Goal: Task Accomplishment & Management: Manage account settings

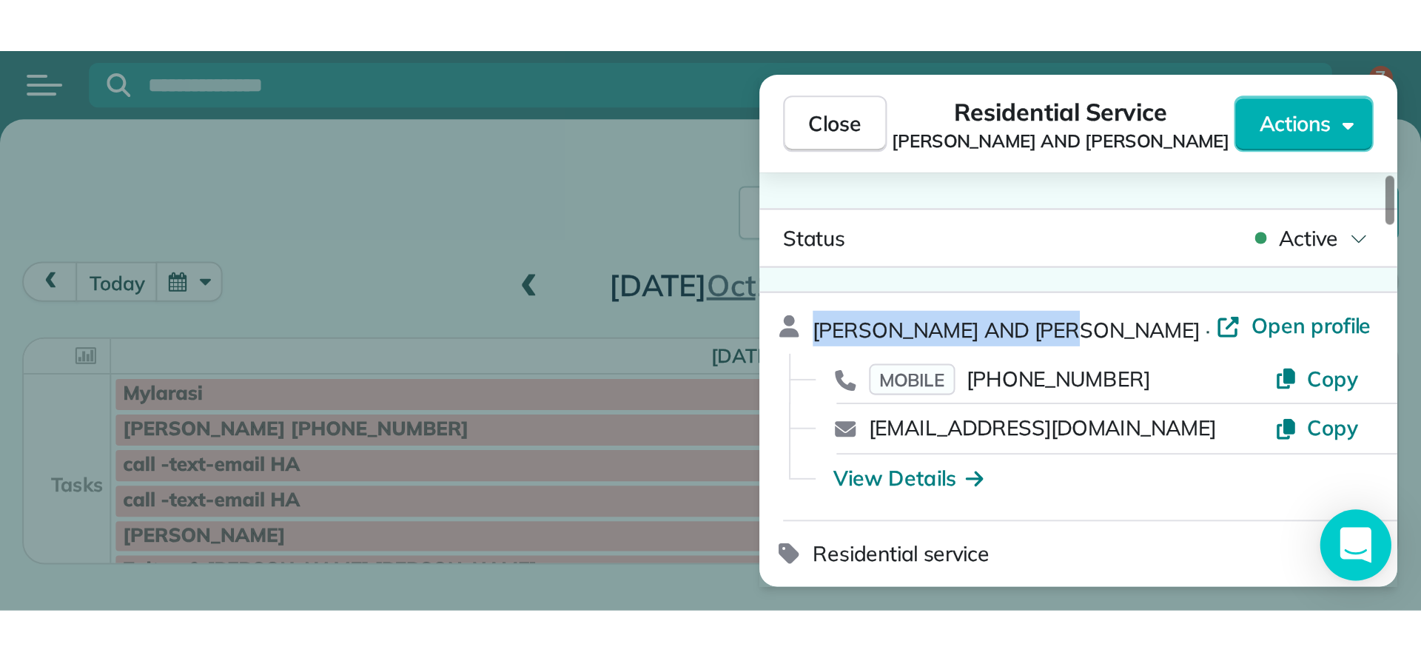
scroll to position [127, 0]
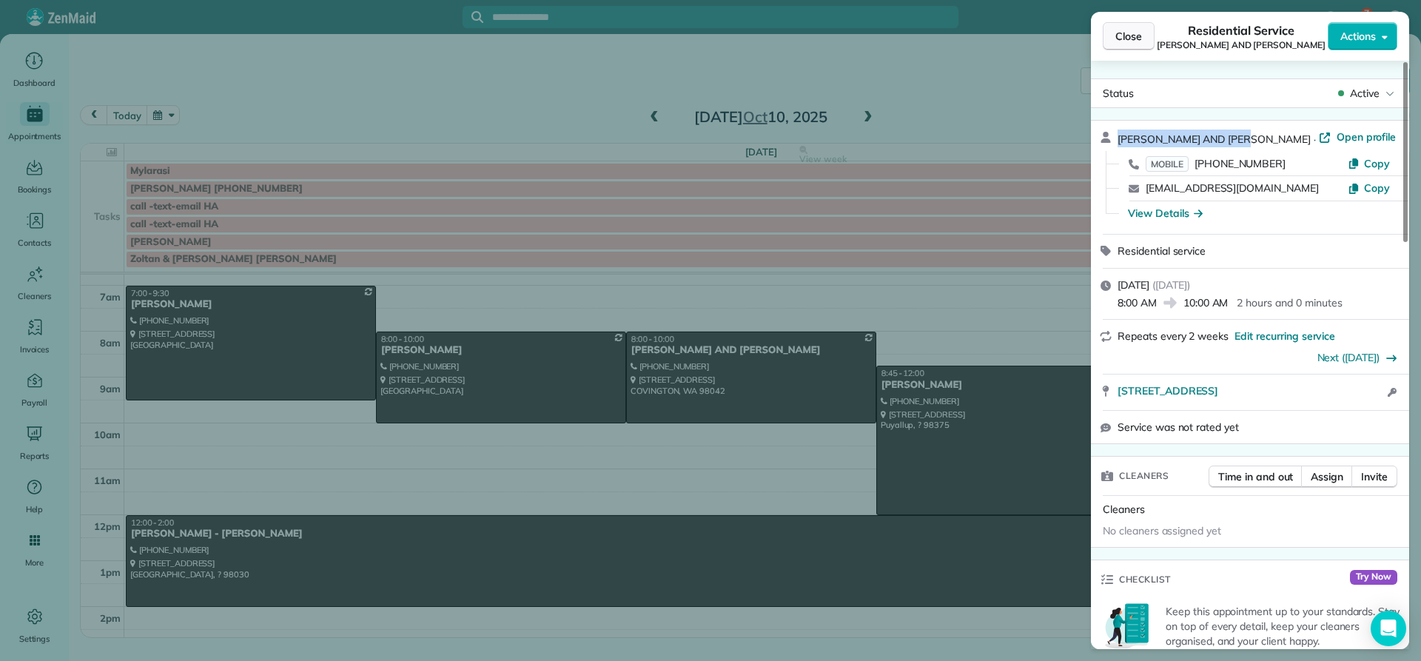
click at [1124, 36] on span "Close" at bounding box center [1129, 36] width 27 height 15
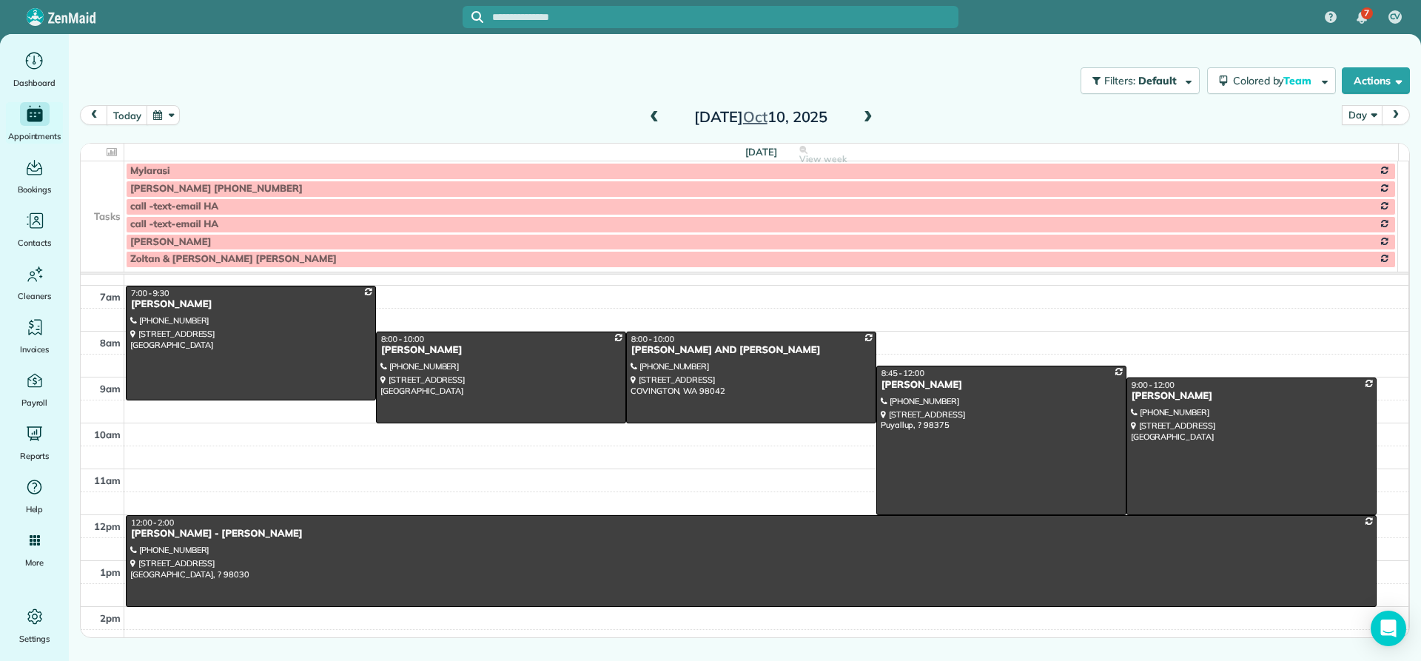
click at [871, 117] on span at bounding box center [868, 117] width 16 height 13
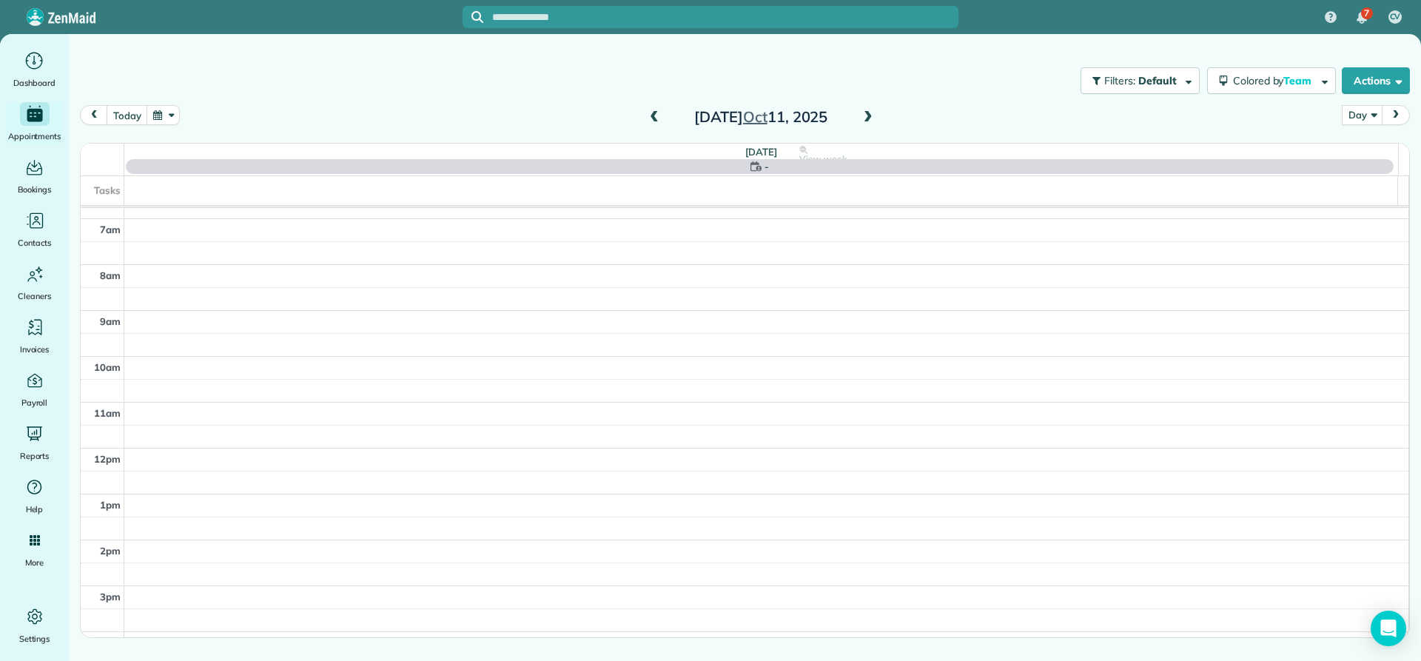
scroll to position [138, 0]
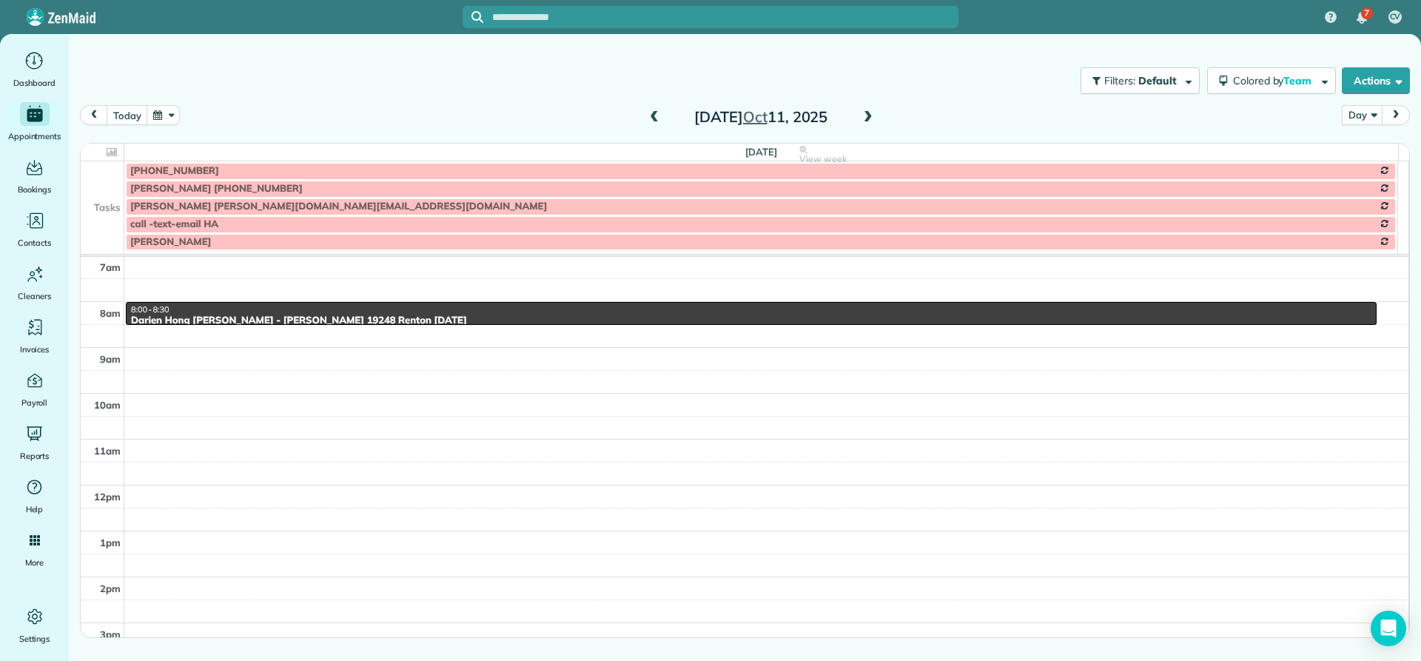
click at [871, 117] on span at bounding box center [868, 117] width 16 height 13
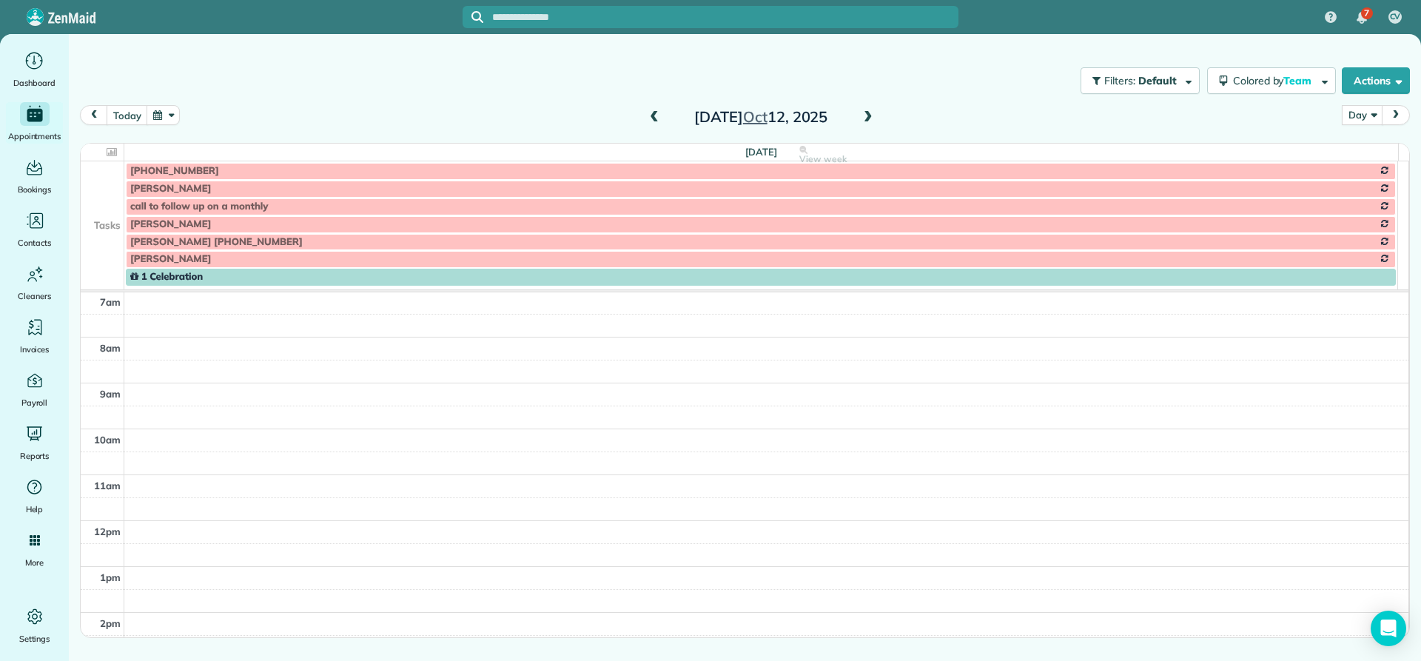
click at [871, 117] on span at bounding box center [868, 117] width 16 height 13
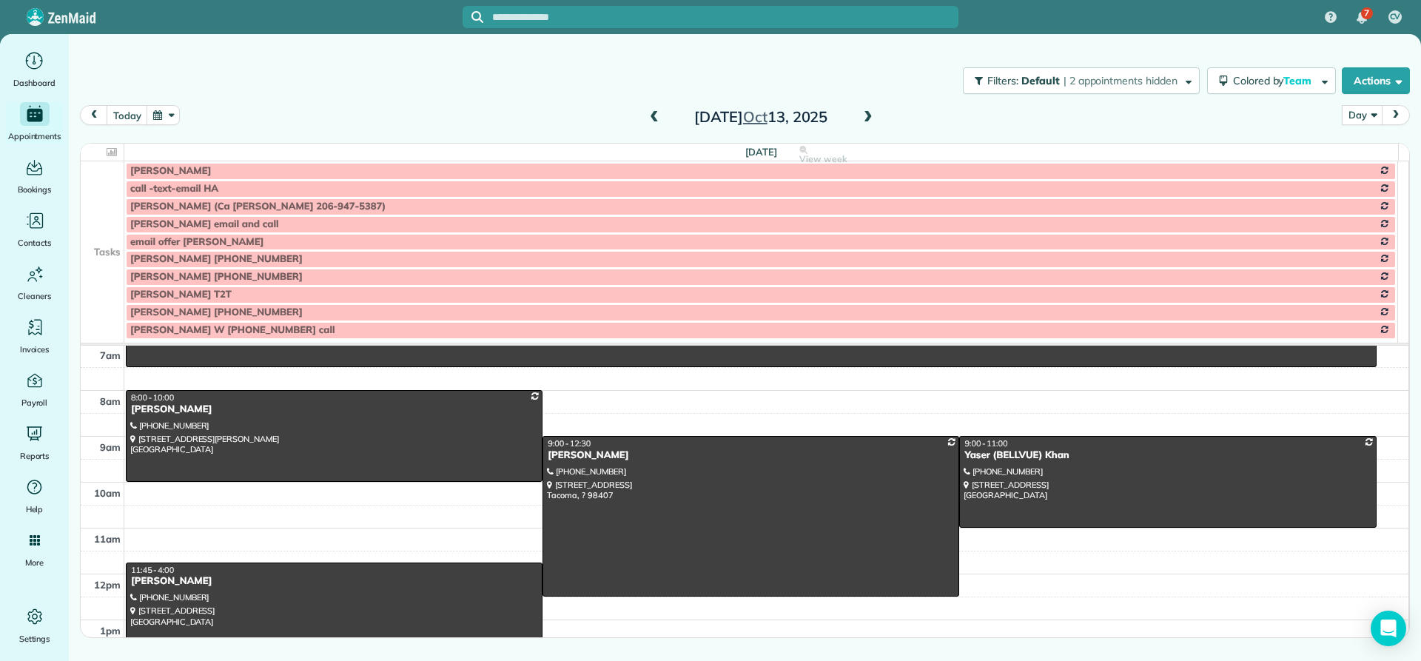
click at [871, 117] on span at bounding box center [868, 117] width 16 height 13
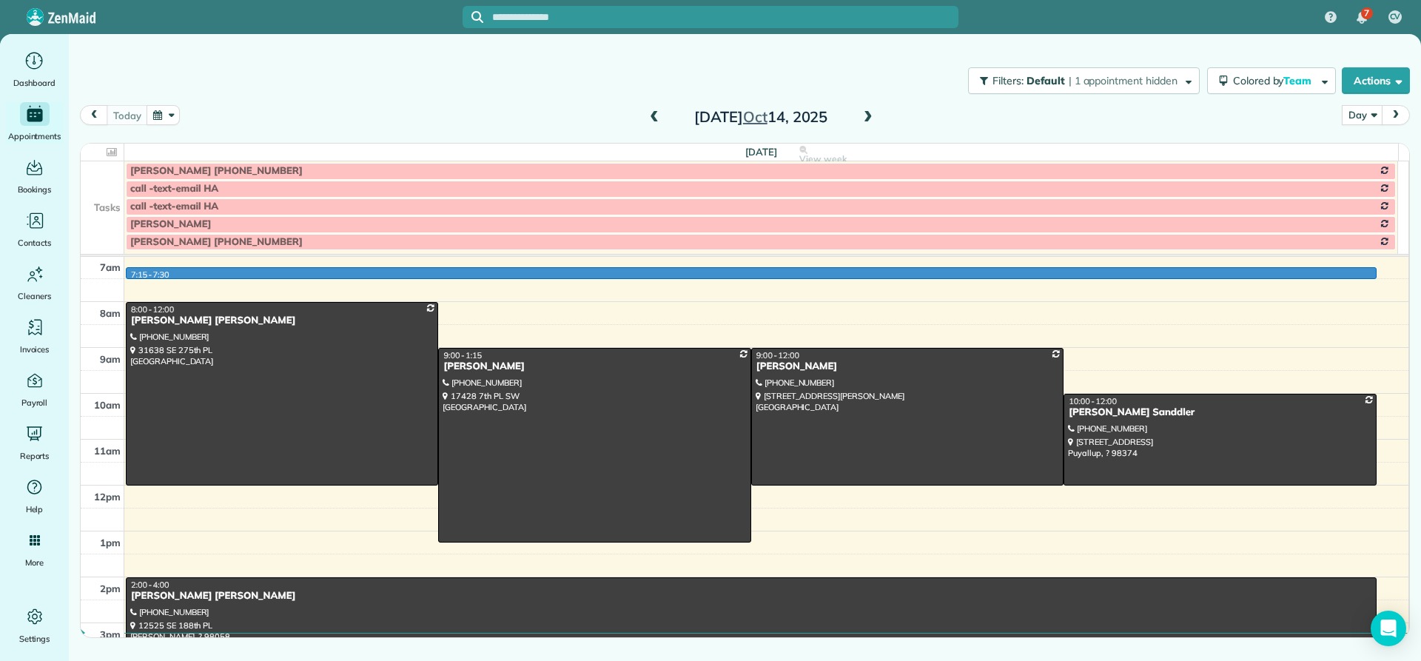
click at [785, 275] on div "4am 5am 6am 7am 8am 9am 10am 11am 12pm 1pm 2pm 3pm 4pm 5pm 6pm 7pm 7:15 - 7:30 …" at bounding box center [745, 485] width 1328 height 734
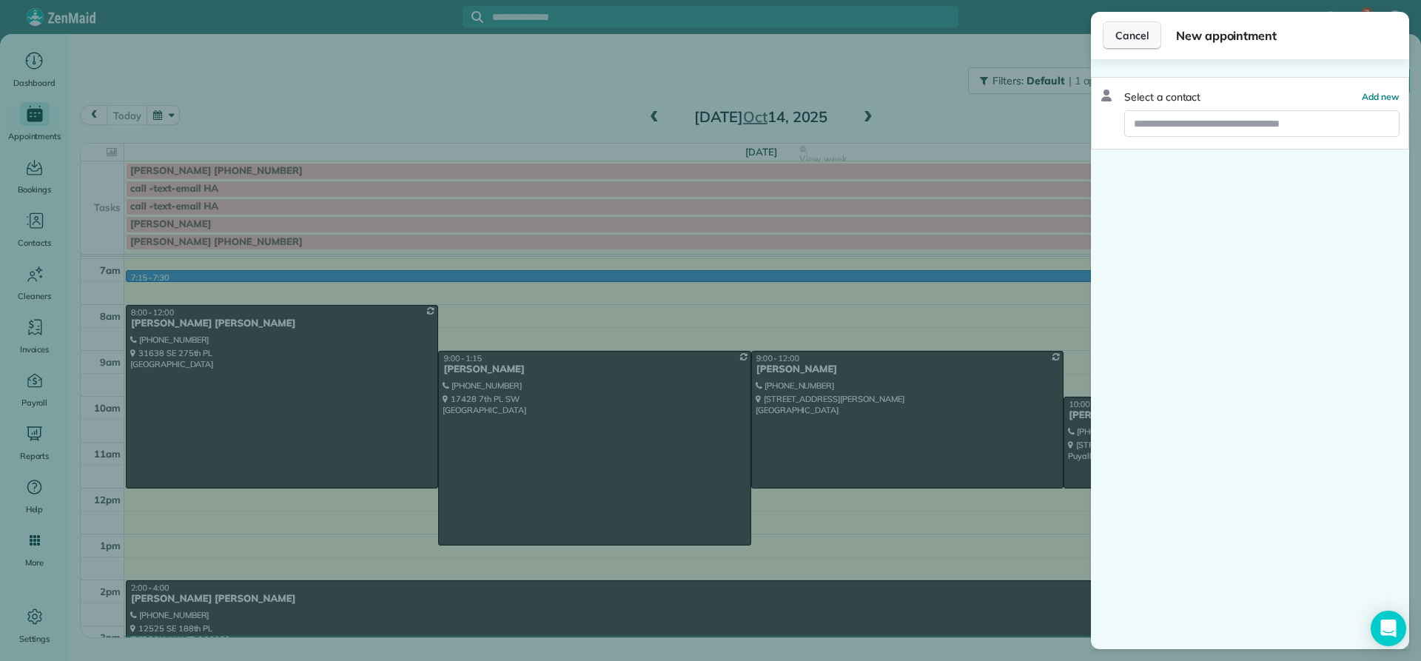
click at [1125, 31] on span "Cancel" at bounding box center [1132, 35] width 33 height 15
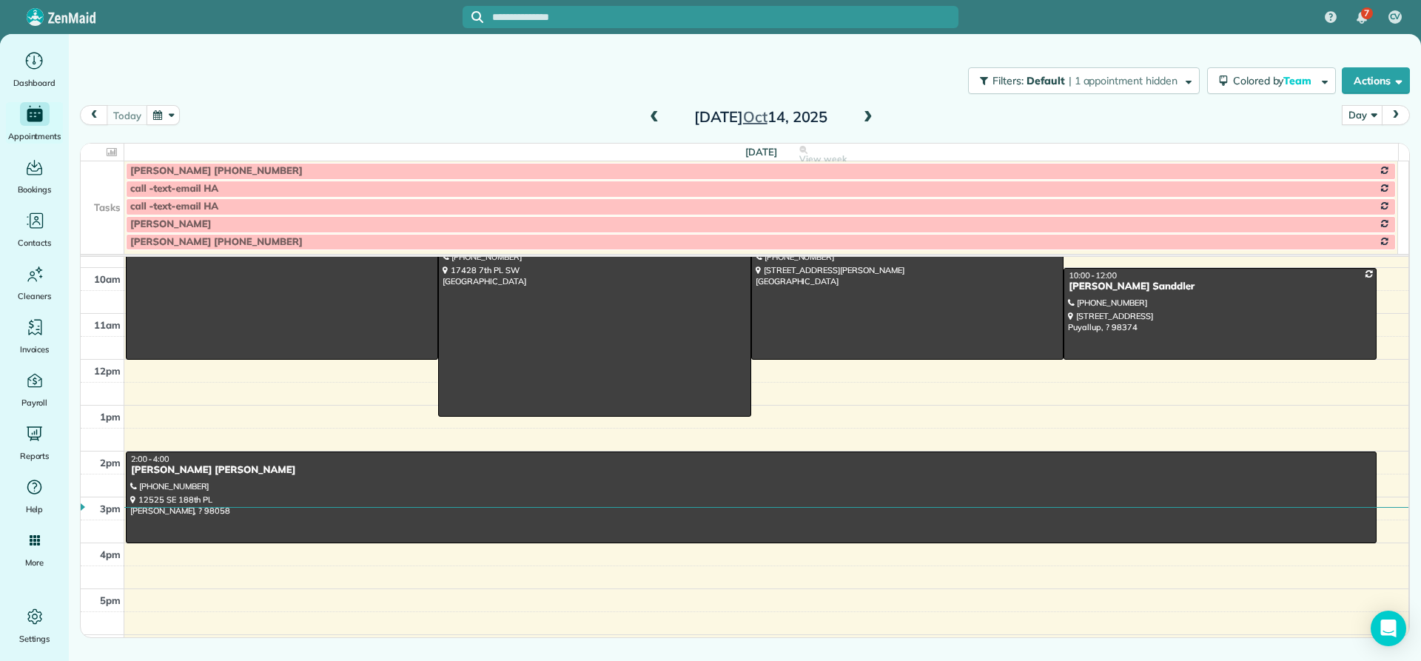
scroll to position [346, 0]
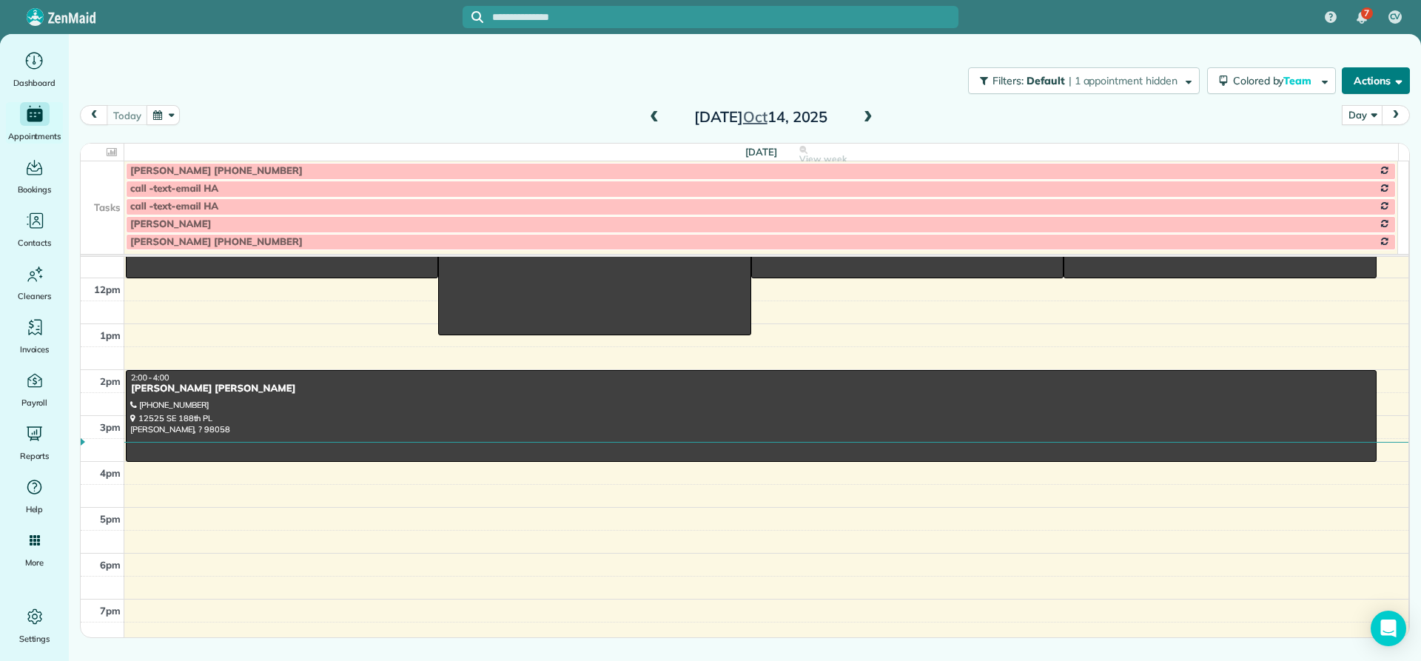
click at [1369, 79] on button "Actions" at bounding box center [1376, 80] width 68 height 27
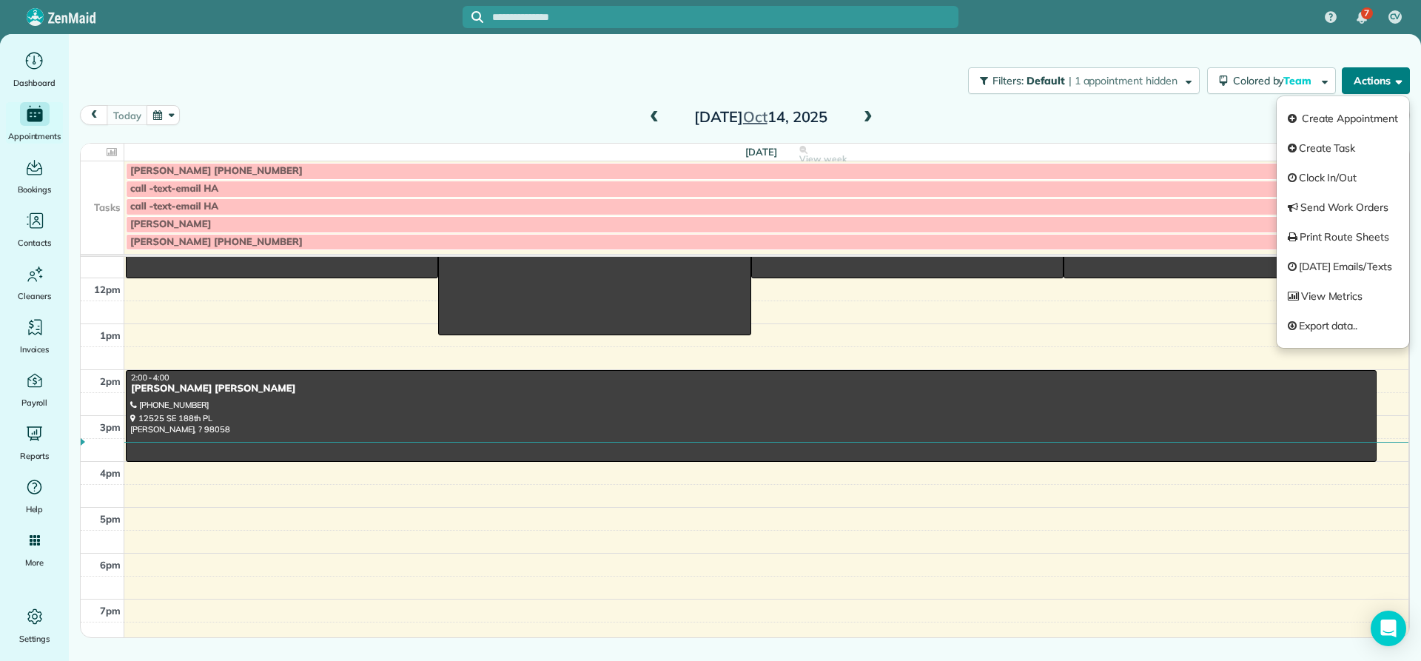
scroll to position [7, 0]
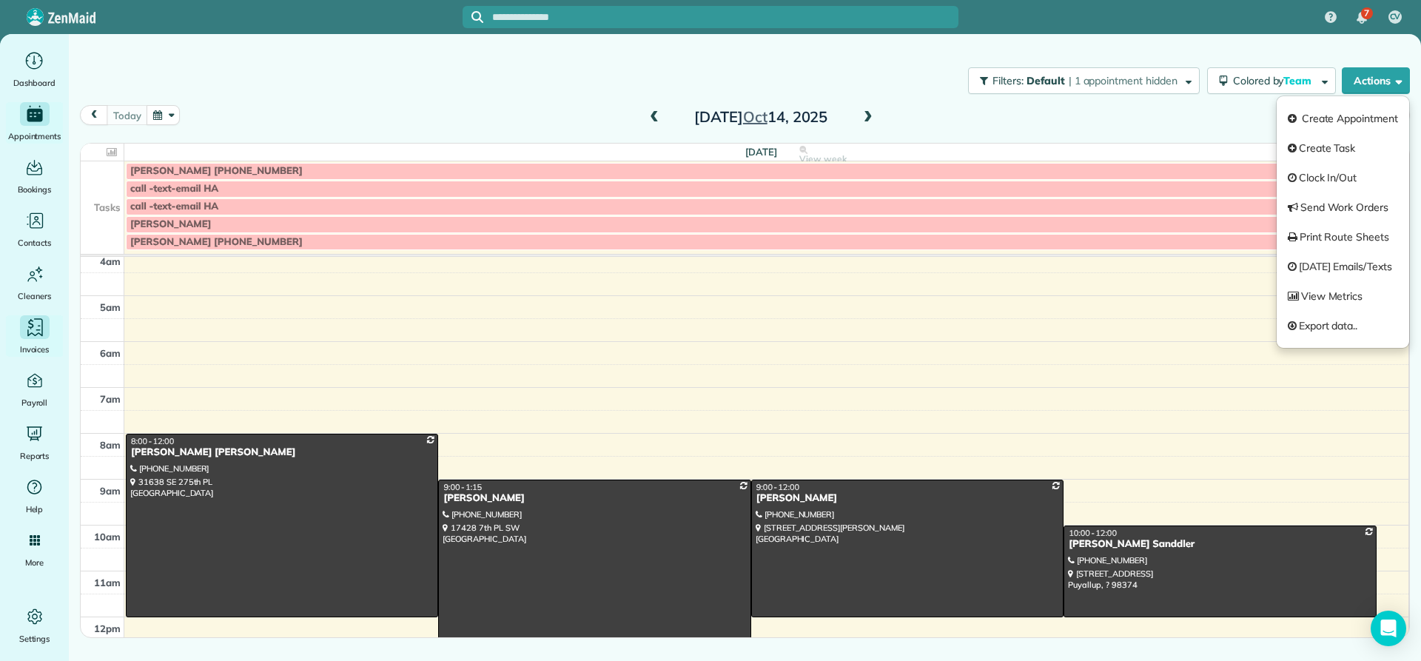
click at [35, 341] on div "Invoices" at bounding box center [34, 335] width 59 height 41
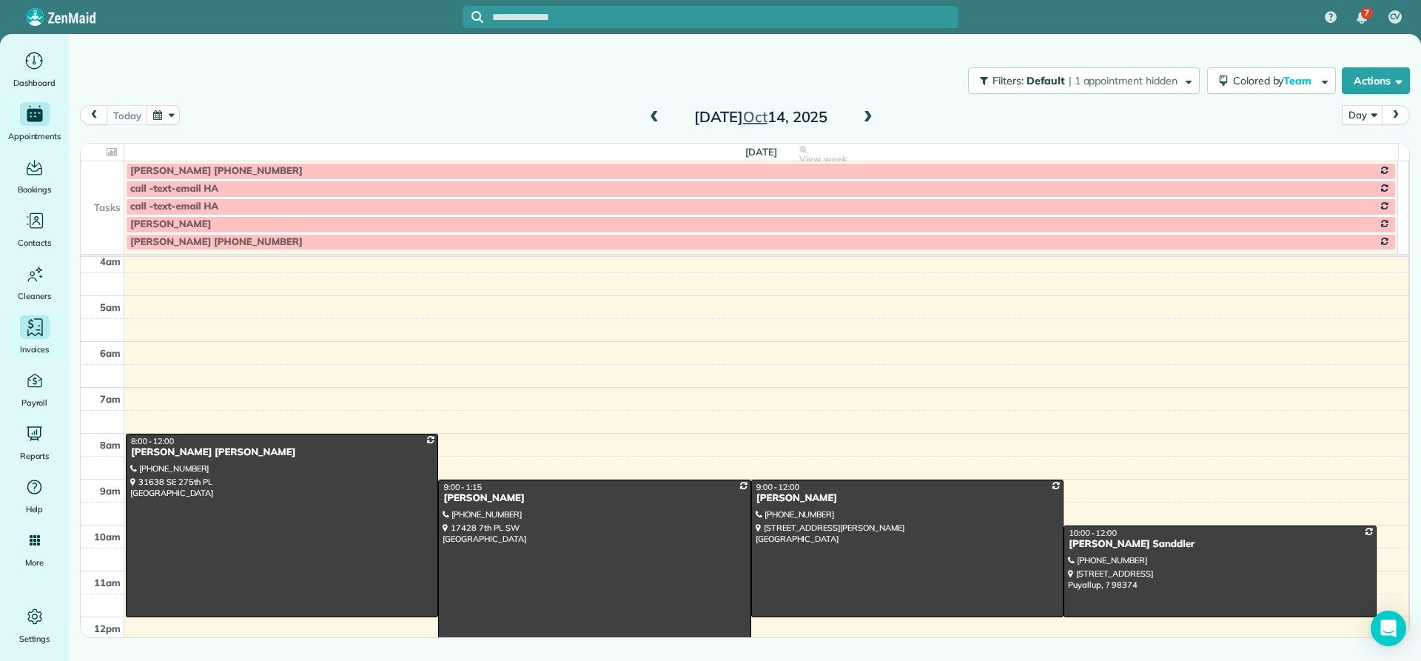
click at [36, 341] on div "Invoices" at bounding box center [34, 335] width 59 height 41
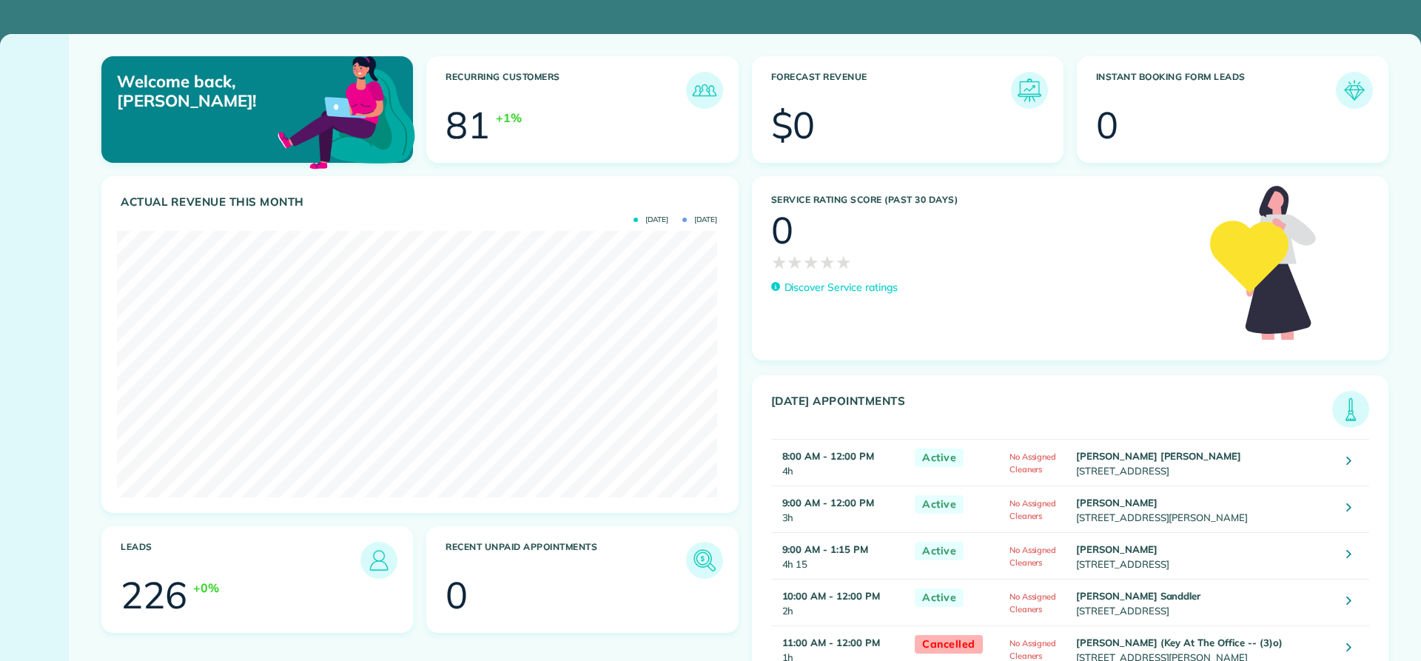
scroll to position [267, 600]
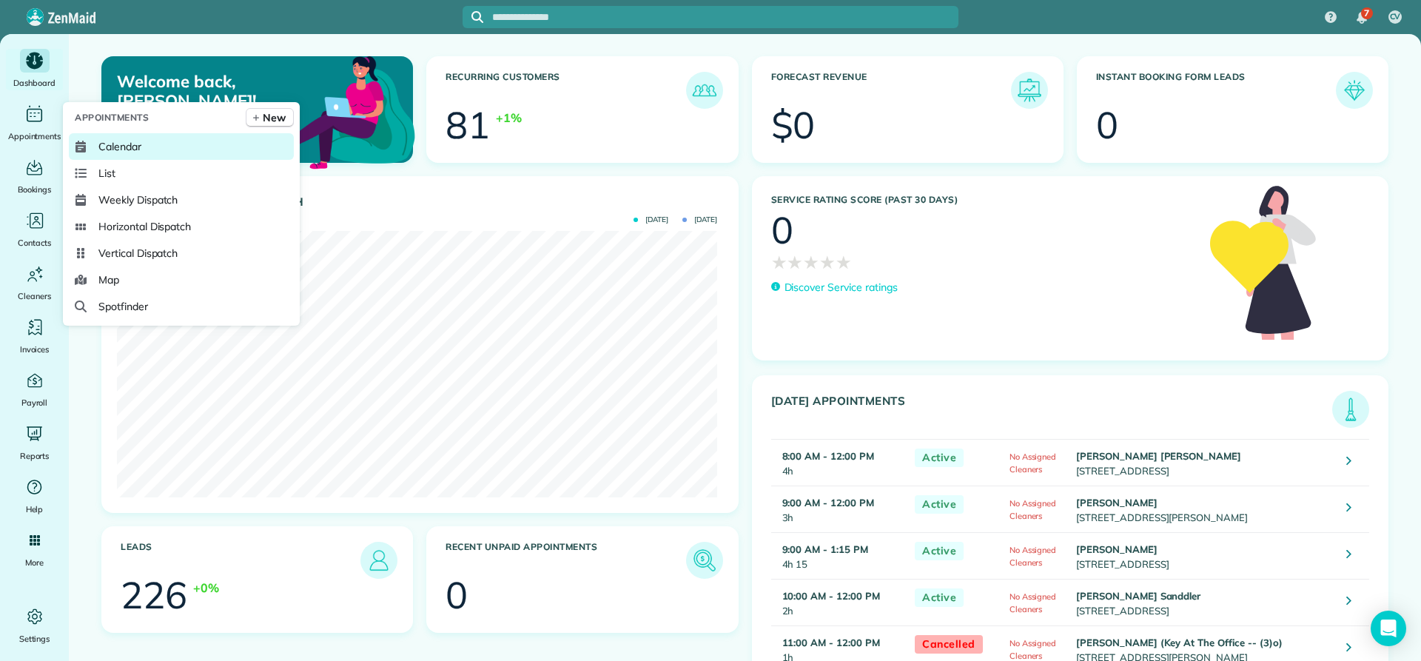
click at [92, 144] on link "Calendar" at bounding box center [181, 146] width 225 height 27
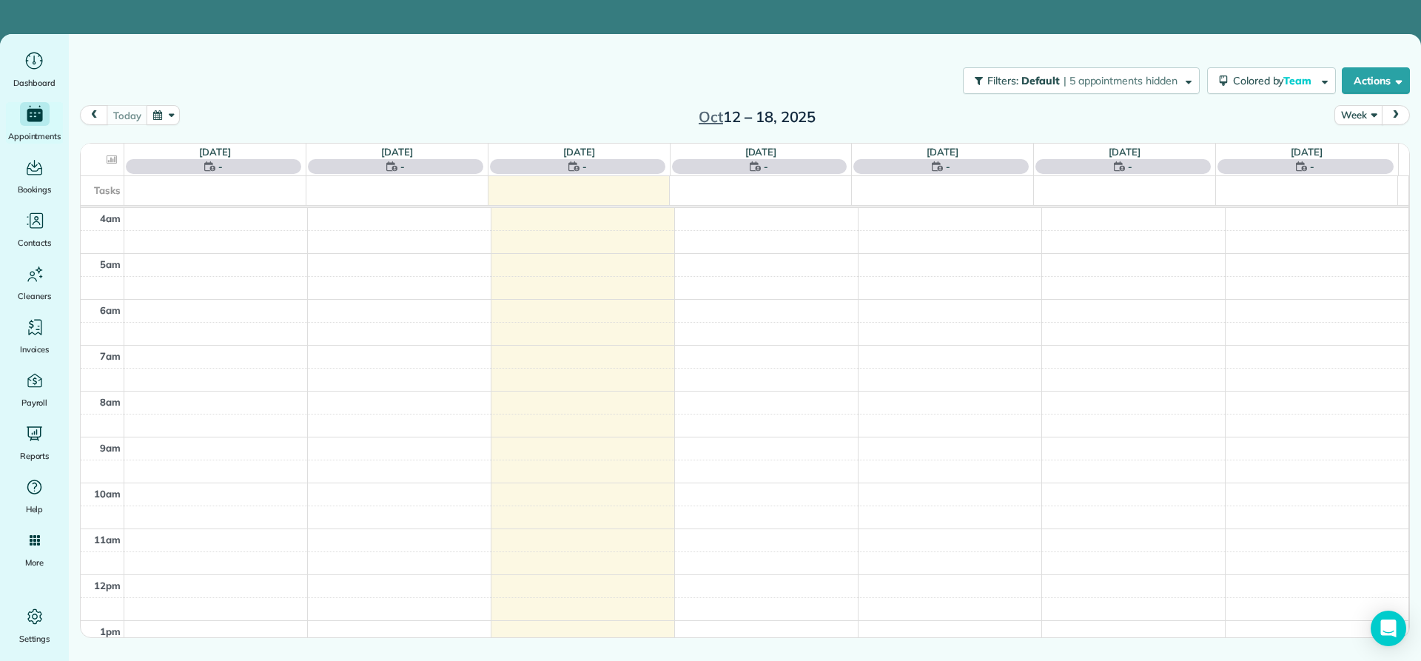
scroll to position [138, 0]
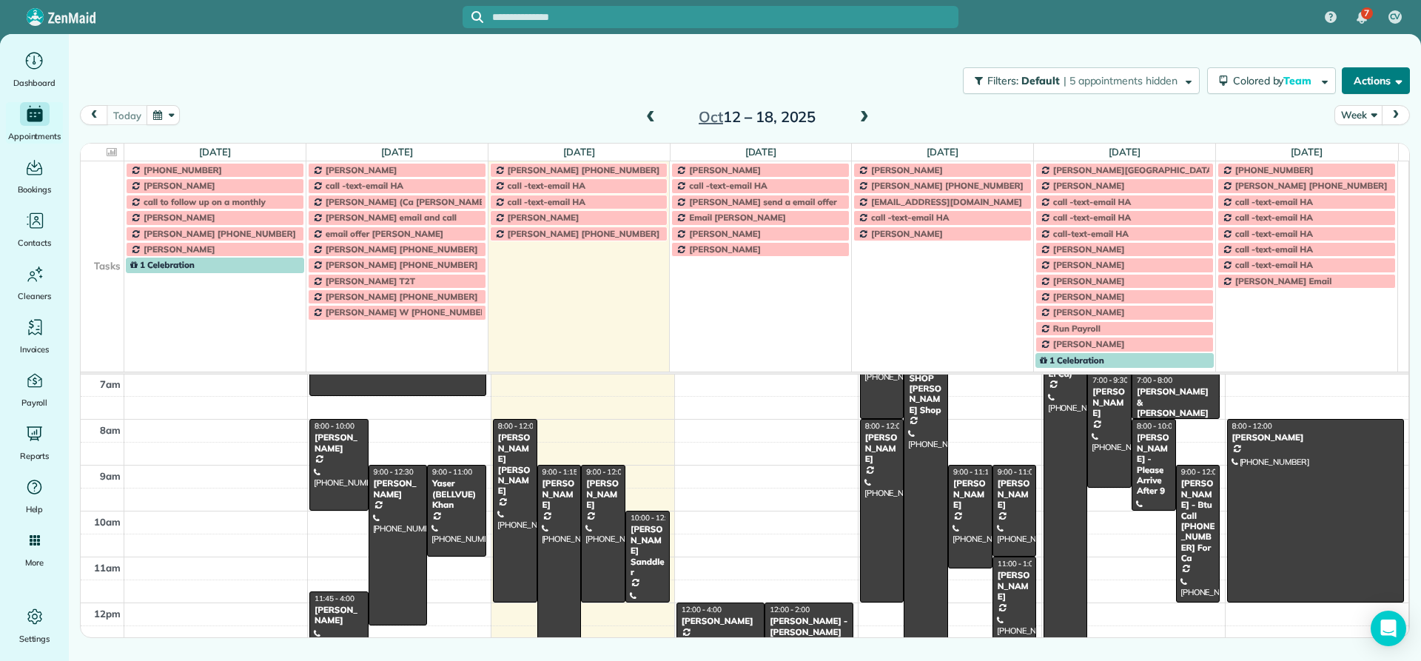
click at [1352, 84] on button "Actions" at bounding box center [1376, 80] width 68 height 27
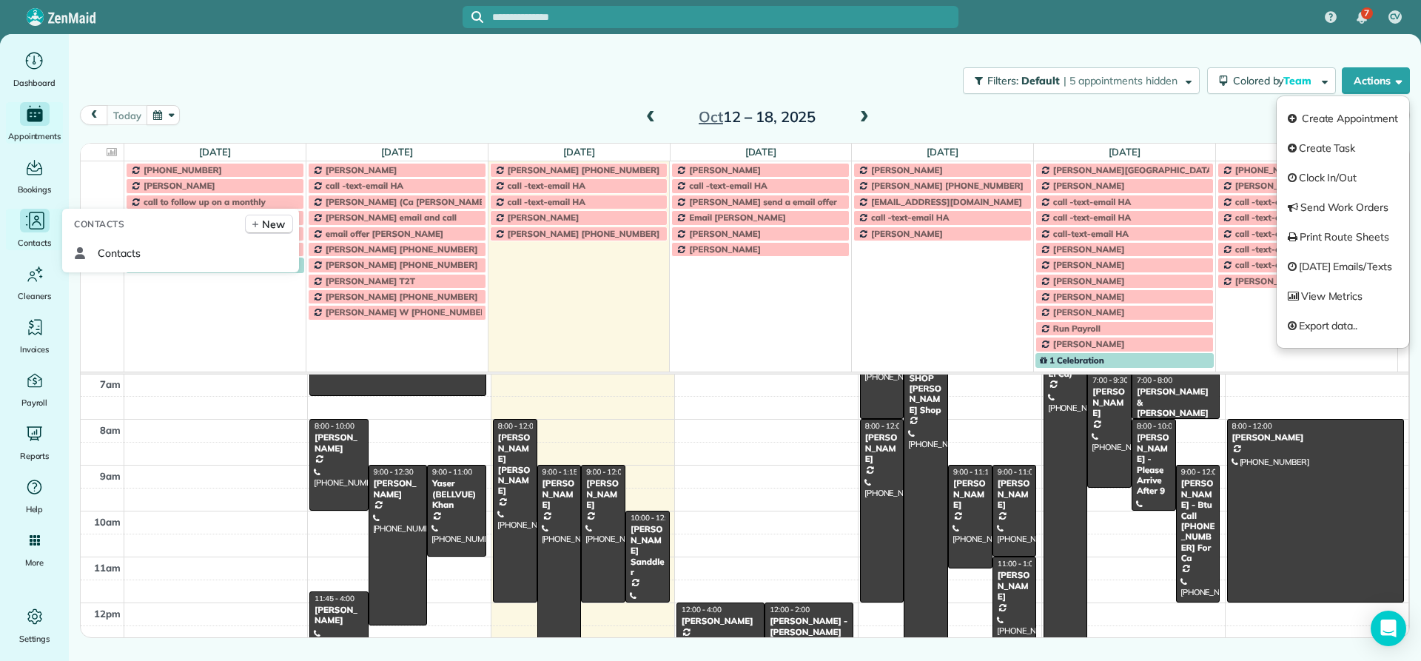
click at [41, 220] on icon "Main" at bounding box center [35, 221] width 22 height 22
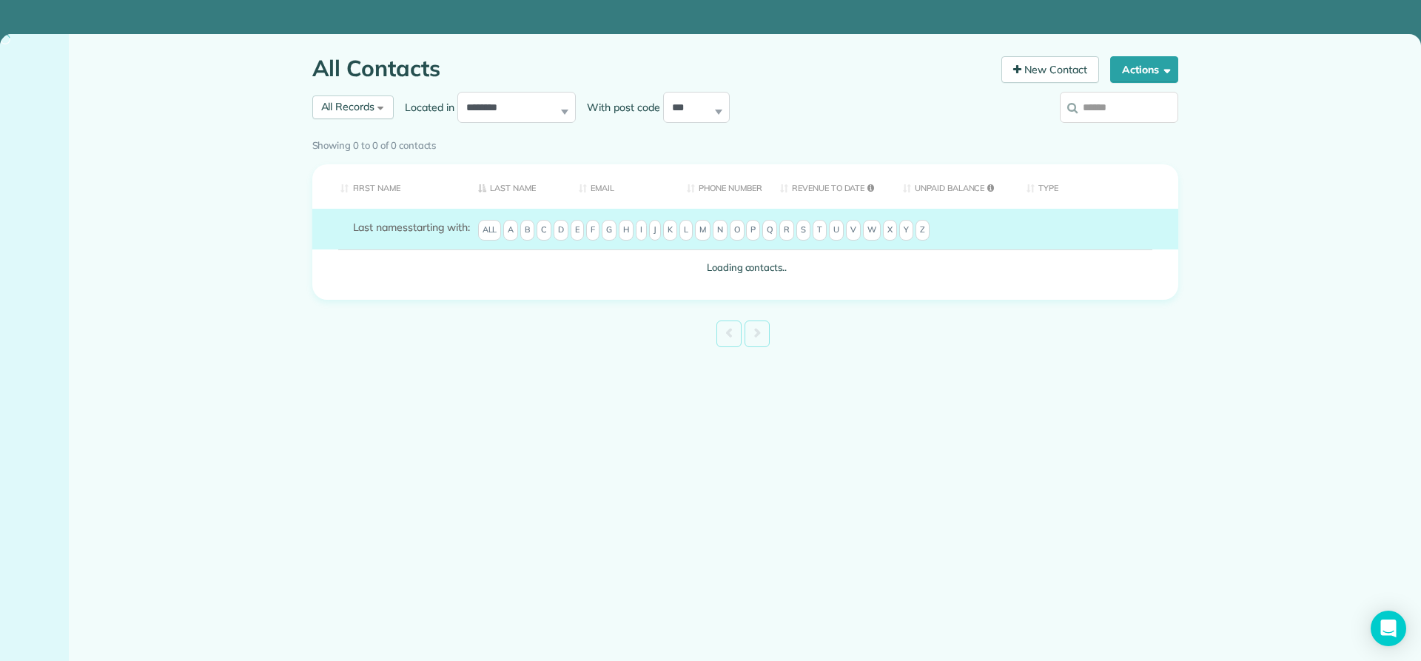
click at [1107, 108] on input "search" at bounding box center [1119, 107] width 118 height 31
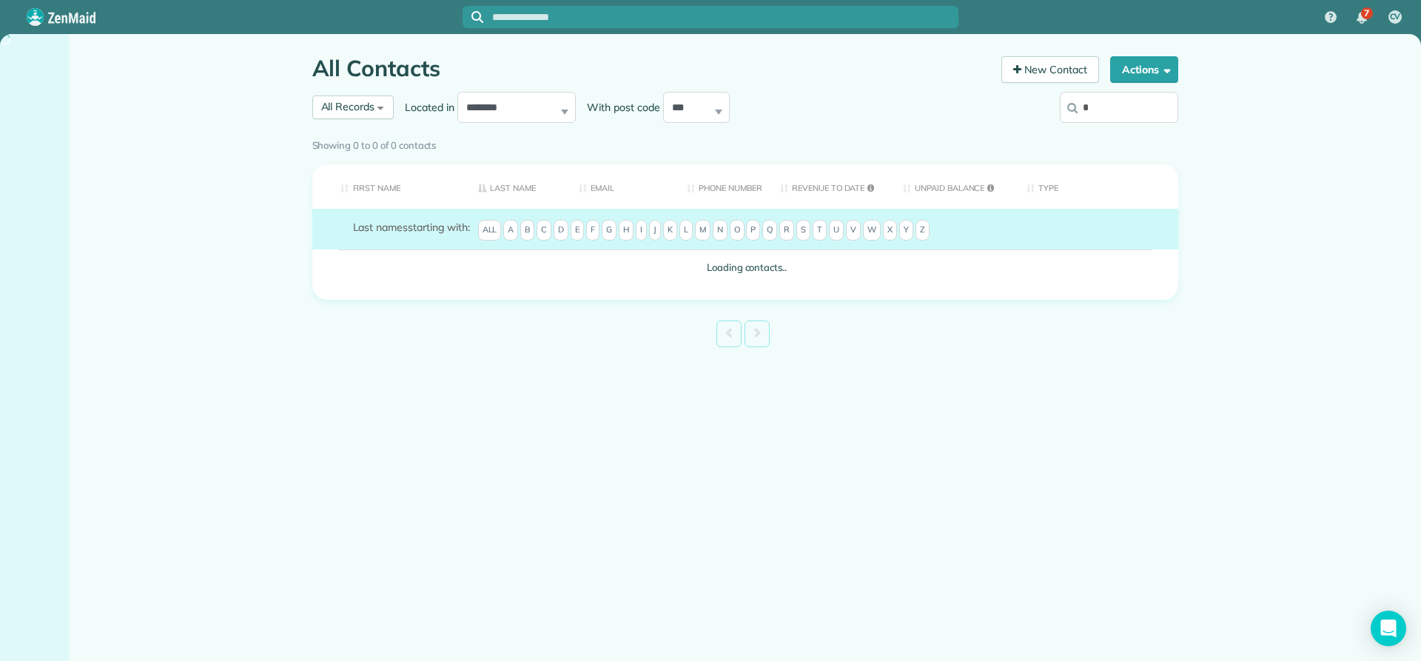
type input "*"
click at [1096, 106] on input "*" at bounding box center [1119, 107] width 118 height 31
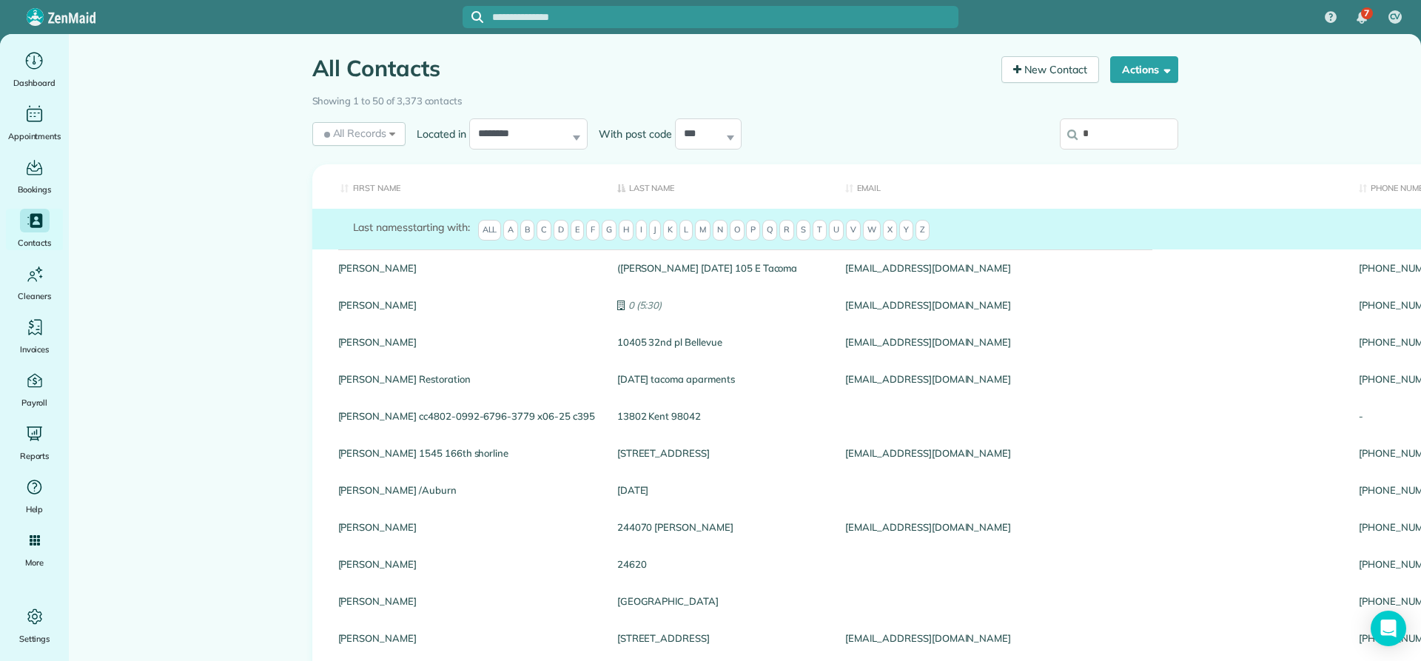
click at [1082, 133] on input "*" at bounding box center [1119, 133] width 118 height 31
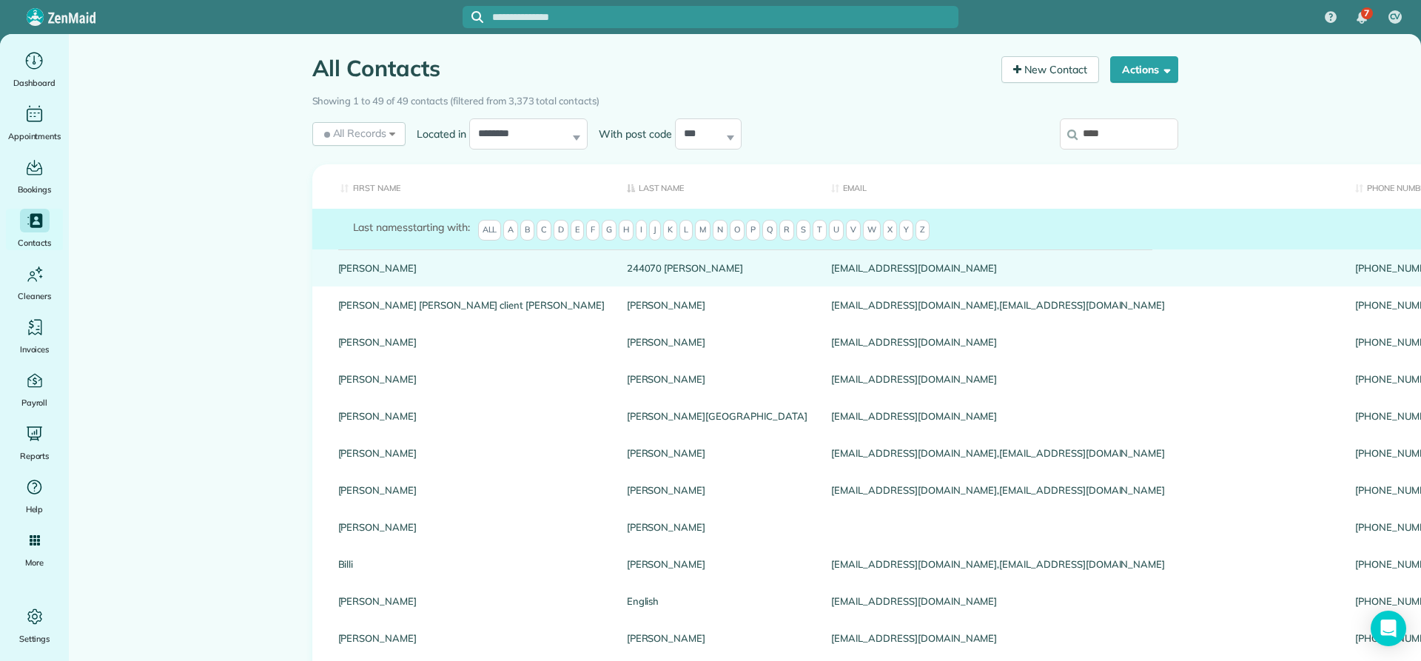
type input "****"
click at [627, 272] on link "244070 covington" at bounding box center [718, 268] width 183 height 10
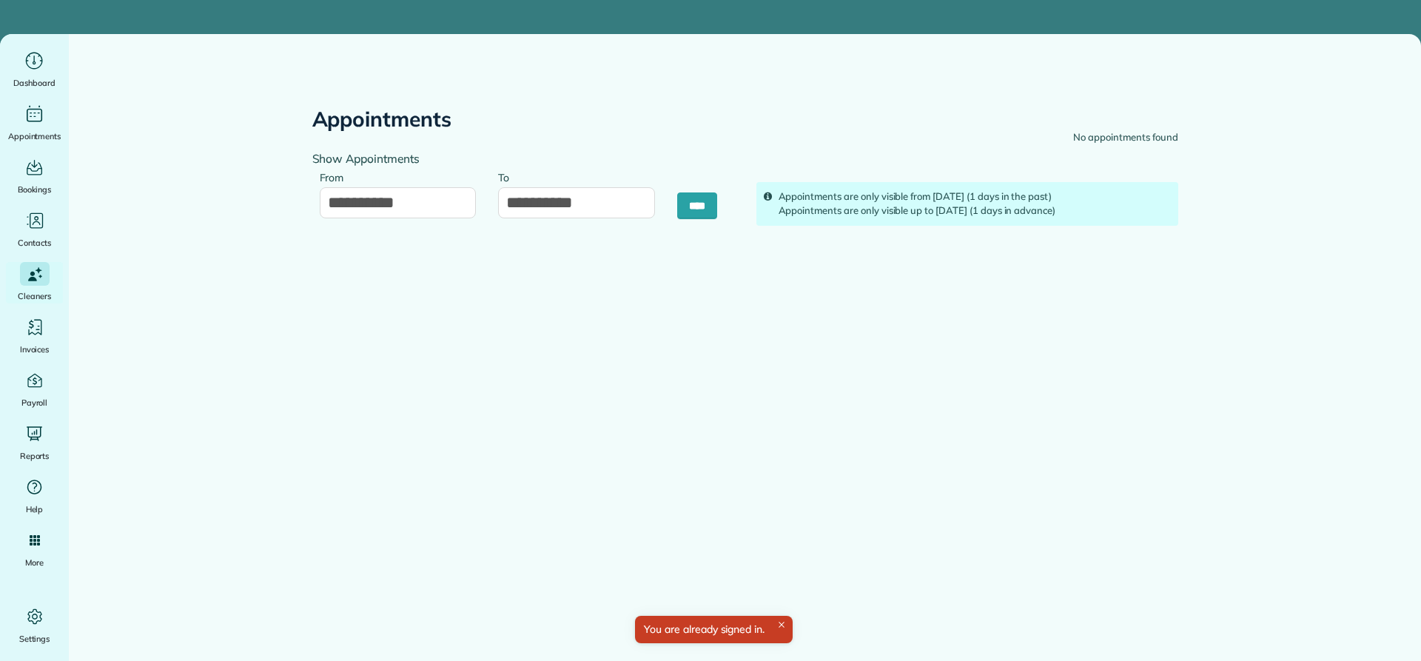
type input "**********"
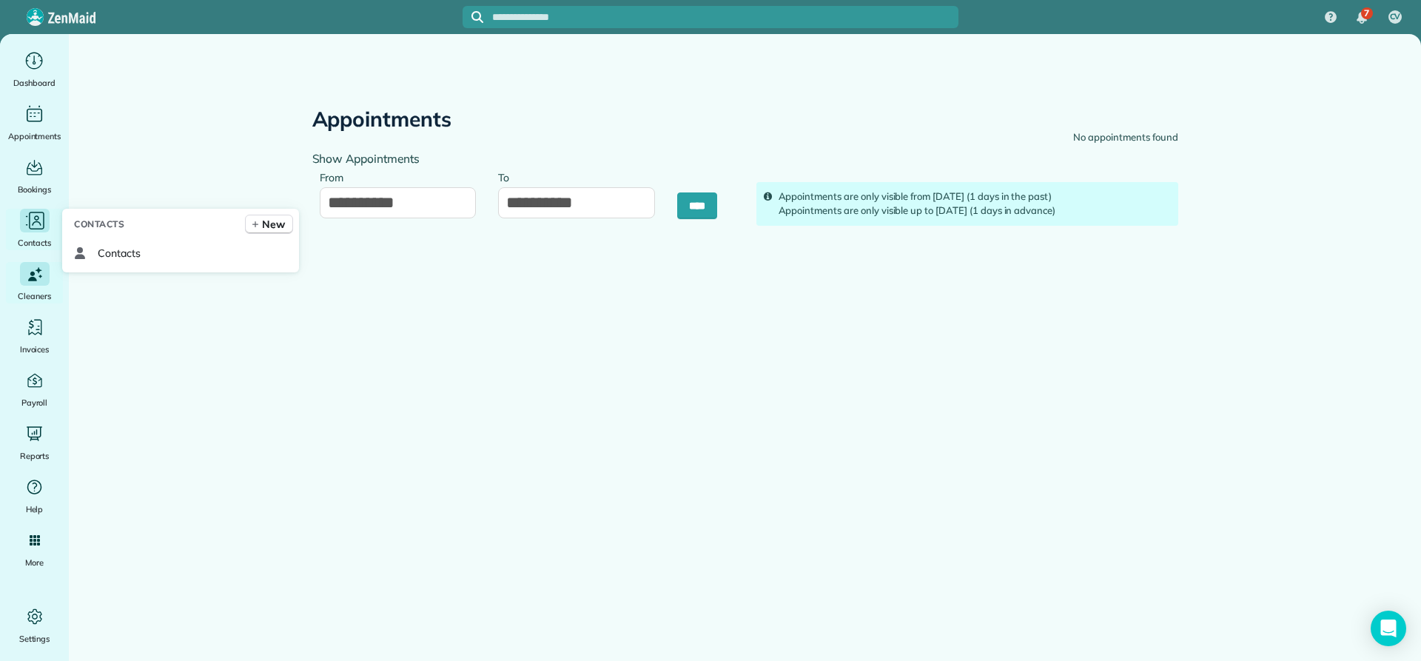
click at [36, 220] on icon "Main" at bounding box center [36, 217] width 5 height 5
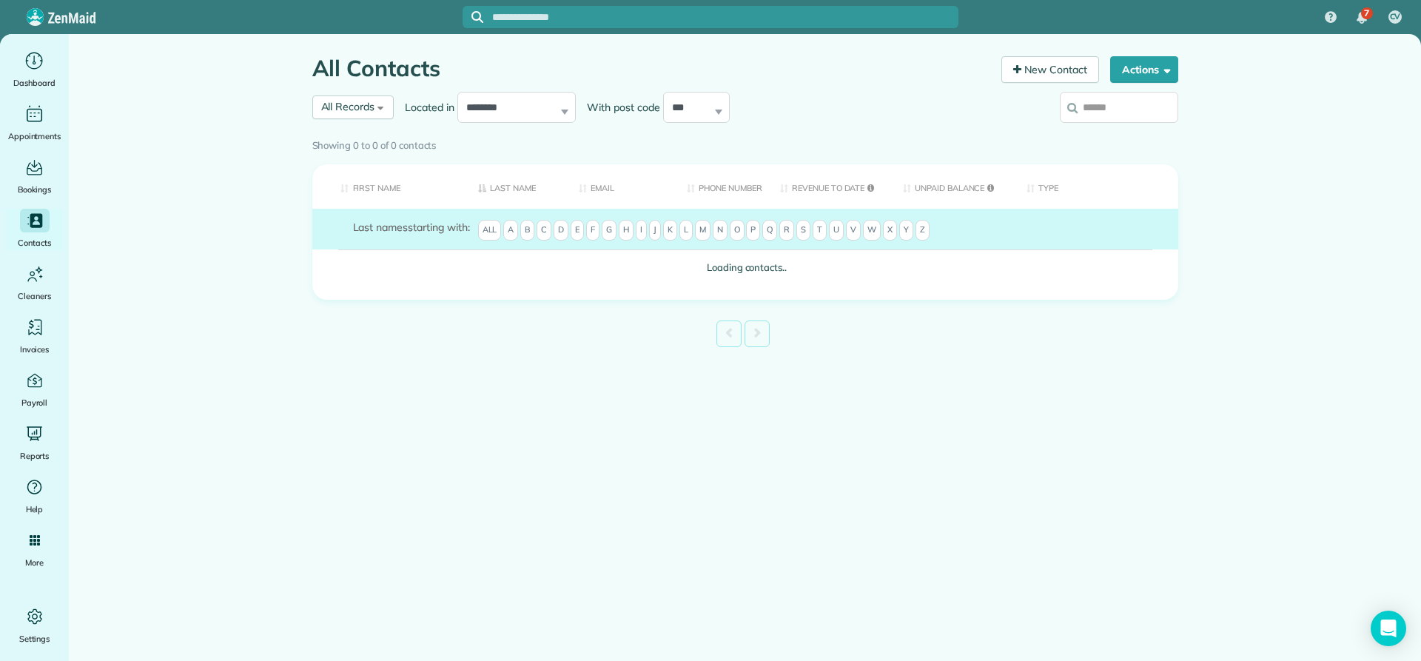
click at [1089, 104] on input "search" at bounding box center [1119, 107] width 118 height 31
type input "*****"
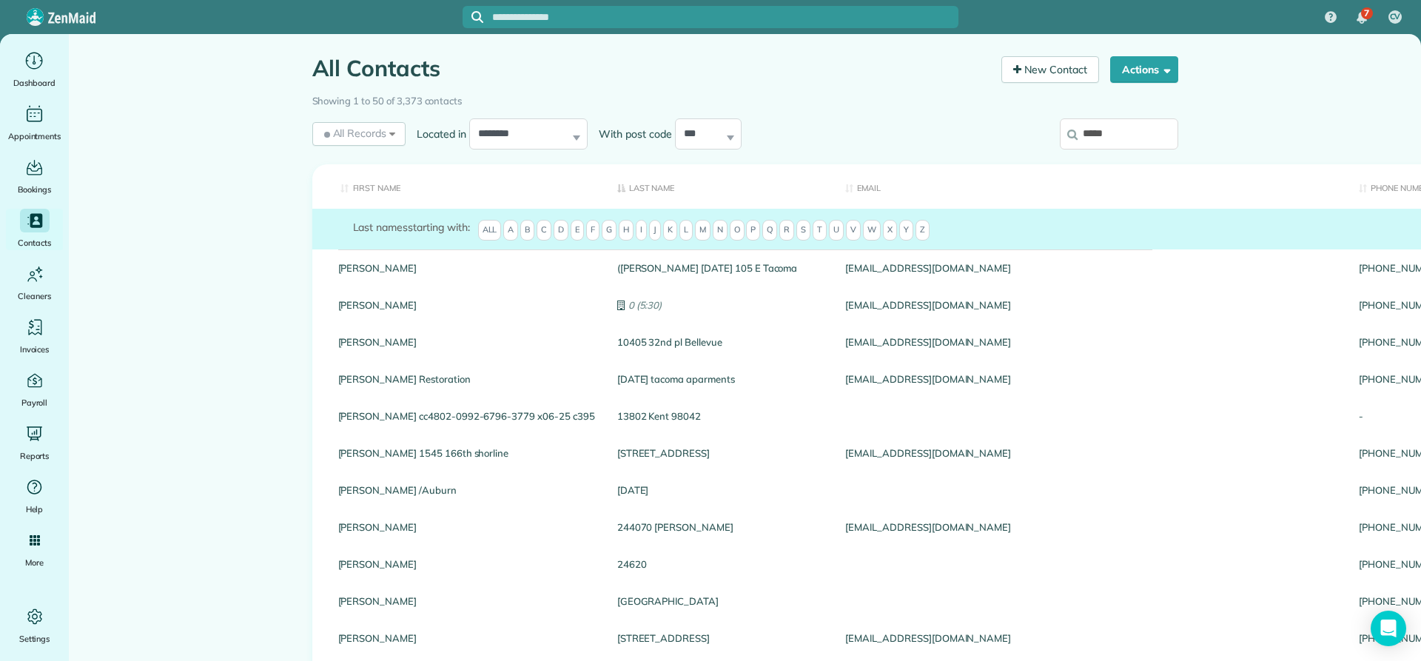
click at [1107, 136] on input "*****" at bounding box center [1119, 133] width 118 height 31
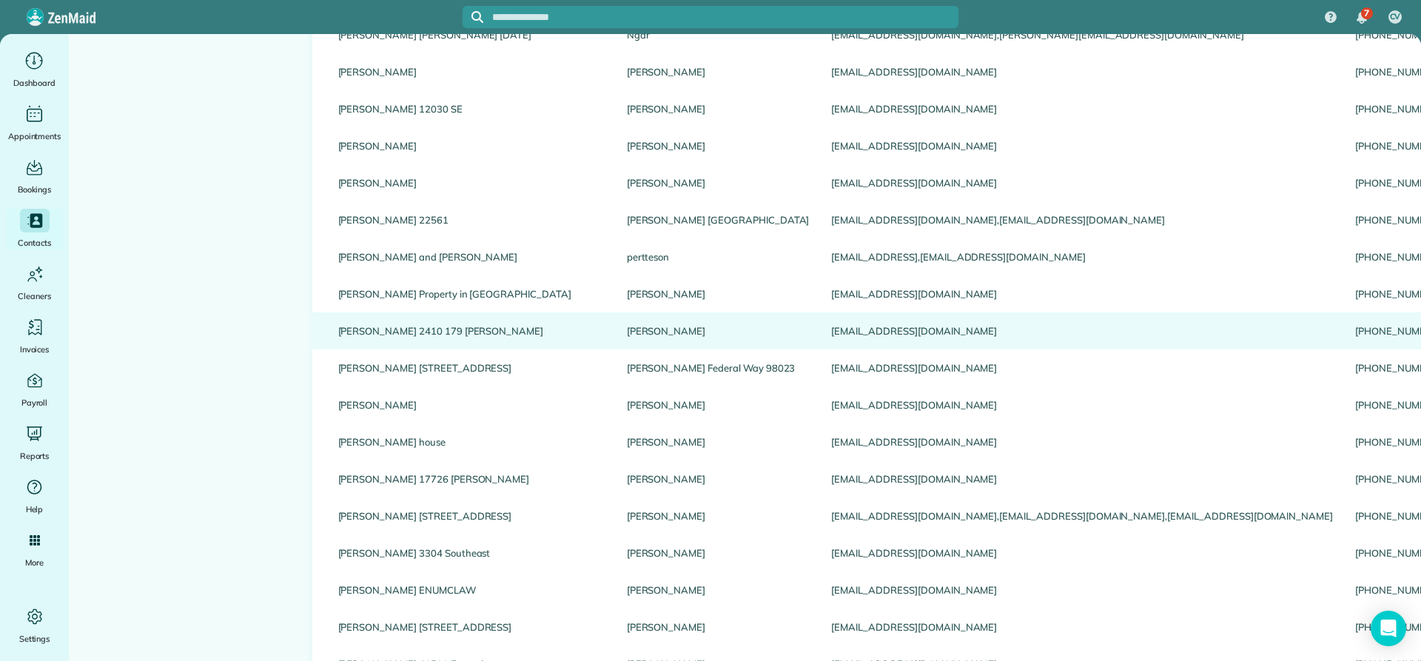
scroll to position [518, 0]
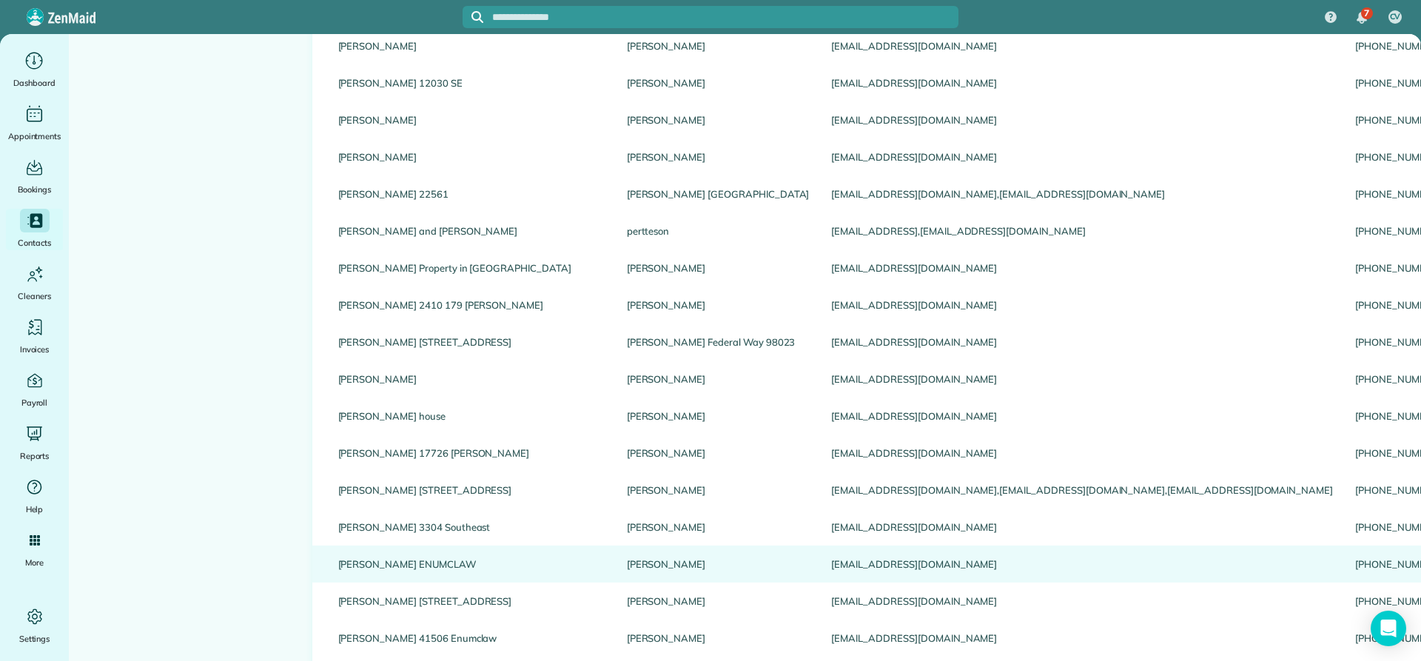
type input "*****"
click at [429, 564] on link "Dianna ENUMCLAW" at bounding box center [471, 564] width 267 height 10
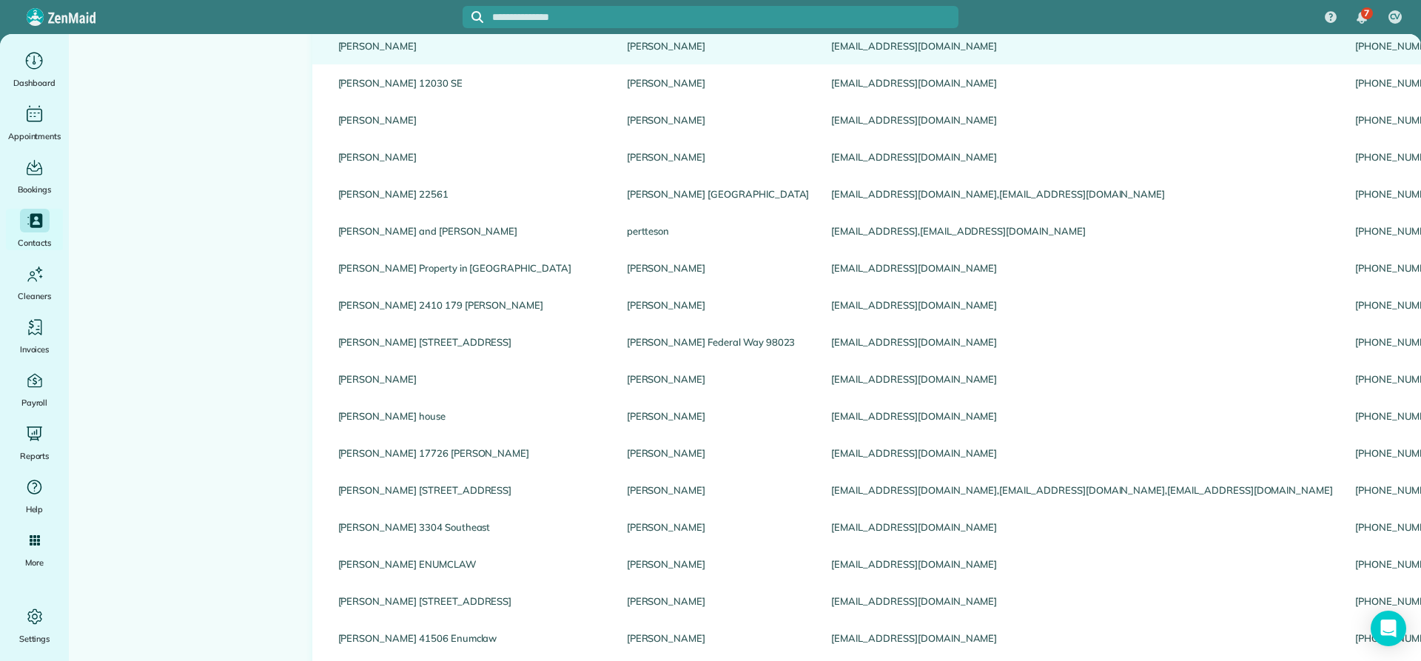
scroll to position [0, 0]
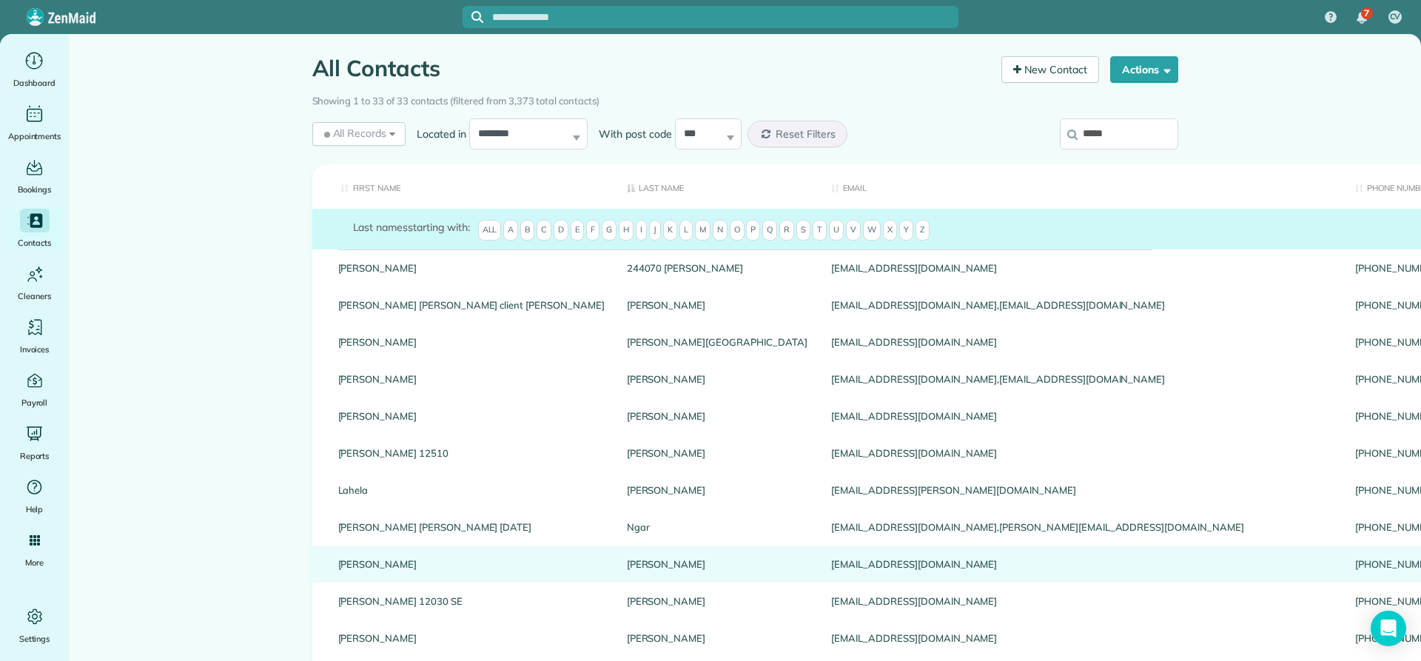
click at [429, 563] on link "Dianna" at bounding box center [471, 564] width 267 height 10
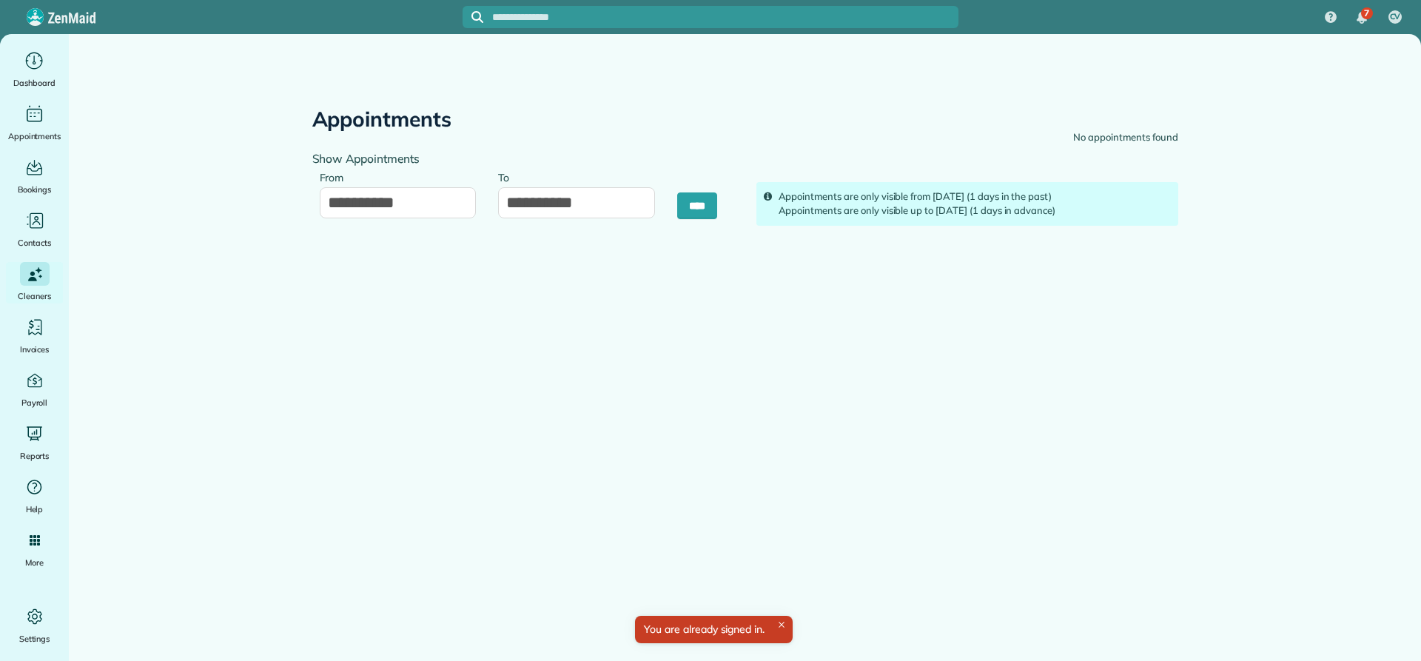
type input "**********"
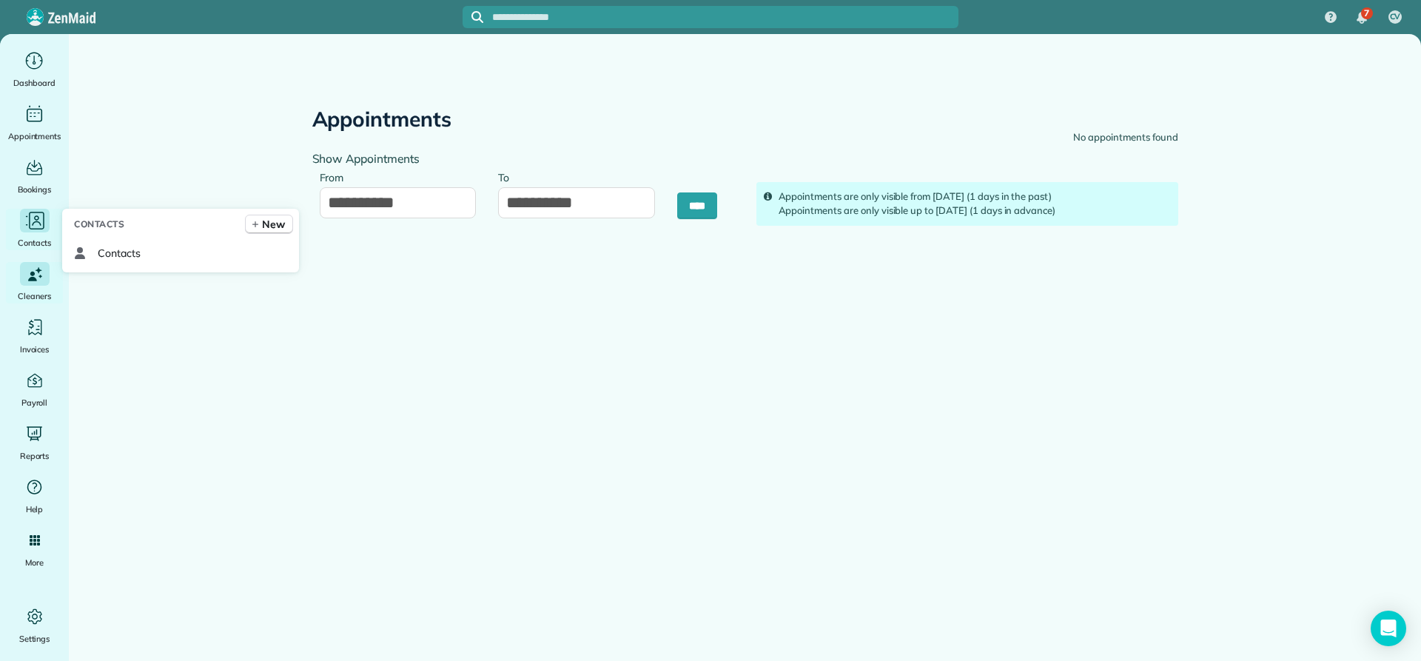
click at [44, 224] on icon "Main" at bounding box center [35, 221] width 22 height 22
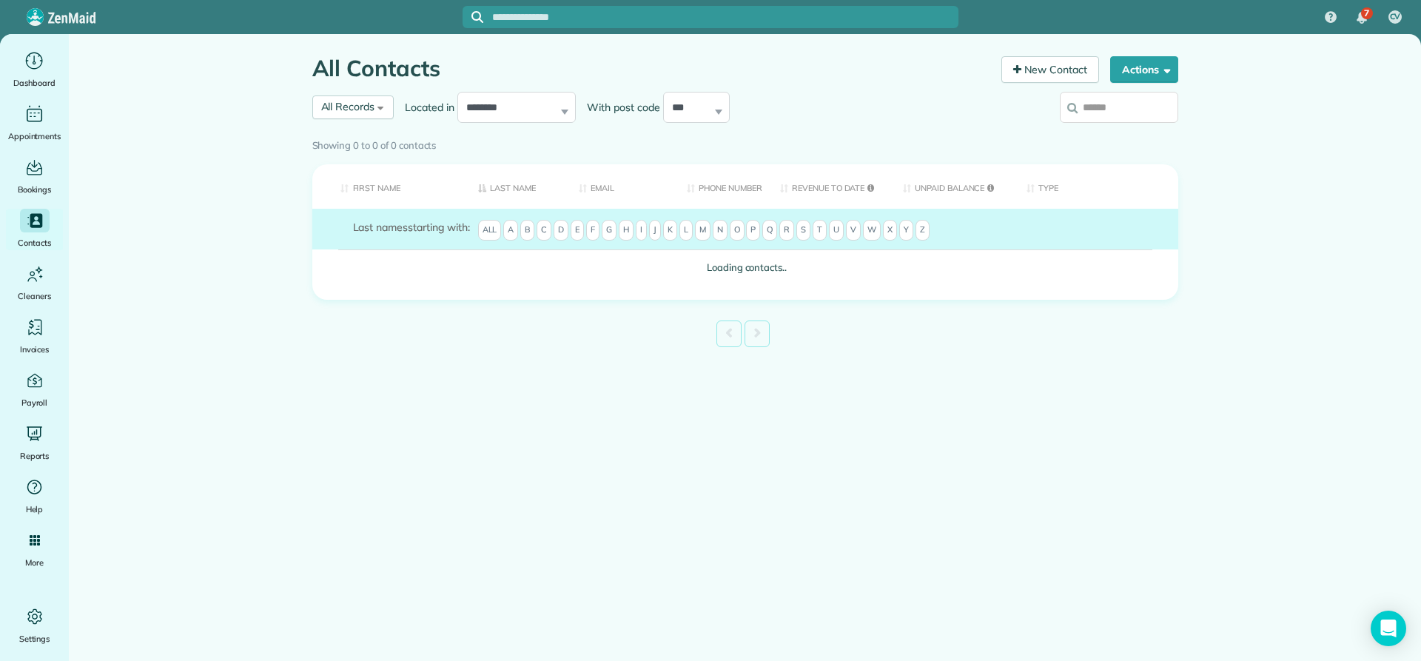
click at [397, 231] on span "Last names" at bounding box center [381, 227] width 56 height 13
click at [1099, 106] on input "search" at bounding box center [1119, 107] width 118 height 31
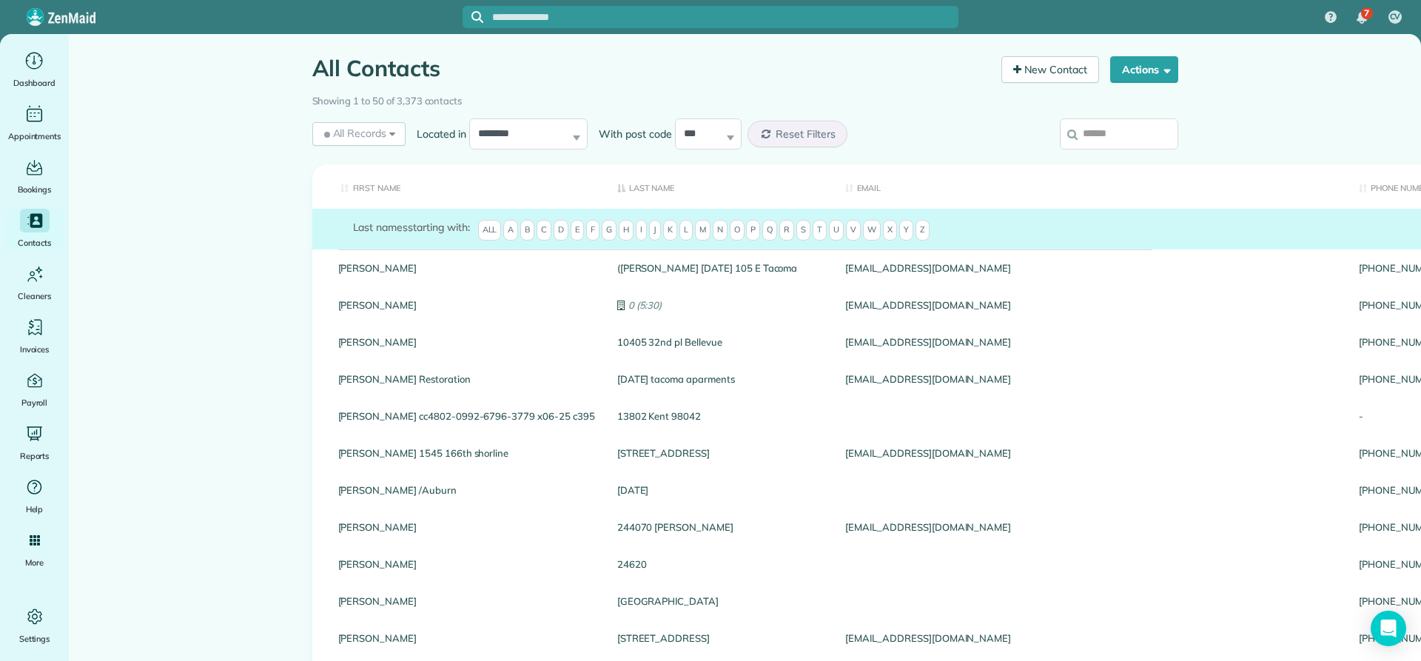
click at [1093, 130] on input "search" at bounding box center [1119, 133] width 118 height 31
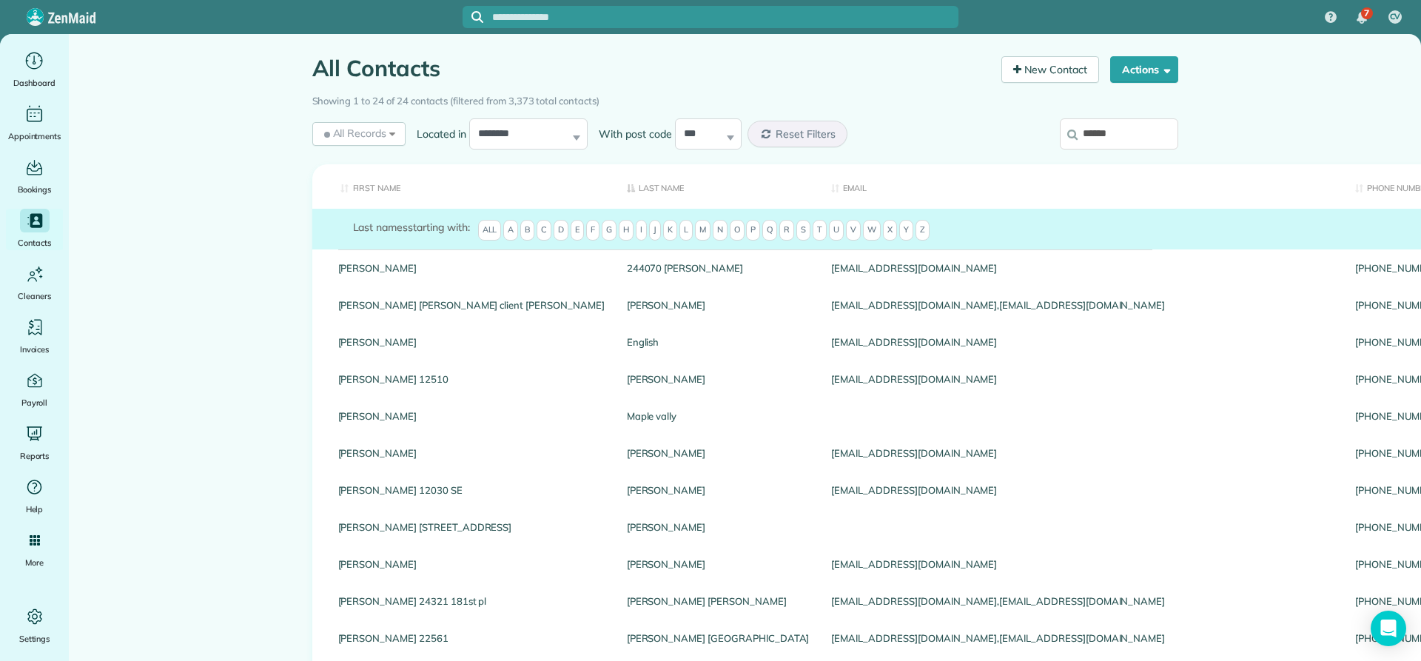
click at [1105, 135] on input "******" at bounding box center [1119, 133] width 118 height 31
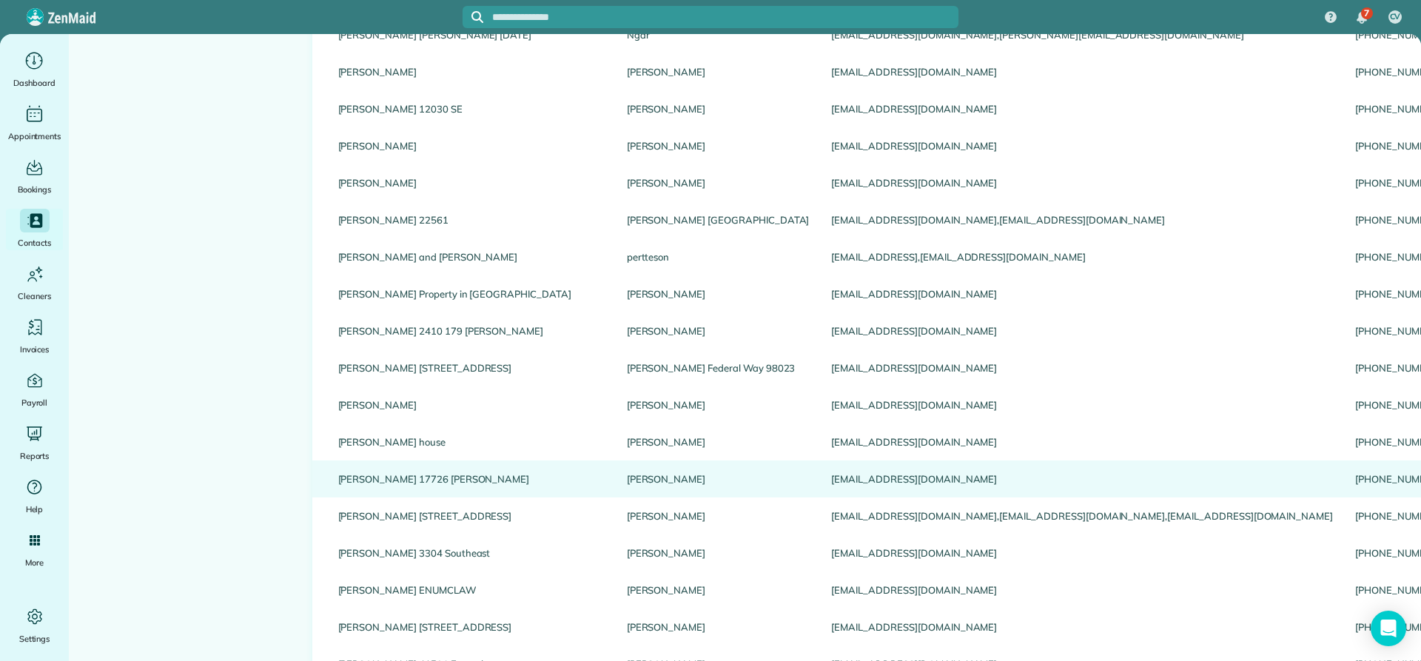
scroll to position [518, 0]
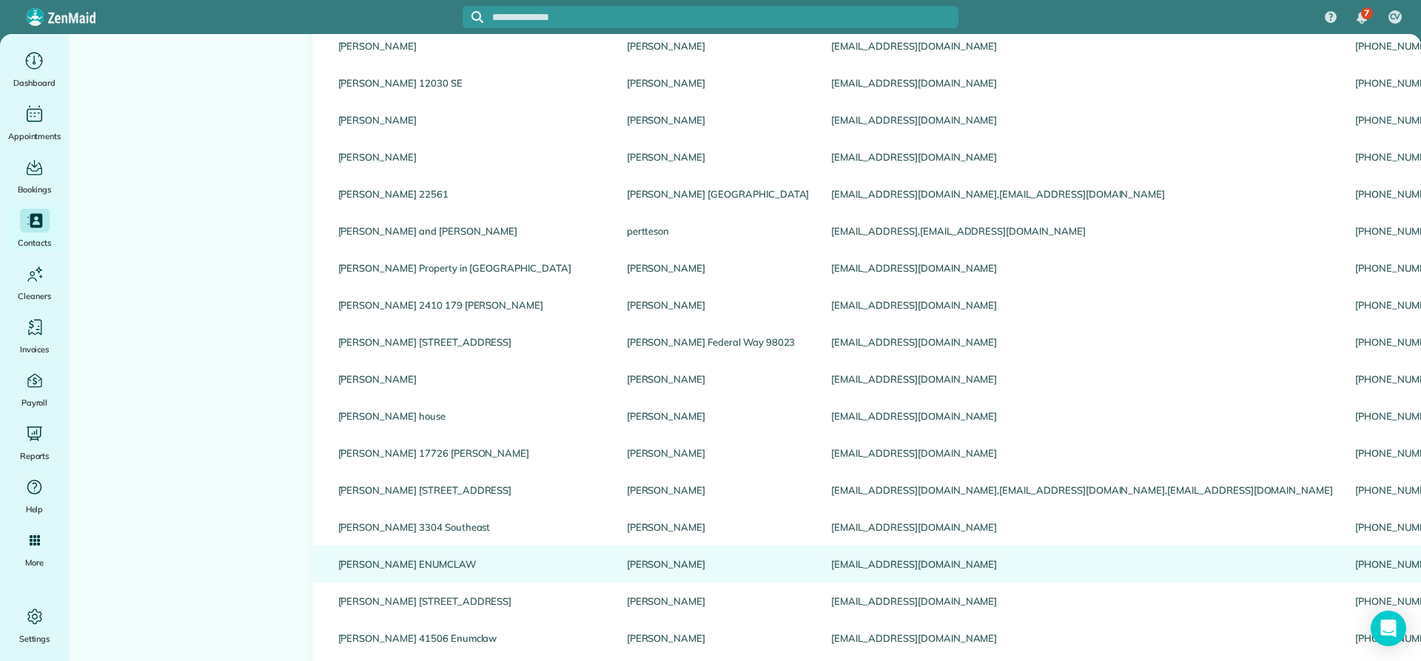
type input "*****"
click at [396, 569] on link "Dianna ENUMCLAW" at bounding box center [471, 564] width 267 height 10
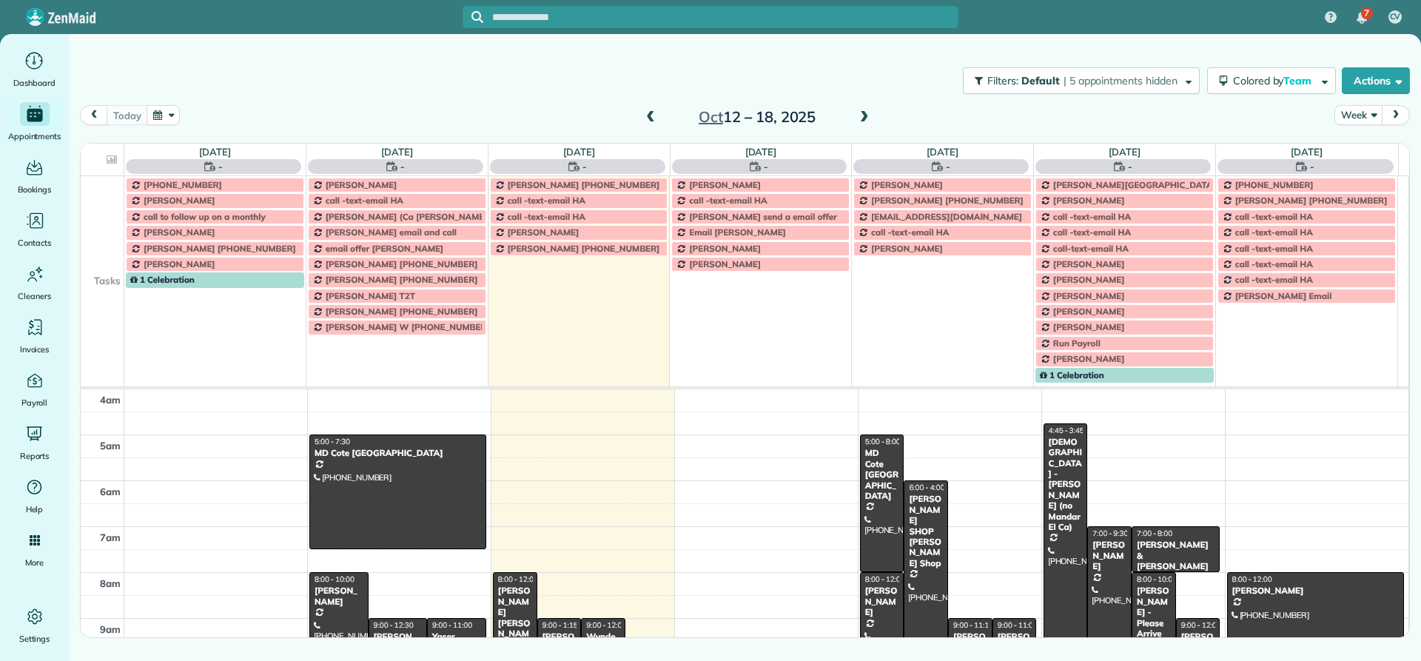
scroll to position [138, 0]
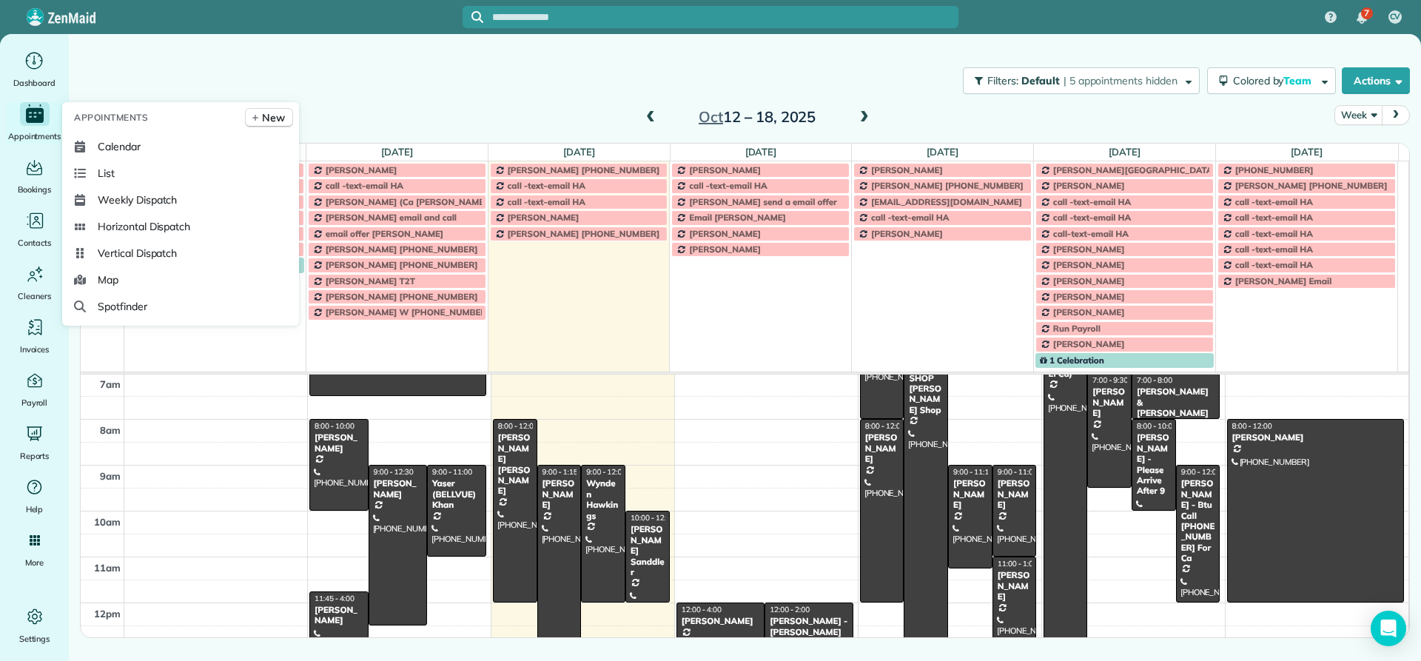
click at [36, 121] on icon "Main" at bounding box center [35, 115] width 18 height 15
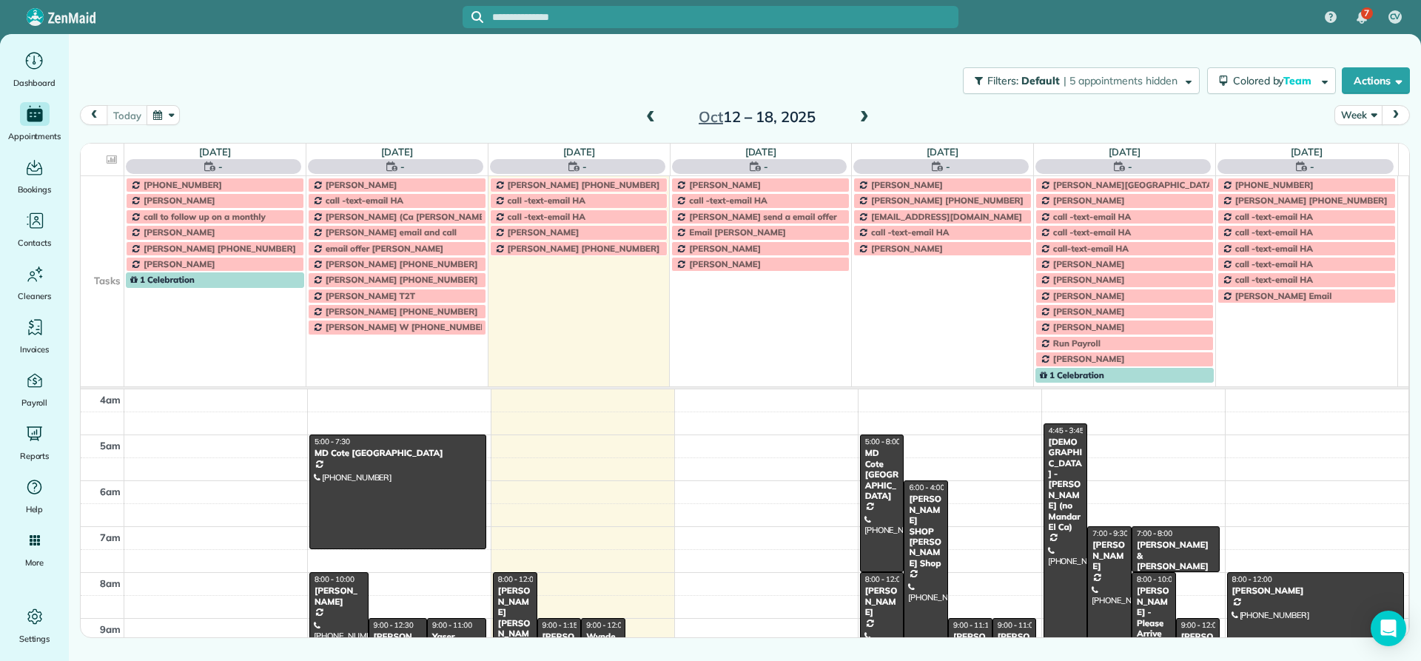
scroll to position [138, 0]
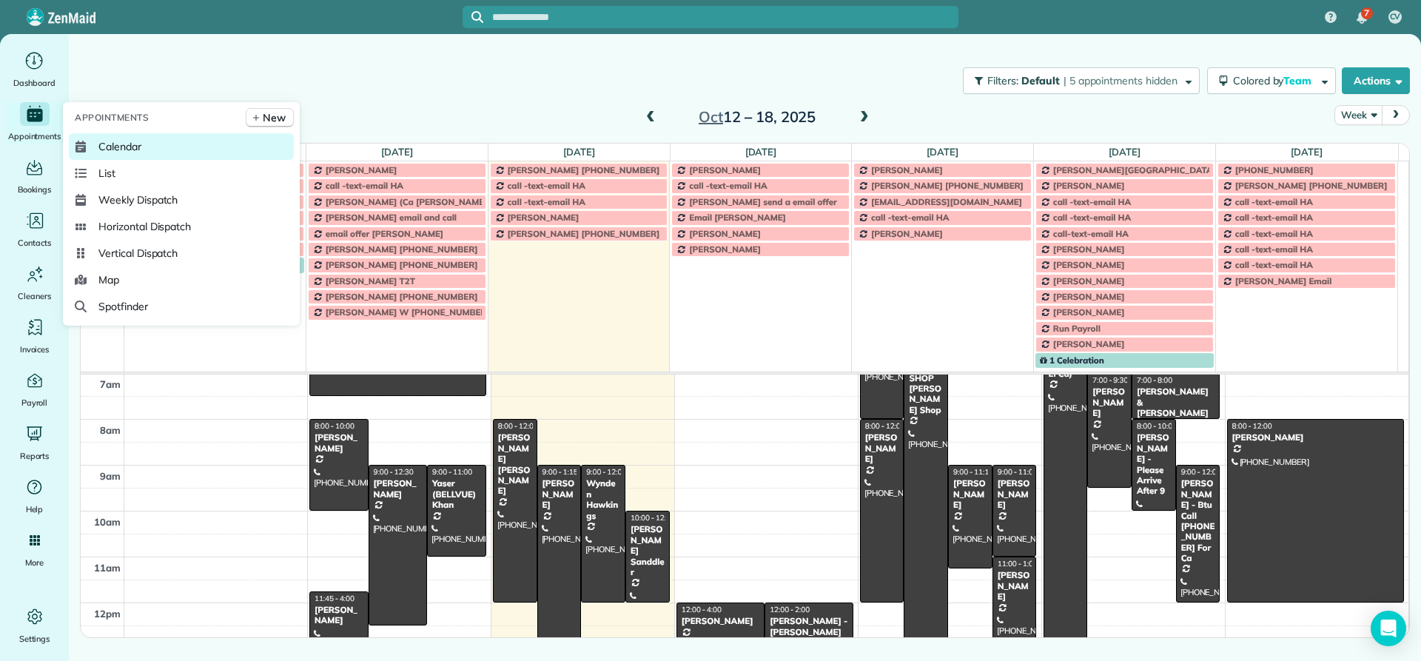
click at [101, 144] on span "Calendar" at bounding box center [119, 146] width 43 height 15
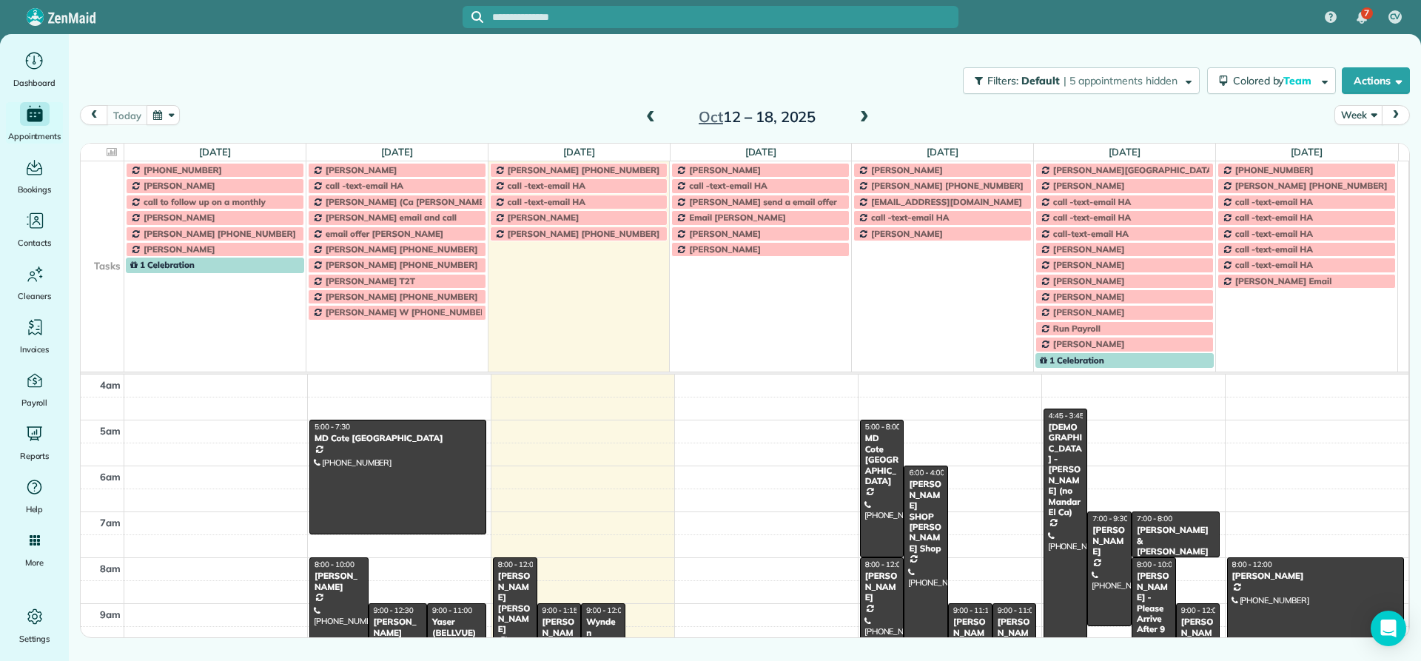
scroll to position [138, 0]
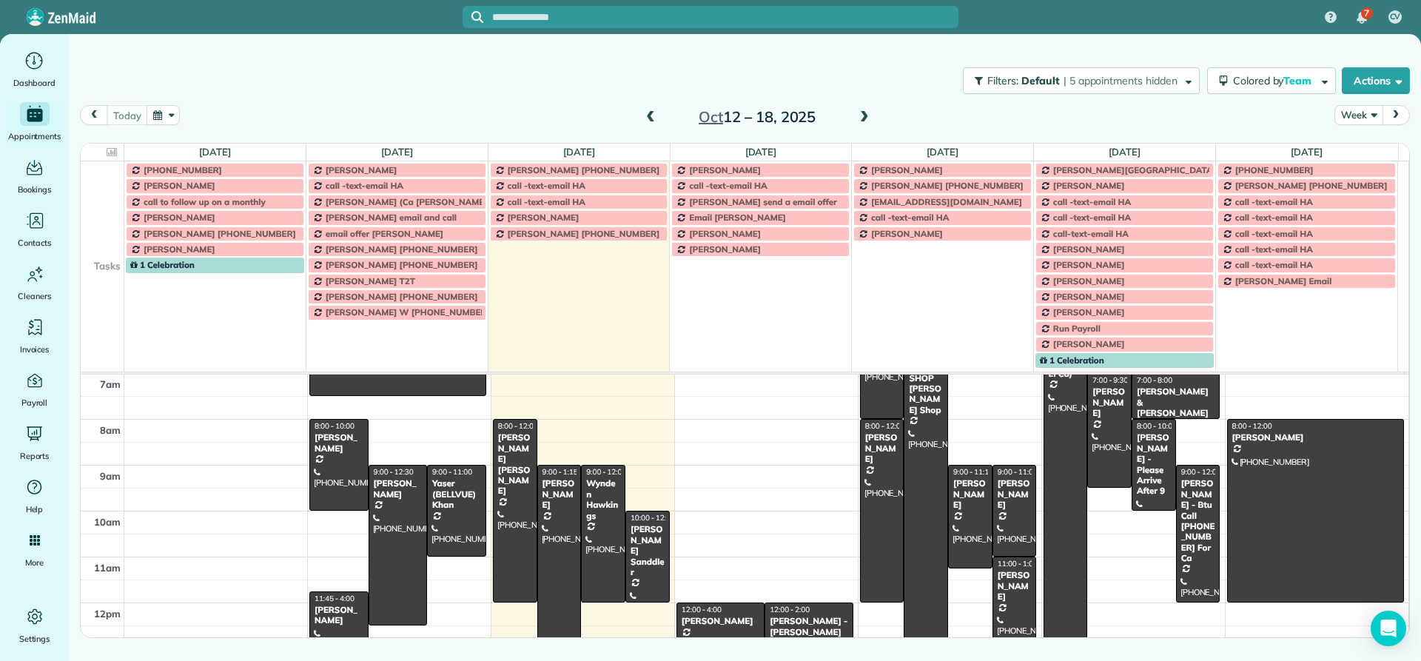
click at [1378, 115] on button "Week" at bounding box center [1359, 115] width 48 height 20
click at [1368, 147] on link "Day" at bounding box center [1394, 150] width 117 height 30
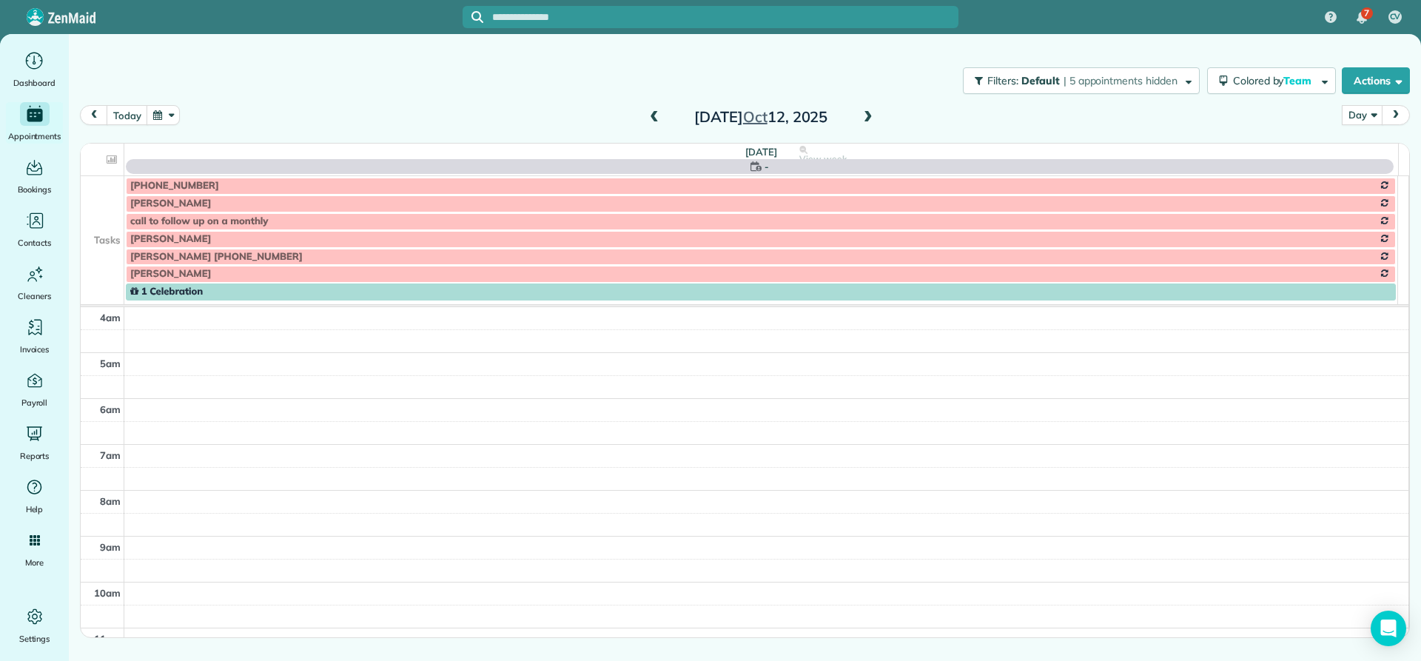
scroll to position [138, 0]
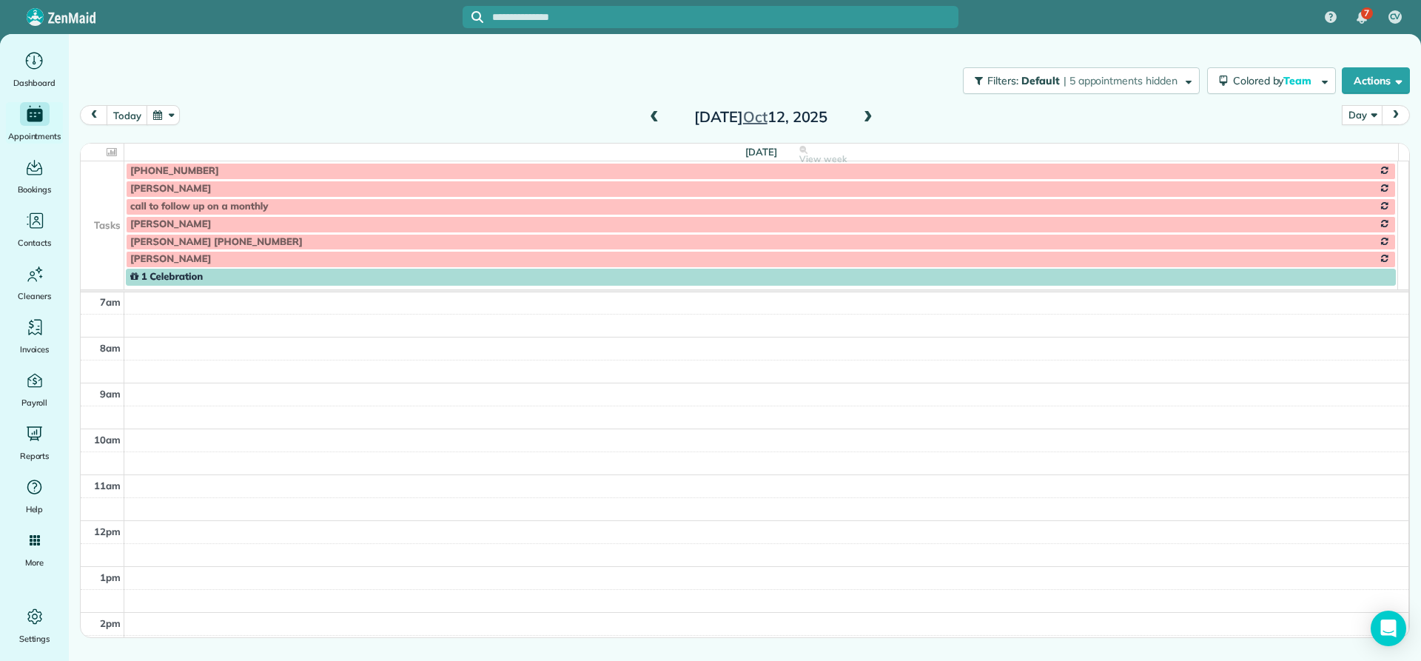
click at [869, 118] on span at bounding box center [868, 117] width 16 height 13
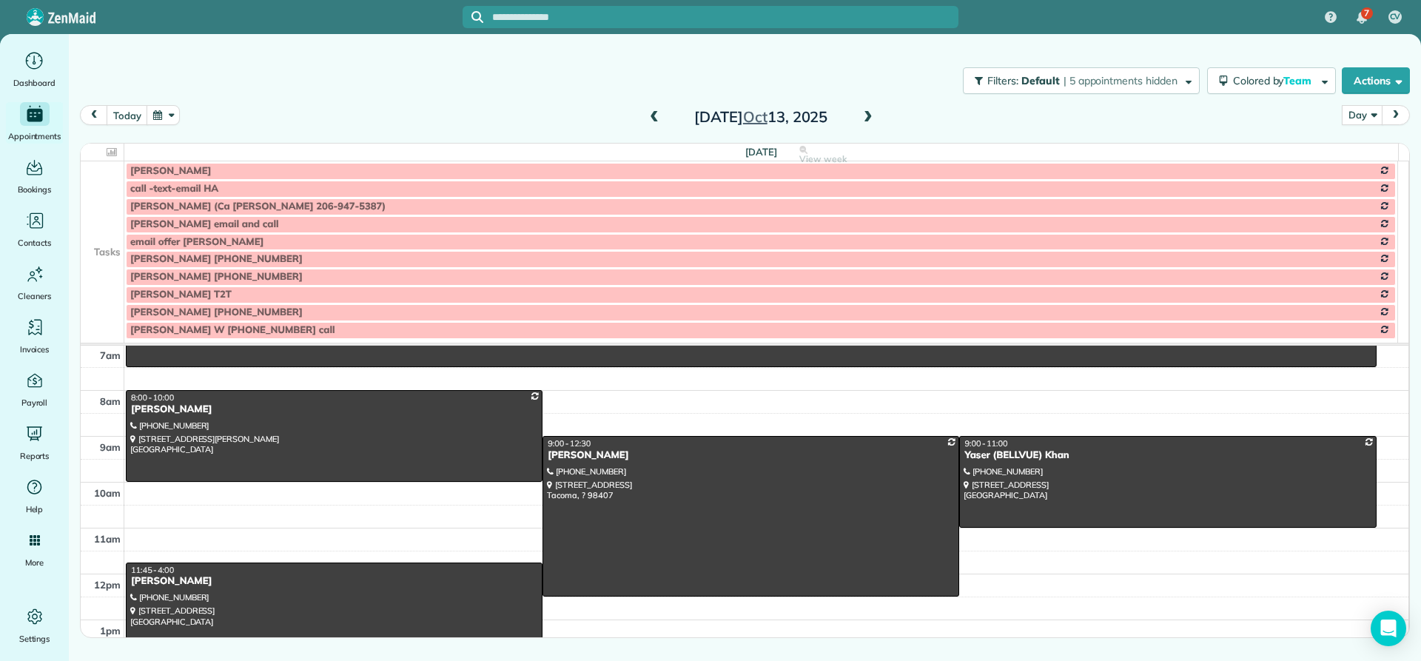
click at [99, 193] on td at bounding box center [103, 189] width 44 height 18
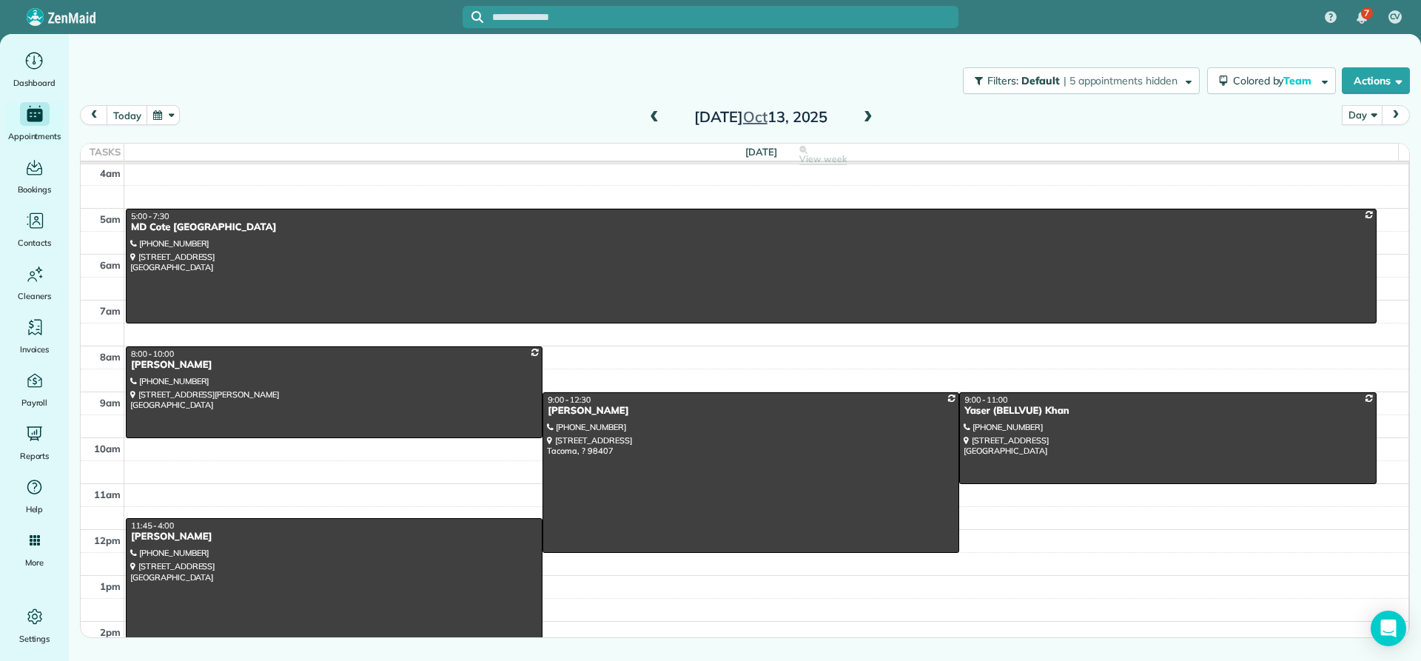
scroll to position [0, 0]
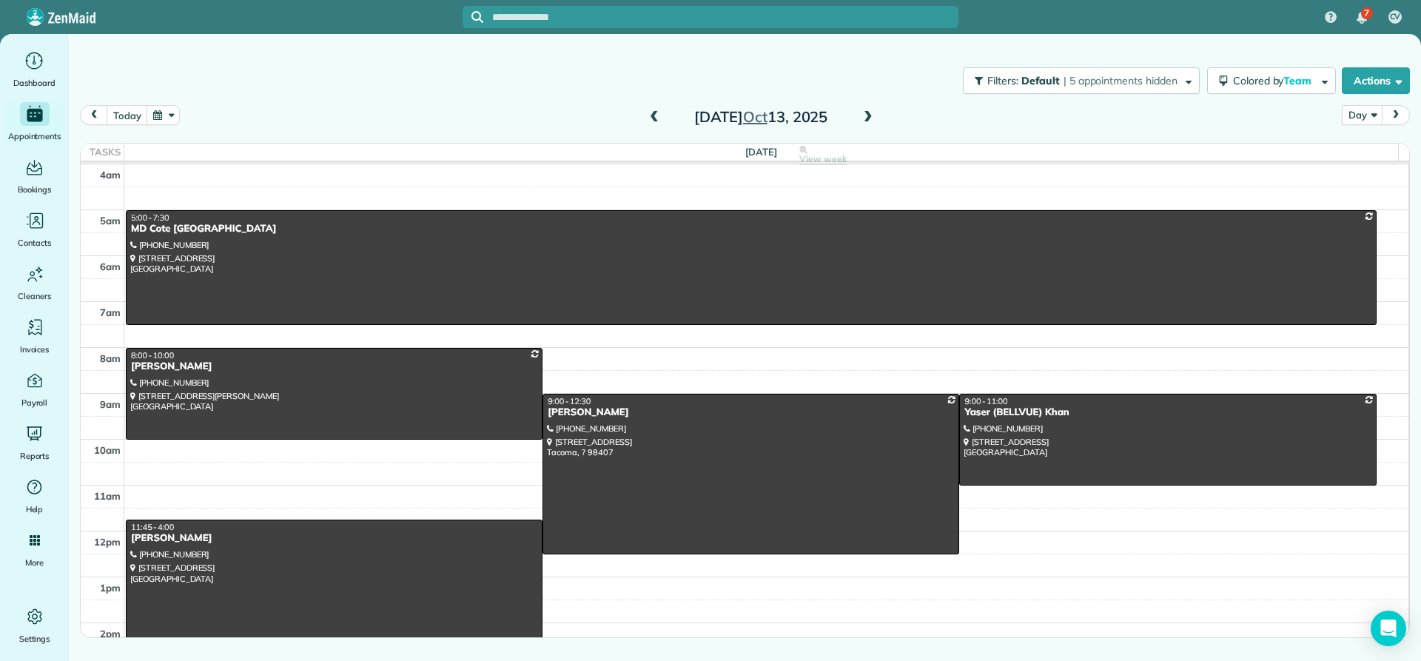
click at [651, 114] on span at bounding box center [654, 117] width 16 height 13
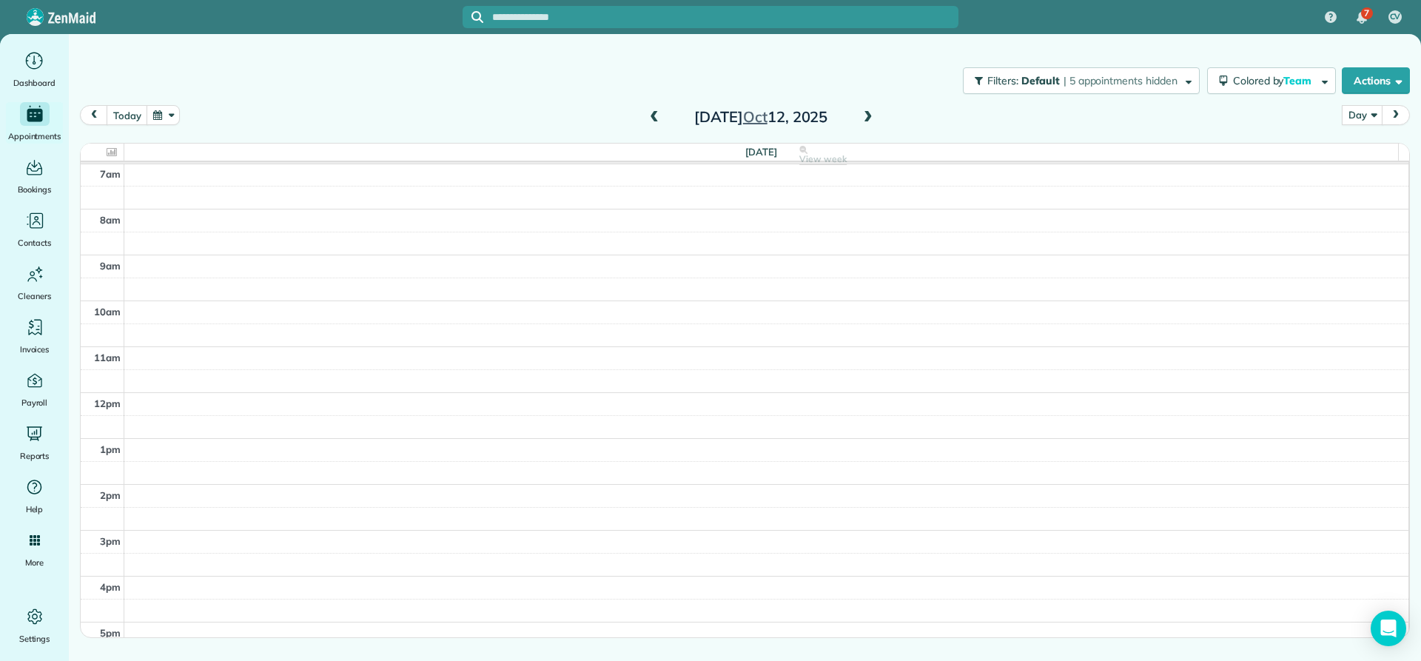
click at [651, 114] on span at bounding box center [654, 117] width 16 height 13
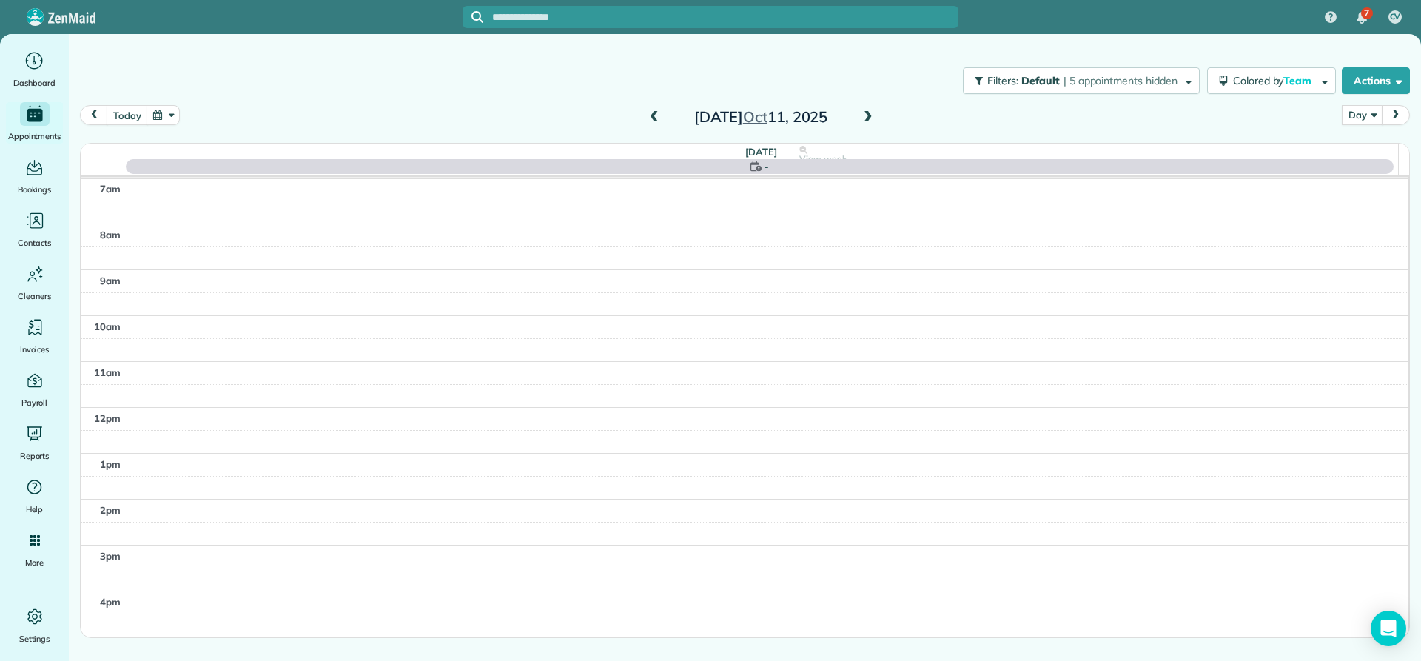
click at [651, 114] on span at bounding box center [654, 117] width 16 height 13
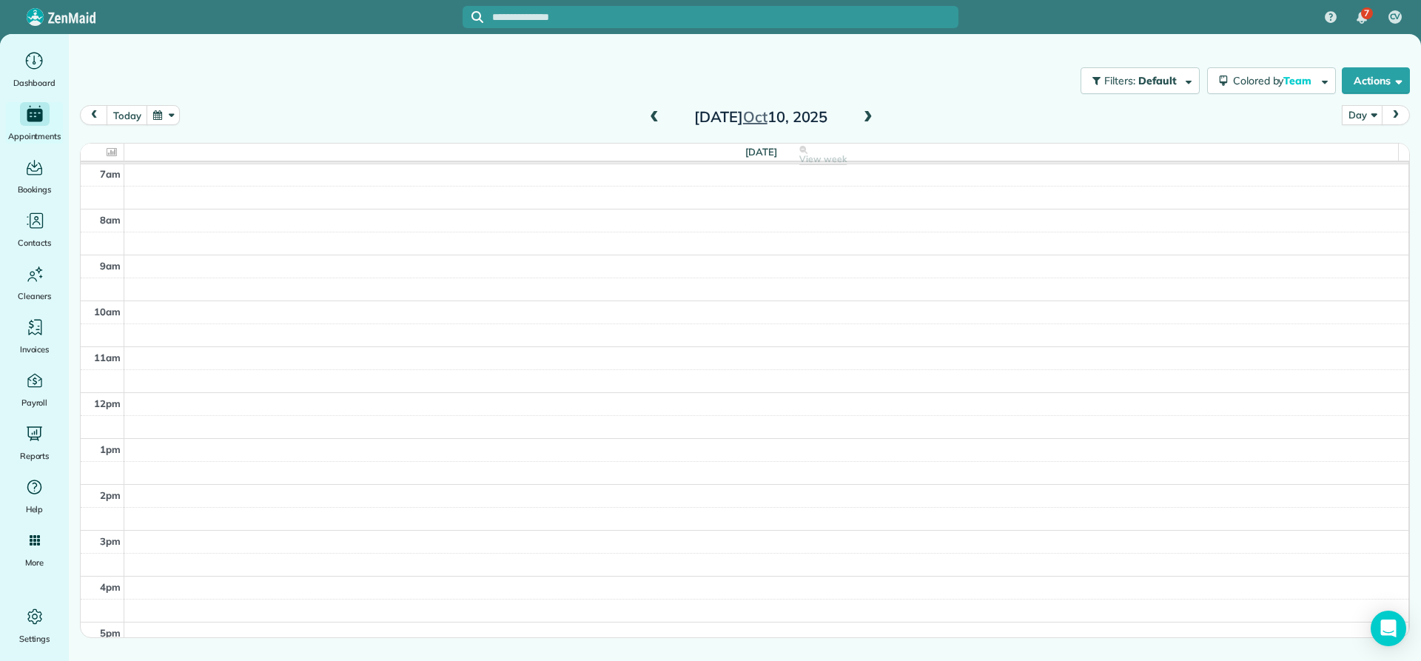
click at [866, 121] on span at bounding box center [868, 117] width 16 height 13
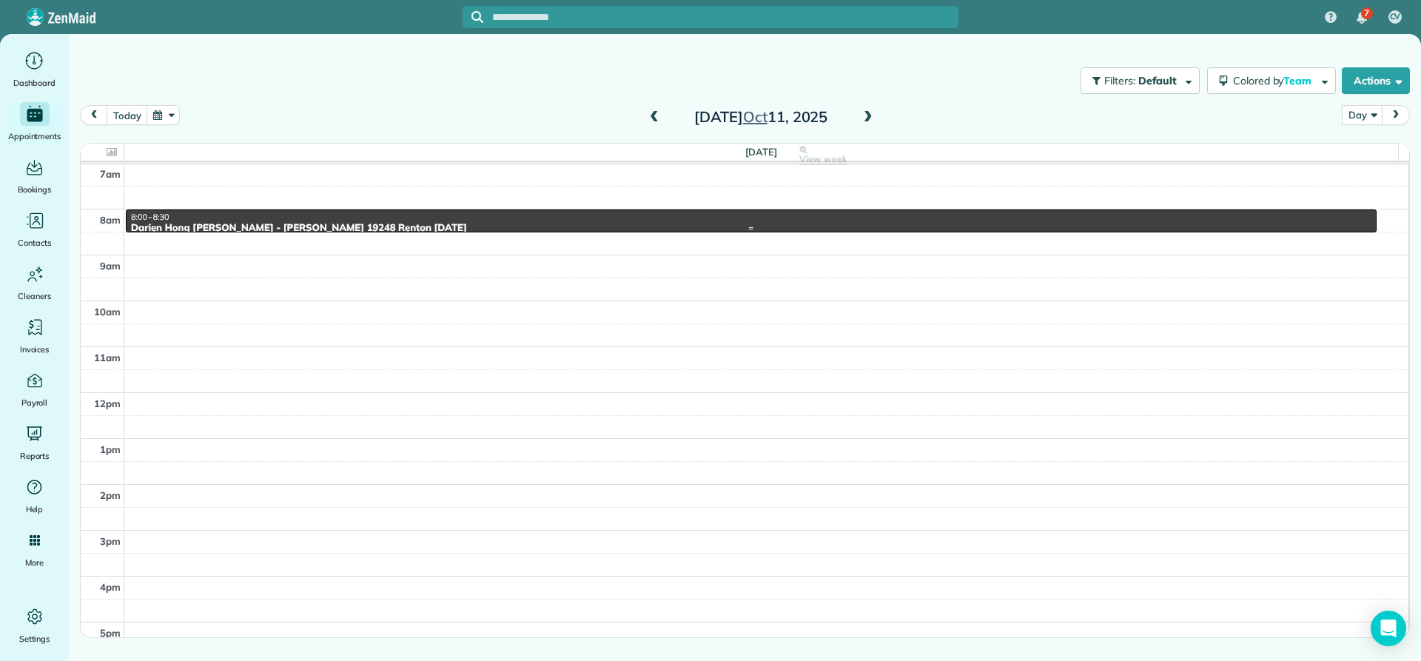
click at [204, 222] on div "Darien Hong William Zhang - Dianna 19248 Renton 10/10/25" at bounding box center [751, 228] width 1242 height 13
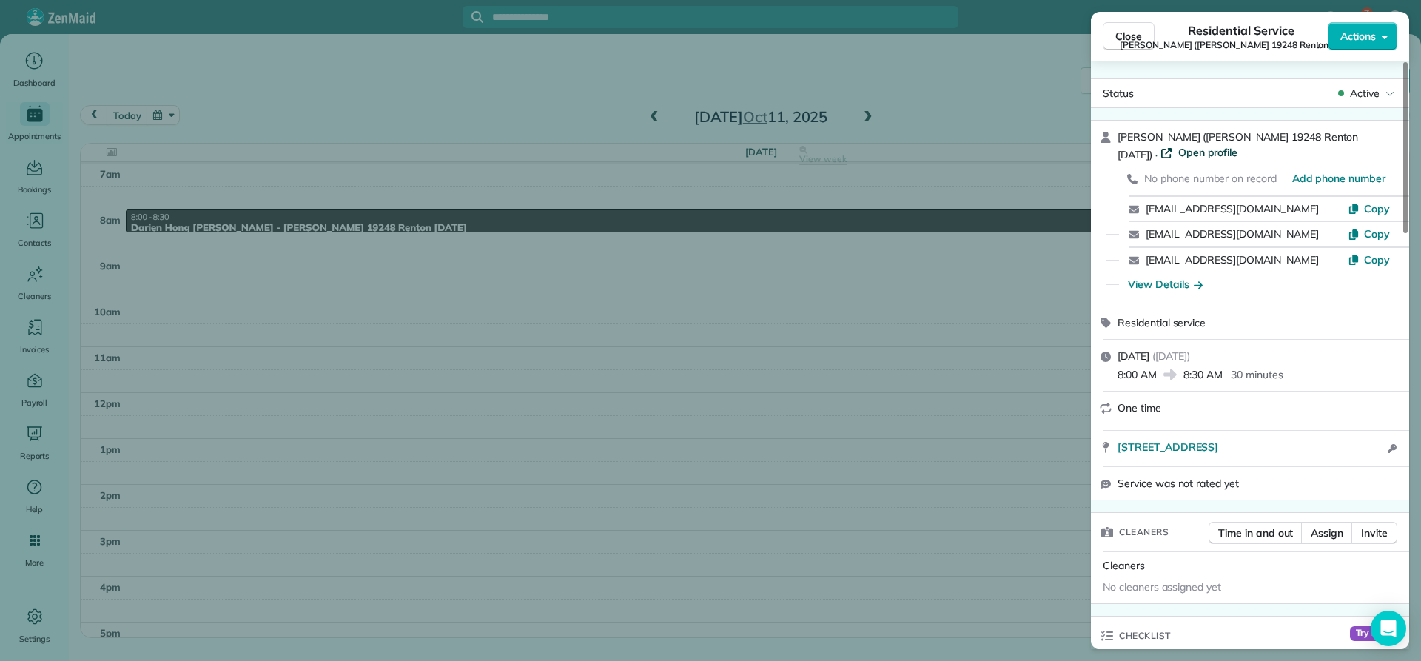
click at [1214, 152] on span "Open profile" at bounding box center [1209, 152] width 60 height 15
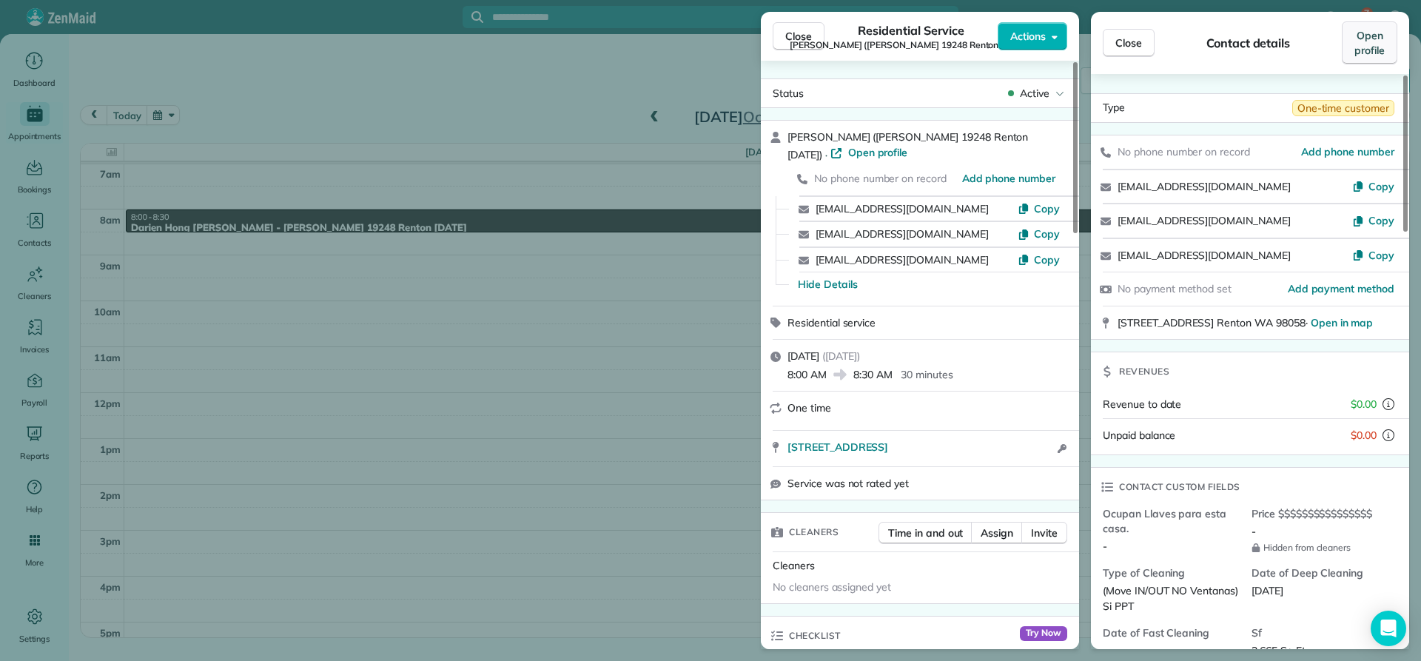
click at [1364, 48] on span "Open profile" at bounding box center [1370, 43] width 30 height 30
click at [1039, 31] on span "Actions" at bounding box center [1029, 36] width 36 height 15
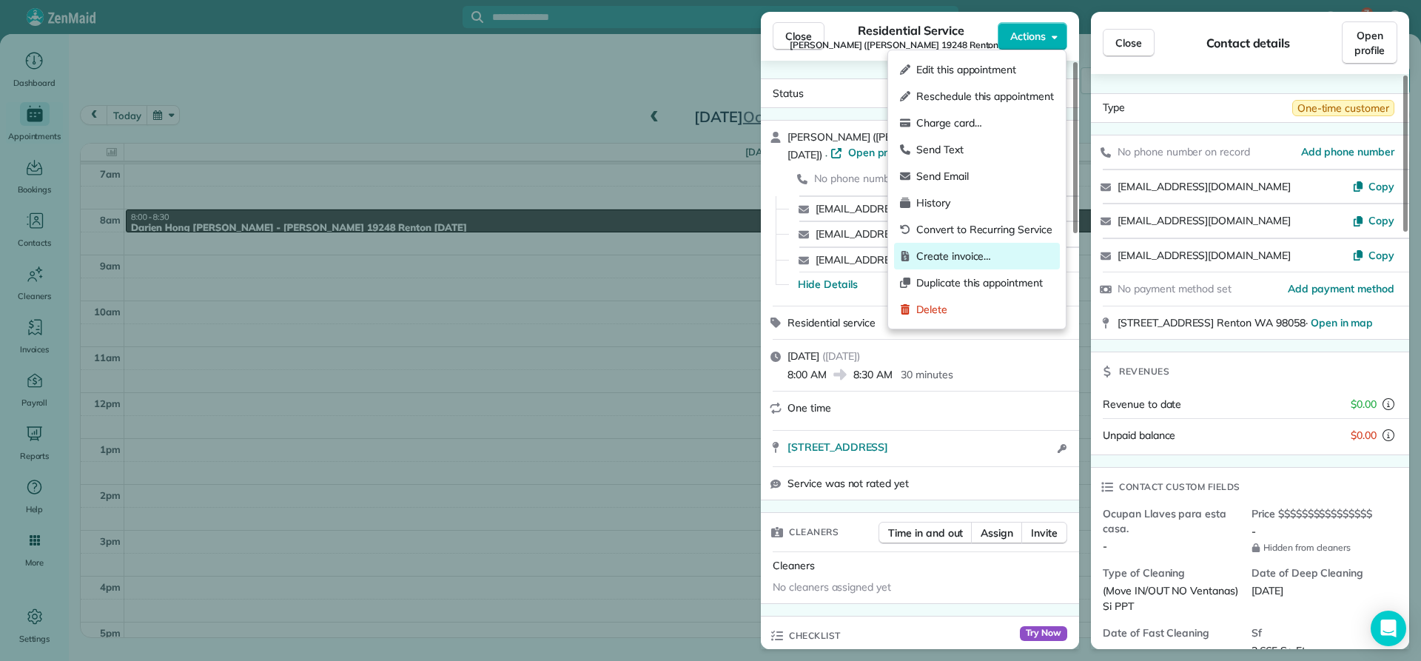
click at [957, 257] on span "Create invoice…" at bounding box center [986, 256] width 138 height 15
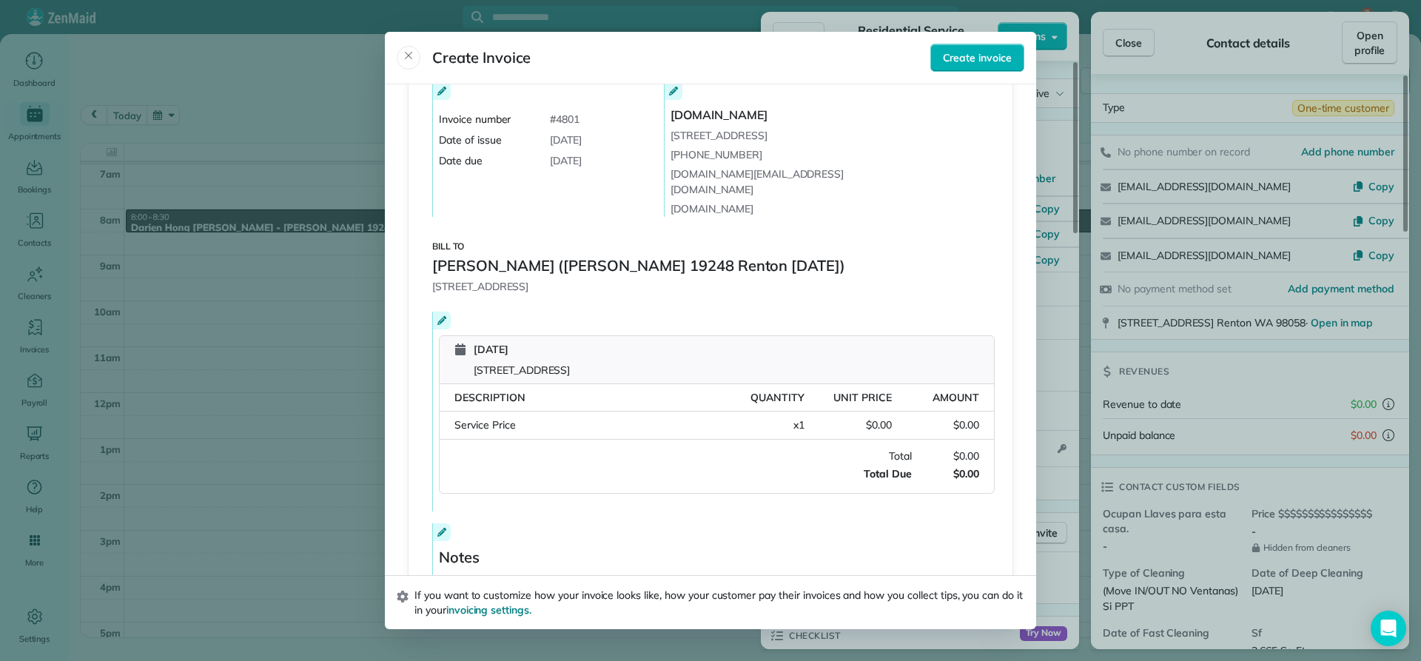
scroll to position [137, 0]
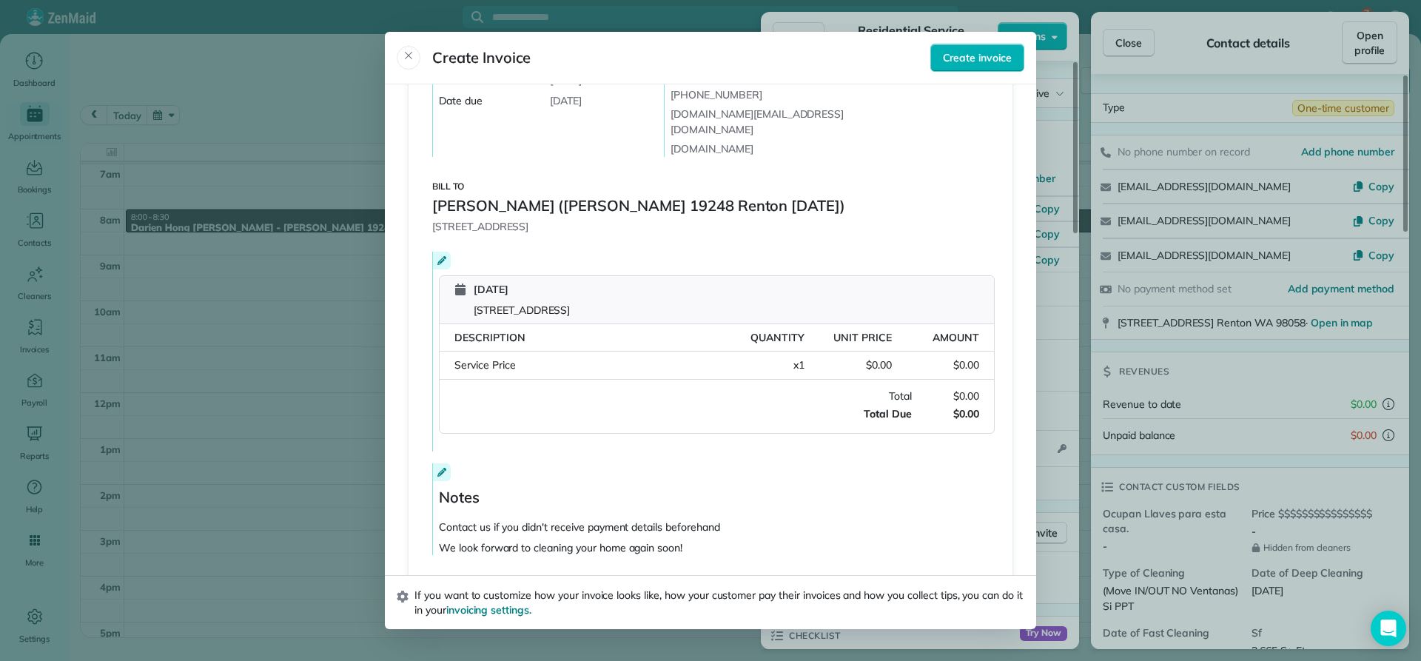
click at [892, 358] on div "Amount: $0.00" at bounding box center [935, 366] width 87 height 16
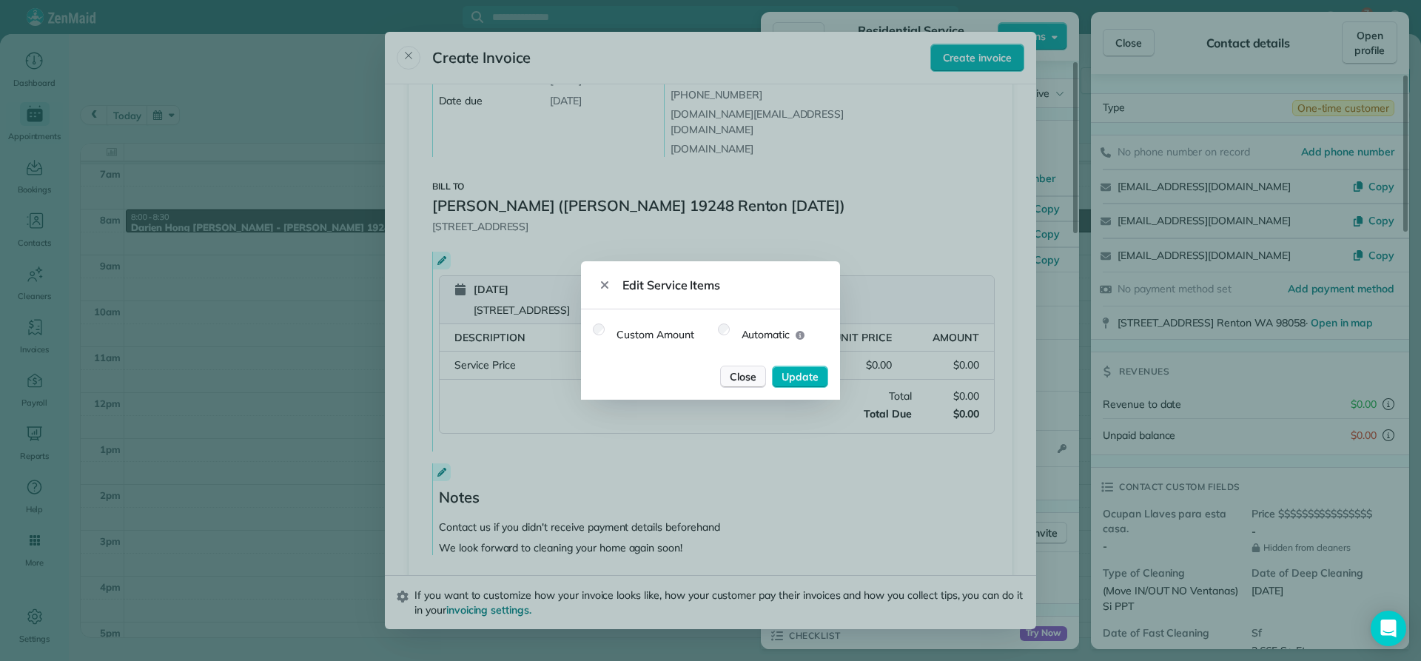
click at [751, 378] on span "Close" at bounding box center [743, 376] width 27 height 15
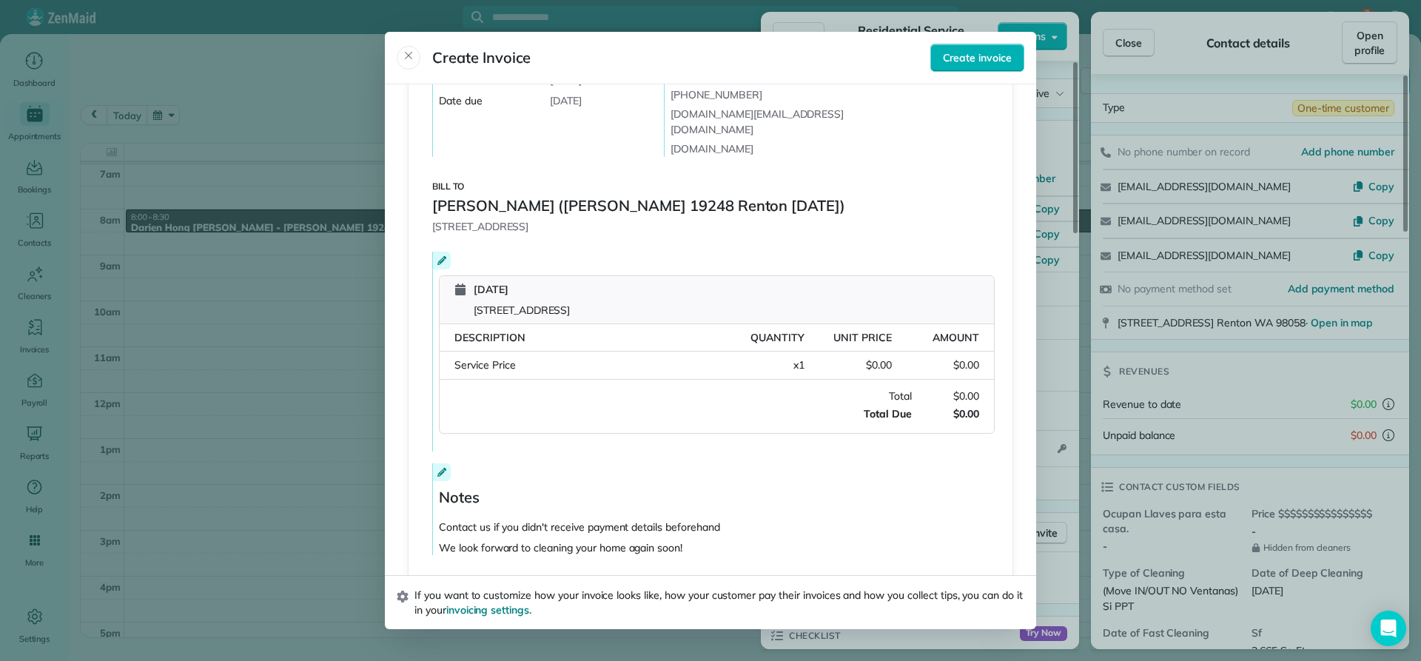
click at [886, 358] on span "$0.00" at bounding box center [879, 366] width 26 height 16
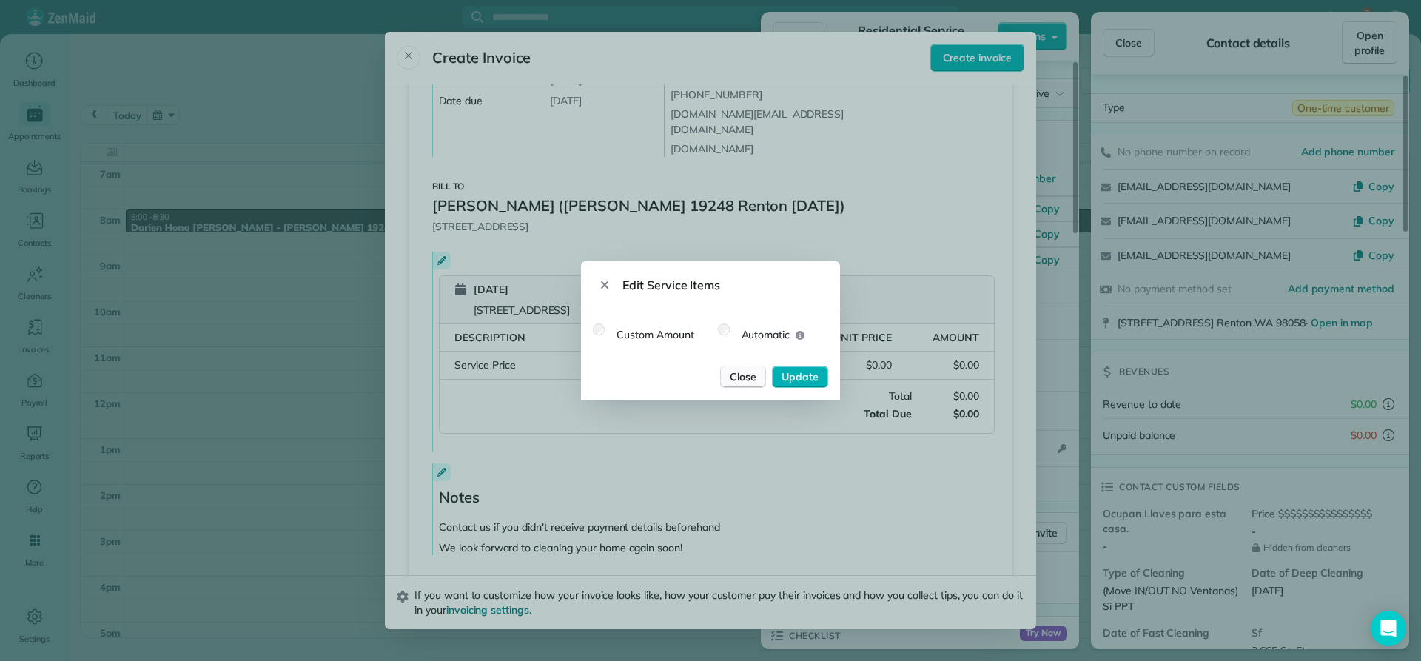
click at [740, 380] on span "Close" at bounding box center [743, 376] width 27 height 15
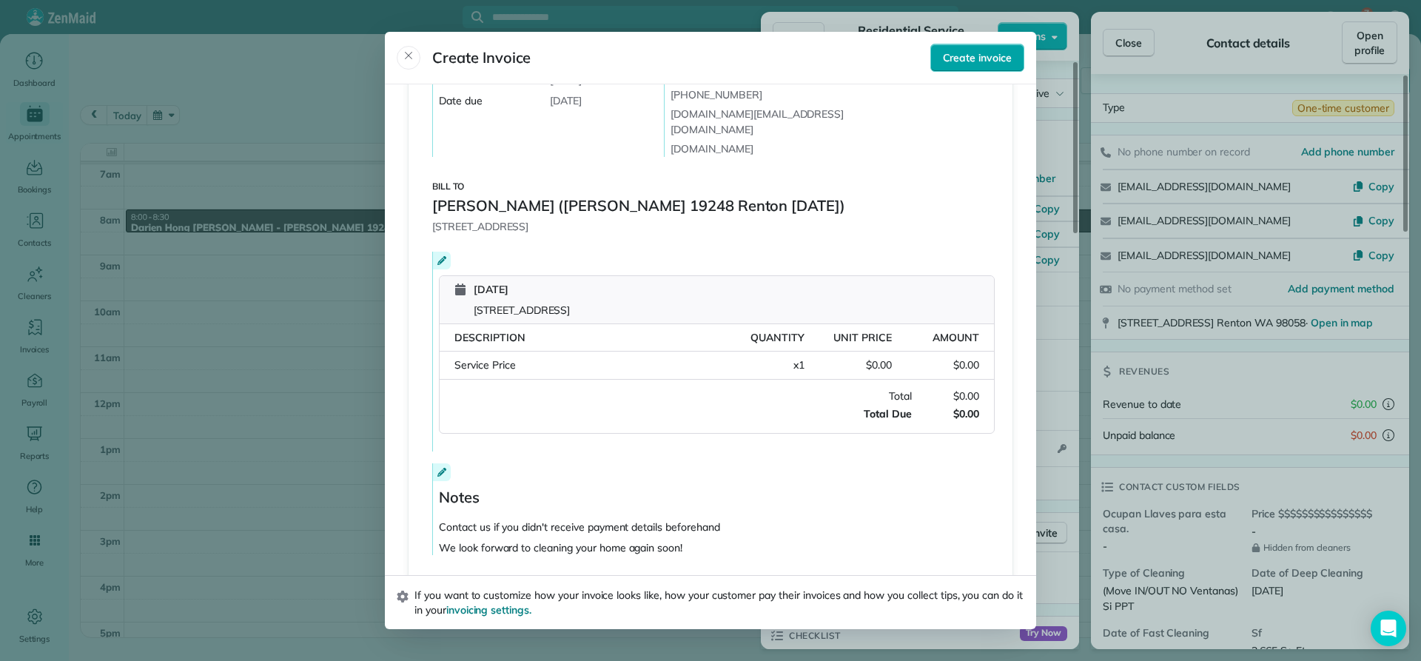
click at [980, 53] on span "Create invoice" at bounding box center [977, 57] width 69 height 15
click at [794, 636] on icon "button" at bounding box center [795, 636] width 15 height 15
click at [533, 330] on div "Description" at bounding box center [586, 338] width 263 height 16
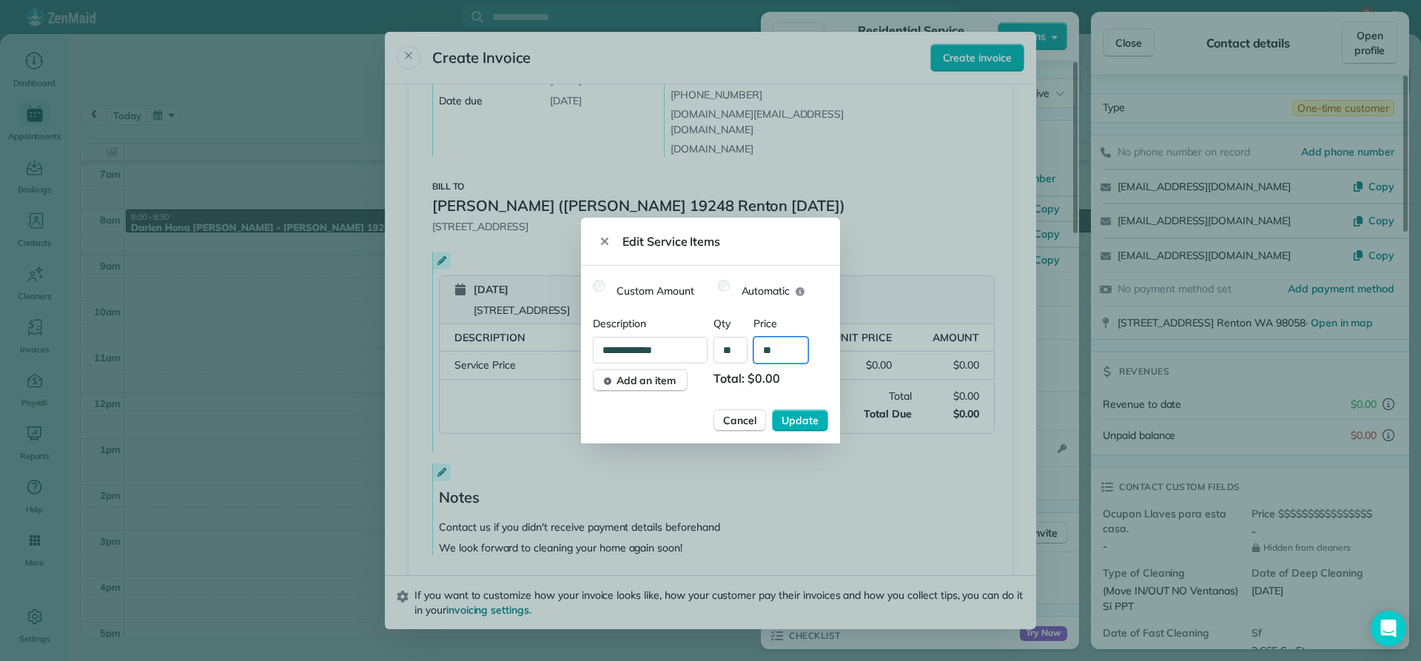
click at [777, 350] on input "**" at bounding box center [781, 350] width 55 height 27
type input "*******"
click at [673, 351] on input "**********" at bounding box center [654, 350] width 121 height 27
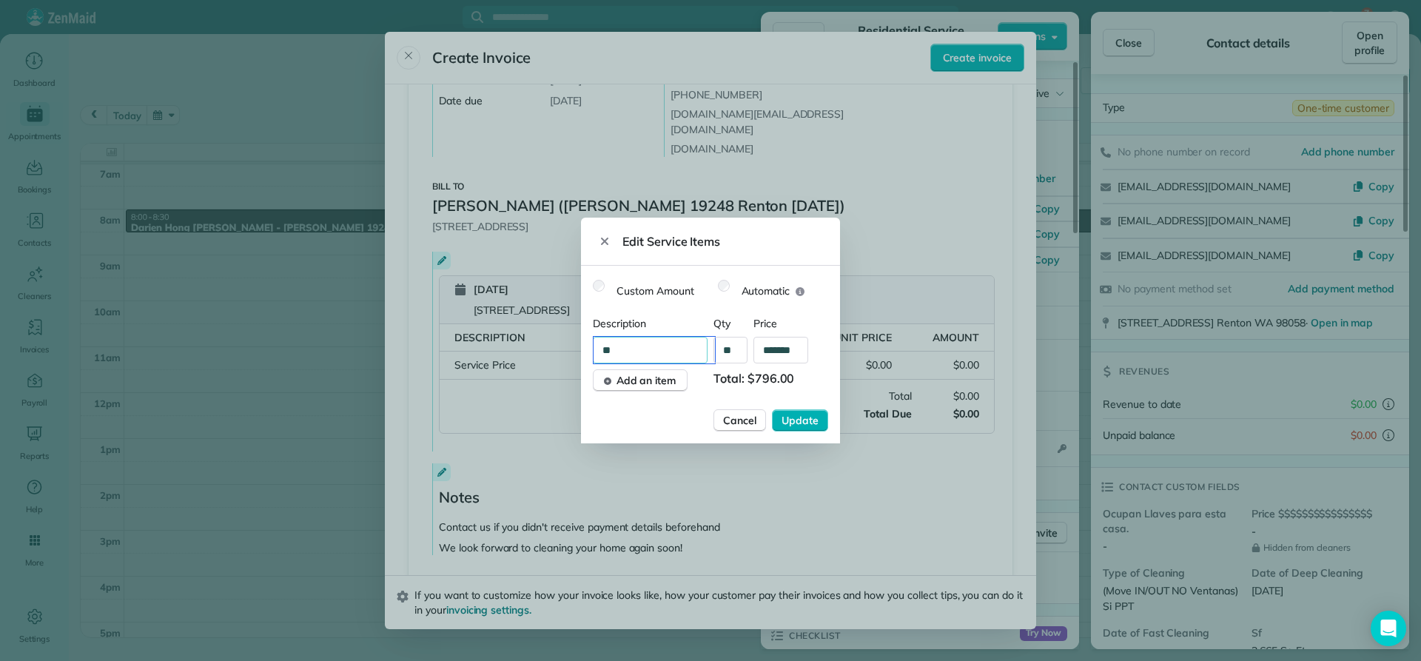
type input "*"
type input "**********"
click at [799, 423] on span "Update" at bounding box center [800, 420] width 37 height 15
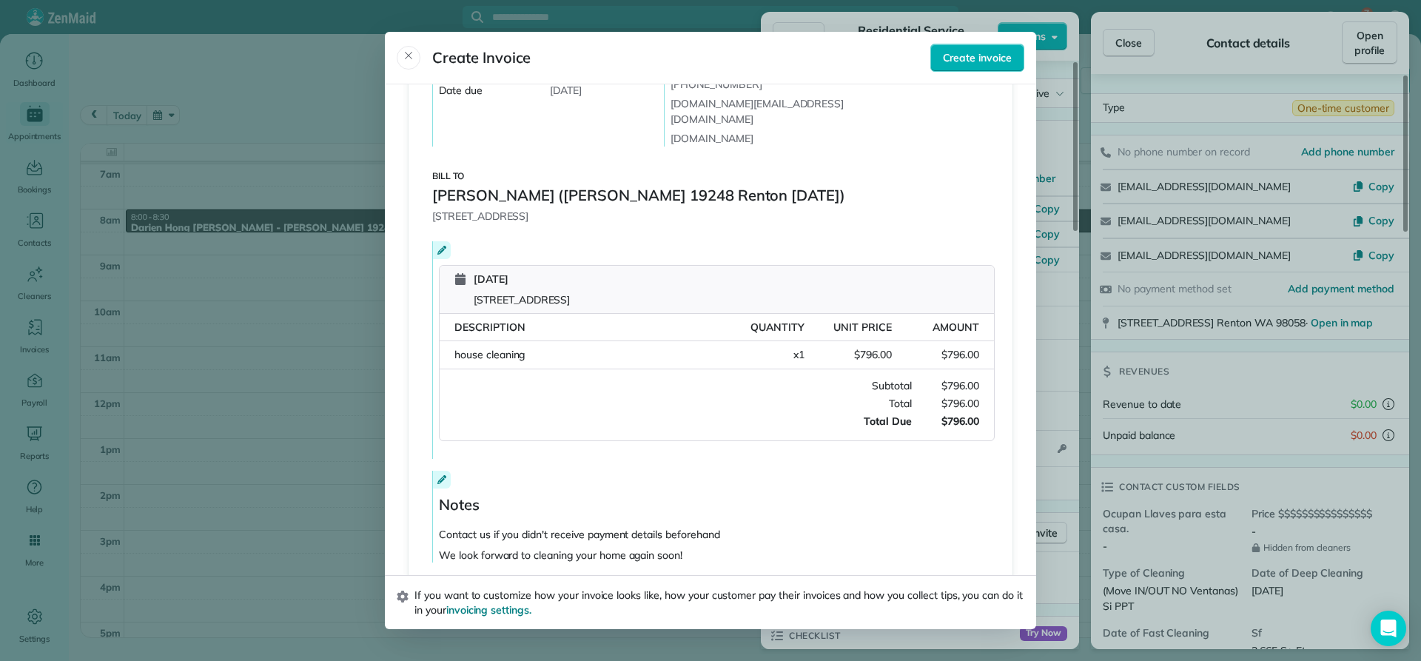
scroll to position [155, 0]
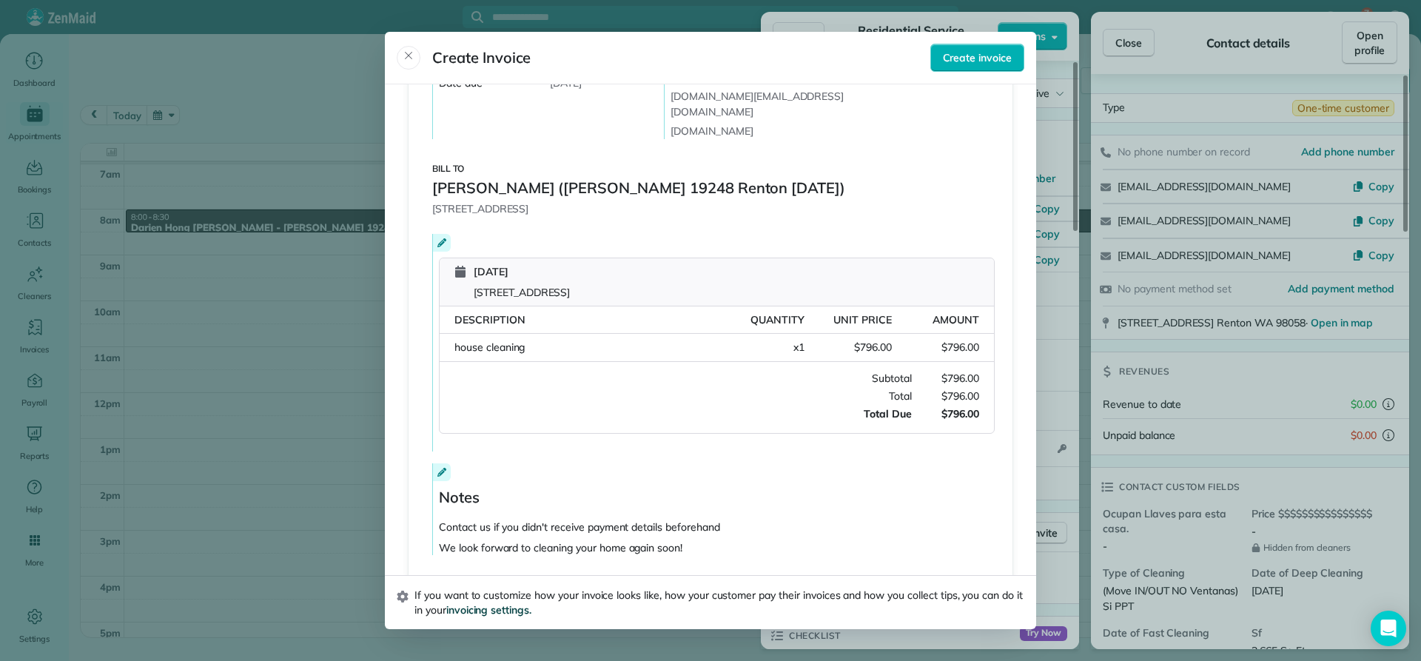
click at [500, 612] on span "invoicing settings." at bounding box center [488, 609] width 85 height 13
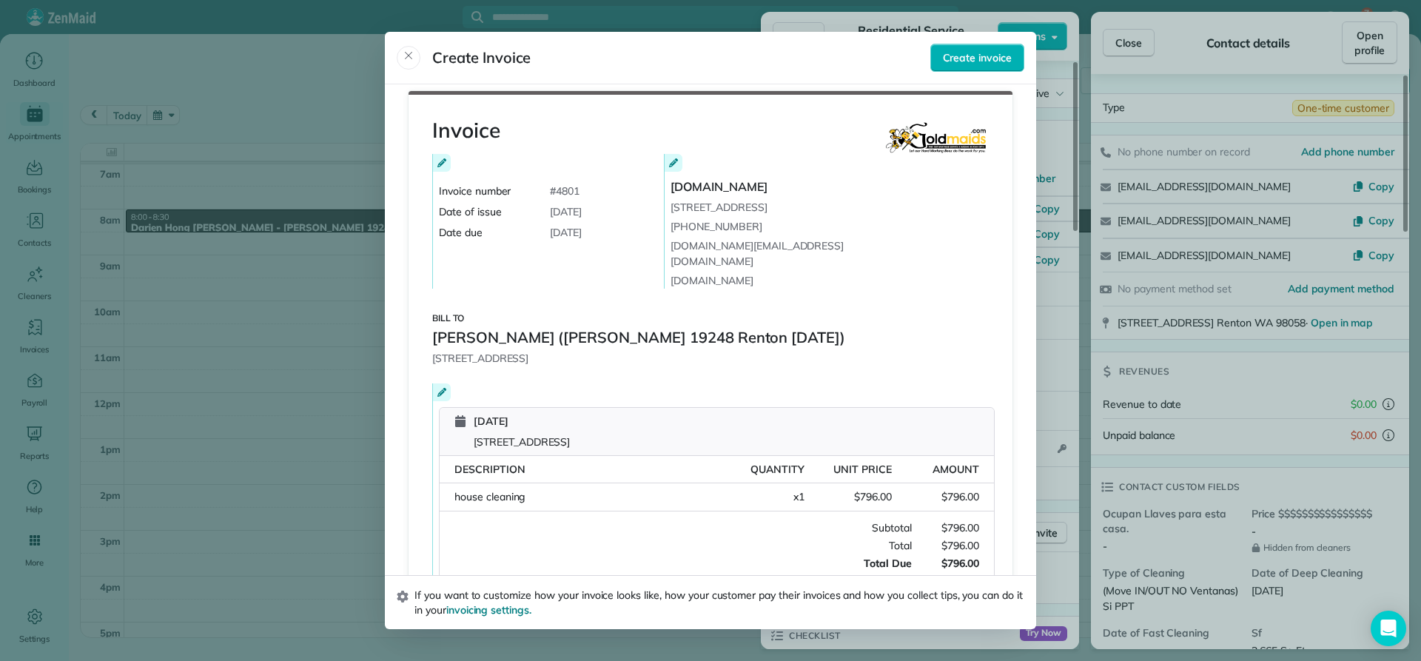
scroll to position [0, 0]
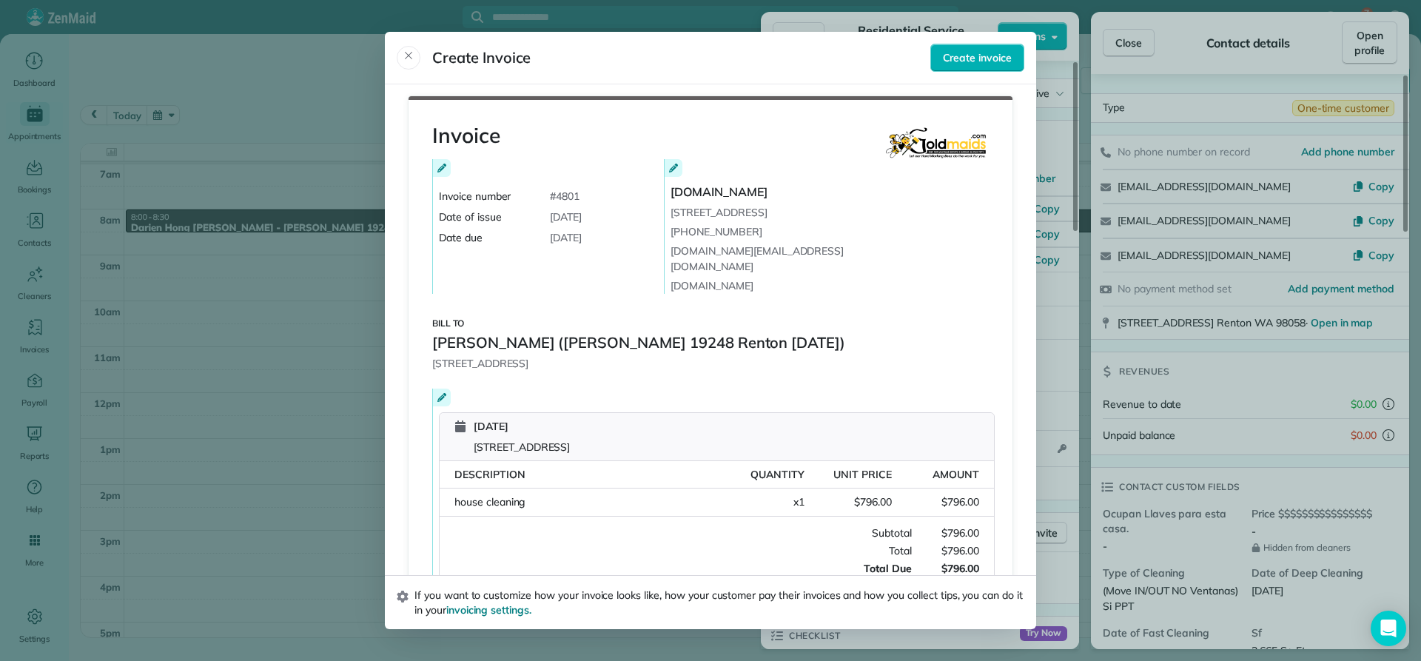
drag, startPoint x: 937, startPoint y: 228, endPoint x: 921, endPoint y: 167, distance: 63.6
click at [921, 167] on div "Invoice number # 4801 Date of issue October 11, 2025 Date due October 19, 2025 …" at bounding box center [710, 226] width 557 height 135
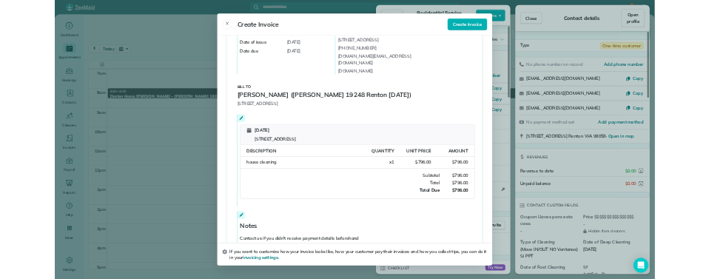
scroll to position [155, 0]
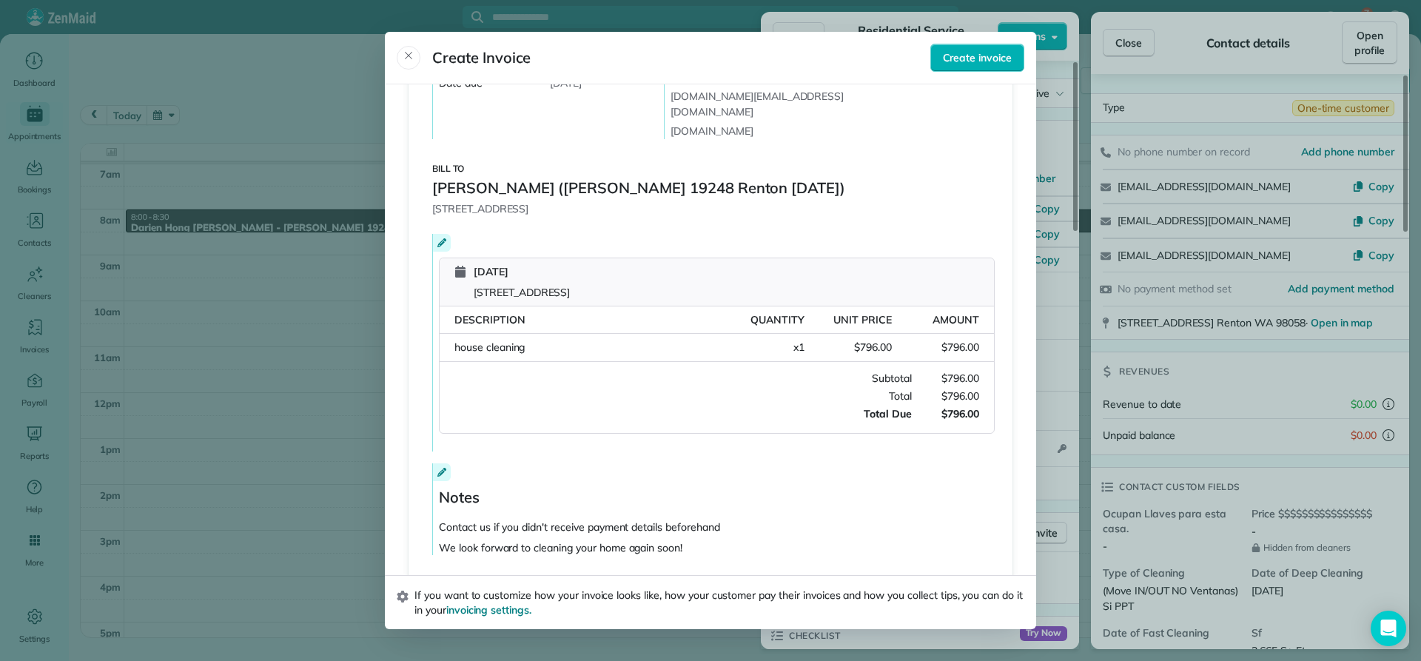
drag, startPoint x: 426, startPoint y: 121, endPoint x: 977, endPoint y: 430, distance: 631.4
click at [977, 431] on div "Invoice Invoice number # 4801 Date of issue October 11, 2025 Date due October 1…" at bounding box center [711, 260] width 604 height 637
copy div "Invoice Invoice number # 4801 Date of issue October 11, 2025 Date due October 1…"
drag, startPoint x: 692, startPoint y: 53, endPoint x: 1160, endPoint y: 76, distance: 468.4
click at [1146, 76] on body "7 CV Dashboard Appointments Bookings Contacts Cleaners Invoices Payroll Reports…" at bounding box center [710, 330] width 1421 height 661
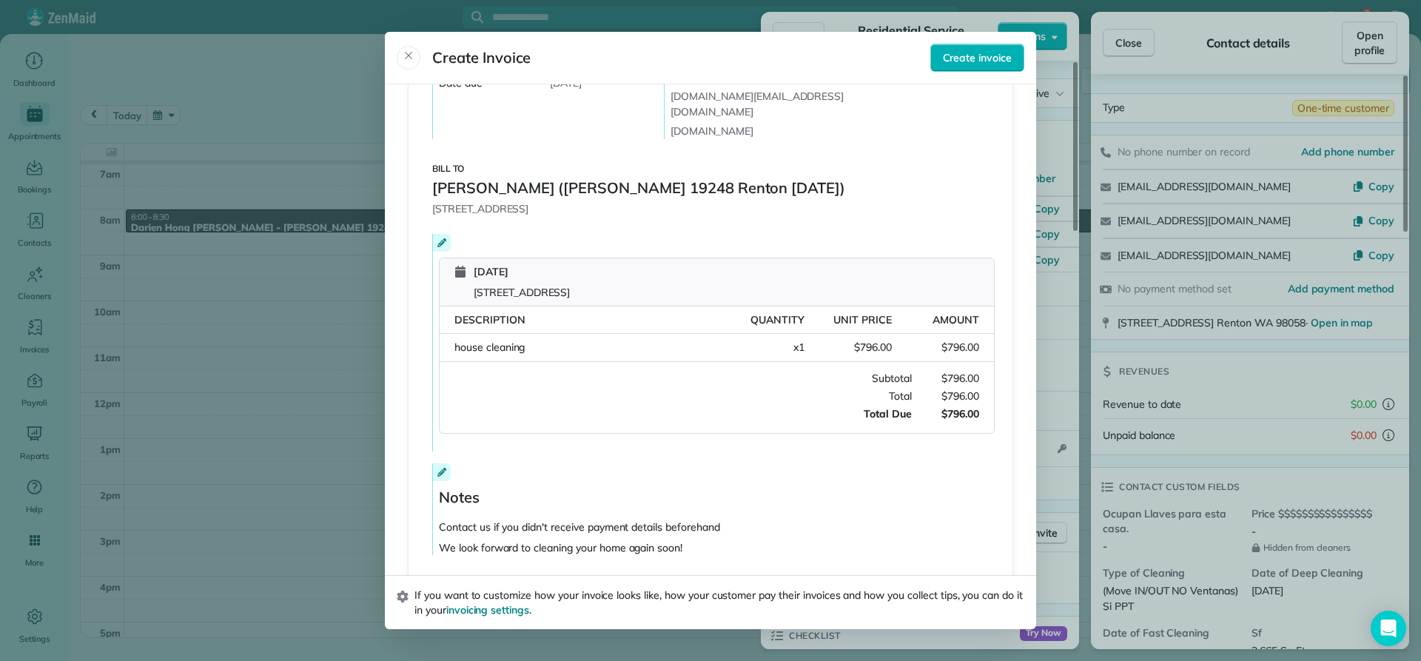
click at [407, 56] on icon "Close" at bounding box center [409, 56] width 12 height 12
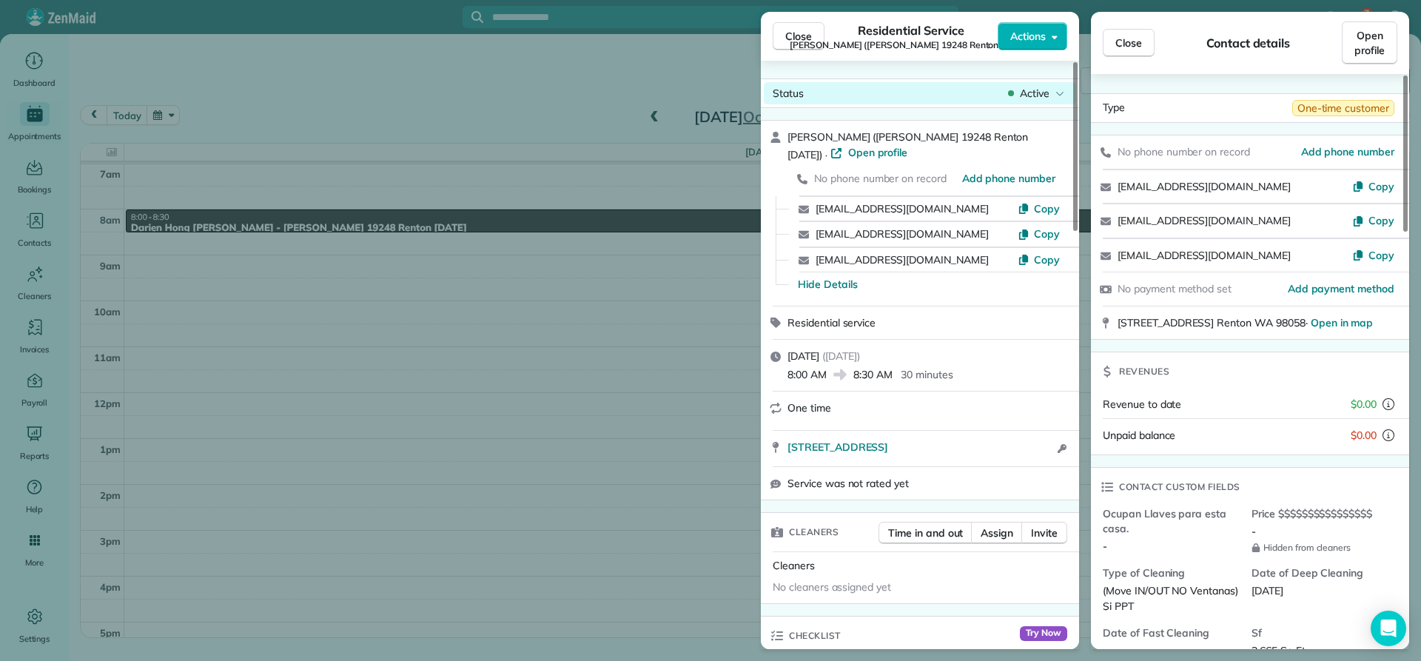
click at [1039, 95] on span "Active" at bounding box center [1035, 93] width 30 height 15
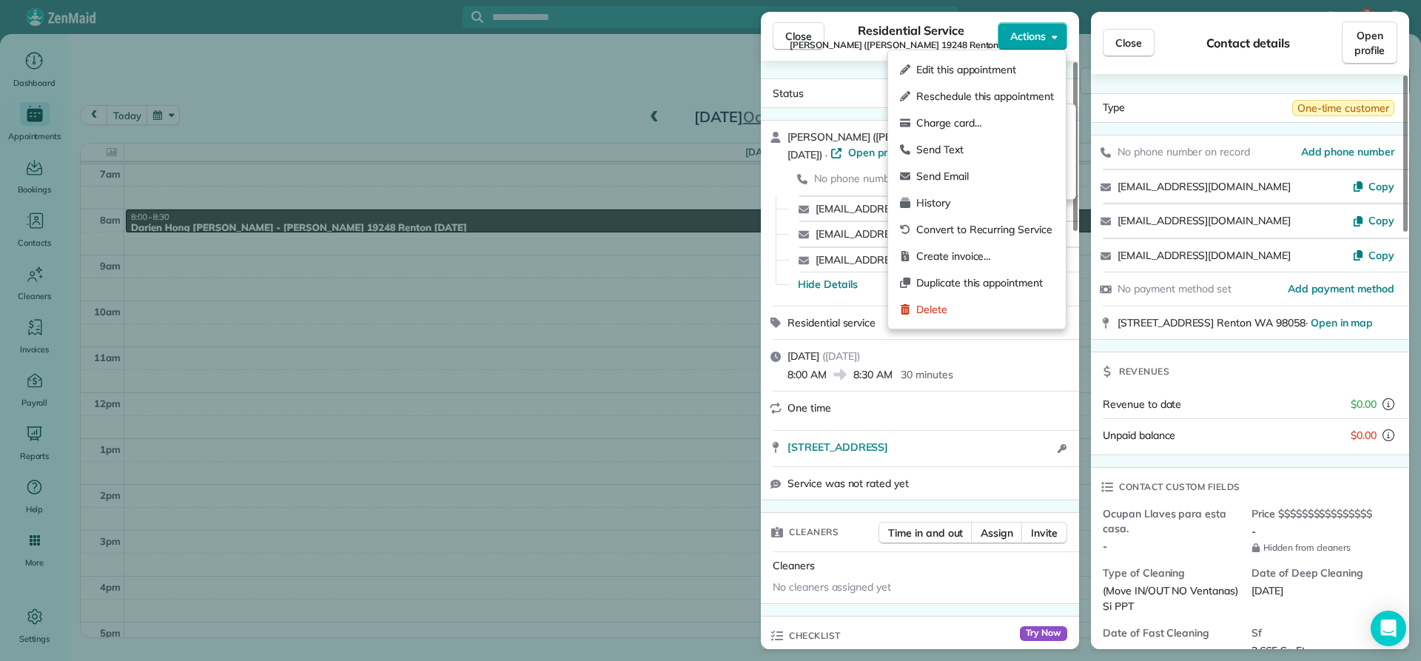
click at [1019, 29] on span "Actions" at bounding box center [1029, 36] width 36 height 15
click at [951, 254] on span "Create invoice…" at bounding box center [986, 256] width 138 height 15
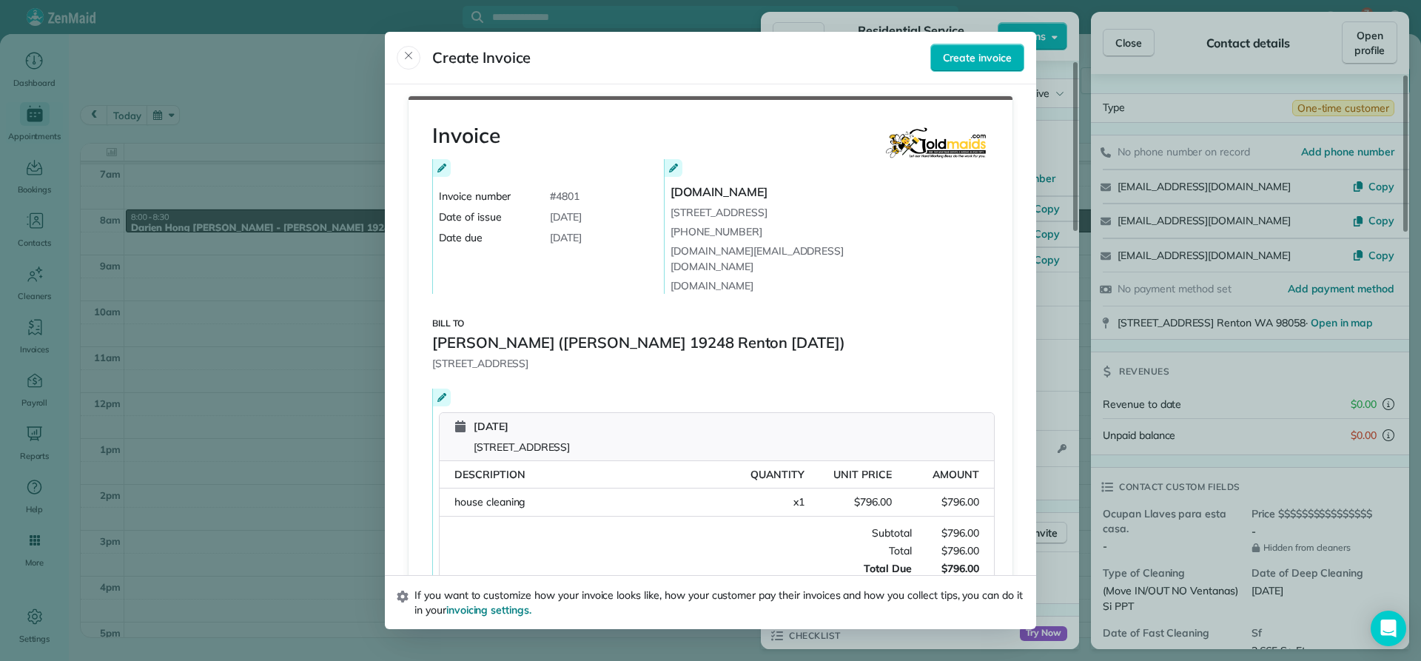
drag, startPoint x: 704, startPoint y: 61, endPoint x: 785, endPoint y: 66, distance: 80.9
click at [880, 77] on header "Create Invoice Create invoice" at bounding box center [710, 58] width 651 height 53
drag, startPoint x: 1237, startPoint y: 218, endPoint x: 1227, endPoint y: 236, distance: 20.6
click at [1154, 225] on div at bounding box center [710, 330] width 1421 height 661
drag, startPoint x: 1239, startPoint y: 212, endPoint x: 1210, endPoint y: 226, distance: 32.5
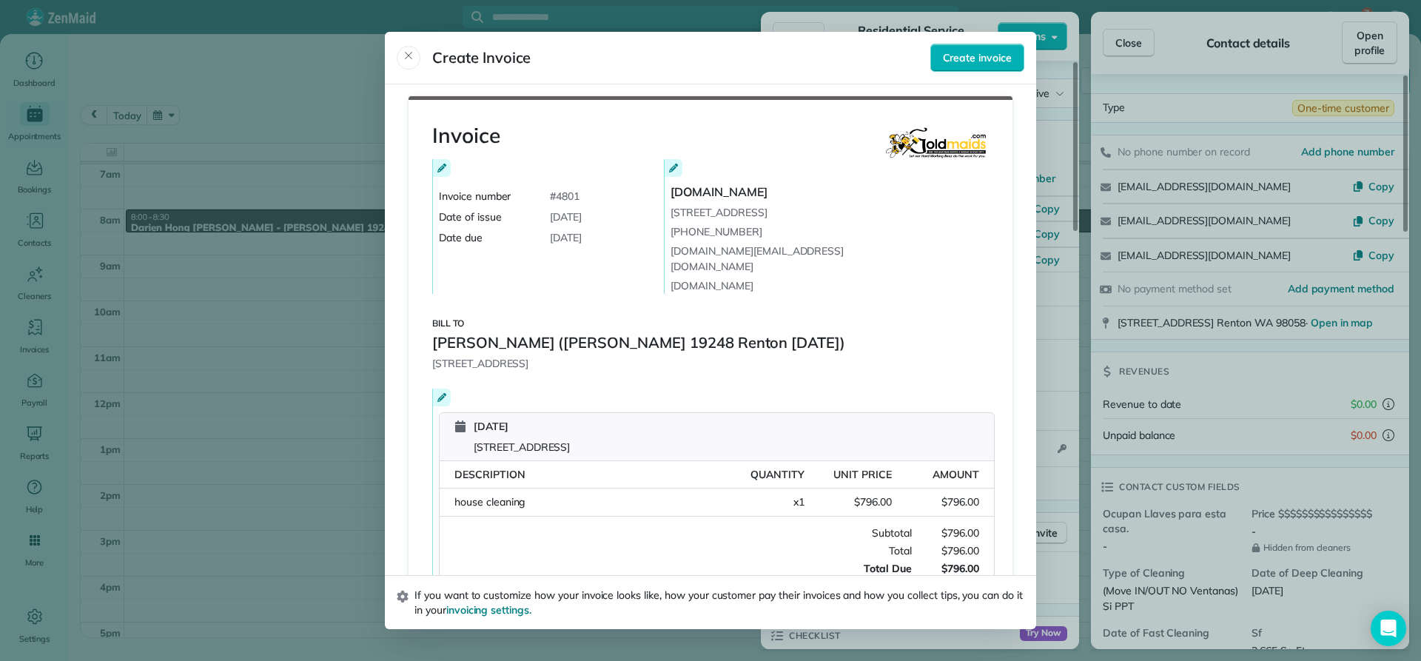
click at [1210, 226] on div at bounding box center [710, 330] width 1421 height 661
drag, startPoint x: 1237, startPoint y: 213, endPoint x: 1199, endPoint y: 213, distance: 38.5
click at [1199, 213] on div at bounding box center [710, 330] width 1421 height 661
drag, startPoint x: 1304, startPoint y: 186, endPoint x: 1294, endPoint y: 184, distance: 9.7
click at [1296, 185] on div at bounding box center [710, 330] width 1421 height 661
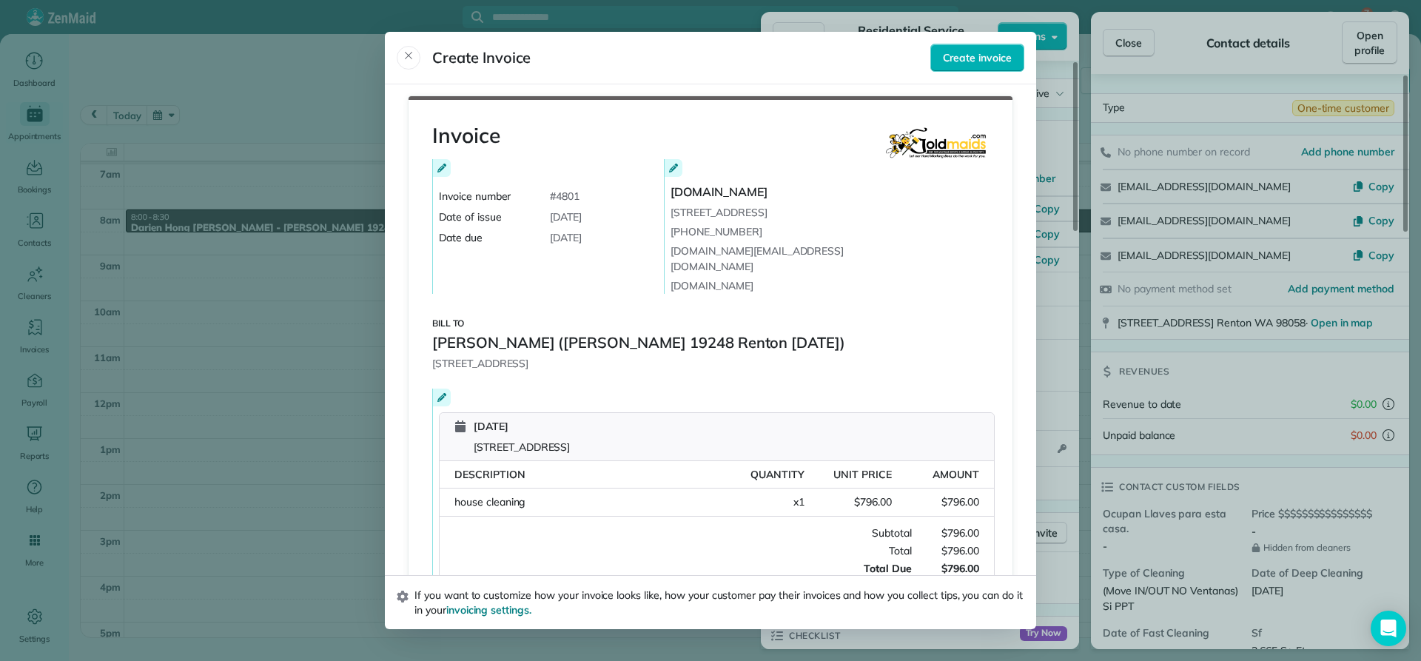
drag, startPoint x: 1287, startPoint y: 182, endPoint x: 1131, endPoint y: 180, distance: 155.5
click at [1133, 181] on div at bounding box center [710, 330] width 1421 height 661
drag, startPoint x: 1247, startPoint y: 217, endPoint x: 1161, endPoint y: 227, distance: 87.2
click at [1161, 227] on div at bounding box center [710, 330] width 1421 height 661
drag, startPoint x: 1286, startPoint y: 185, endPoint x: 1166, endPoint y: 187, distance: 120.0
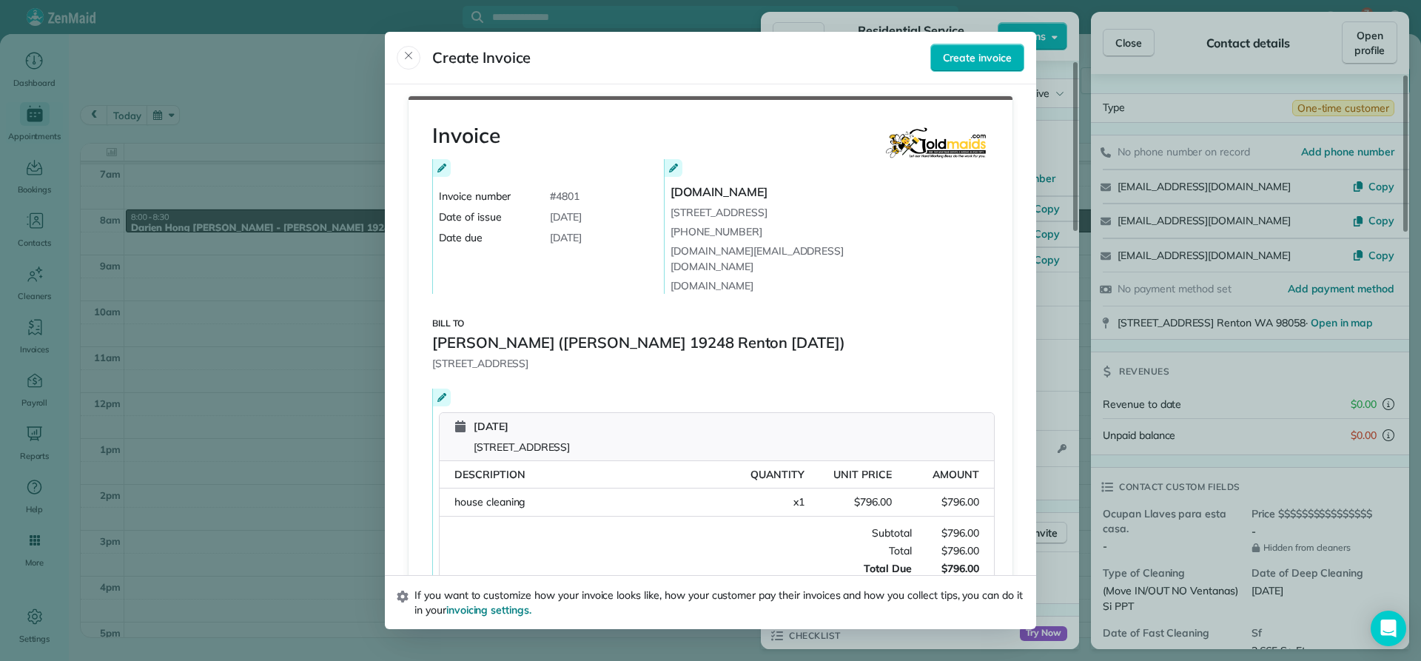
click at [1166, 187] on div at bounding box center [710, 330] width 1421 height 661
click at [791, 47] on span "Create Invoice" at bounding box center [664, 58] width 534 height 24
drag, startPoint x: 978, startPoint y: 554, endPoint x: 436, endPoint y: 190, distance: 653.0
click at [435, 190] on div "Invoice Invoice number # 4801 Date of issue October 11, 2025 Date due October 1…" at bounding box center [711, 414] width 604 height 637
copy div "Invoice number # 4801 Date of issue October 11, 2025 Date due October 19, 2025 …"
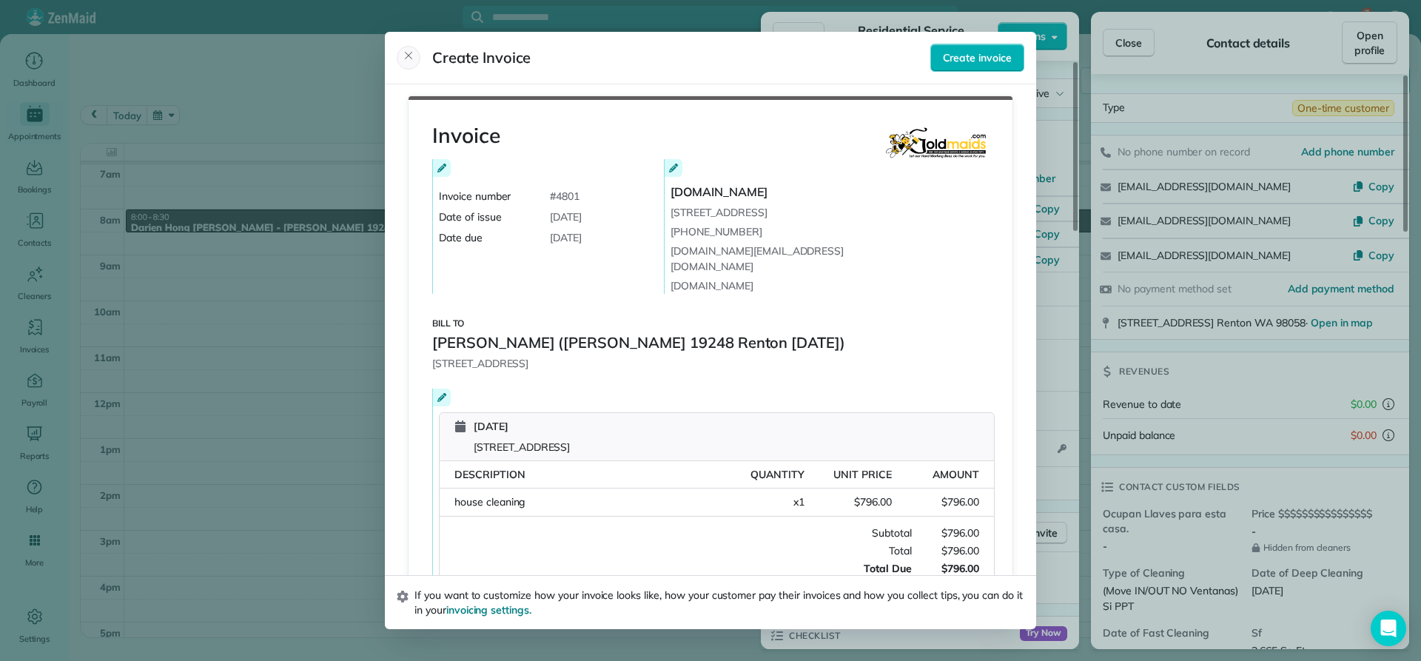
click at [409, 54] on icon "Close" at bounding box center [409, 56] width 12 height 12
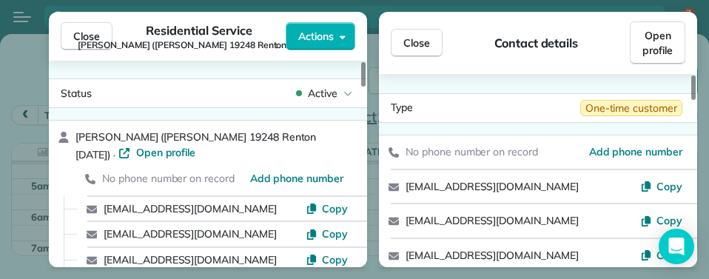
scroll to position [16, 0]
drag, startPoint x: 590, startPoint y: 181, endPoint x: 407, endPoint y: 189, distance: 183.0
click at [407, 189] on div "dianapatterson@windermere.com" at bounding box center [523, 187] width 235 height 16
copy link "dianapatterson@windermere.com"
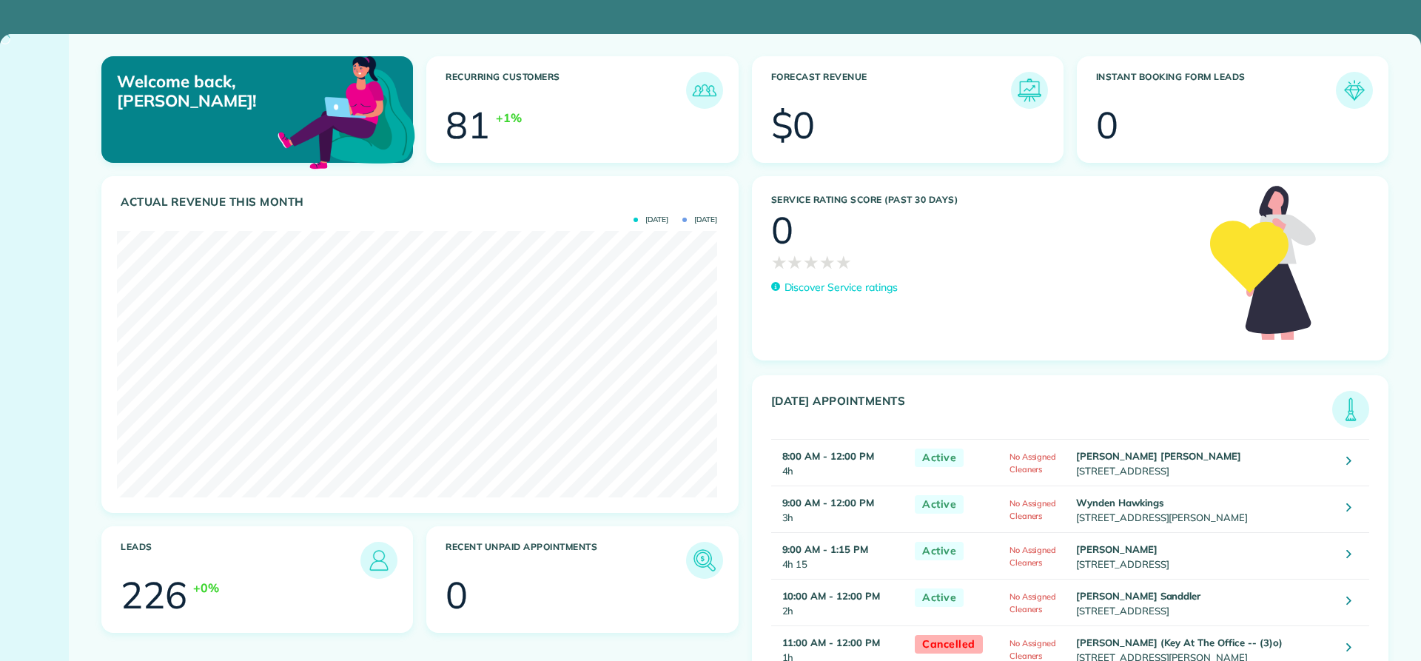
scroll to position [267, 600]
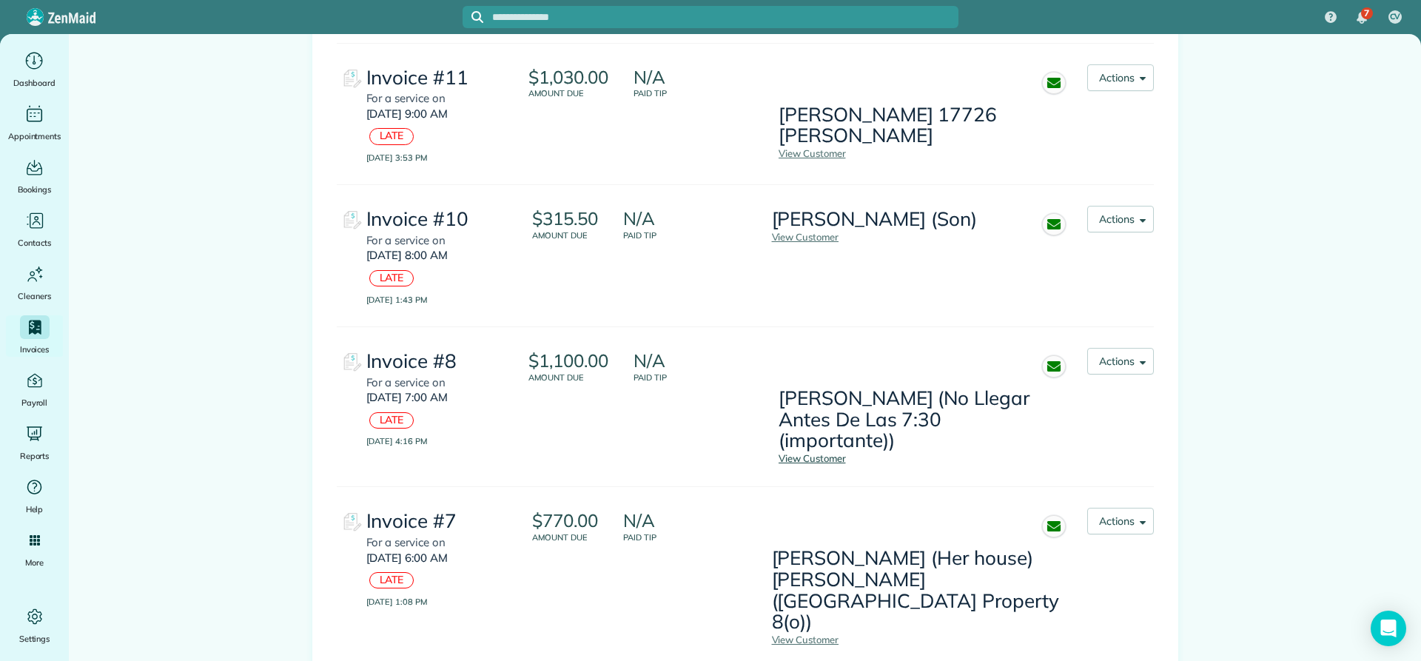
scroll to position [3554, 0]
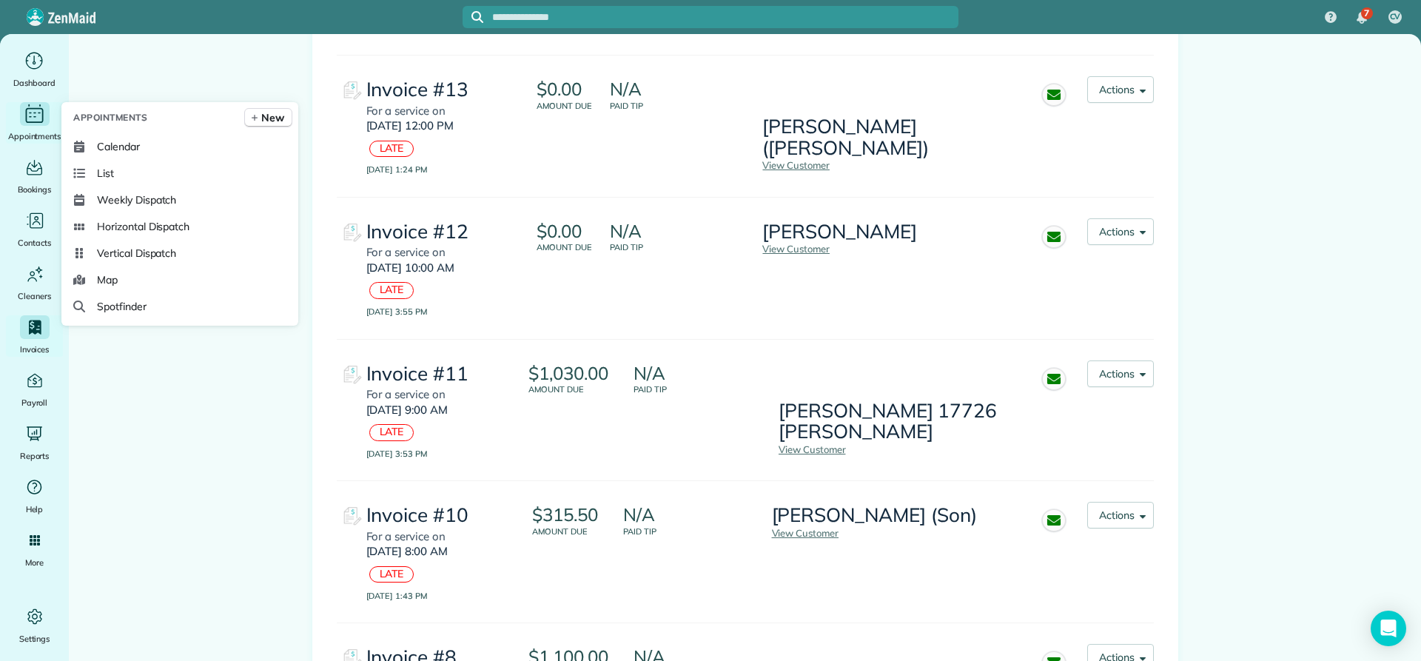
click at [30, 113] on icon "Main" at bounding box center [30, 113] width 3 height 1
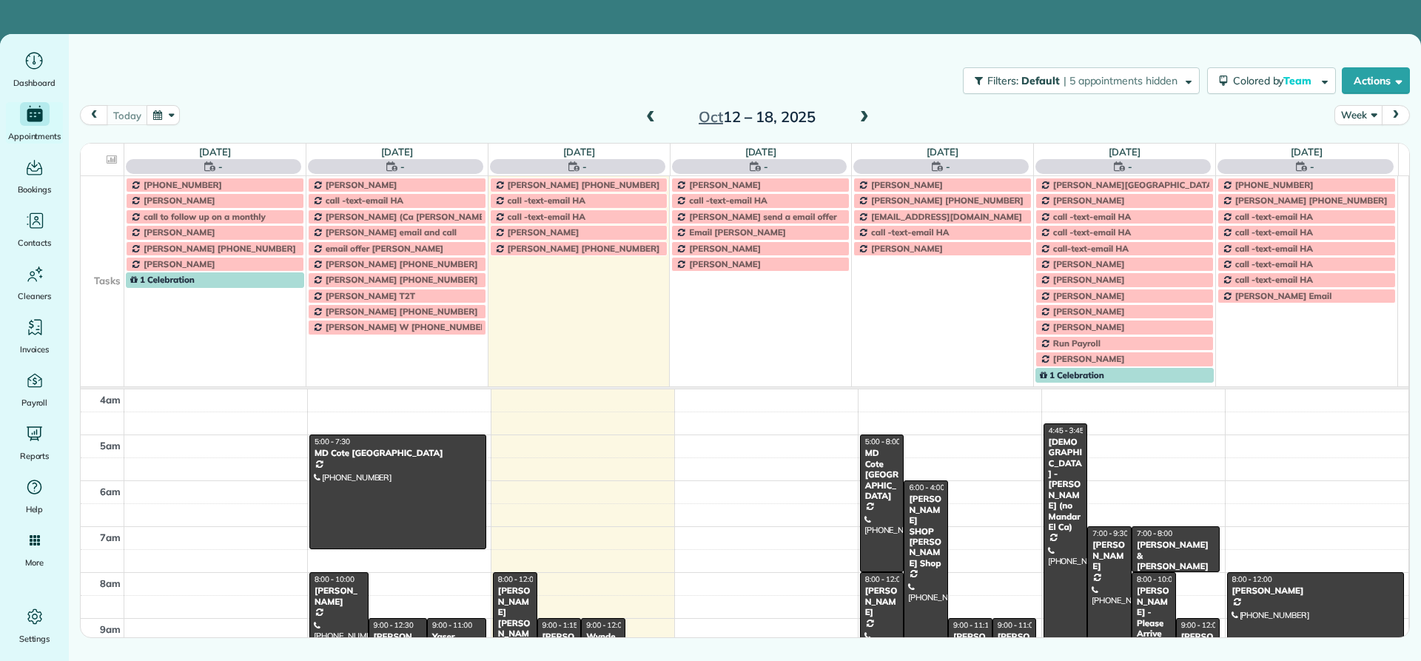
scroll to position [138, 0]
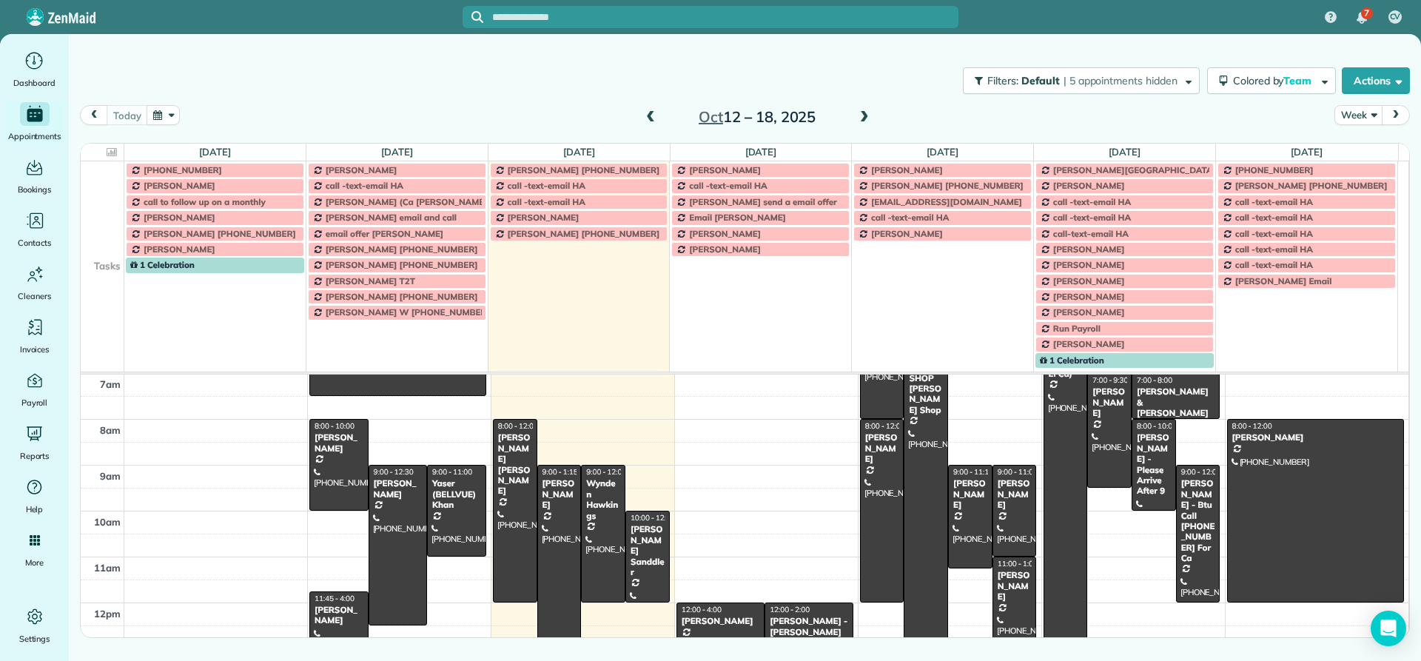
click at [654, 118] on span at bounding box center [651, 117] width 16 height 13
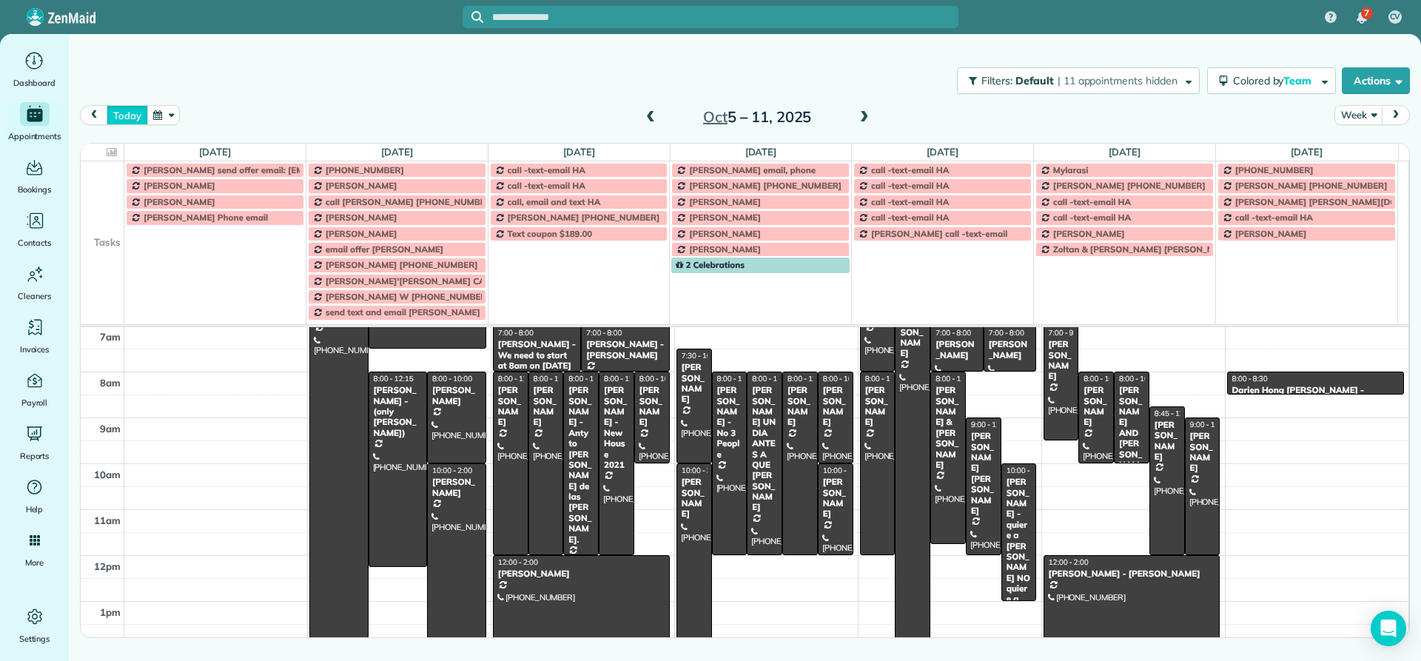
click at [121, 115] on button "today" at bounding box center [127, 115] width 41 height 20
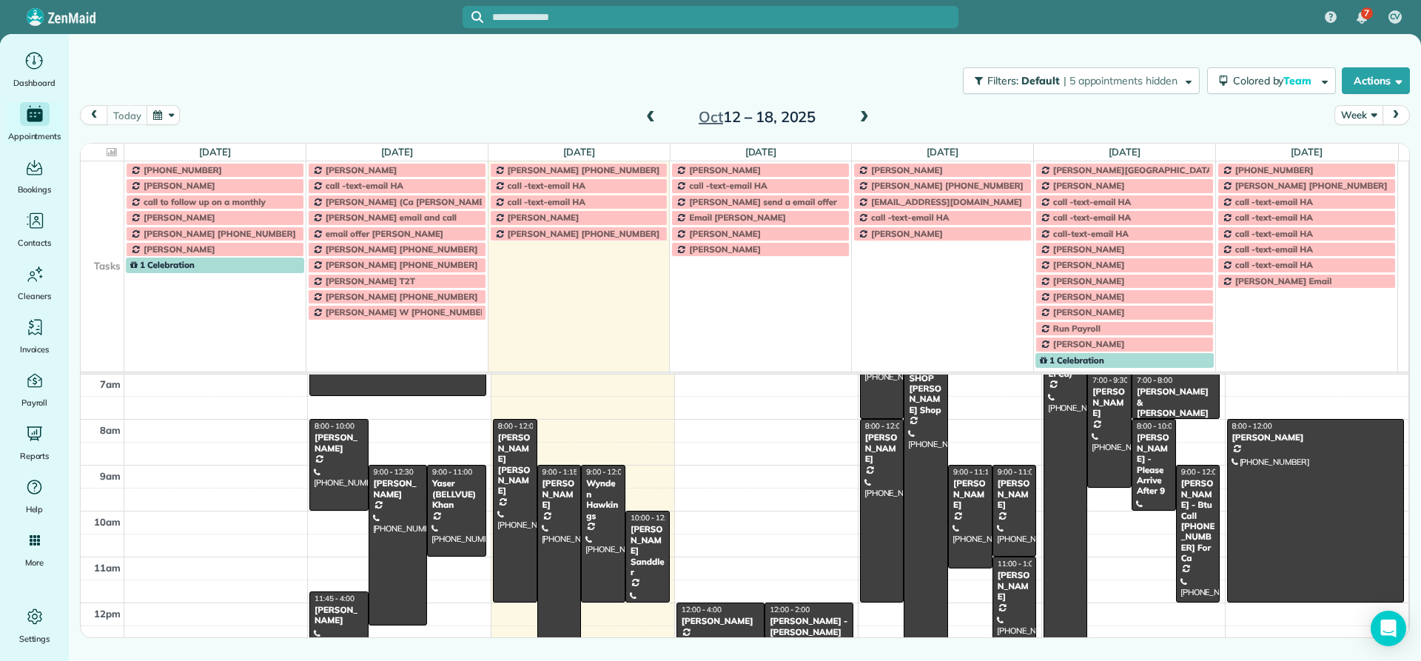
click at [1361, 116] on button "Week" at bounding box center [1359, 115] width 48 height 20
click at [1367, 149] on link "Day" at bounding box center [1394, 150] width 117 height 30
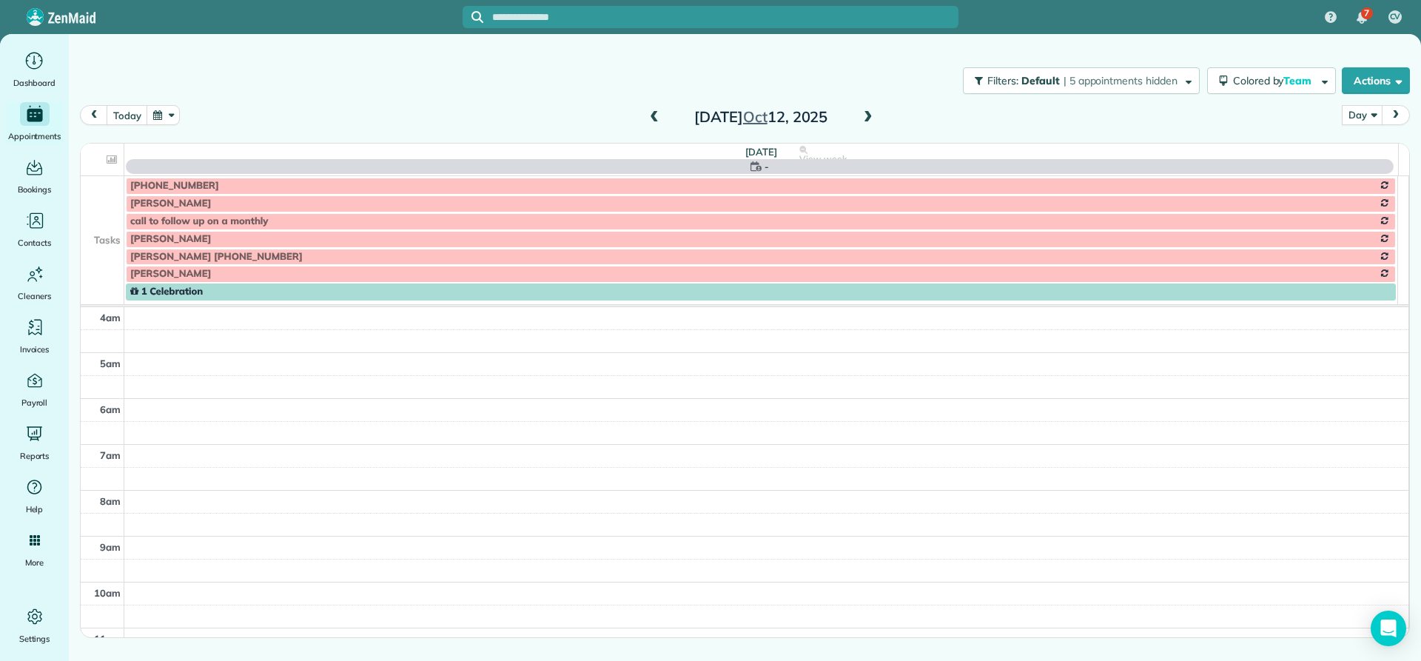
scroll to position [138, 0]
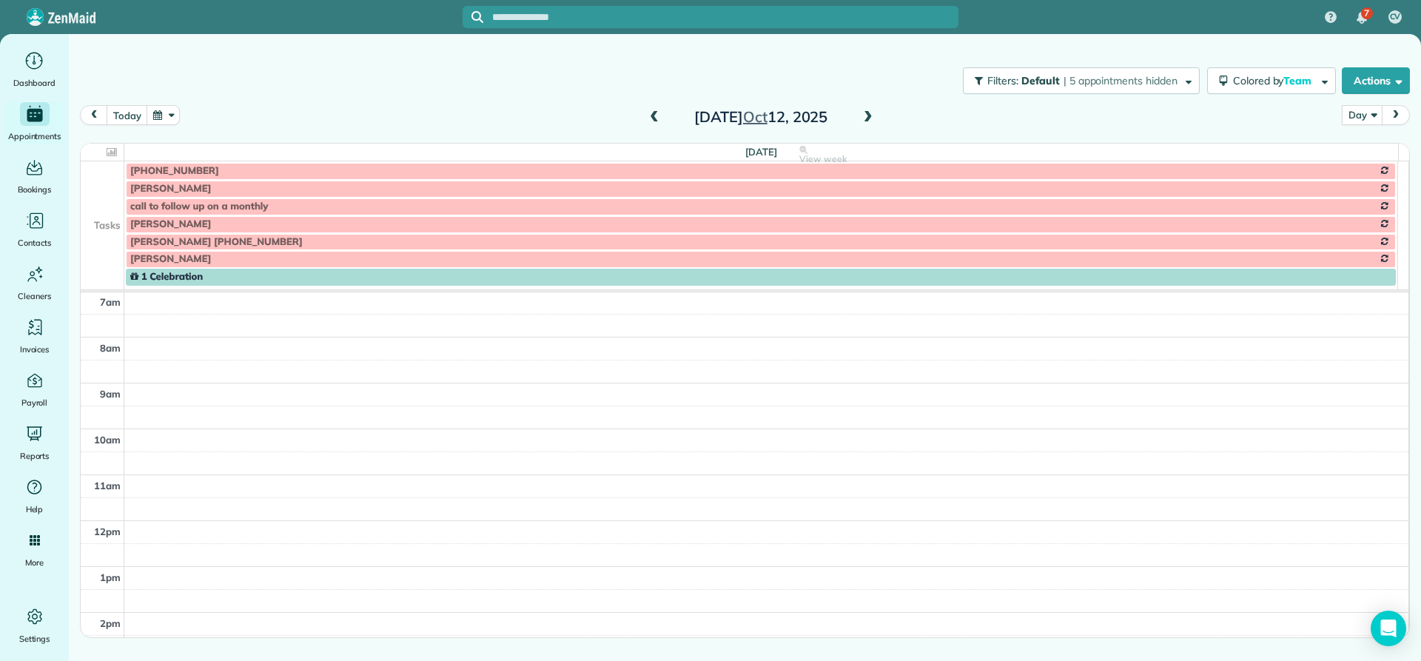
click at [655, 119] on span at bounding box center [654, 117] width 16 height 13
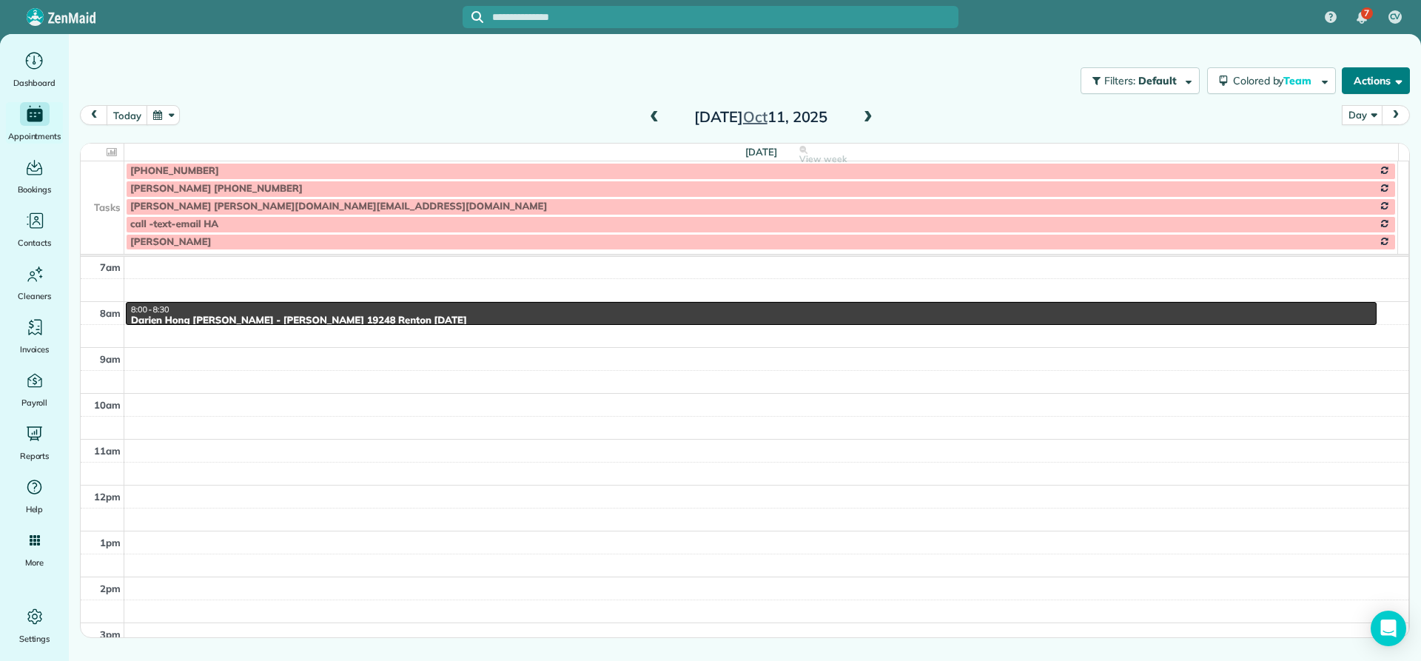
click at [1385, 80] on button "Actions" at bounding box center [1376, 80] width 68 height 27
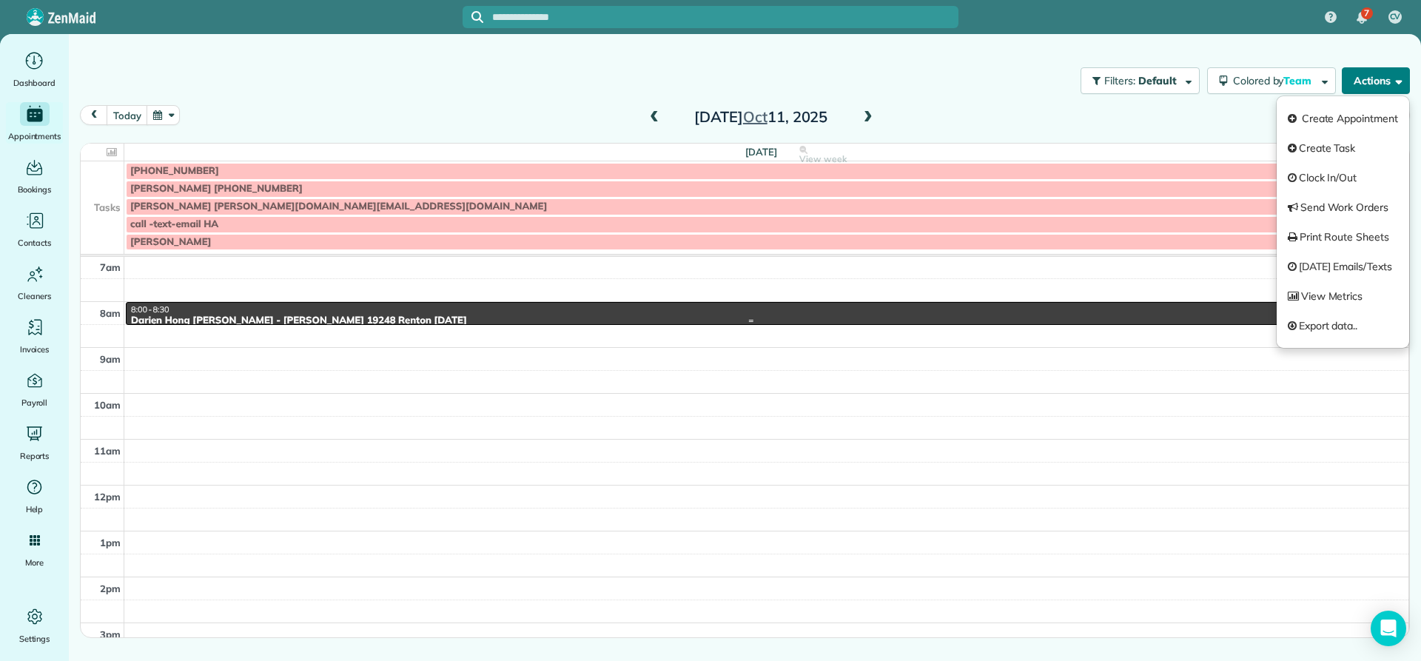
click at [161, 304] on span "8:00 - 8:30" at bounding box center [150, 309] width 38 height 10
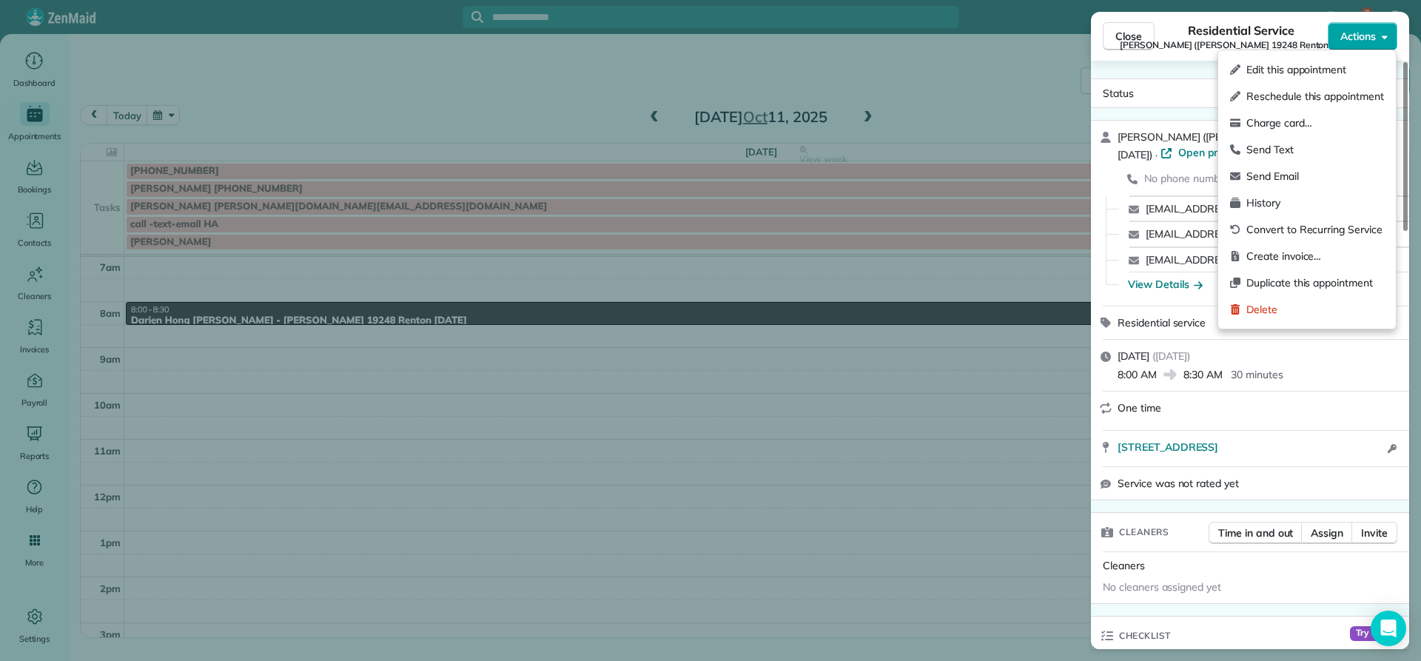
click at [1383, 34] on icon "button" at bounding box center [1385, 36] width 6 height 11
click at [1272, 174] on span "Send Email" at bounding box center [1316, 176] width 138 height 15
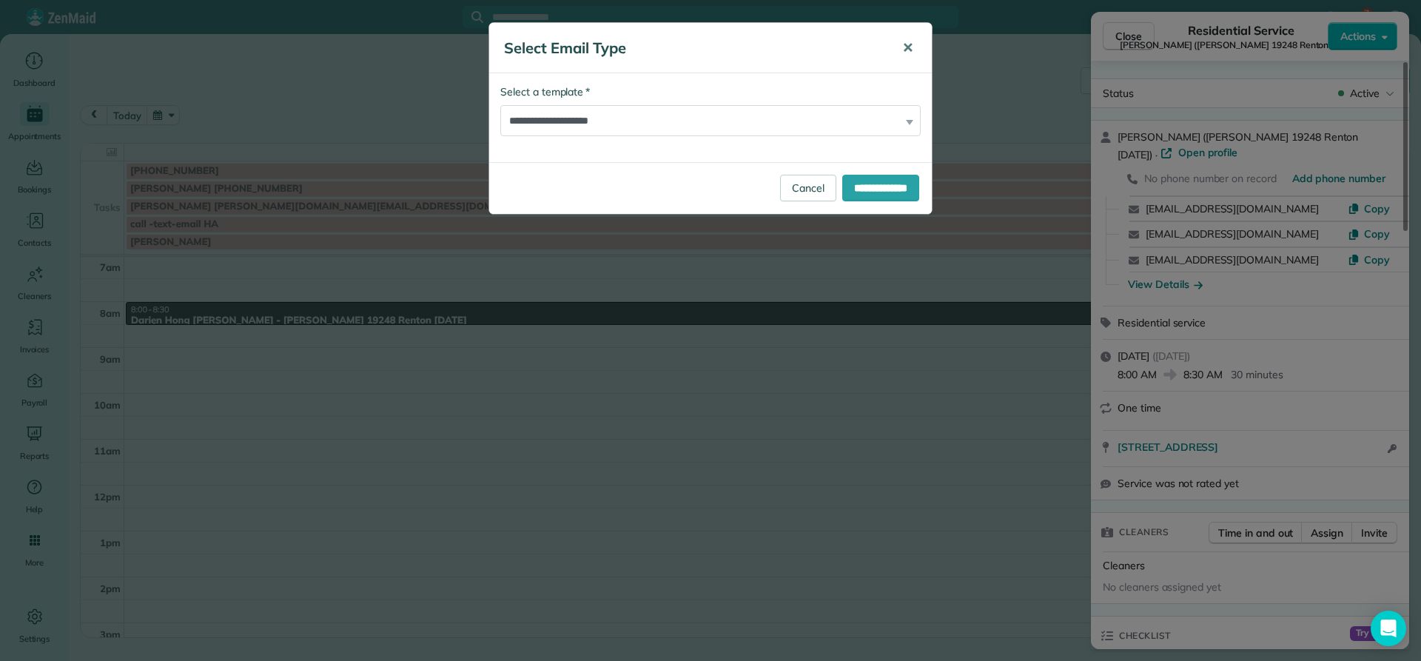
click at [907, 47] on span "✕" at bounding box center [907, 47] width 11 height 17
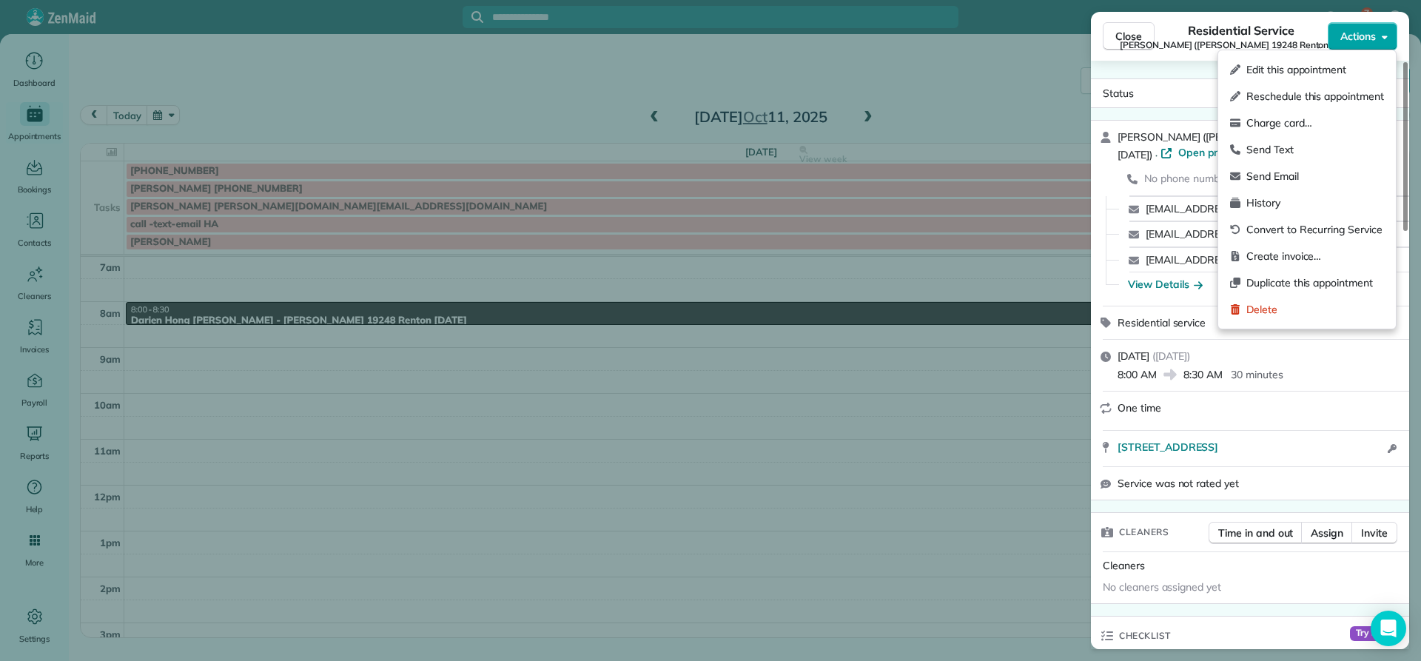
click at [1370, 32] on span "Actions" at bounding box center [1359, 36] width 36 height 15
click at [1267, 254] on span "Create invoice…" at bounding box center [1316, 256] width 138 height 15
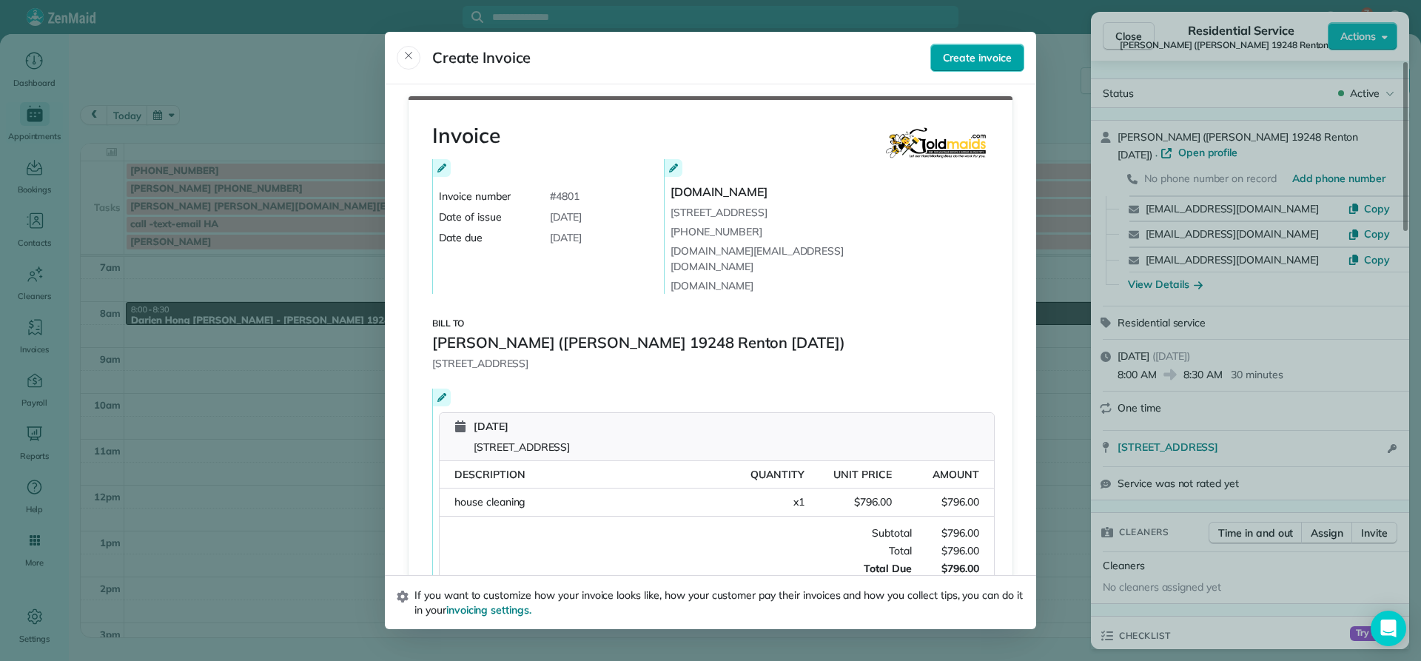
click at [974, 59] on span "Create invoice" at bounding box center [977, 57] width 69 height 15
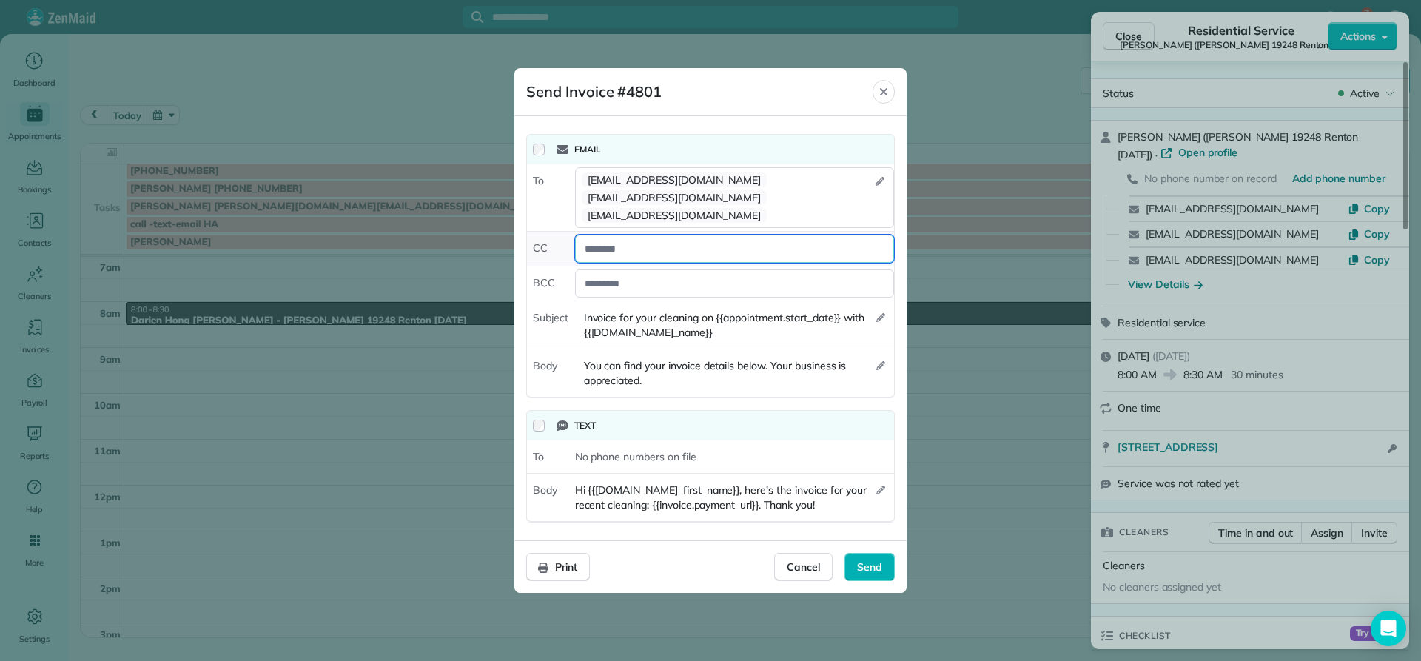
click at [610, 238] on div at bounding box center [734, 249] width 319 height 28
click at [550, 560] on div "Print" at bounding box center [558, 567] width 64 height 28
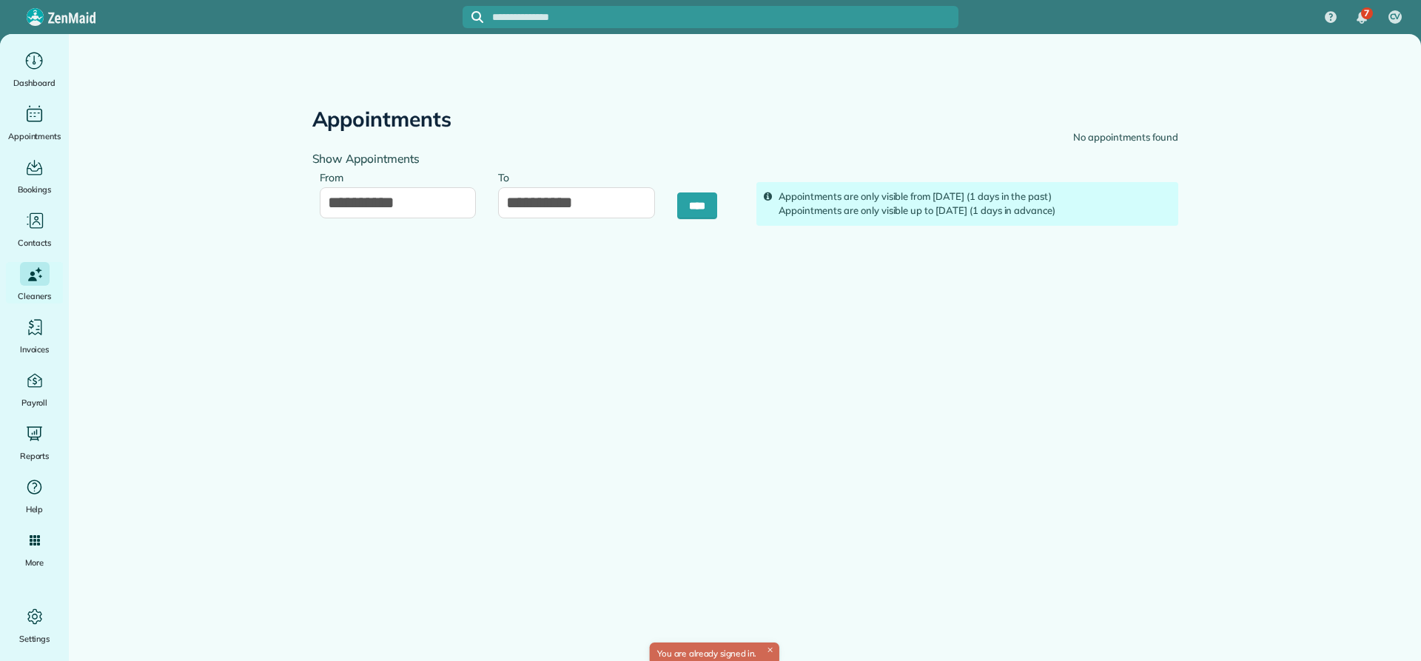
type input "**********"
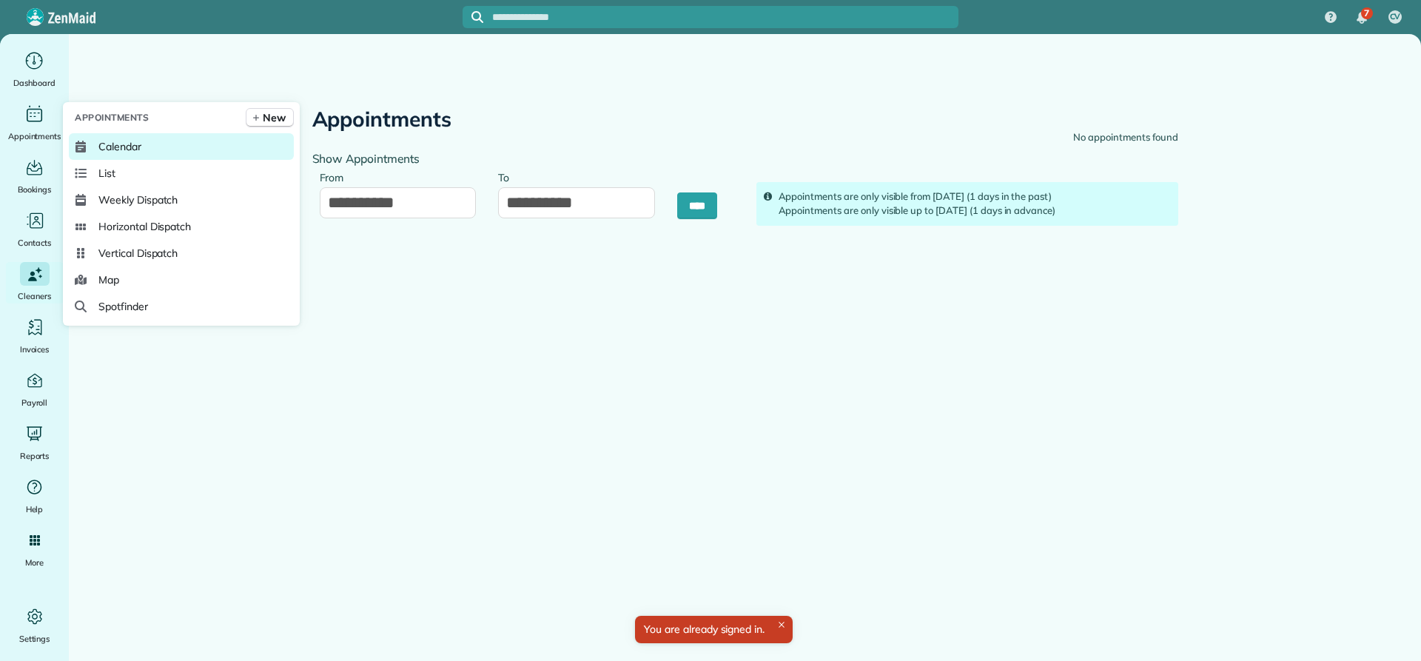
click at [98, 146] on link "Calendar" at bounding box center [181, 146] width 225 height 27
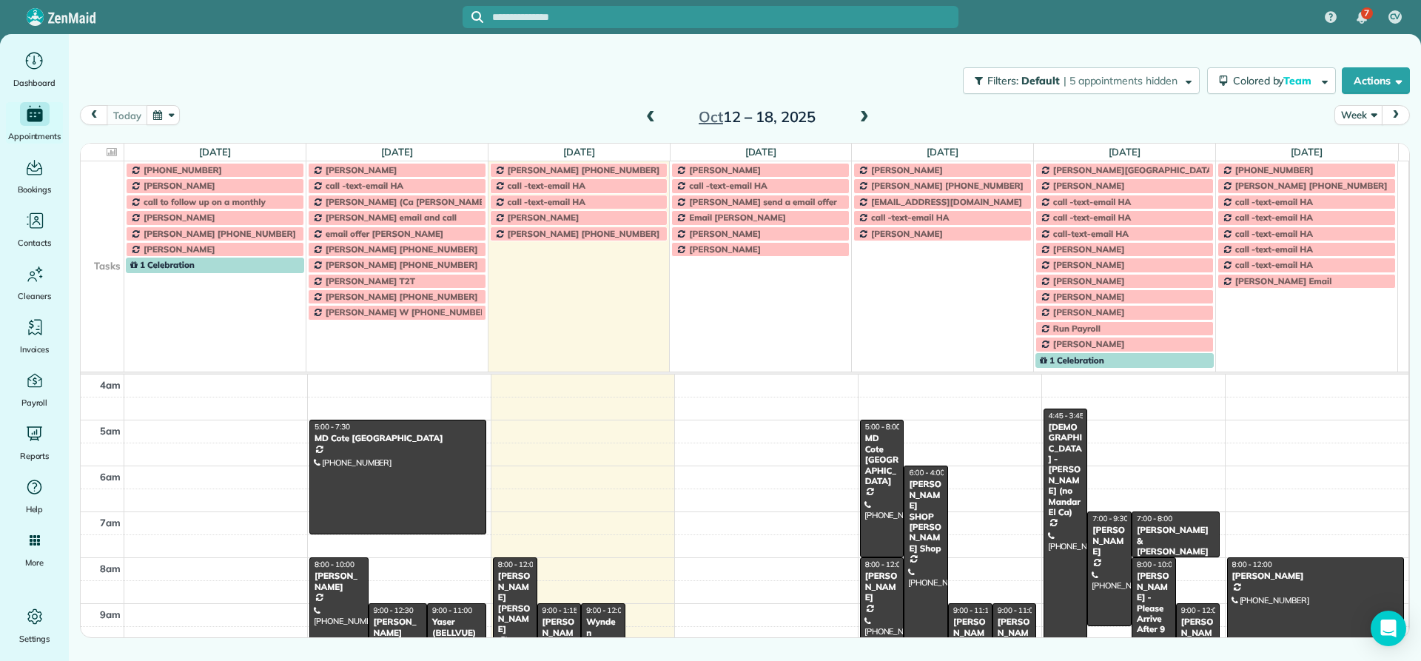
scroll to position [138, 0]
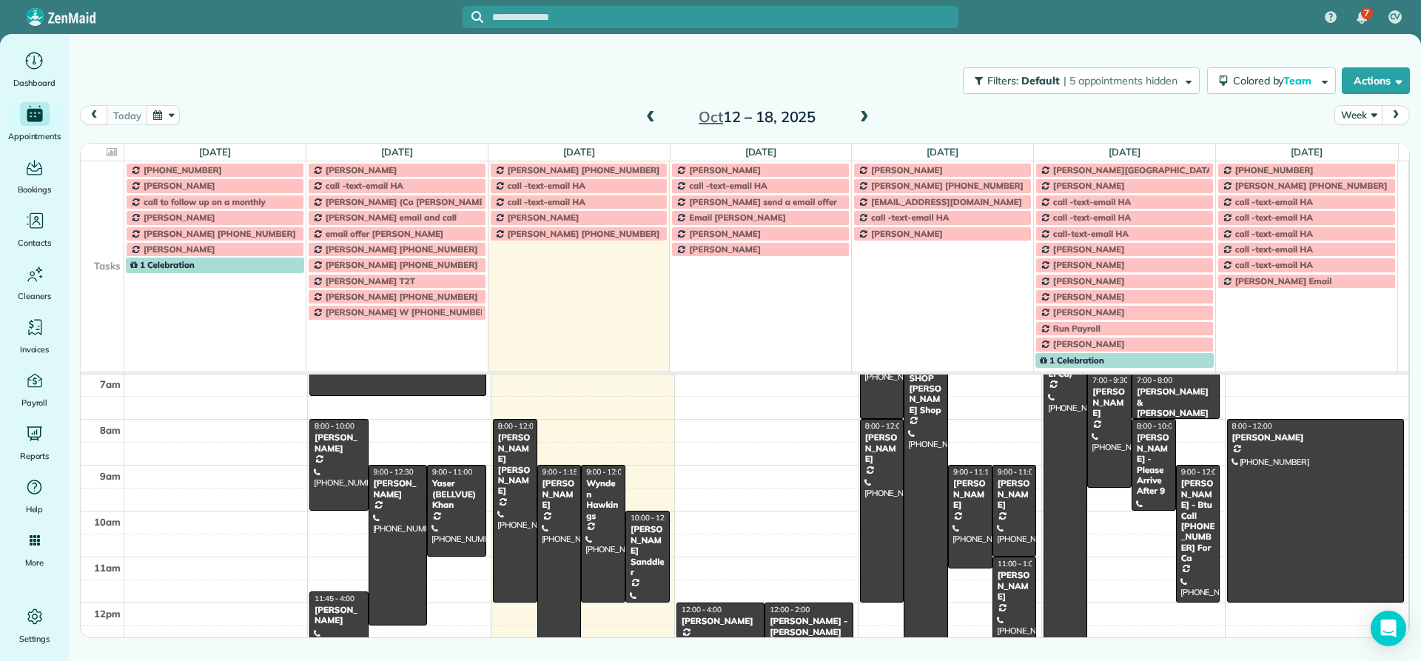
click at [652, 120] on span at bounding box center [651, 117] width 16 height 13
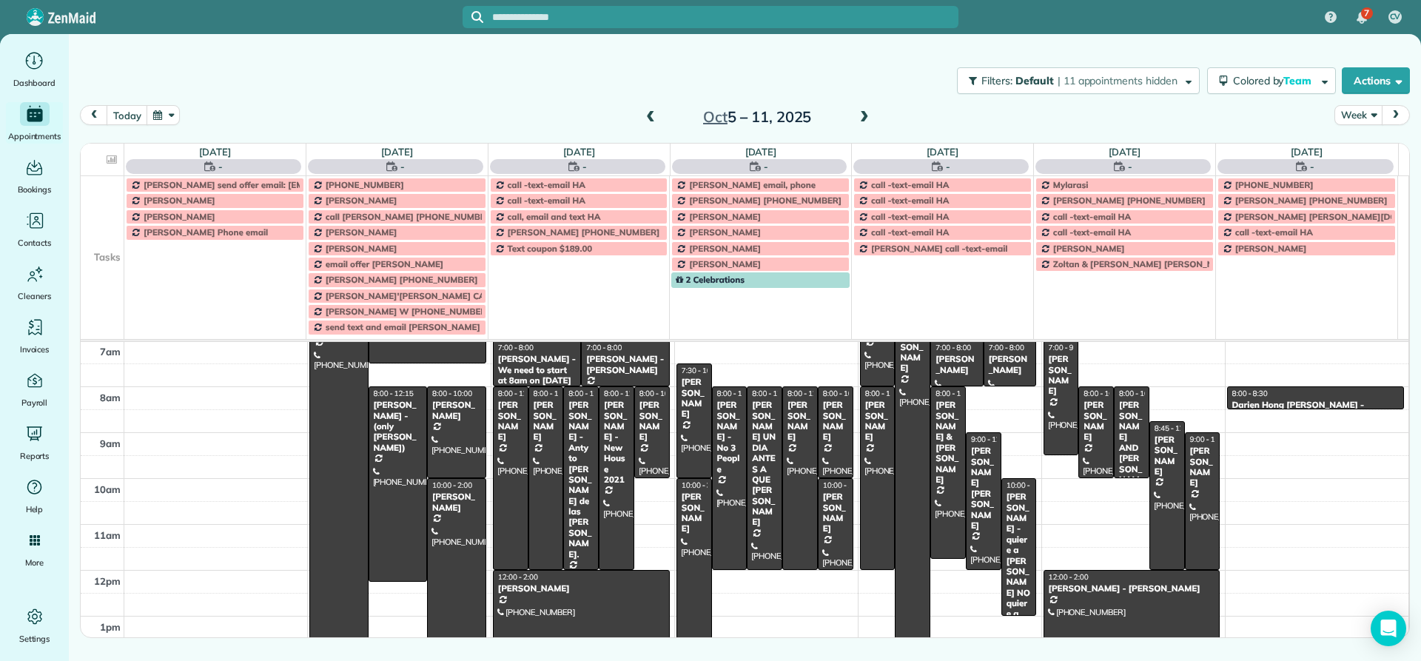
click at [652, 120] on span at bounding box center [651, 117] width 16 height 13
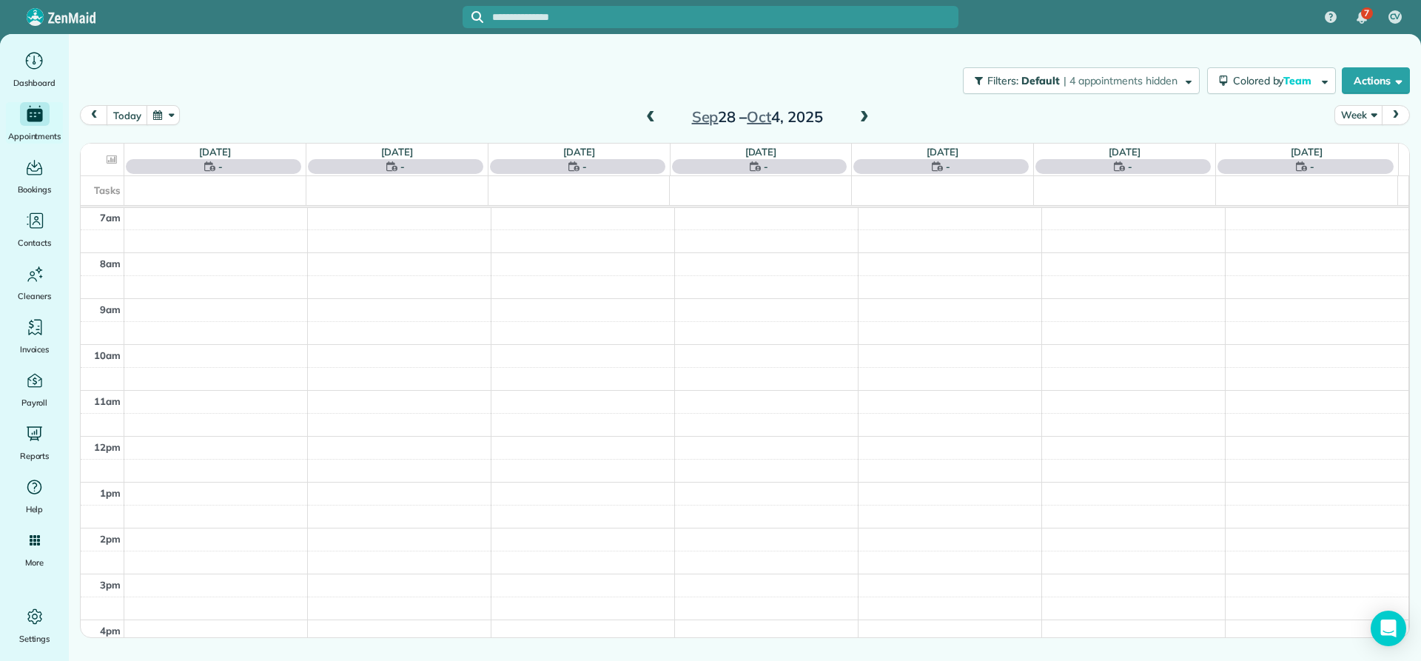
click at [652, 120] on span at bounding box center [651, 117] width 16 height 13
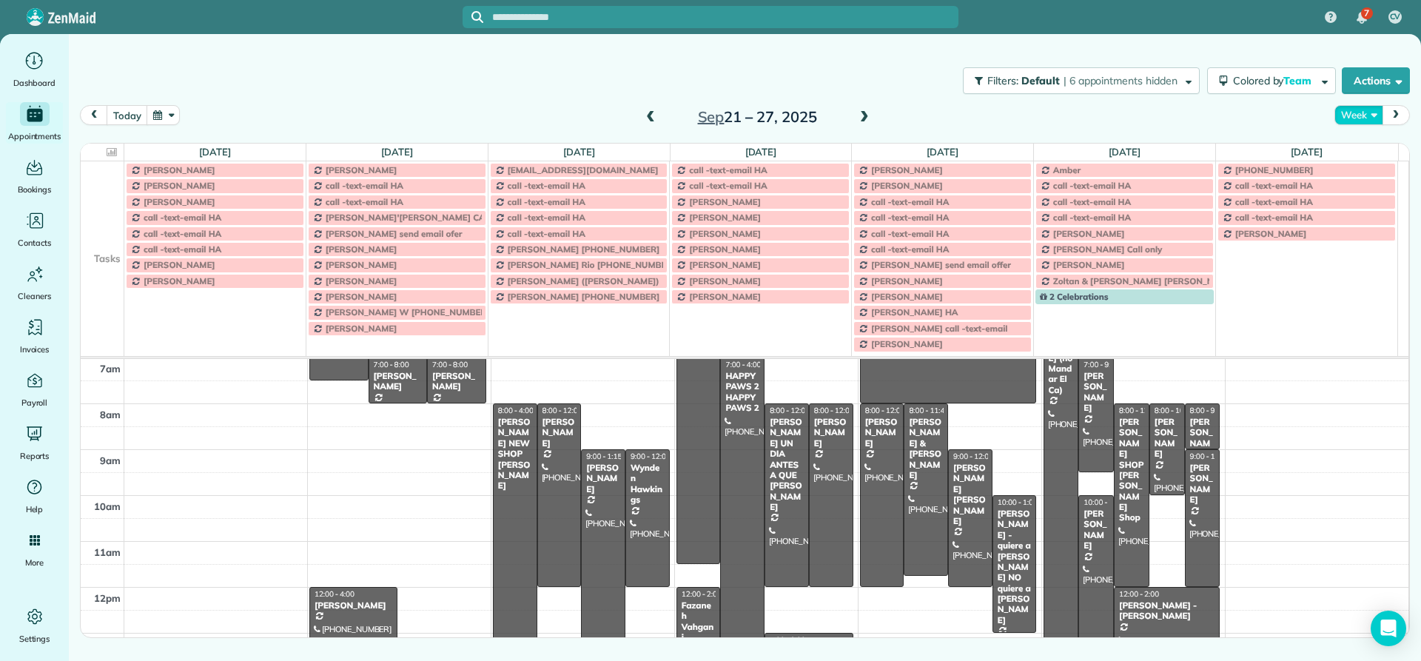
click at [1356, 121] on button "Week" at bounding box center [1359, 115] width 48 height 20
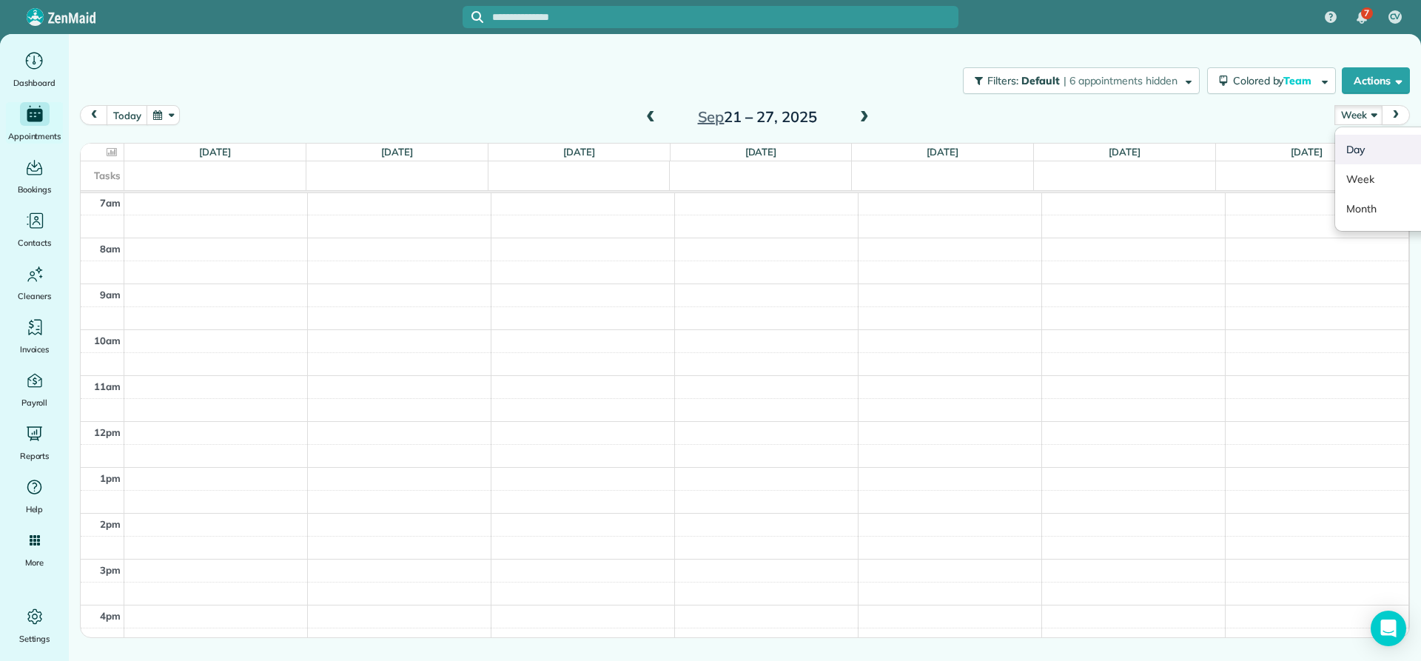
click at [1357, 147] on link "Day" at bounding box center [1394, 150] width 117 height 30
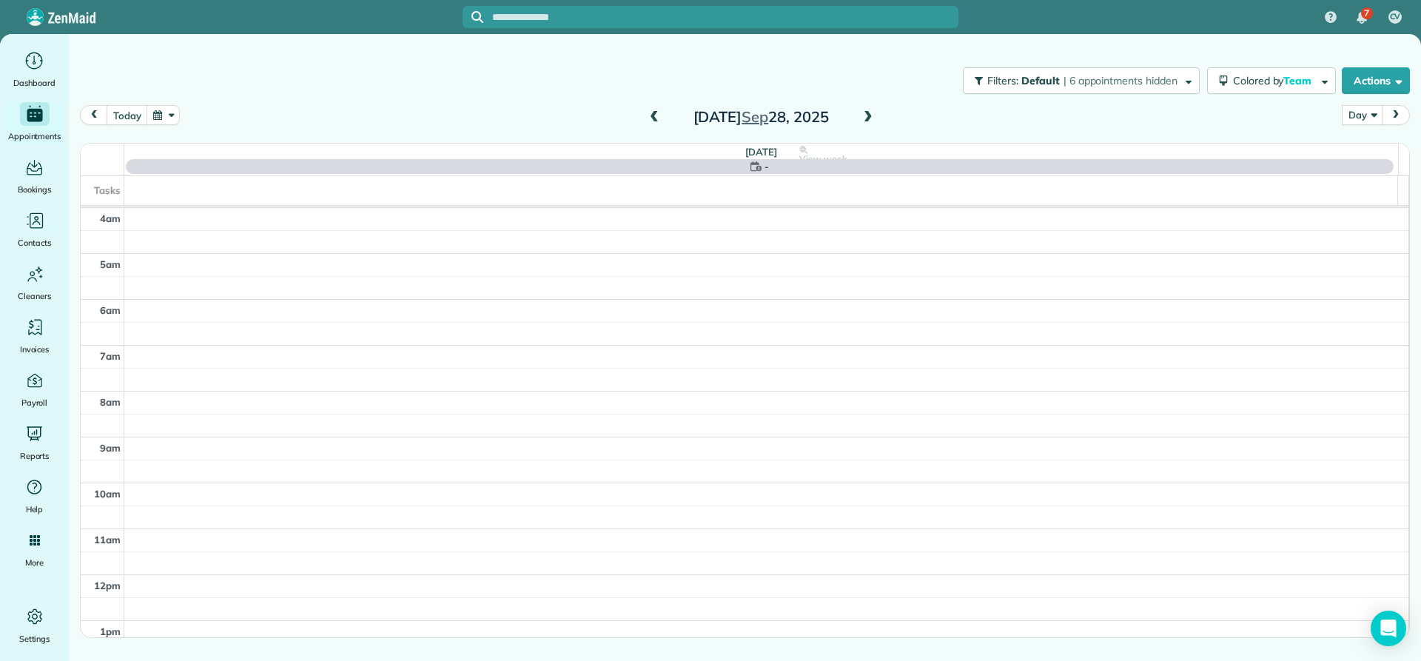
scroll to position [138, 0]
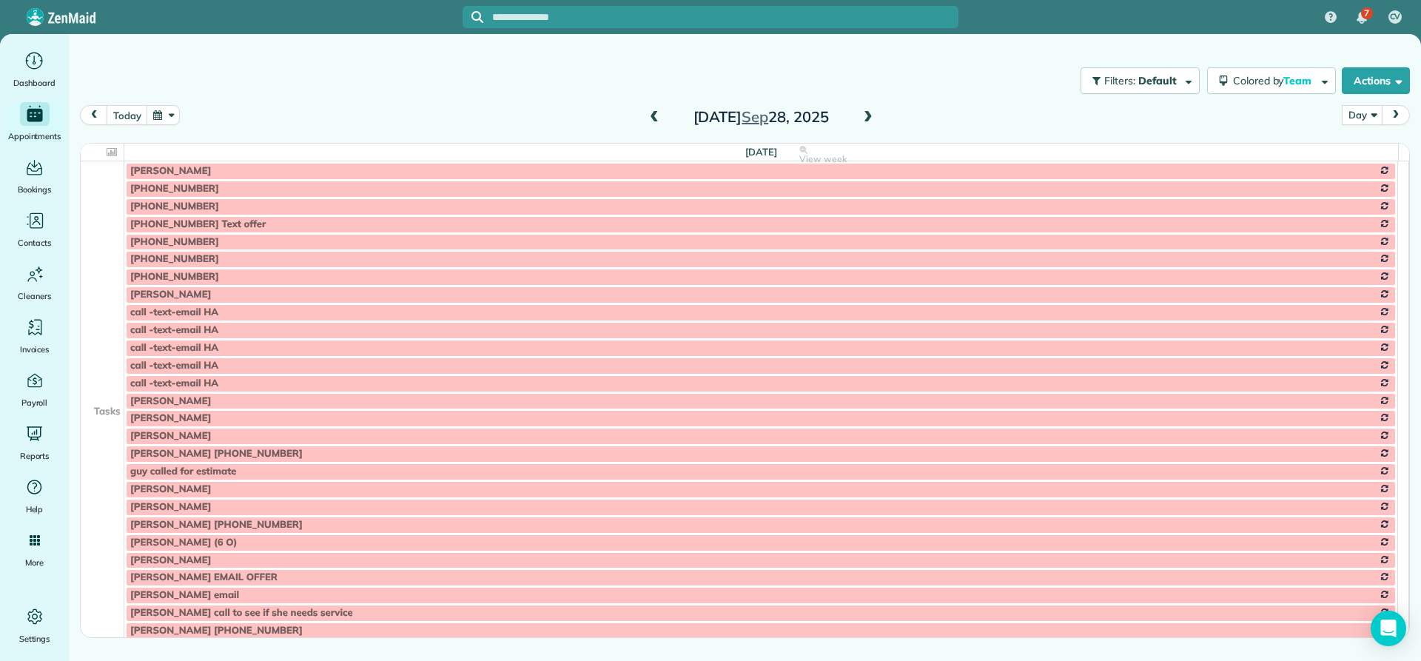
click at [870, 118] on span at bounding box center [868, 117] width 16 height 13
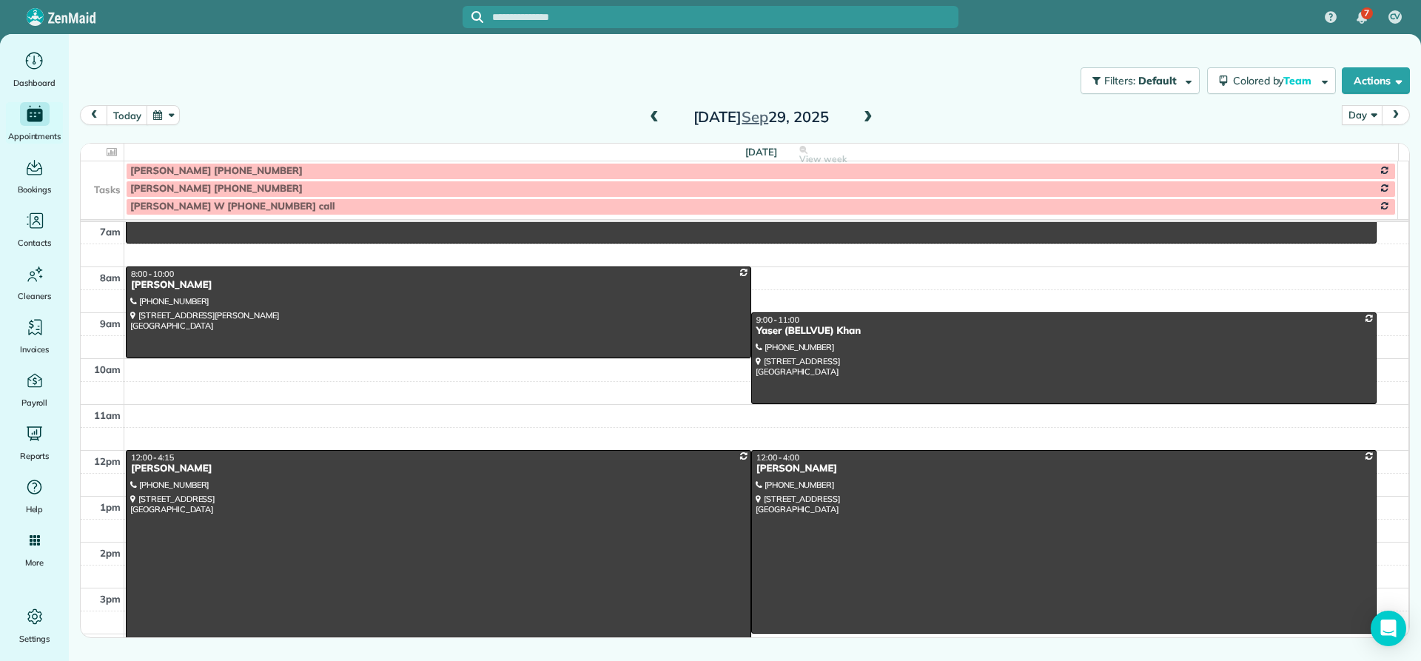
click at [869, 115] on span at bounding box center [868, 117] width 16 height 13
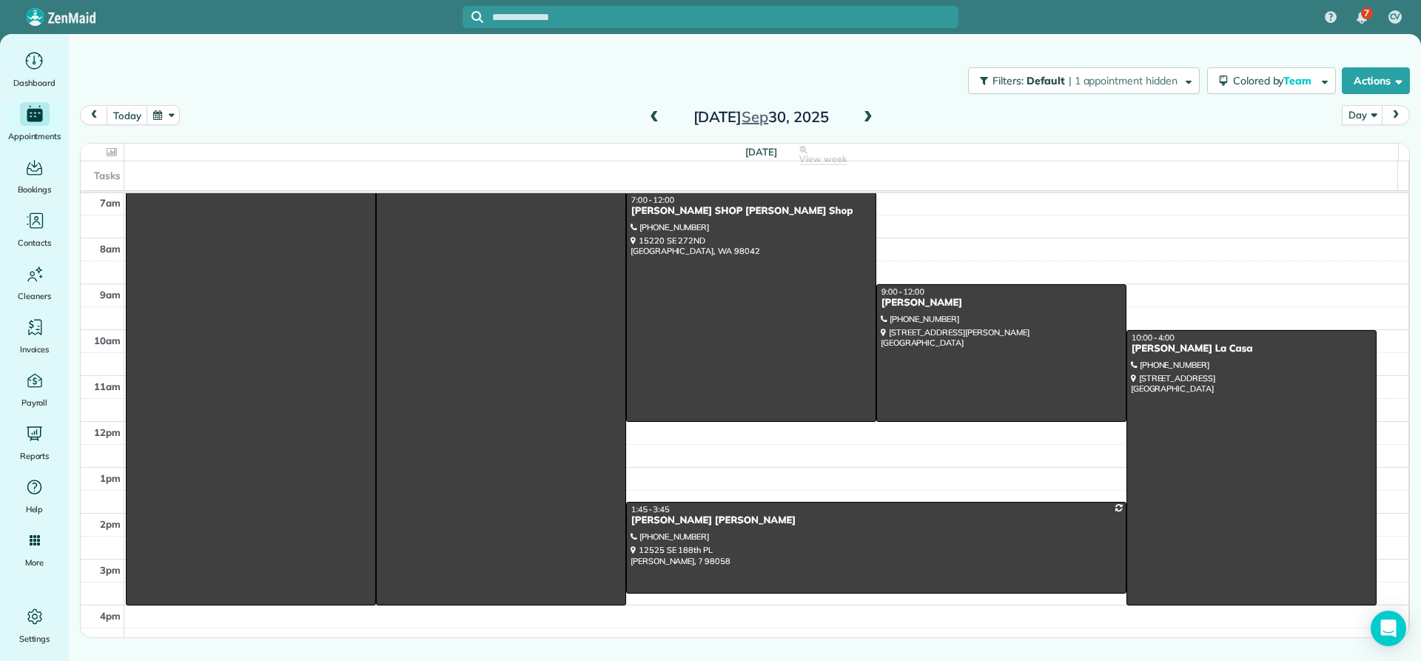
click at [869, 115] on span at bounding box center [868, 117] width 16 height 13
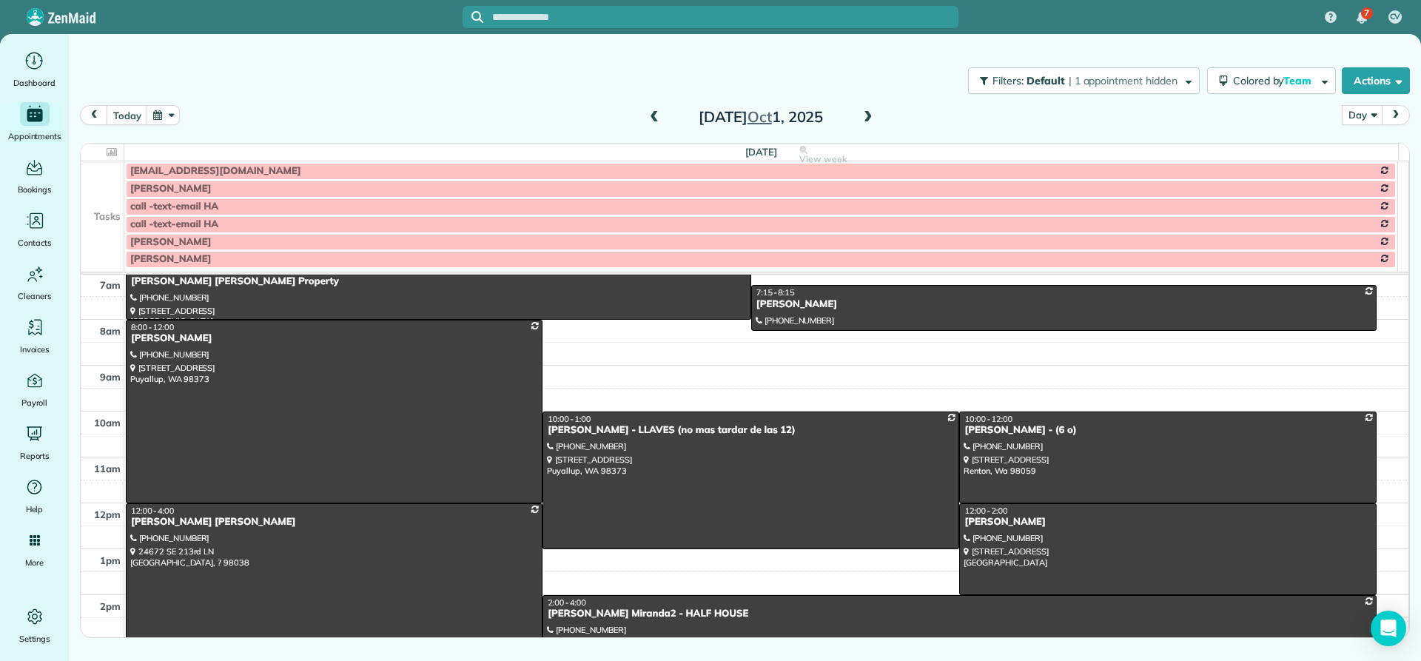
click at [869, 115] on span at bounding box center [868, 117] width 16 height 13
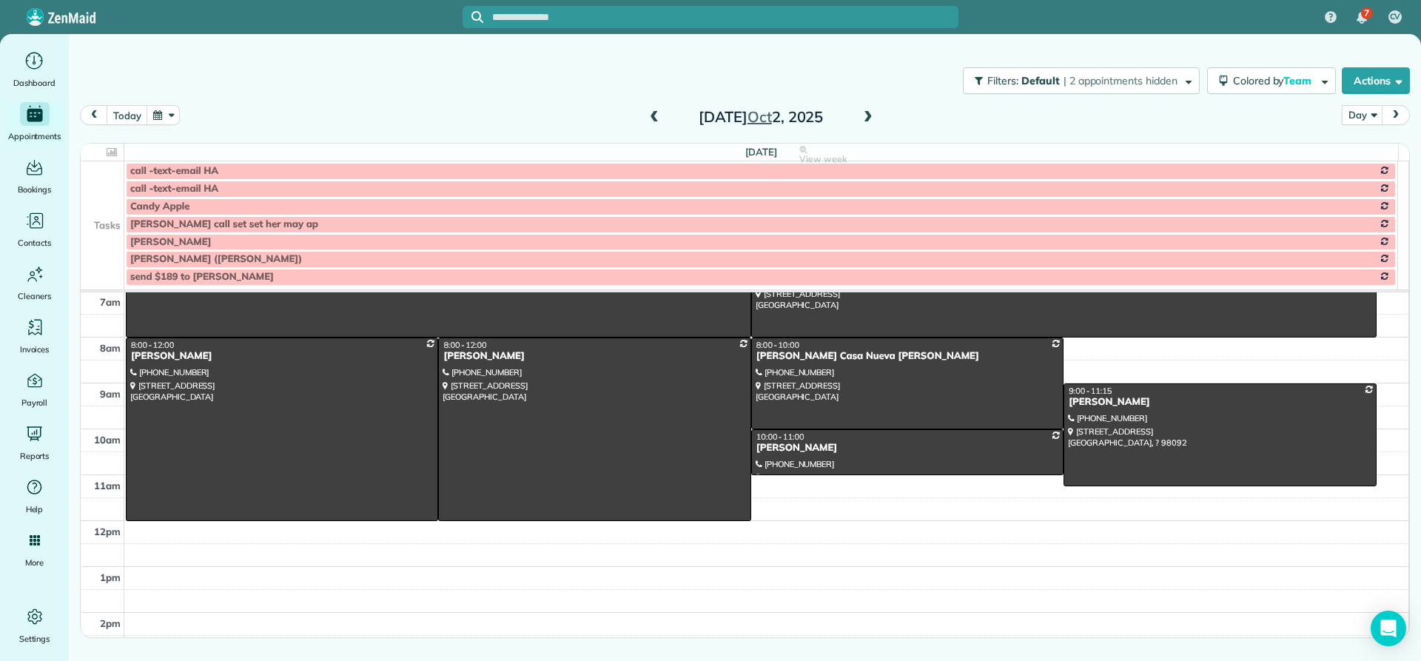
click at [869, 115] on span at bounding box center [868, 117] width 16 height 13
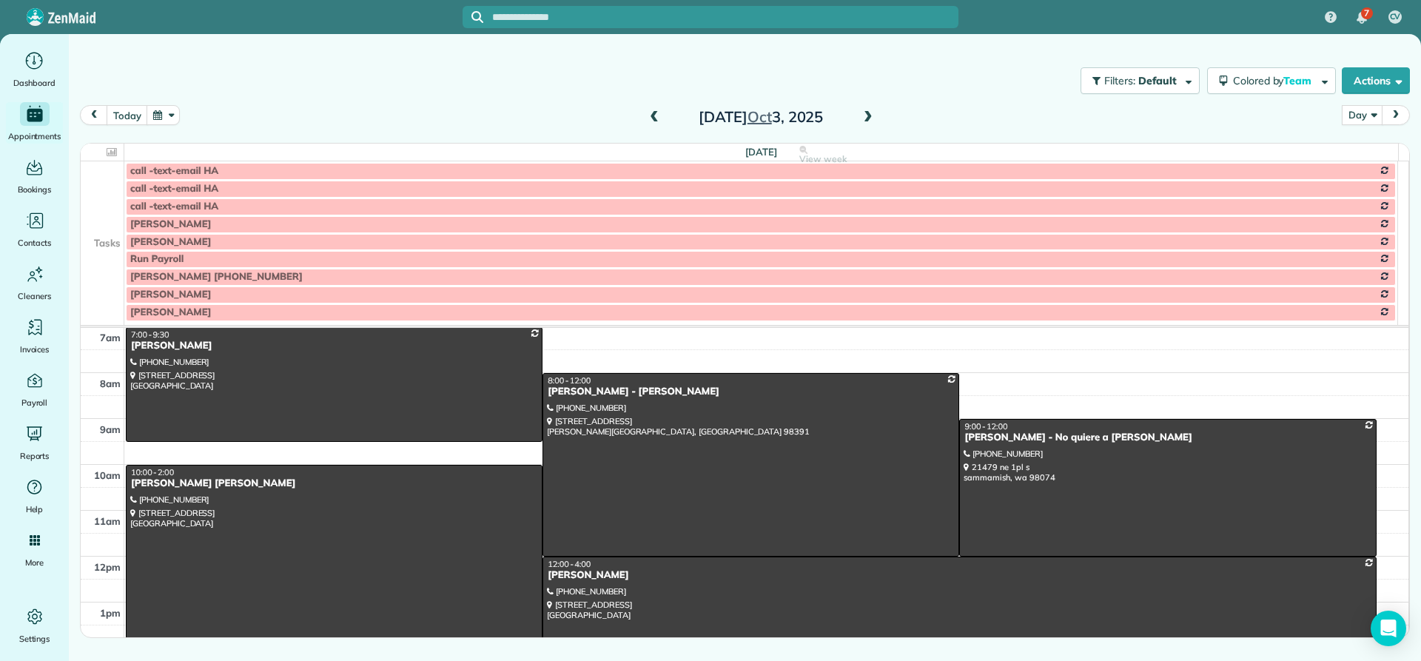
click at [869, 115] on span at bounding box center [868, 117] width 16 height 13
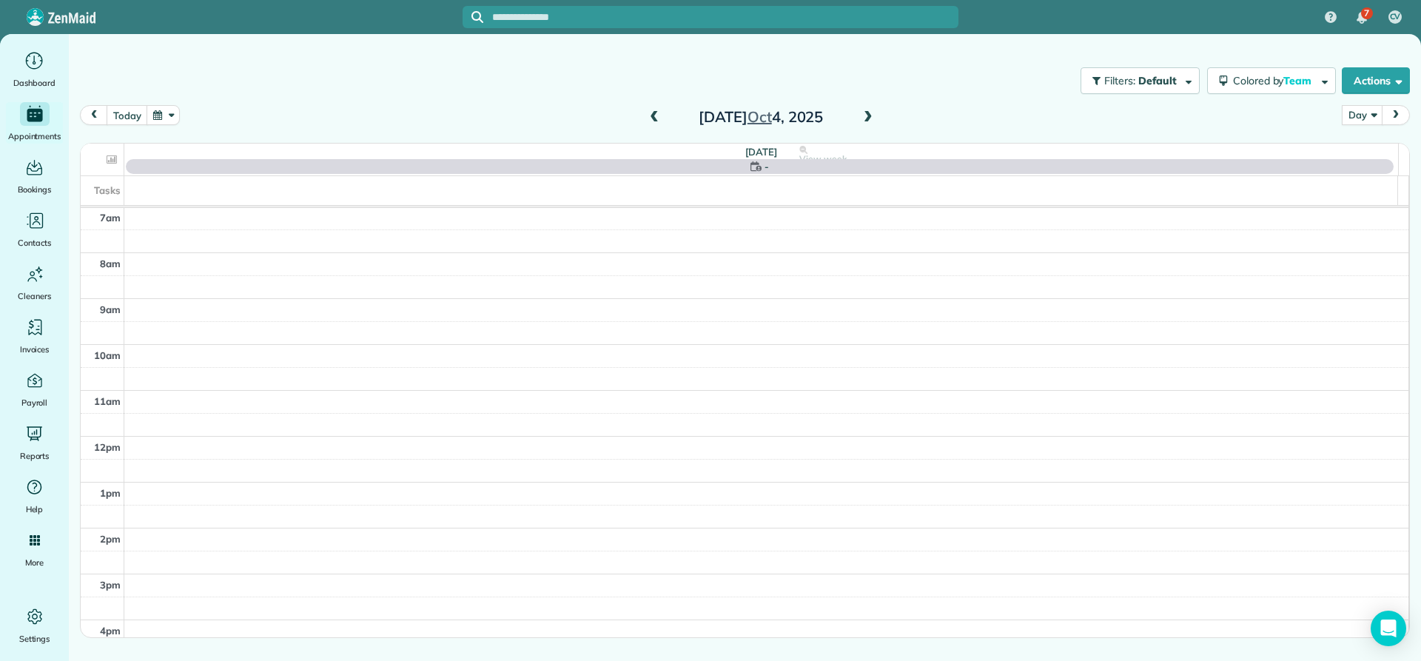
click at [869, 115] on span at bounding box center [868, 117] width 16 height 13
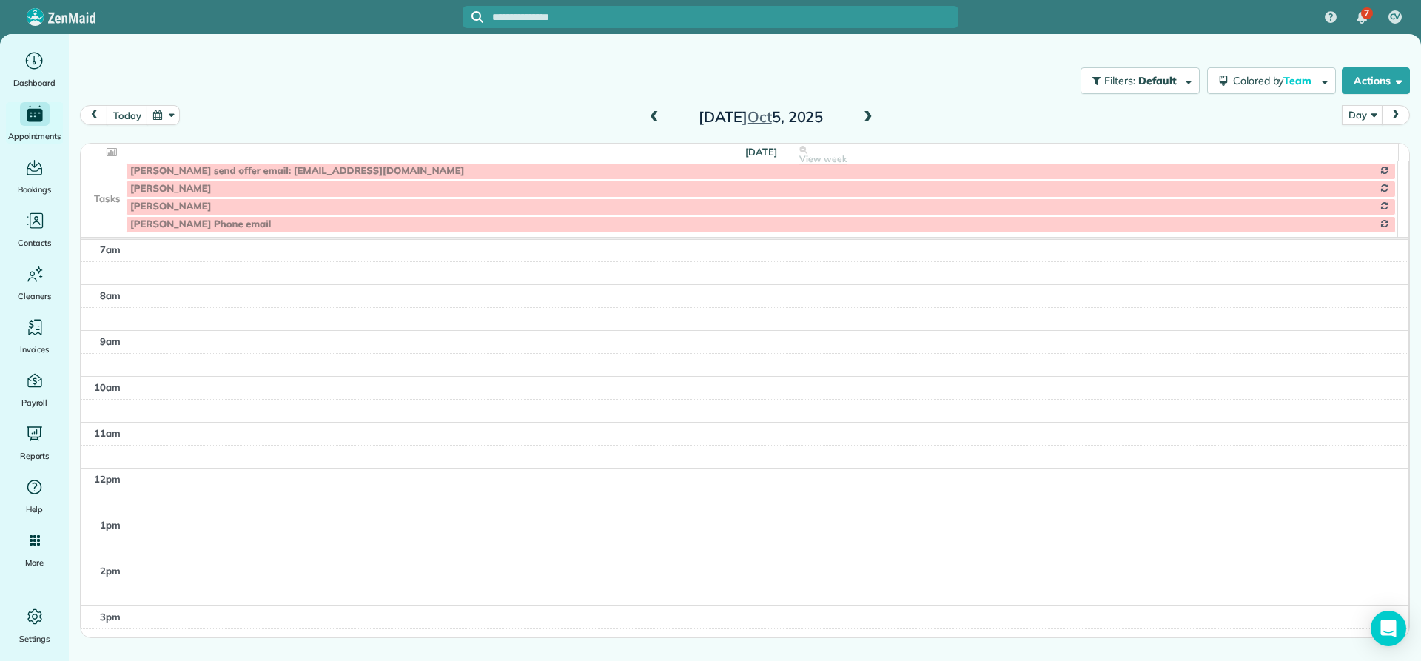
click at [869, 115] on span at bounding box center [868, 117] width 16 height 13
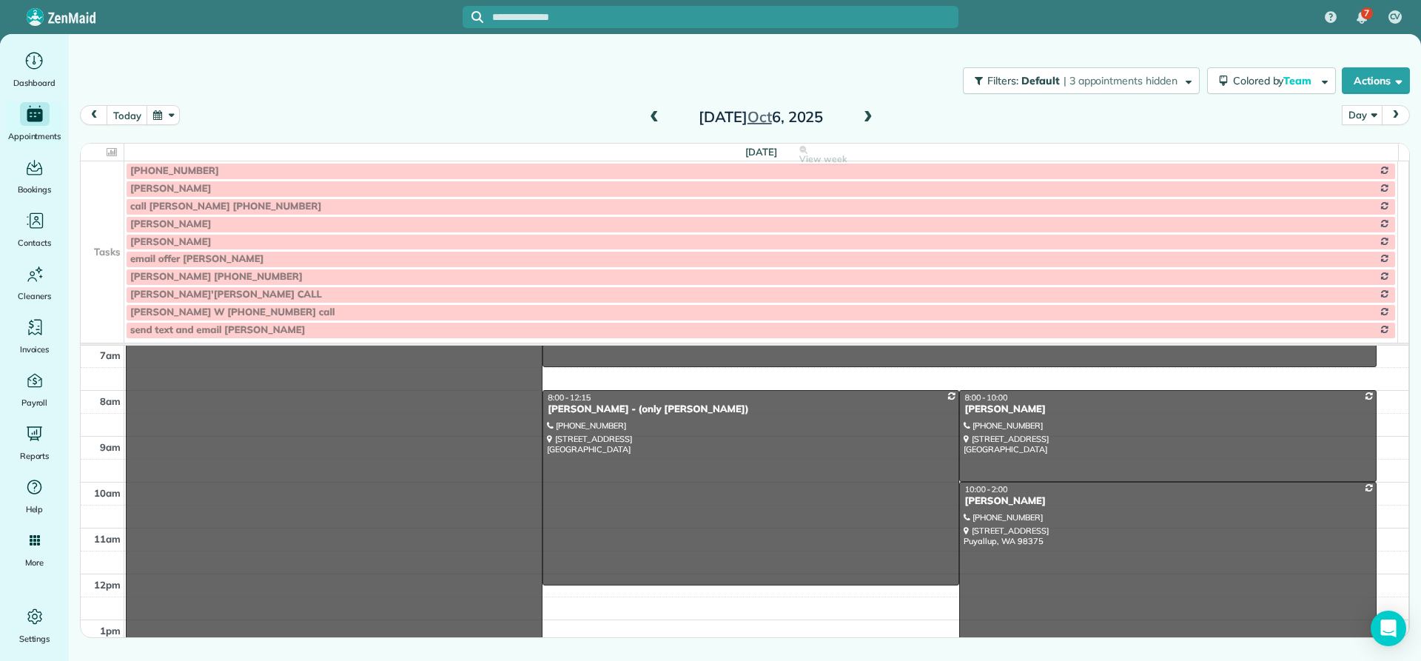
click at [869, 115] on span at bounding box center [868, 117] width 16 height 13
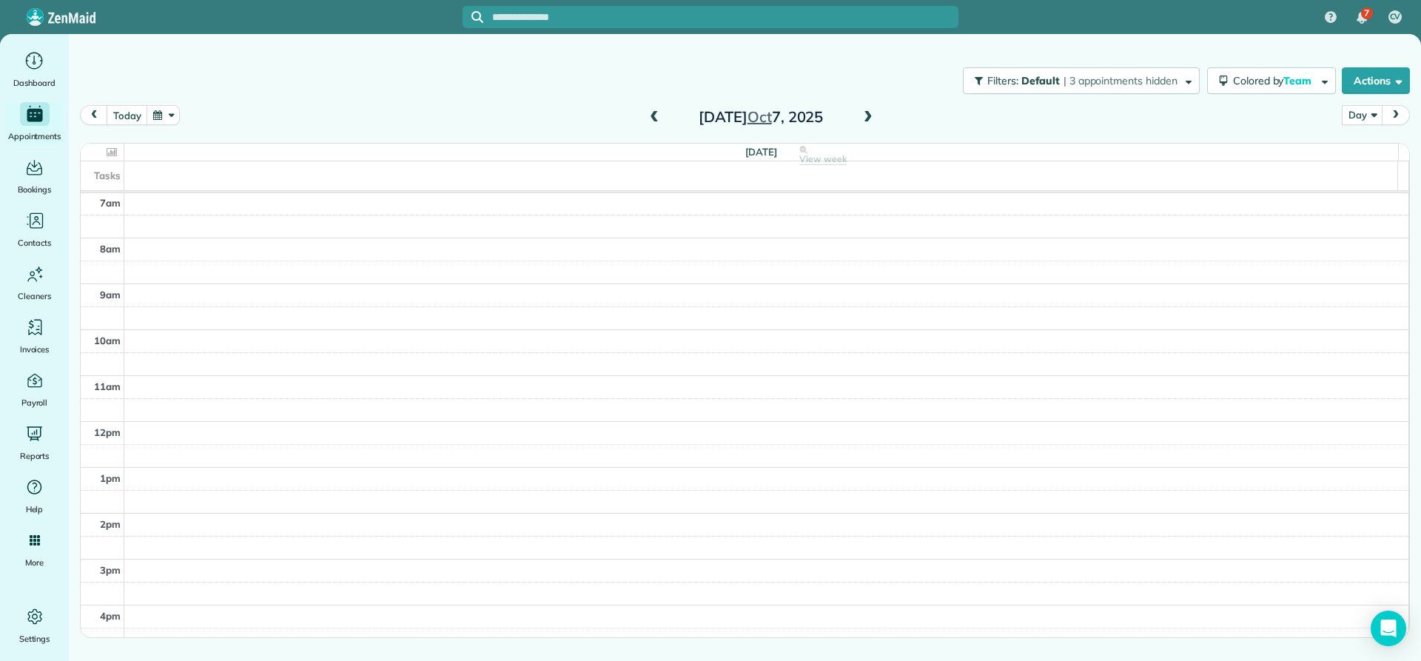
click at [869, 116] on span at bounding box center [868, 117] width 16 height 13
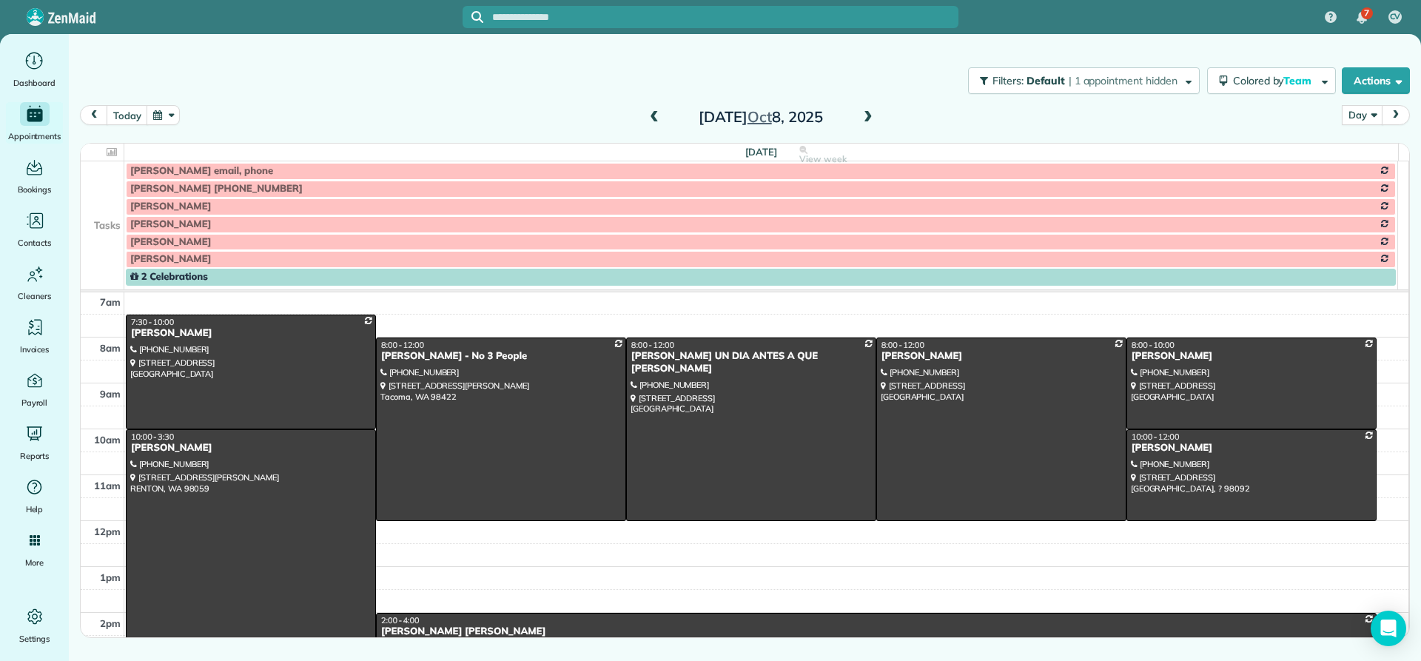
click at [870, 116] on span at bounding box center [868, 117] width 16 height 13
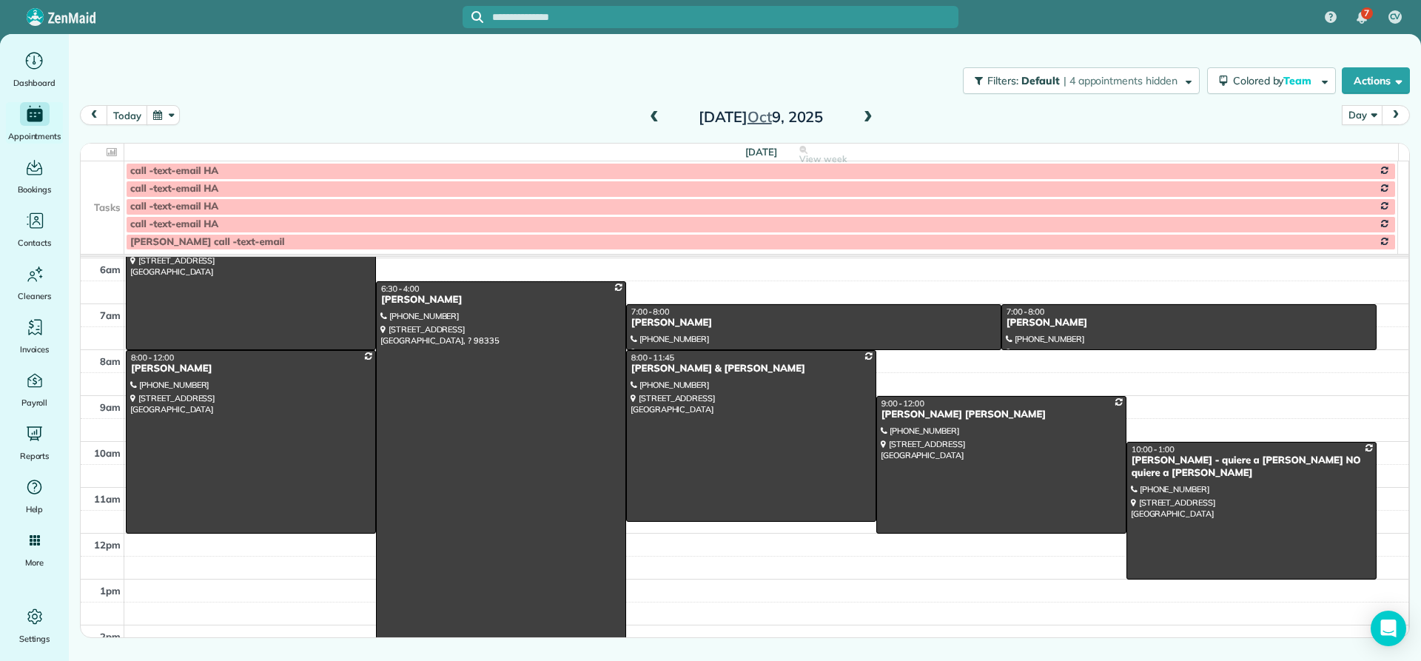
scroll to position [64, 0]
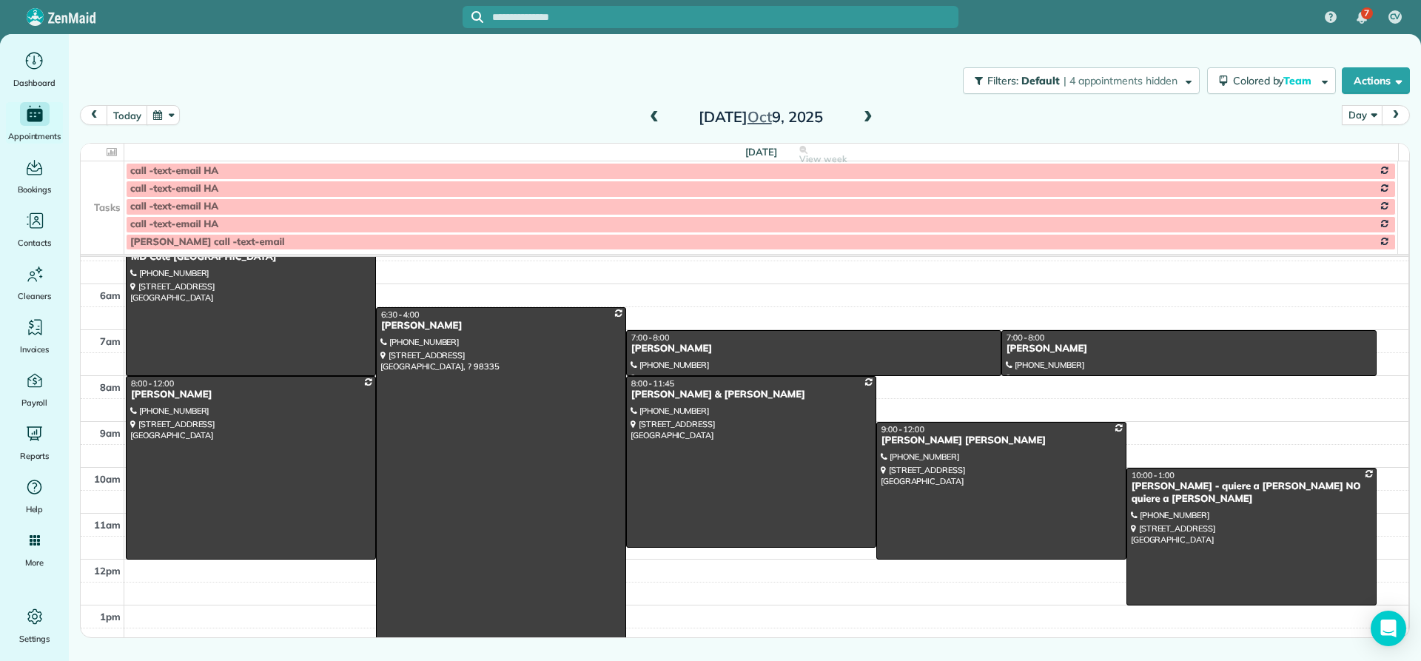
click at [654, 119] on span at bounding box center [654, 117] width 16 height 13
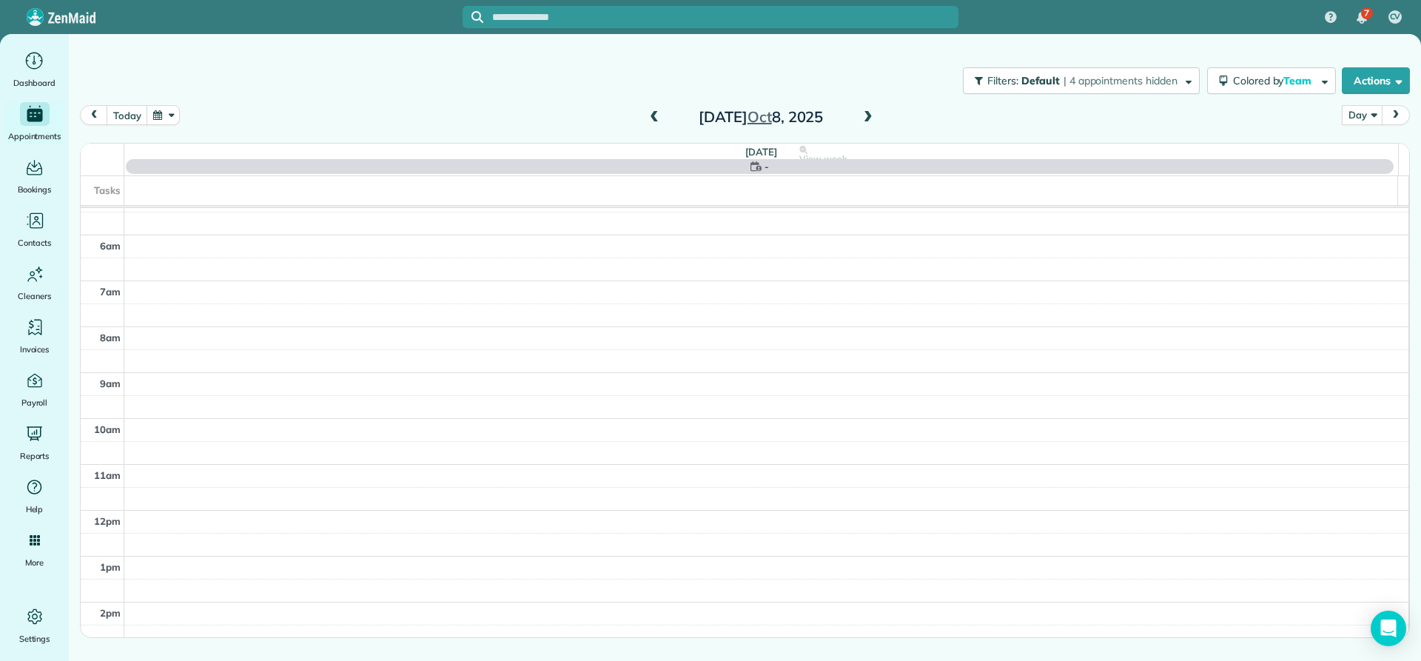
scroll to position [138, 0]
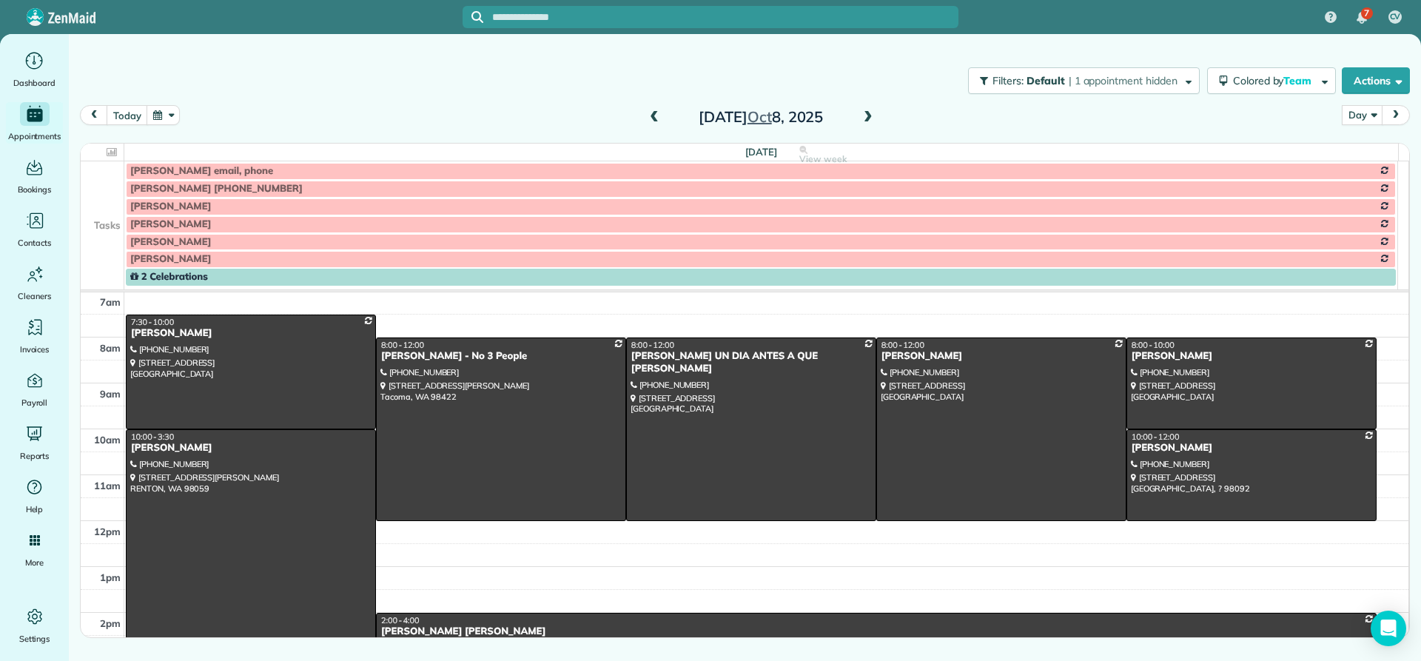
click at [654, 119] on span at bounding box center [654, 117] width 16 height 13
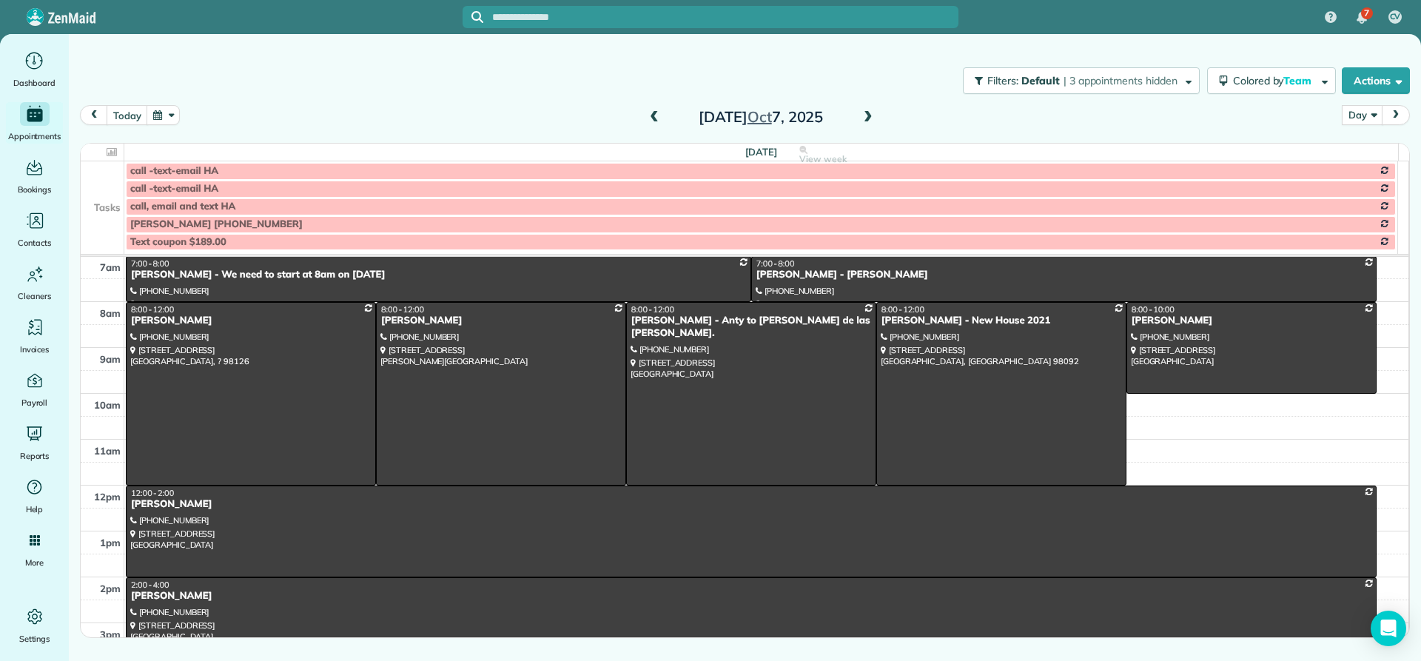
click at [655, 119] on span at bounding box center [654, 117] width 16 height 13
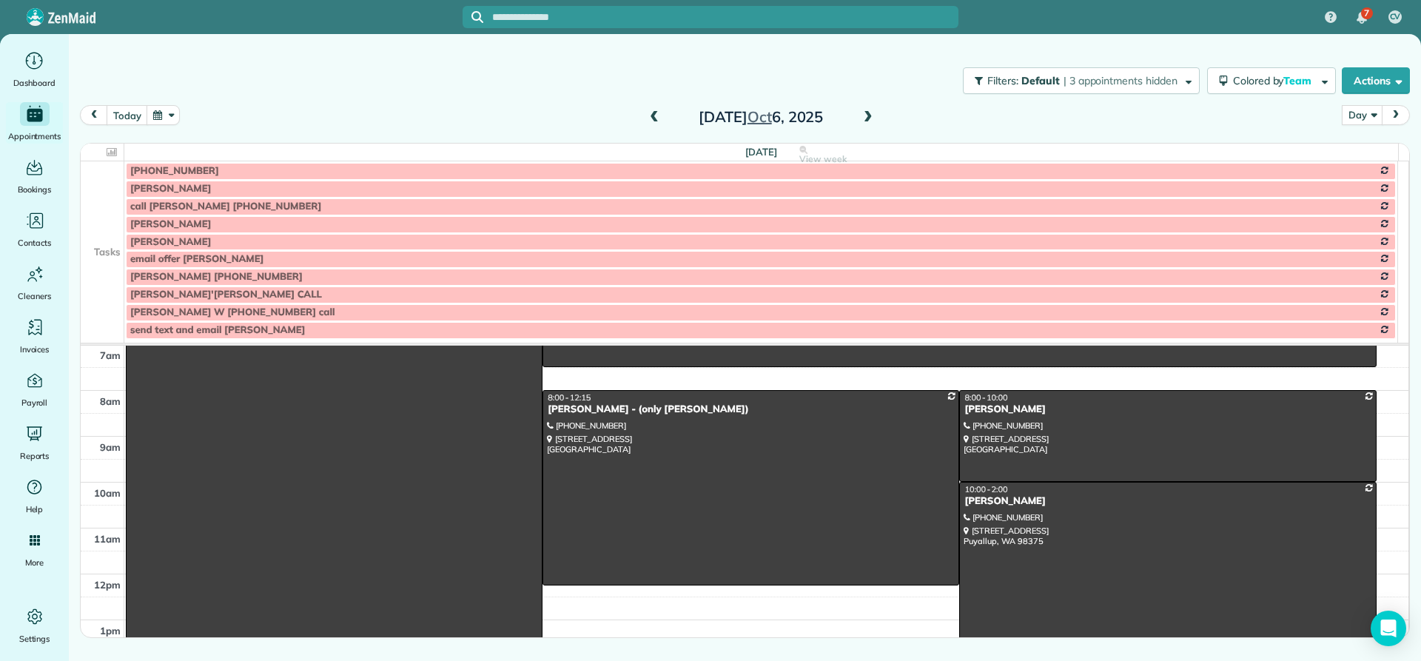
click at [655, 119] on span at bounding box center [654, 117] width 16 height 13
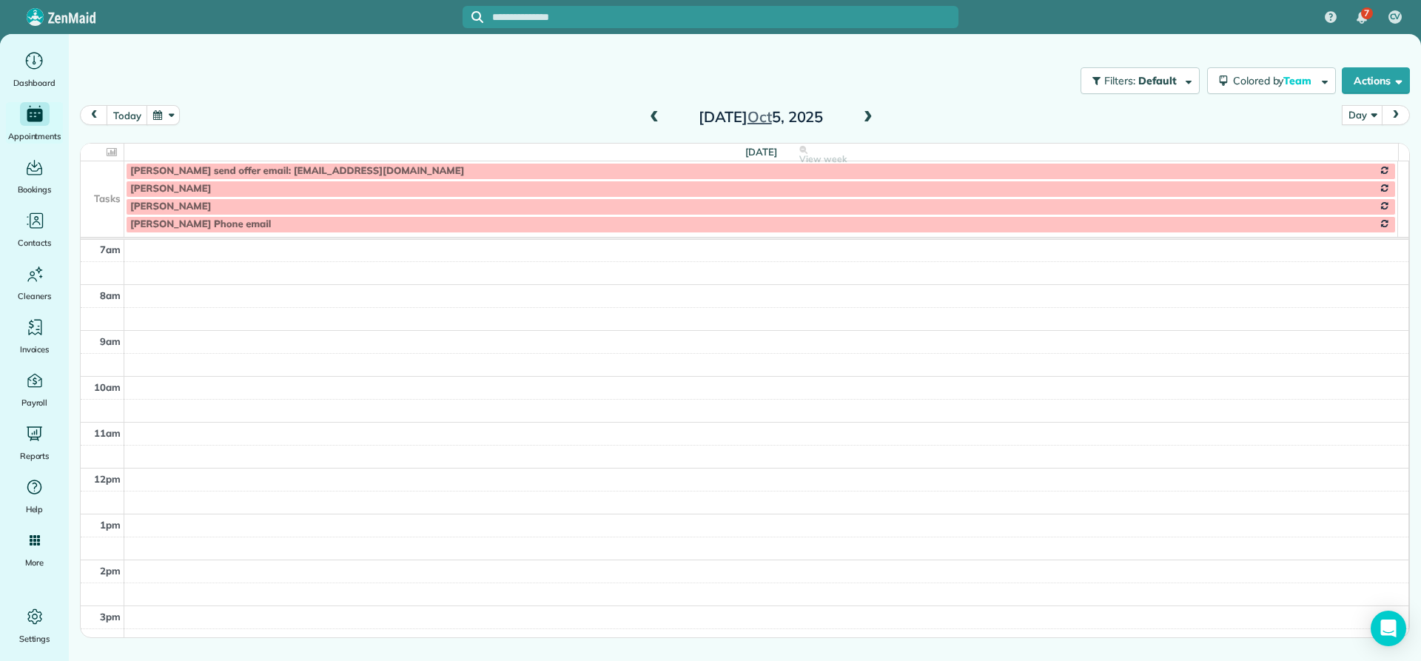
click at [656, 119] on span at bounding box center [654, 117] width 16 height 13
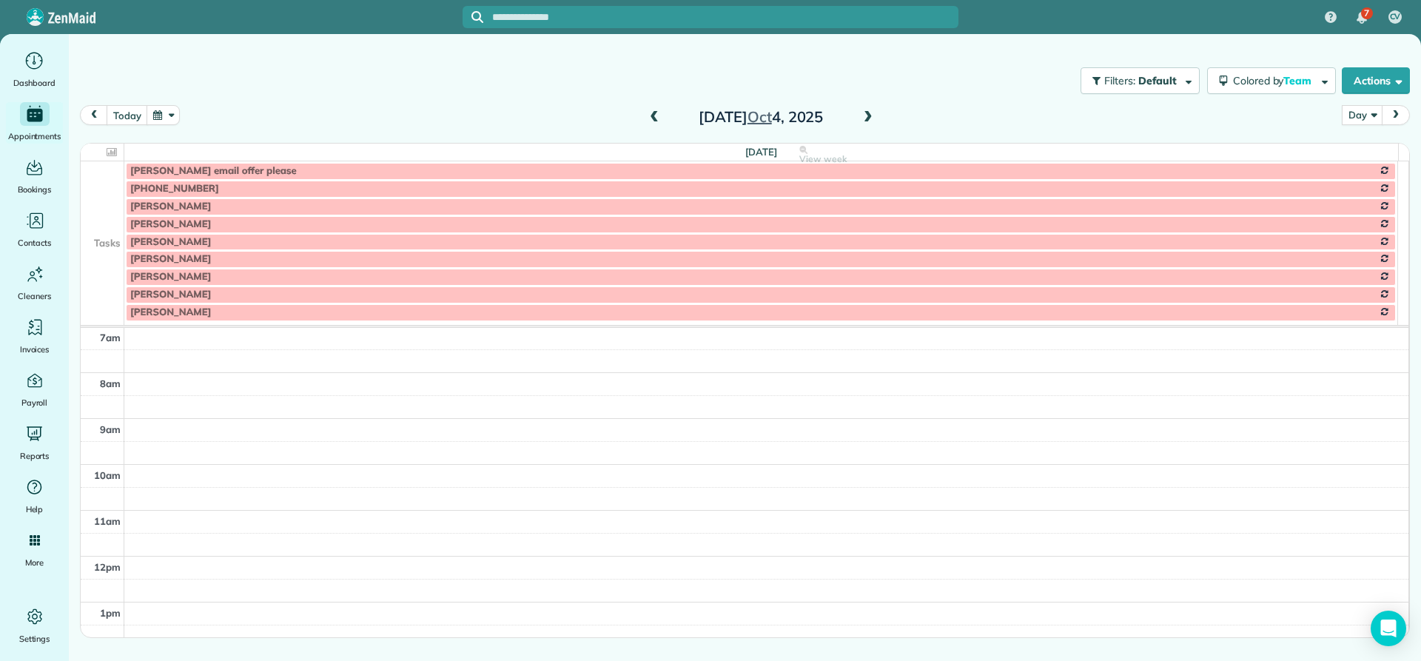
click at [656, 119] on span at bounding box center [654, 117] width 16 height 13
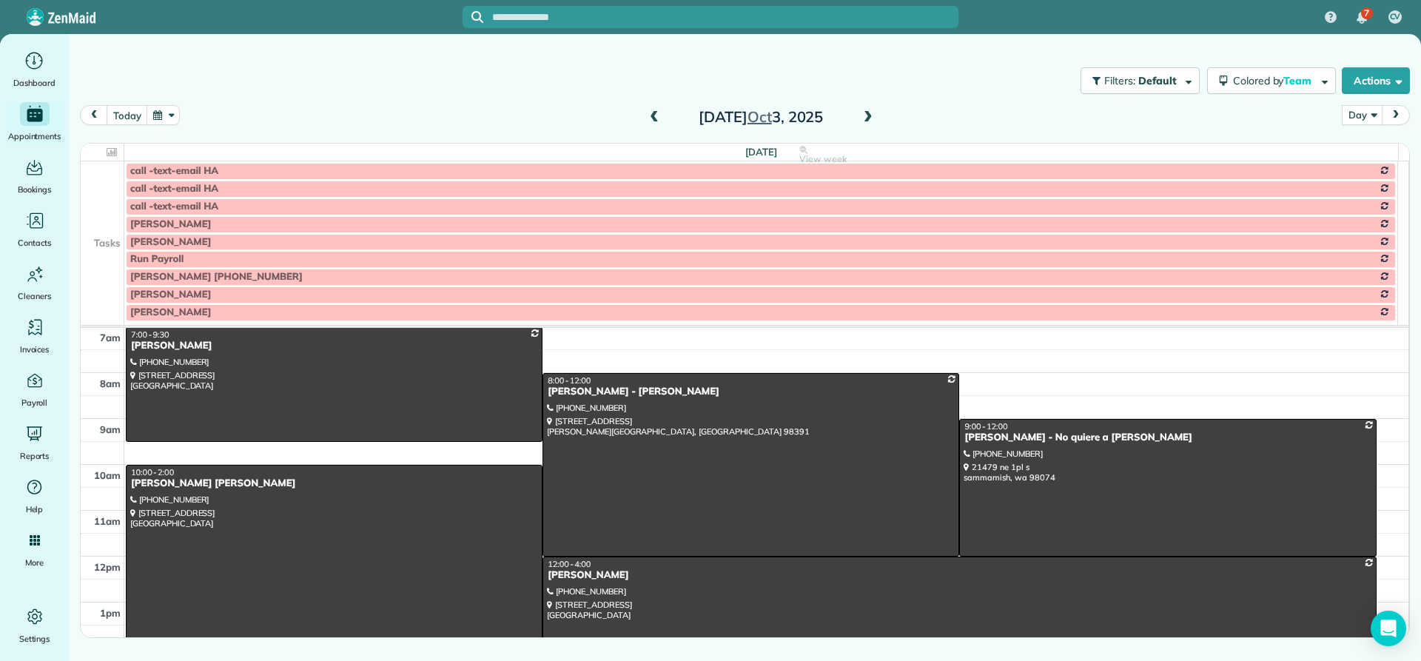
click at [110, 224] on td at bounding box center [103, 224] width 44 height 18
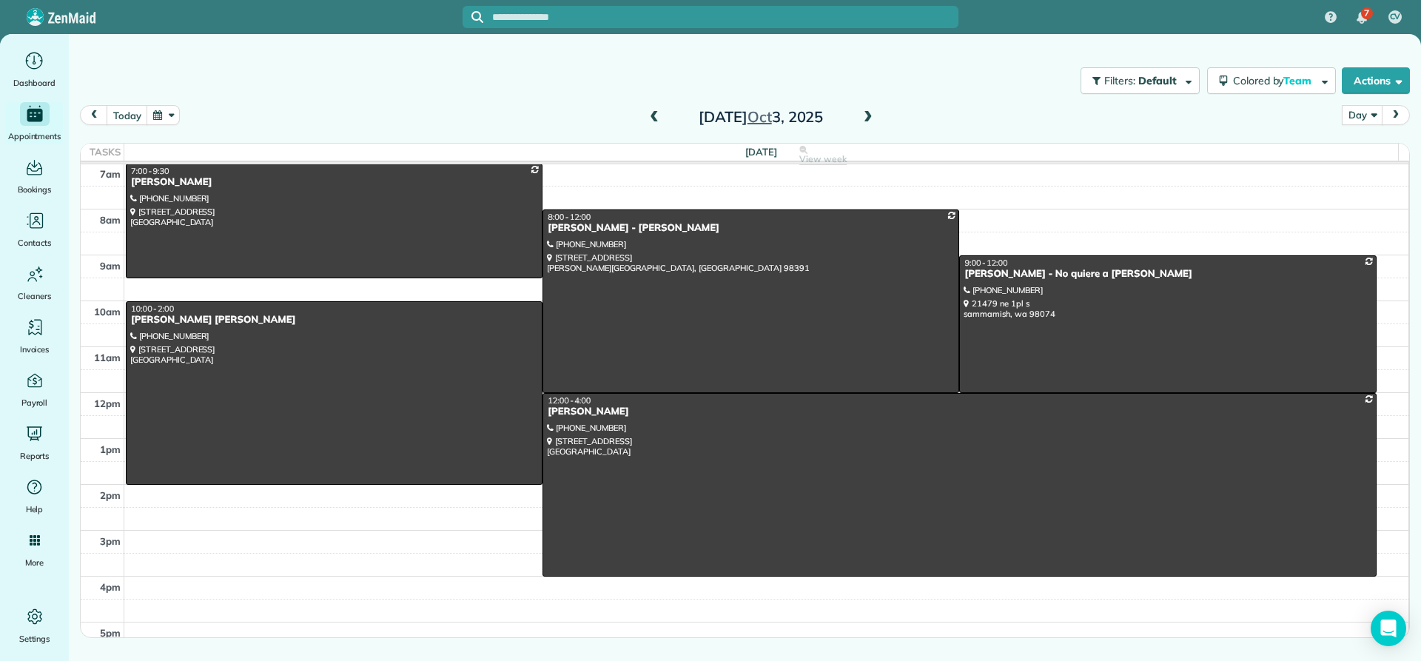
click at [653, 122] on span at bounding box center [654, 117] width 16 height 13
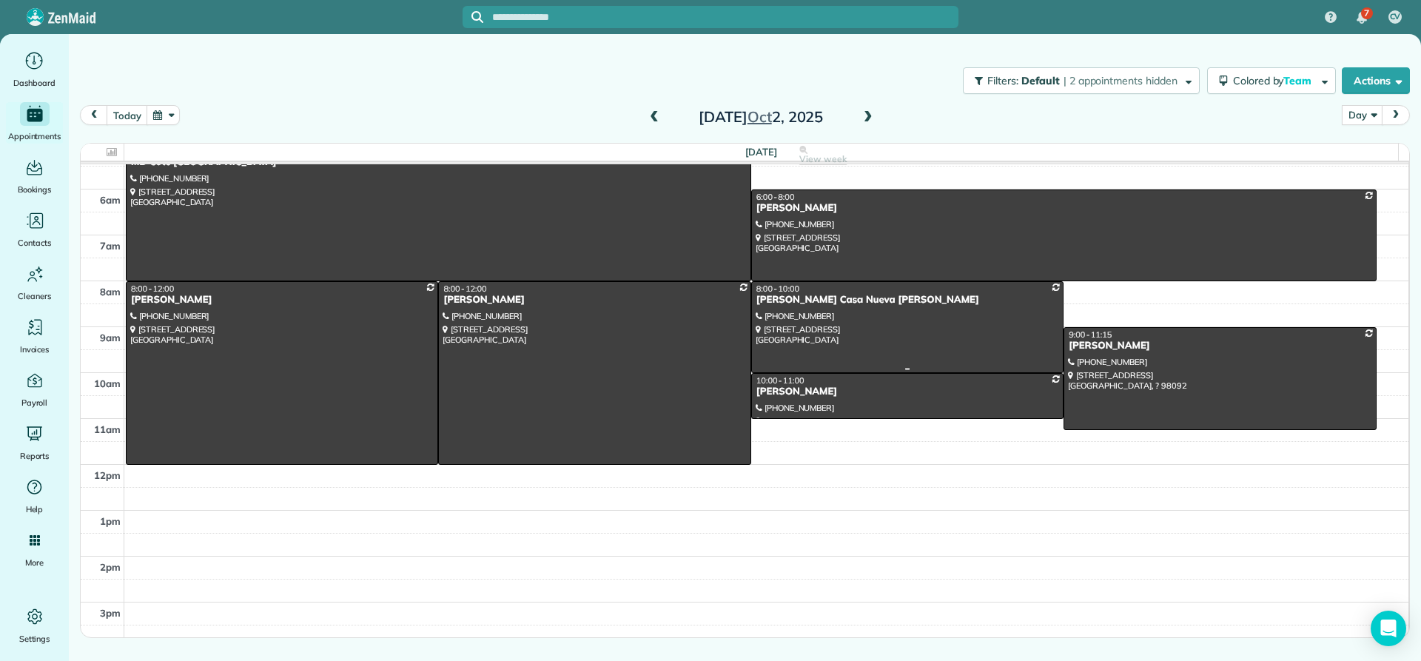
scroll to position [64, 0]
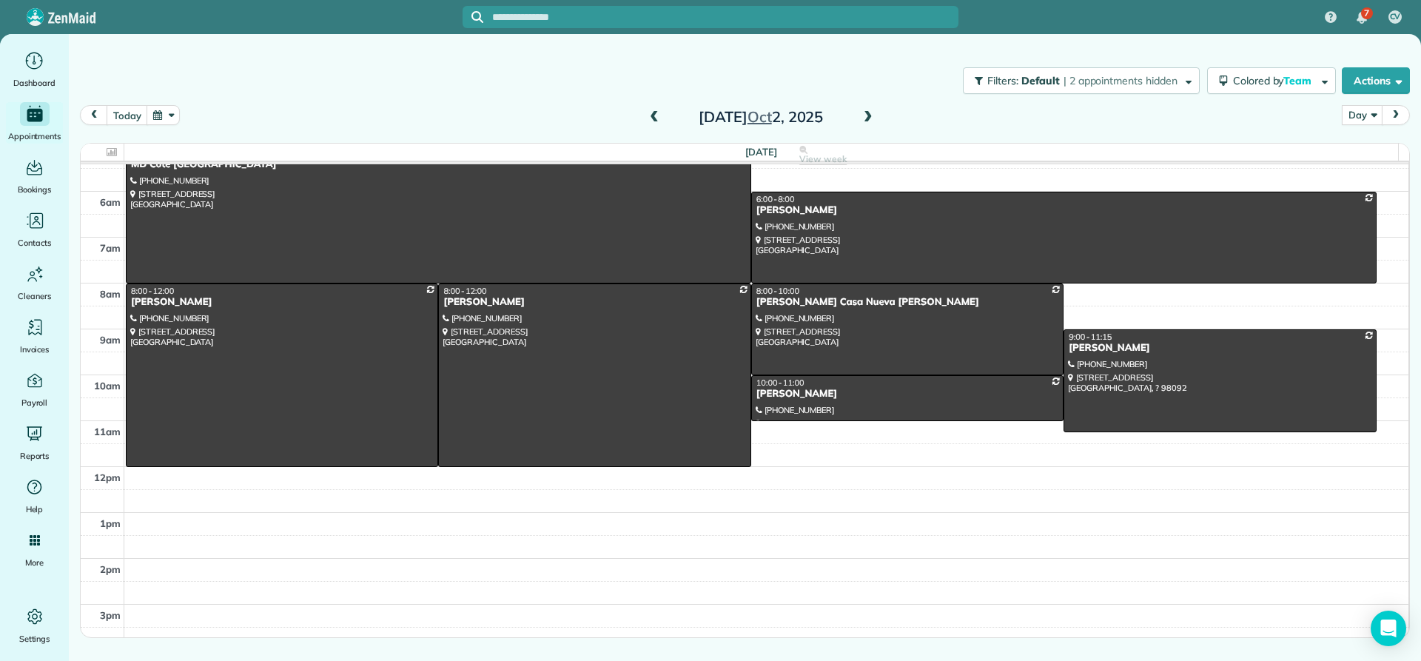
click at [648, 115] on span at bounding box center [654, 117] width 16 height 13
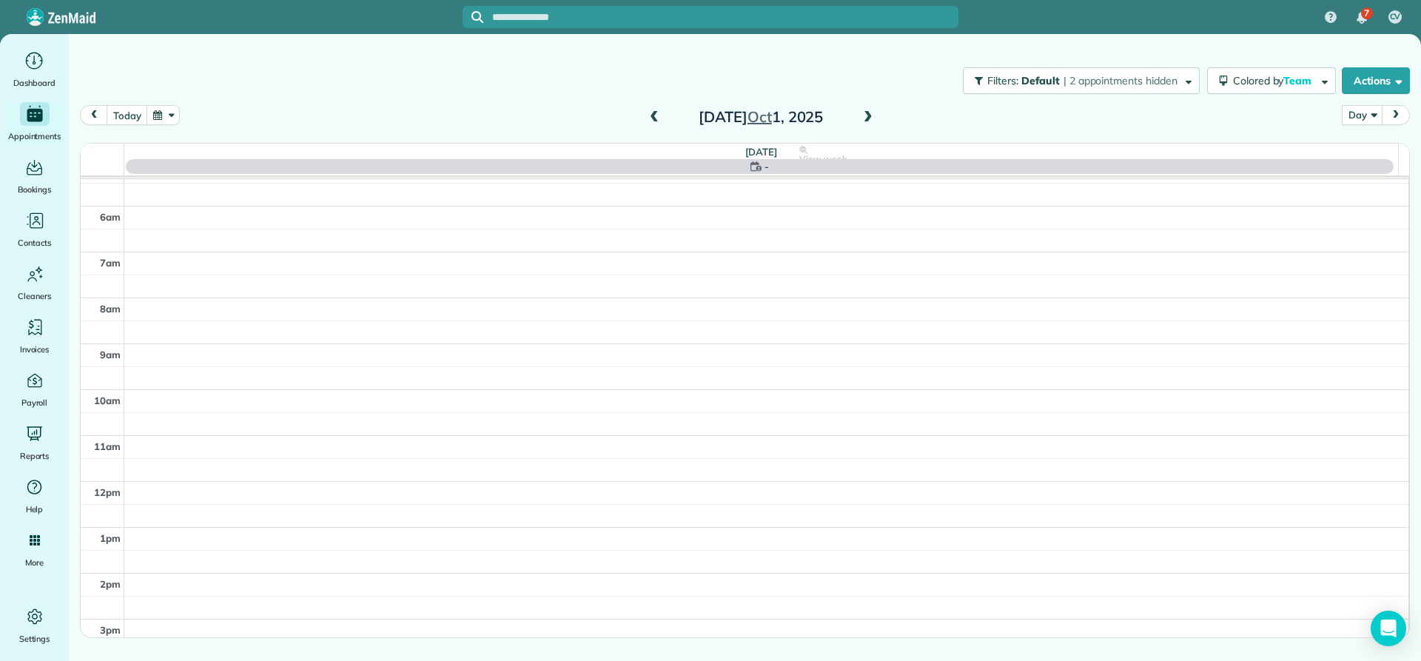
scroll to position [138, 0]
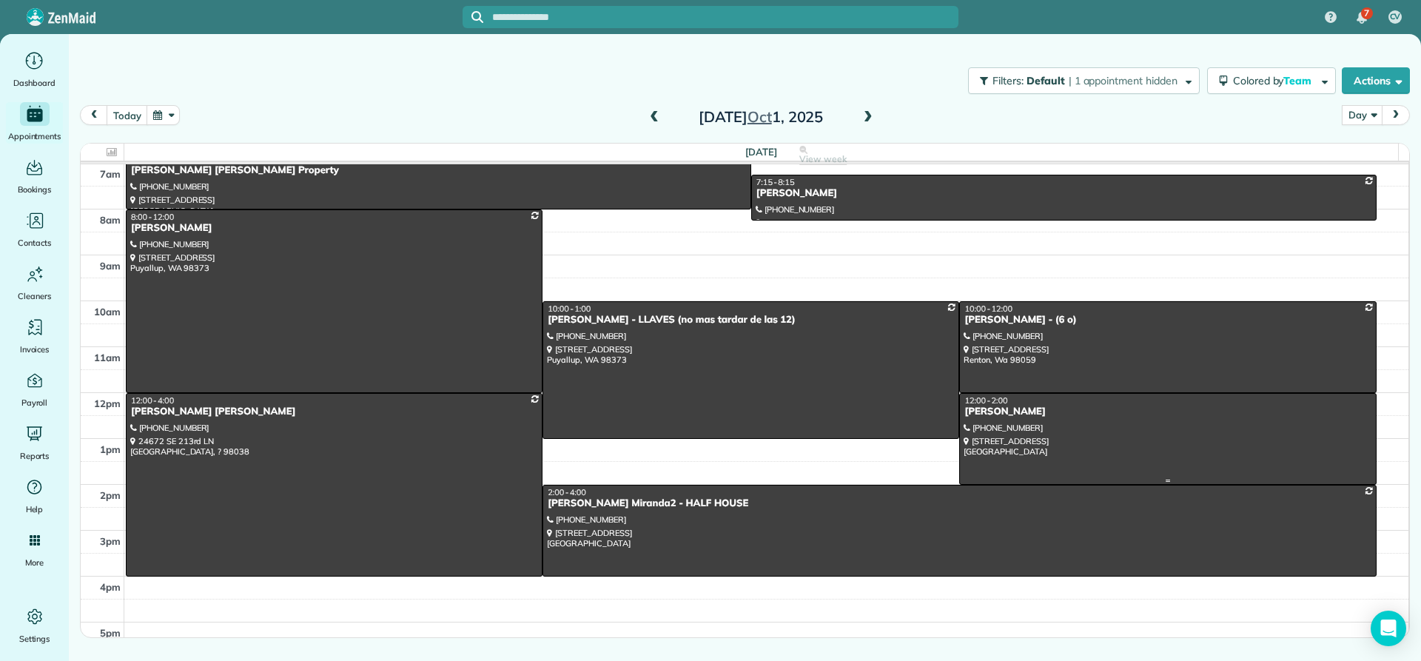
click at [1000, 421] on div at bounding box center [1167, 439] width 415 height 90
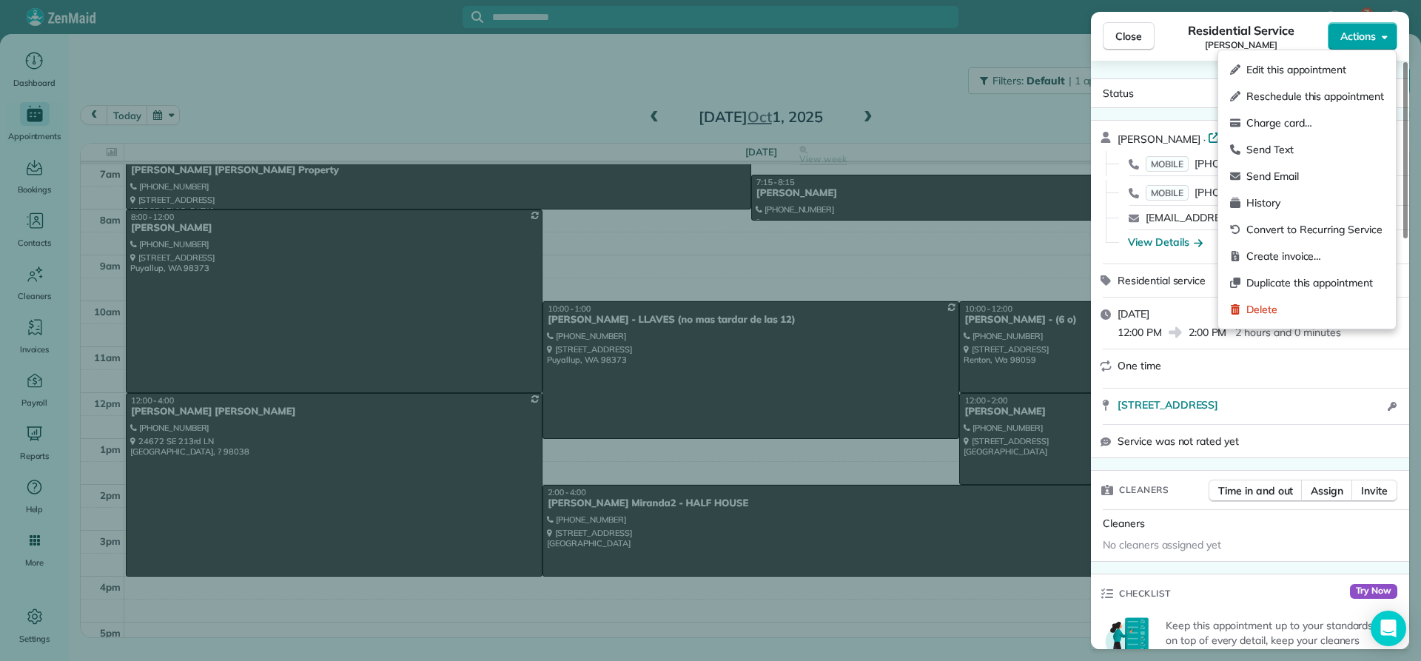
click at [1370, 40] on span "Actions" at bounding box center [1359, 36] width 36 height 15
click at [1265, 255] on span "Create invoice…" at bounding box center [1316, 256] width 138 height 15
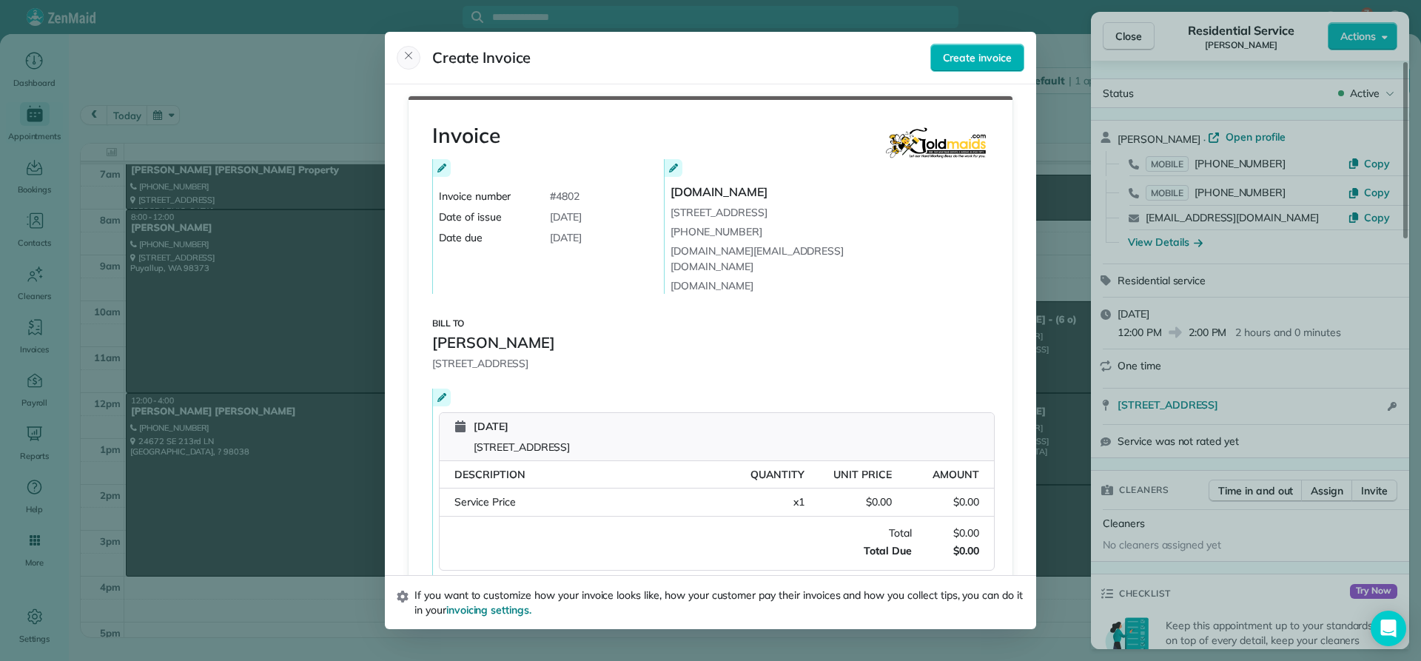
click at [407, 56] on icon "Close" at bounding box center [409, 56] width 12 height 12
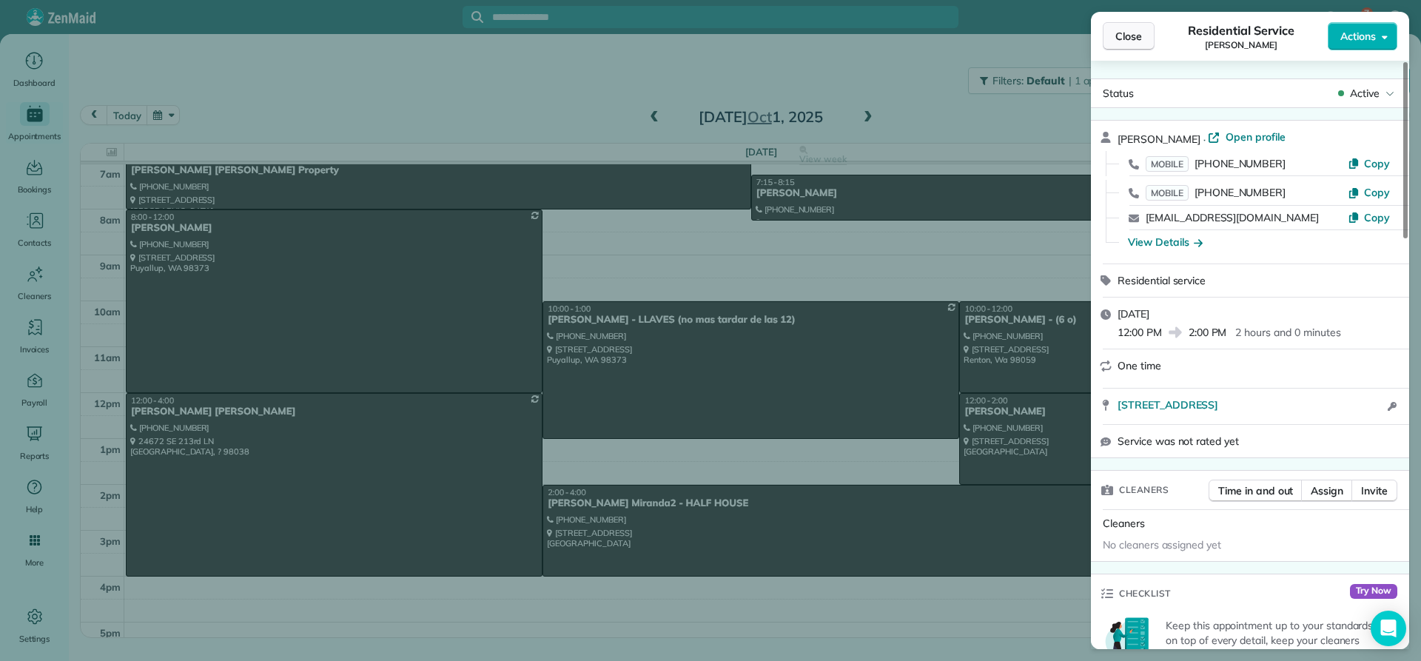
click at [1129, 40] on span "Close" at bounding box center [1129, 36] width 27 height 15
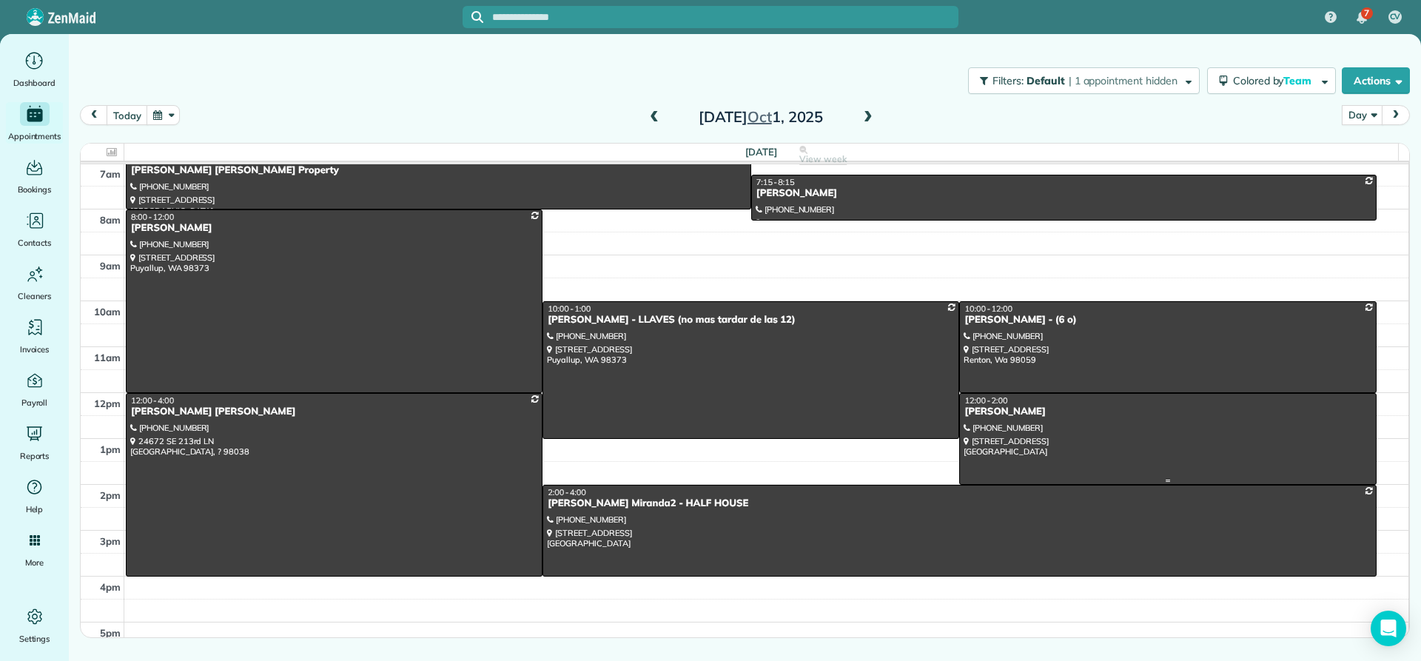
click at [1008, 414] on div "CHARLES JOHNSTON" at bounding box center [1168, 412] width 408 height 13
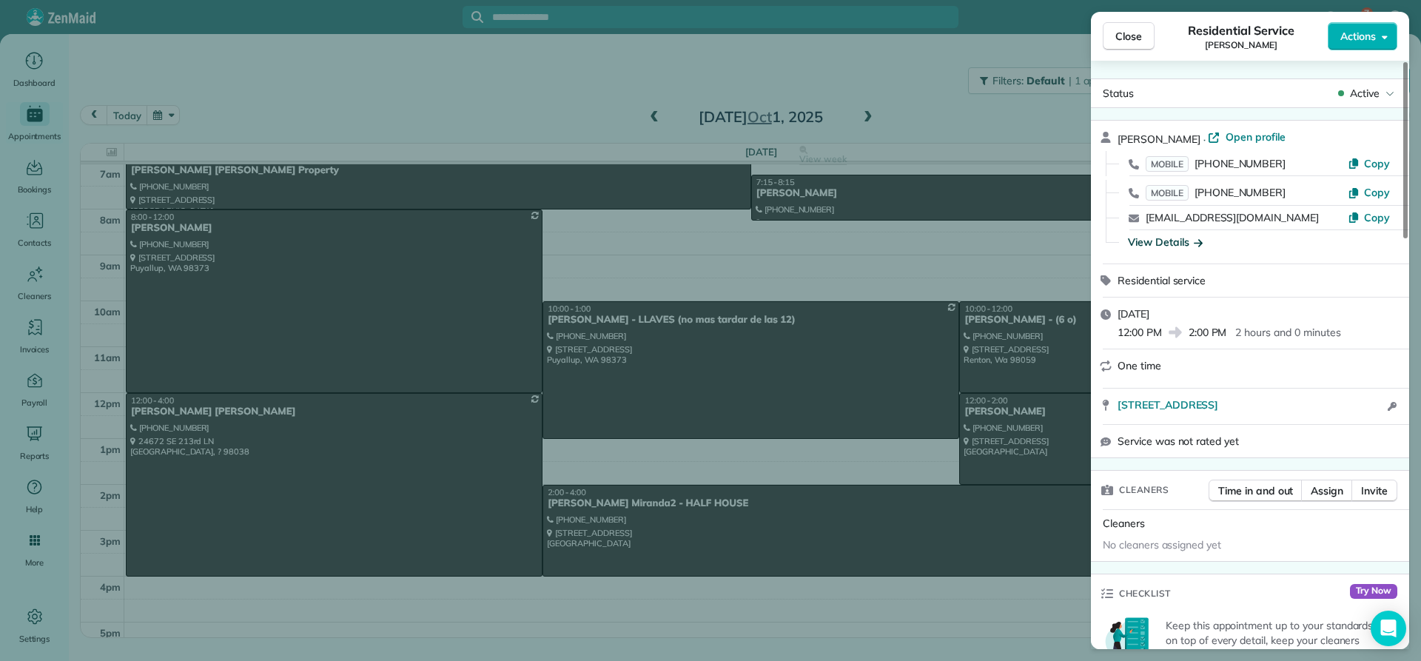
click at [1168, 247] on div "View Details" at bounding box center [1165, 242] width 75 height 15
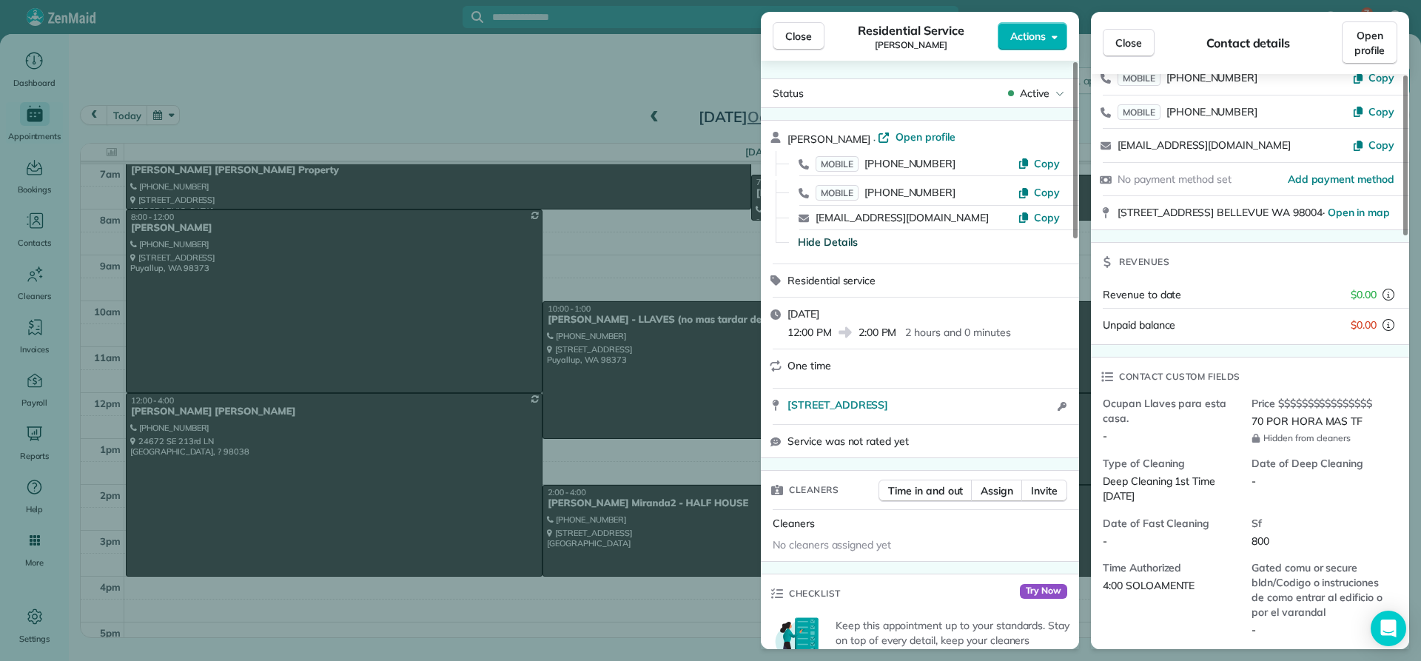
scroll to position [149, 0]
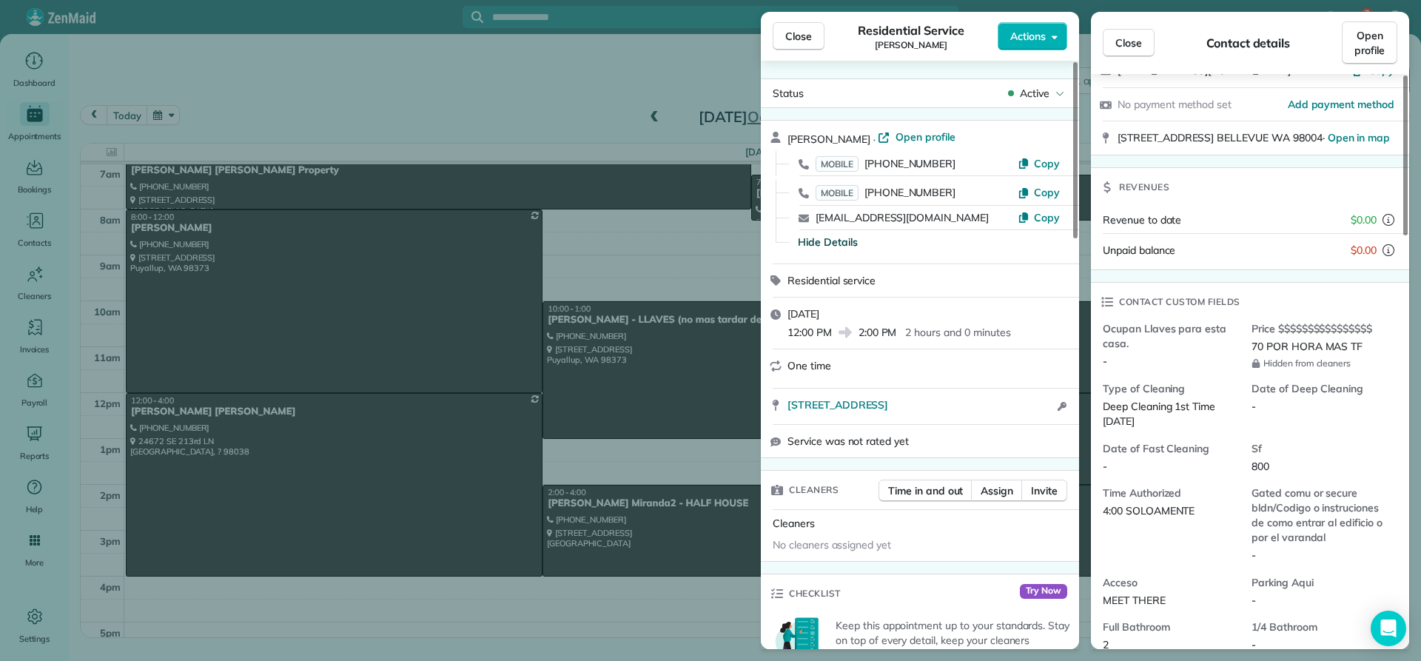
drag, startPoint x: 894, startPoint y: 137, endPoint x: 777, endPoint y: 139, distance: 116.3
click at [777, 139] on div "CHARLES JOHNSTON · Open profile MOBILE (206) 841-3476 Copy MOBILE (360) 920-433…" at bounding box center [920, 192] width 318 height 143
copy span "CHARLES JOHNSTON"
click at [805, 38] on span "Close" at bounding box center [798, 36] width 27 height 15
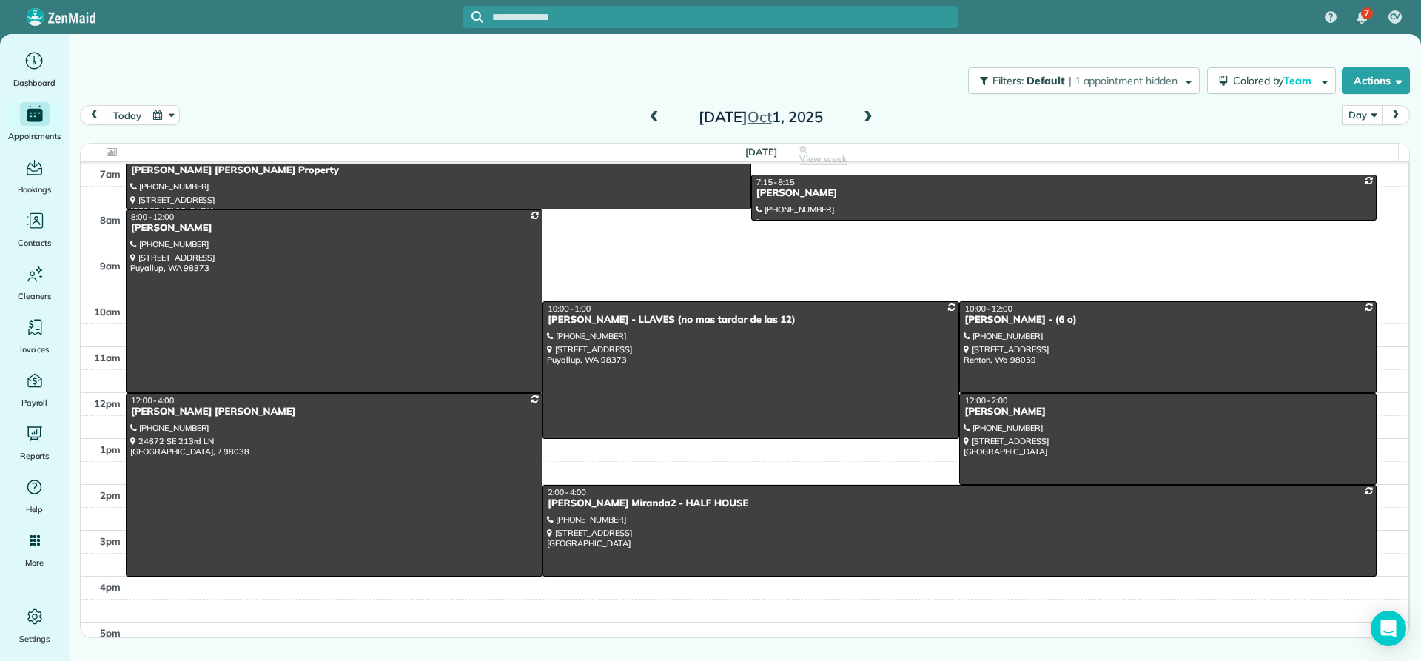
click at [653, 116] on span at bounding box center [654, 117] width 16 height 13
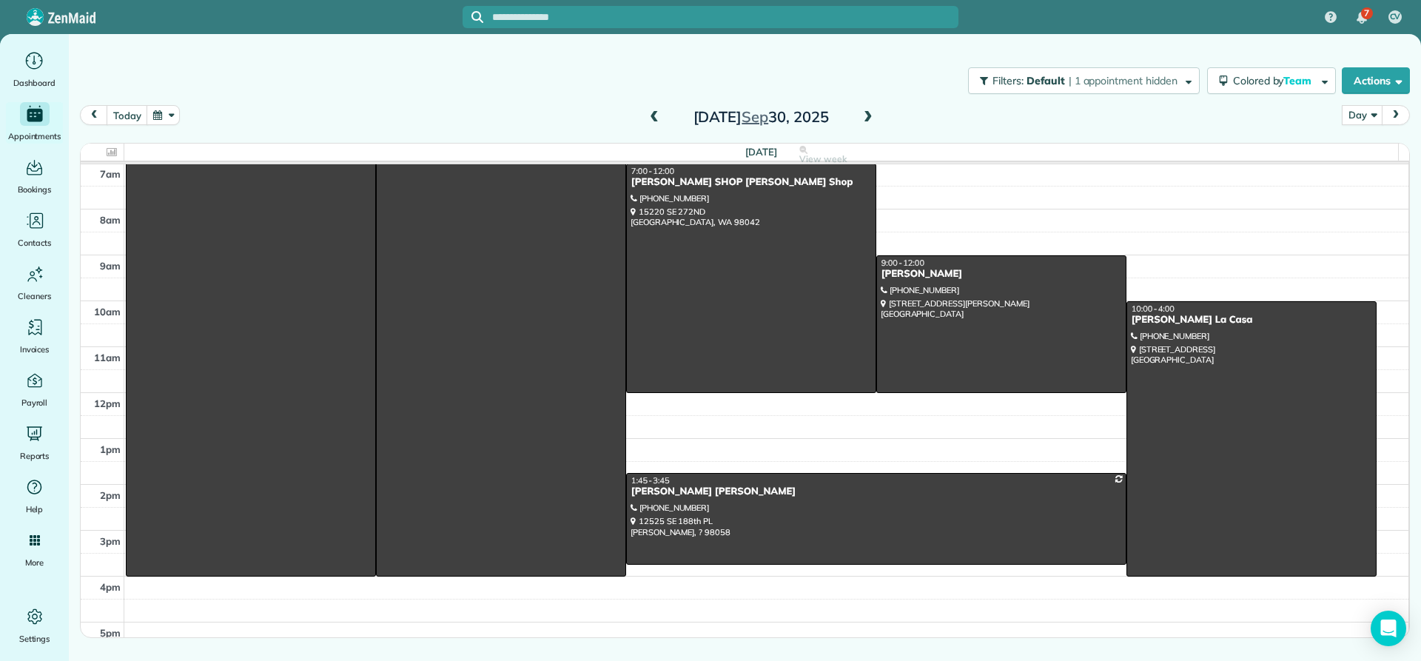
click at [653, 116] on span at bounding box center [654, 117] width 16 height 13
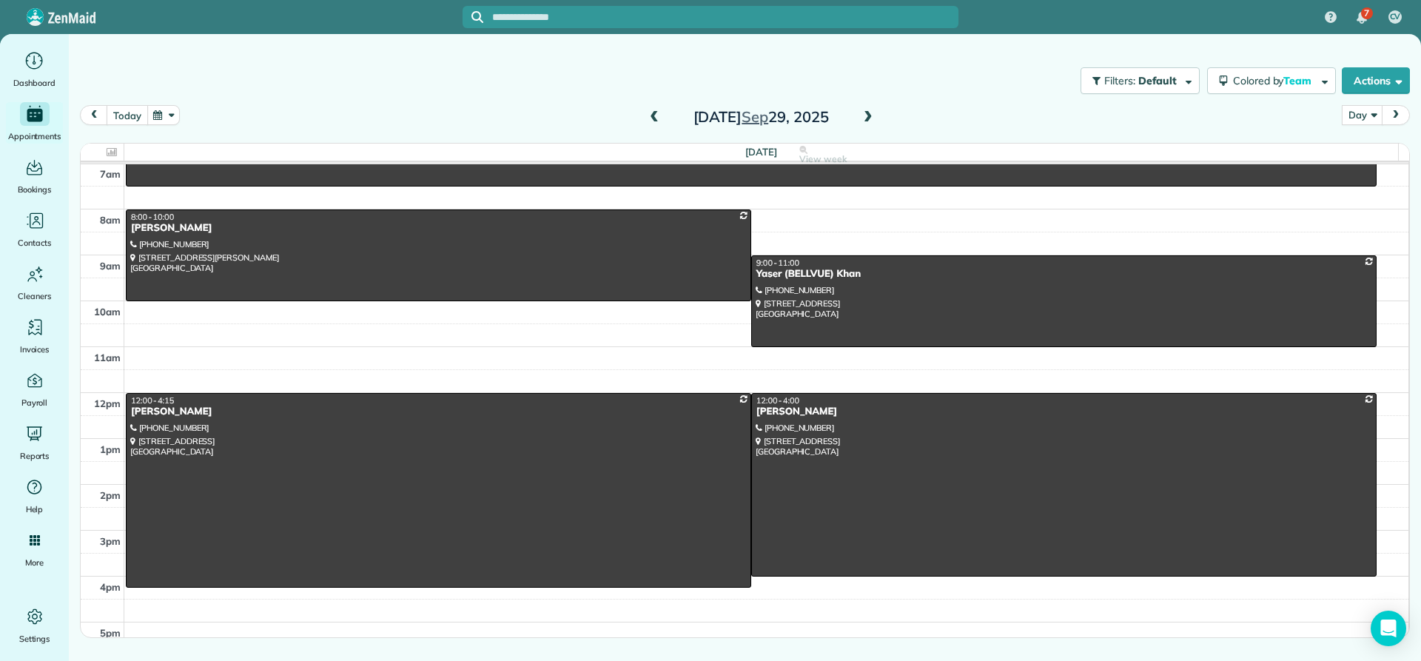
click at [133, 112] on button "today" at bounding box center [127, 115] width 41 height 20
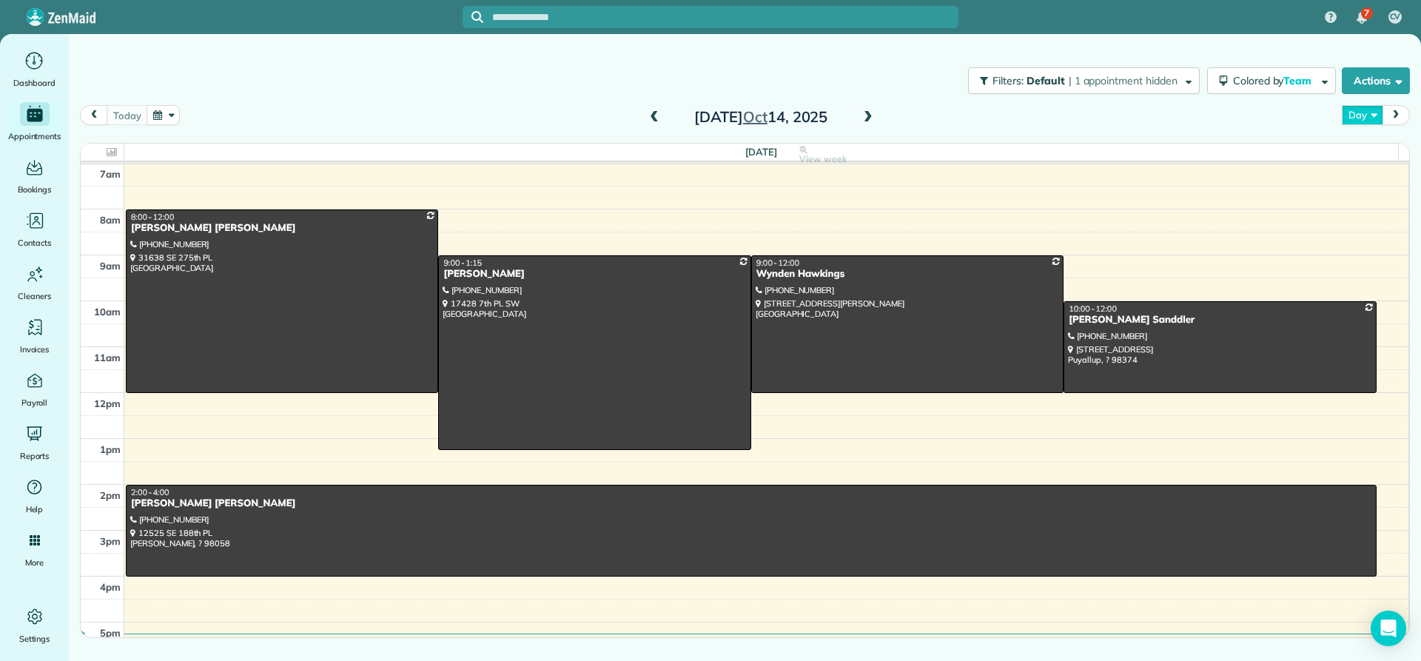
click at [1365, 118] on button "Day" at bounding box center [1362, 115] width 41 height 20
click at [1356, 154] on link "Day" at bounding box center [1401, 150] width 117 height 30
click at [654, 122] on span at bounding box center [654, 117] width 16 height 13
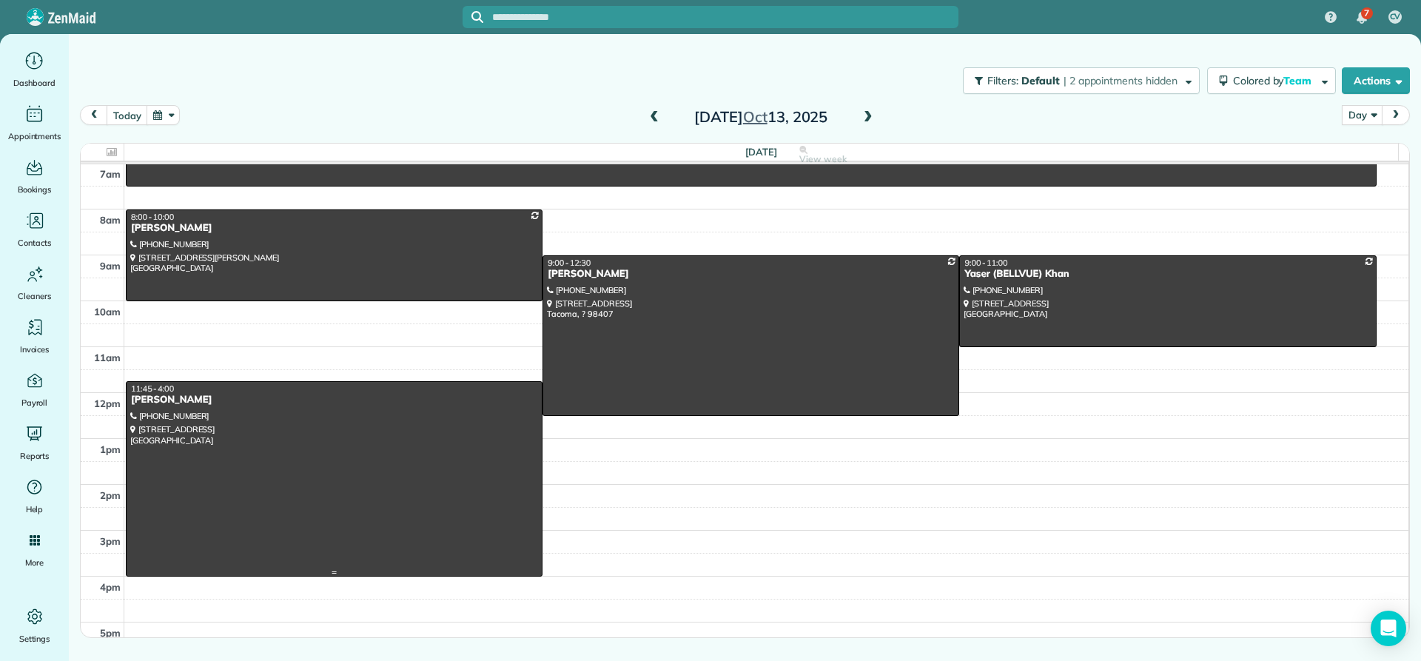
click at [190, 401] on div "Revy Dearing" at bounding box center [334, 400] width 408 height 13
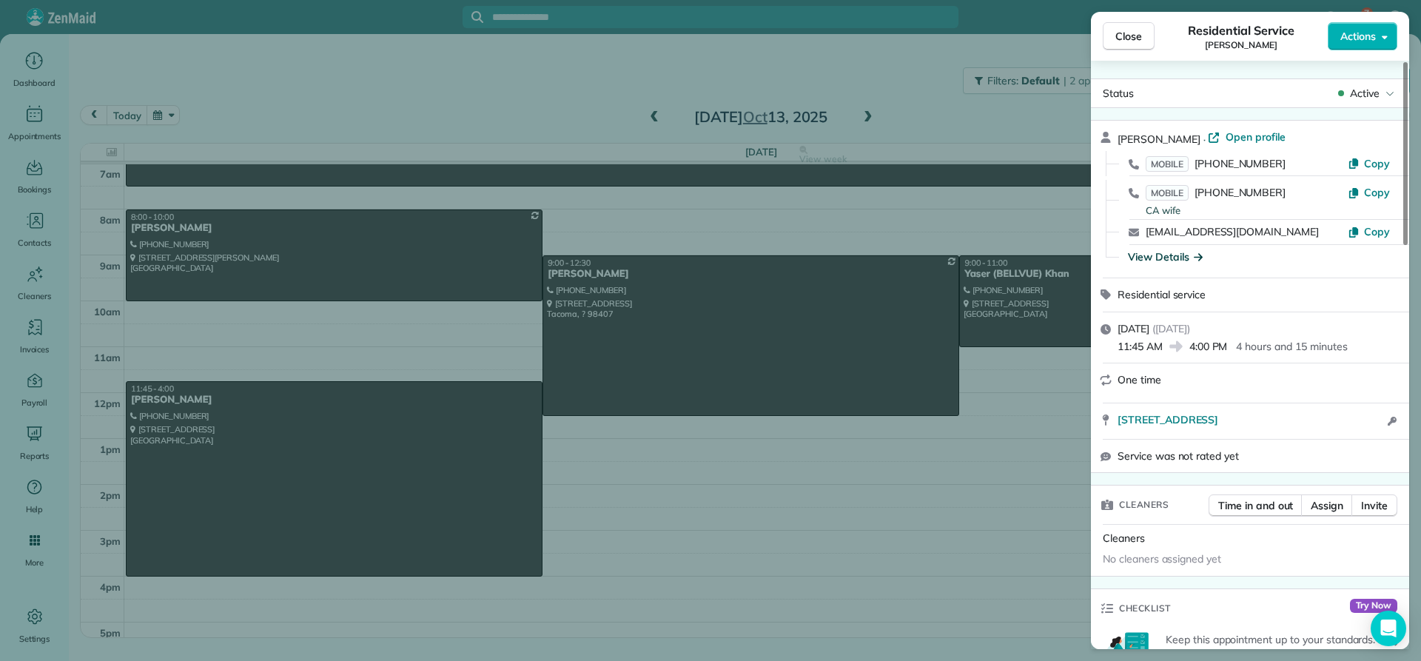
click at [1165, 258] on div "View Details" at bounding box center [1165, 256] width 75 height 15
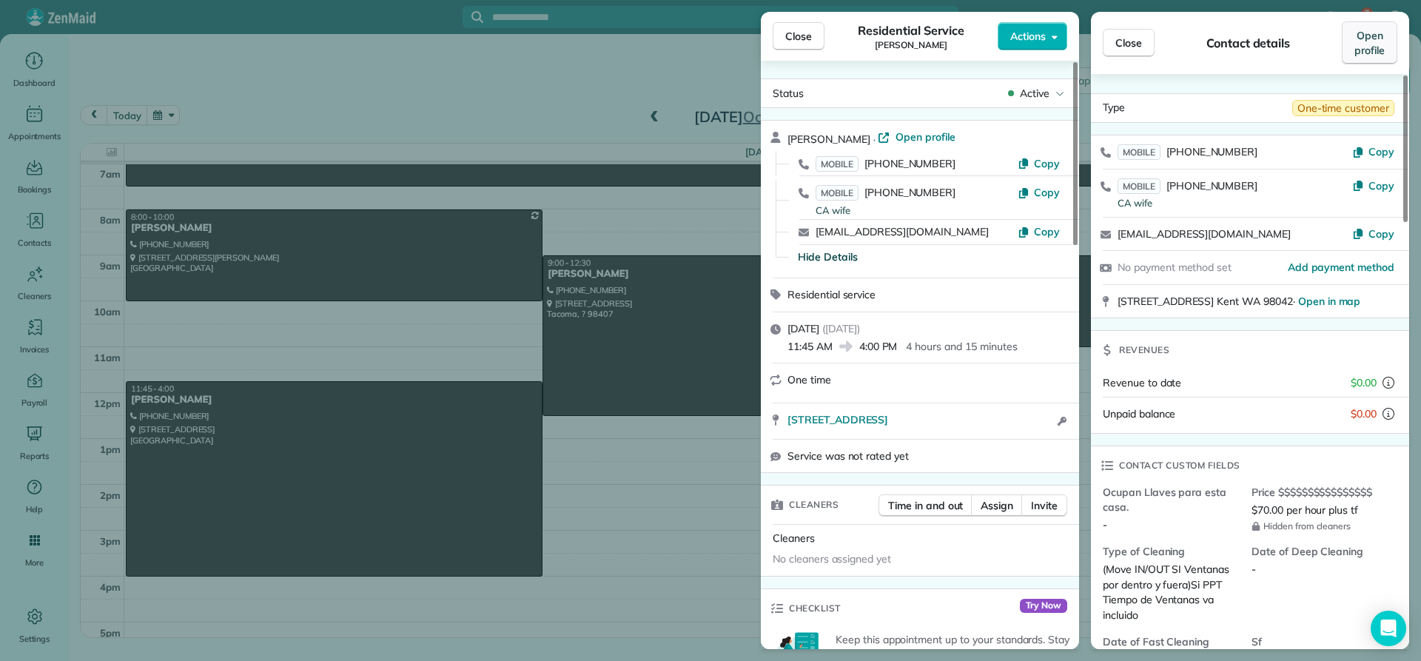
click at [1371, 55] on span "Open profile" at bounding box center [1370, 43] width 30 height 30
click at [798, 42] on span "Close" at bounding box center [798, 36] width 27 height 15
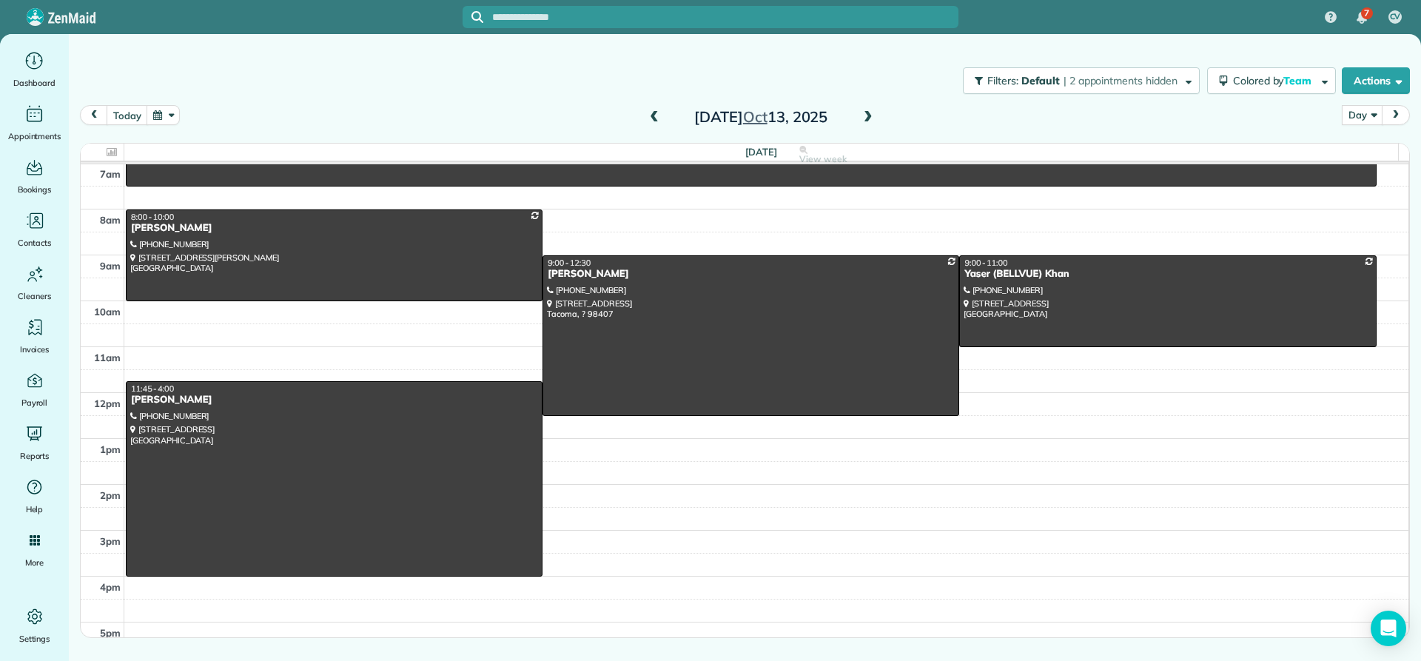
click at [655, 122] on span at bounding box center [654, 117] width 16 height 13
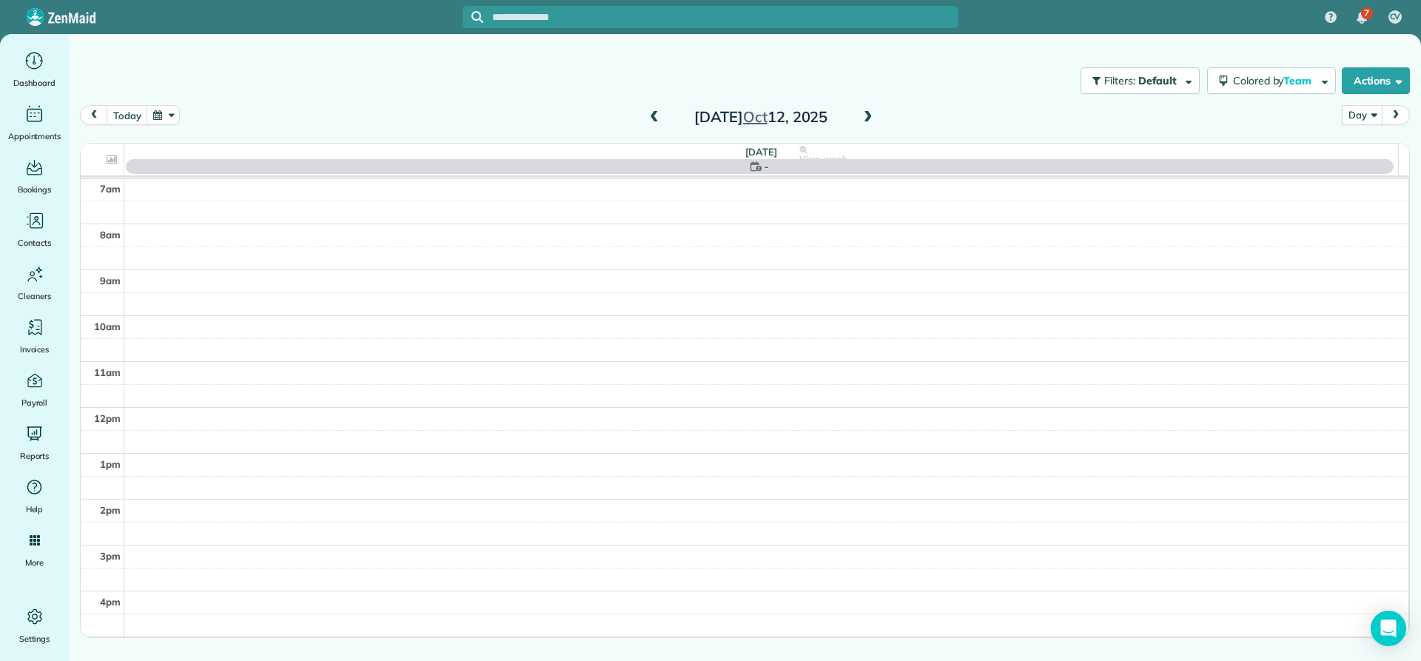
click at [655, 121] on span at bounding box center [654, 117] width 16 height 13
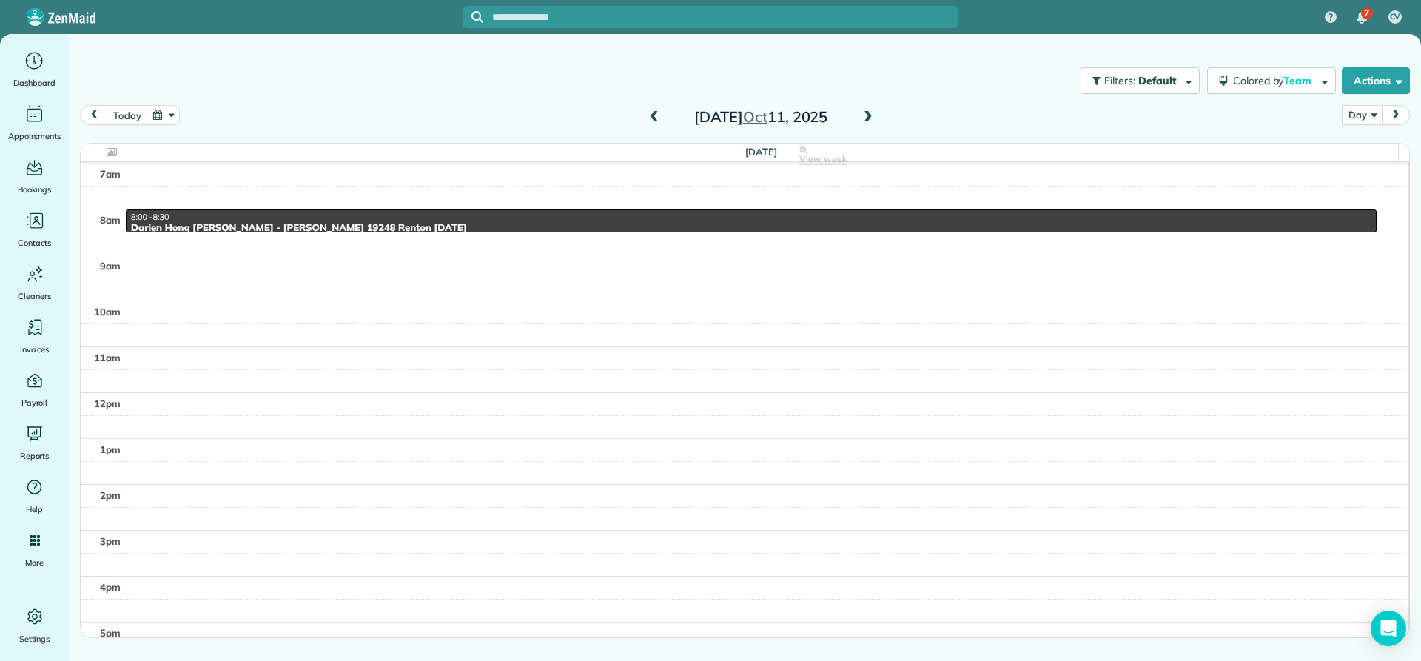
click at [656, 120] on span at bounding box center [654, 117] width 16 height 13
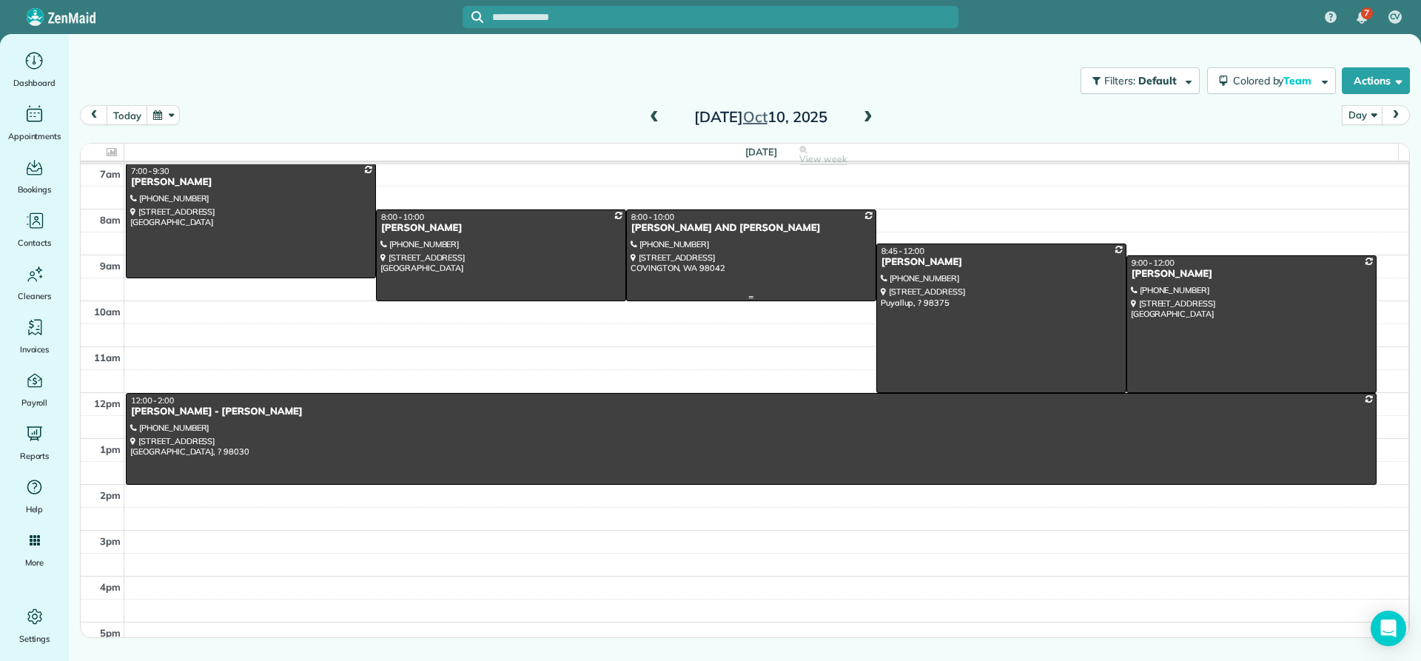
click at [660, 228] on div "KATHY AND STEVE WILSON" at bounding box center [751, 228] width 241 height 13
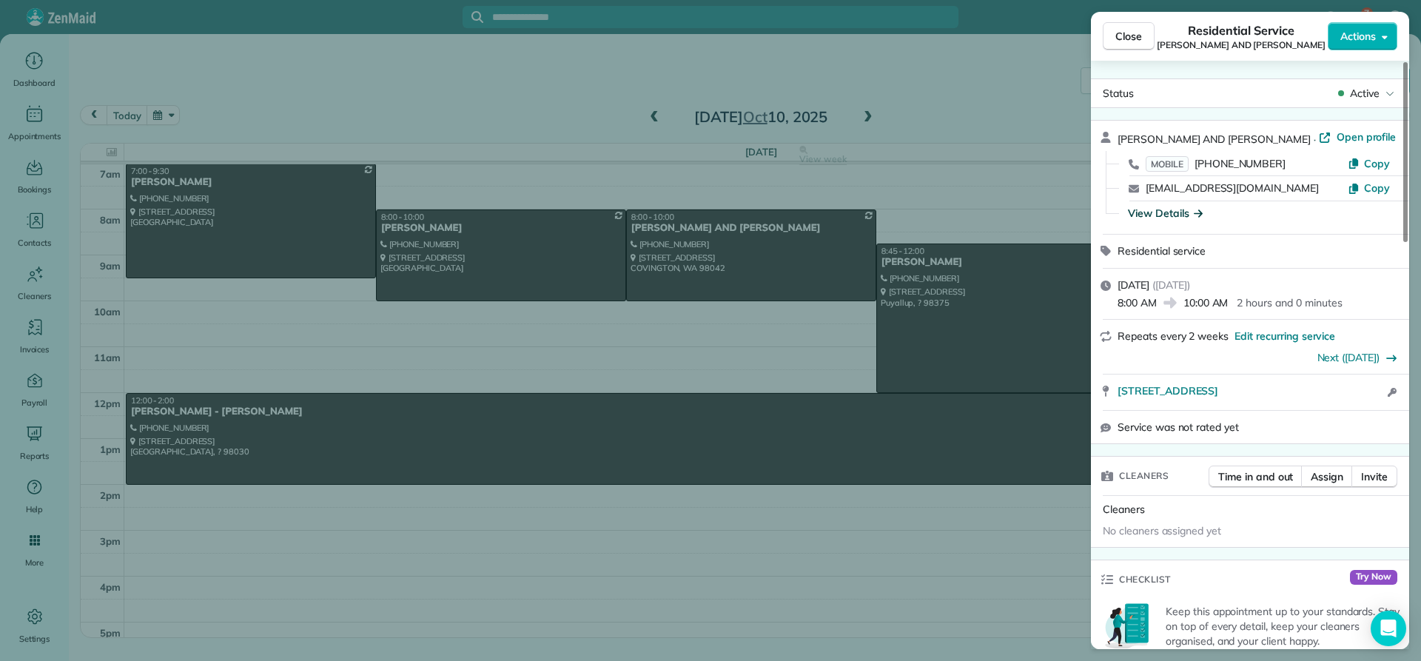
click at [1162, 212] on div "View Details" at bounding box center [1165, 213] width 75 height 15
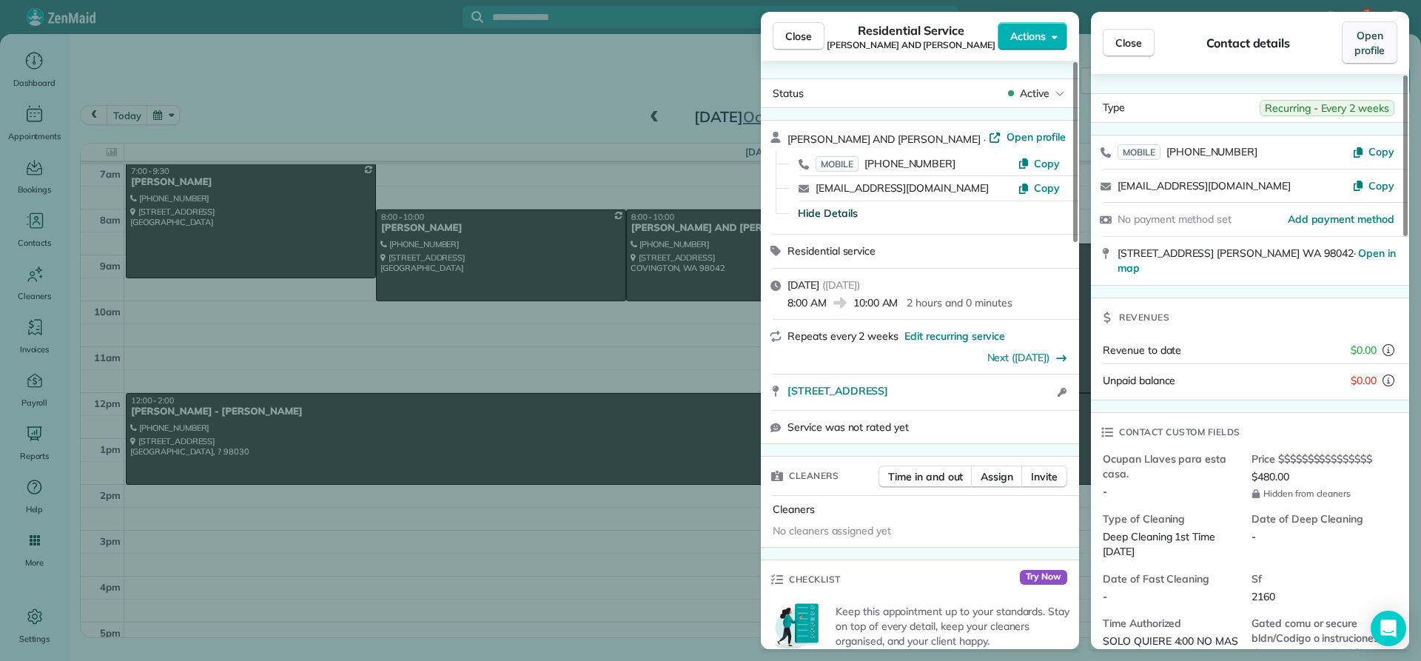
click at [1378, 49] on span "Open profile" at bounding box center [1370, 43] width 30 height 30
click at [799, 36] on span "Close" at bounding box center [798, 36] width 27 height 15
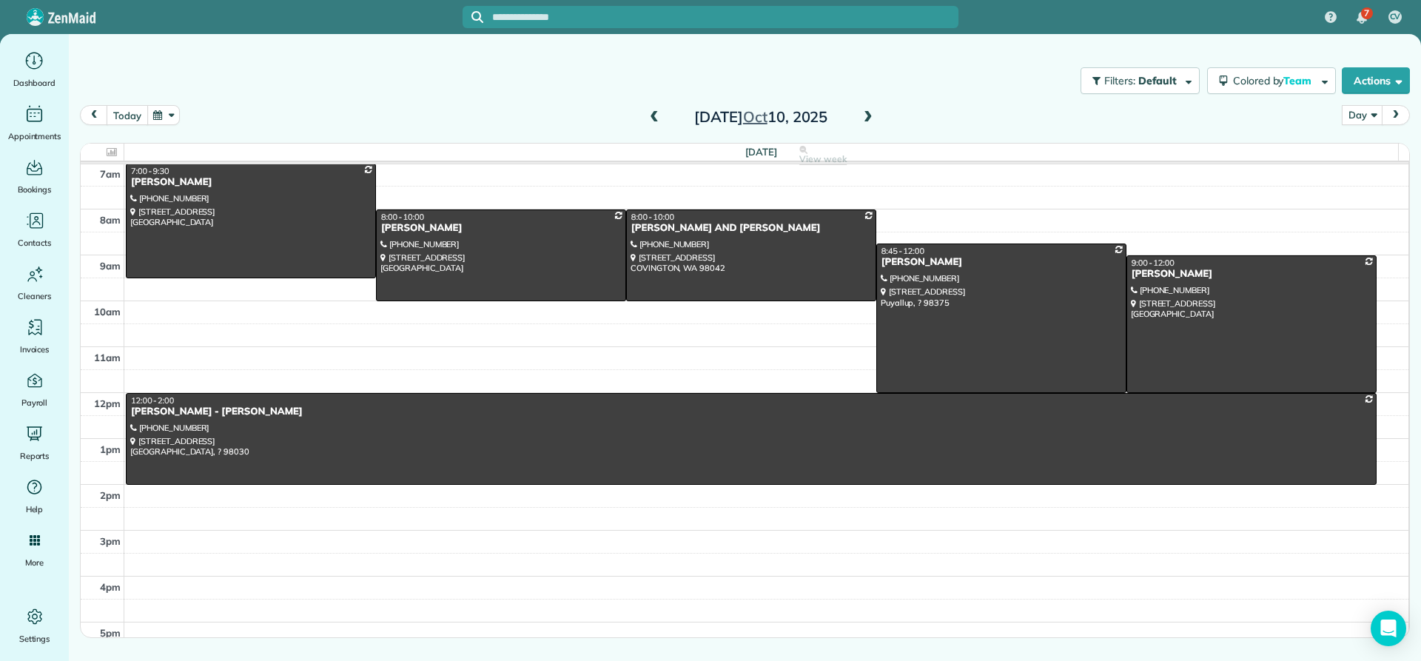
click at [131, 115] on button "today" at bounding box center [127, 115] width 41 height 20
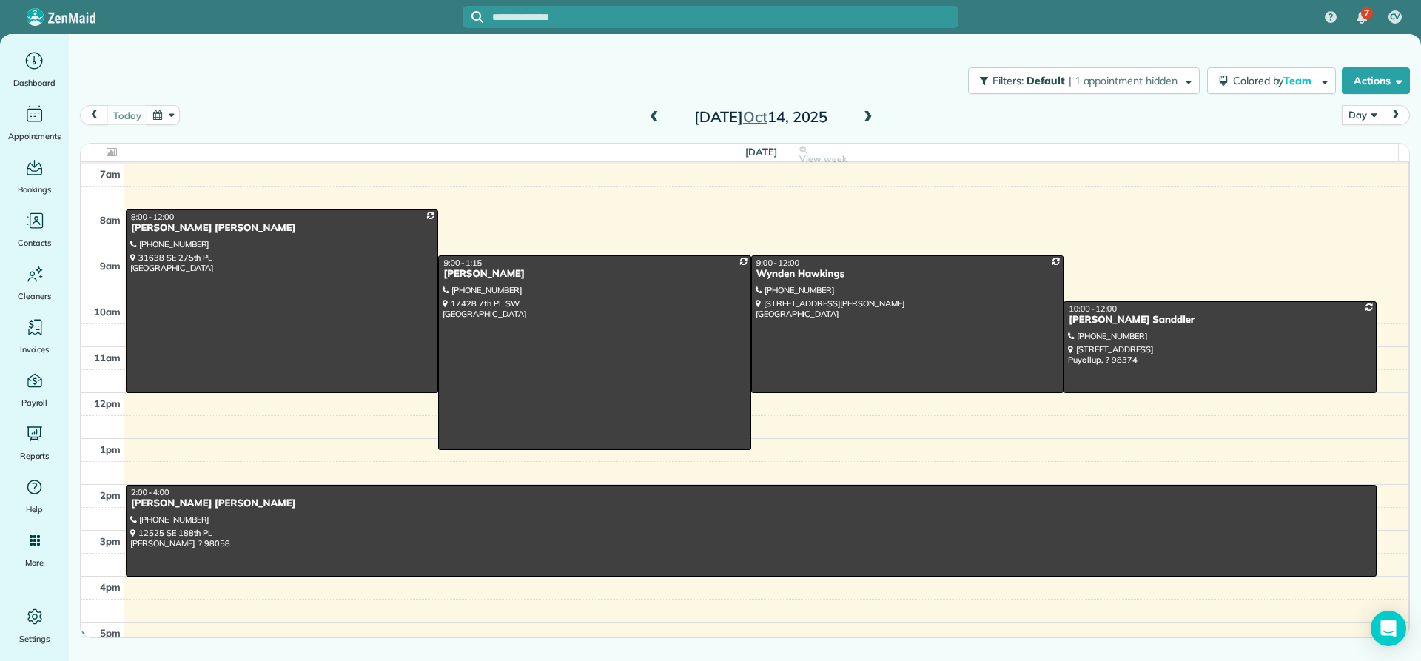
click at [1364, 120] on button "Day" at bounding box center [1362, 115] width 41 height 20
click at [1367, 148] on link "Day" at bounding box center [1401, 150] width 117 height 30
click at [867, 118] on span at bounding box center [868, 117] width 16 height 13
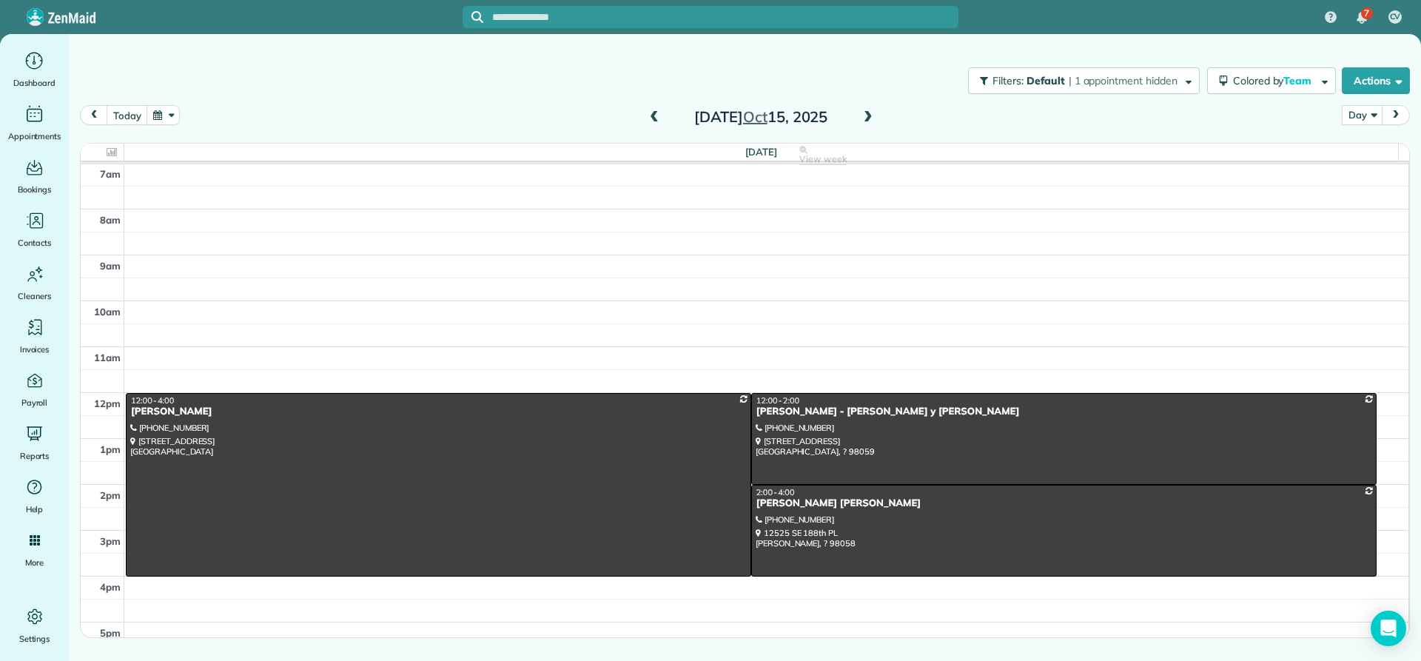
click at [867, 118] on span at bounding box center [868, 117] width 16 height 13
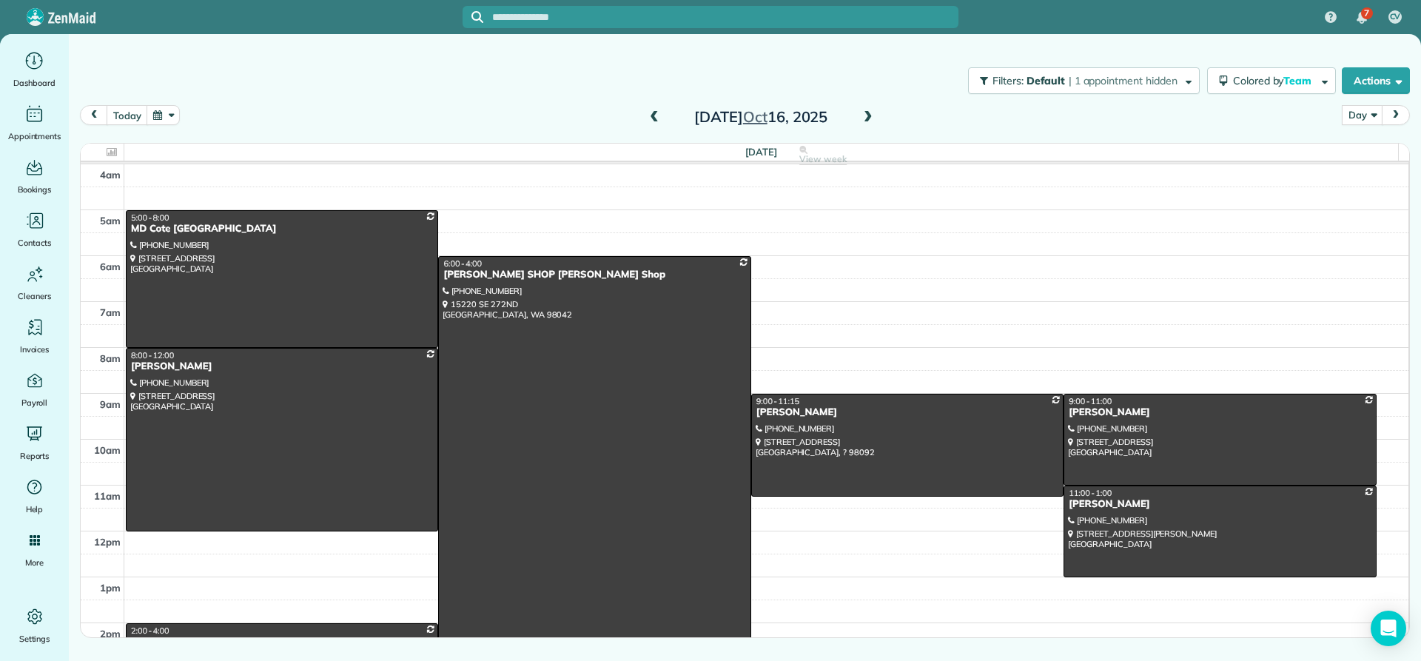
click at [868, 115] on span at bounding box center [868, 117] width 16 height 13
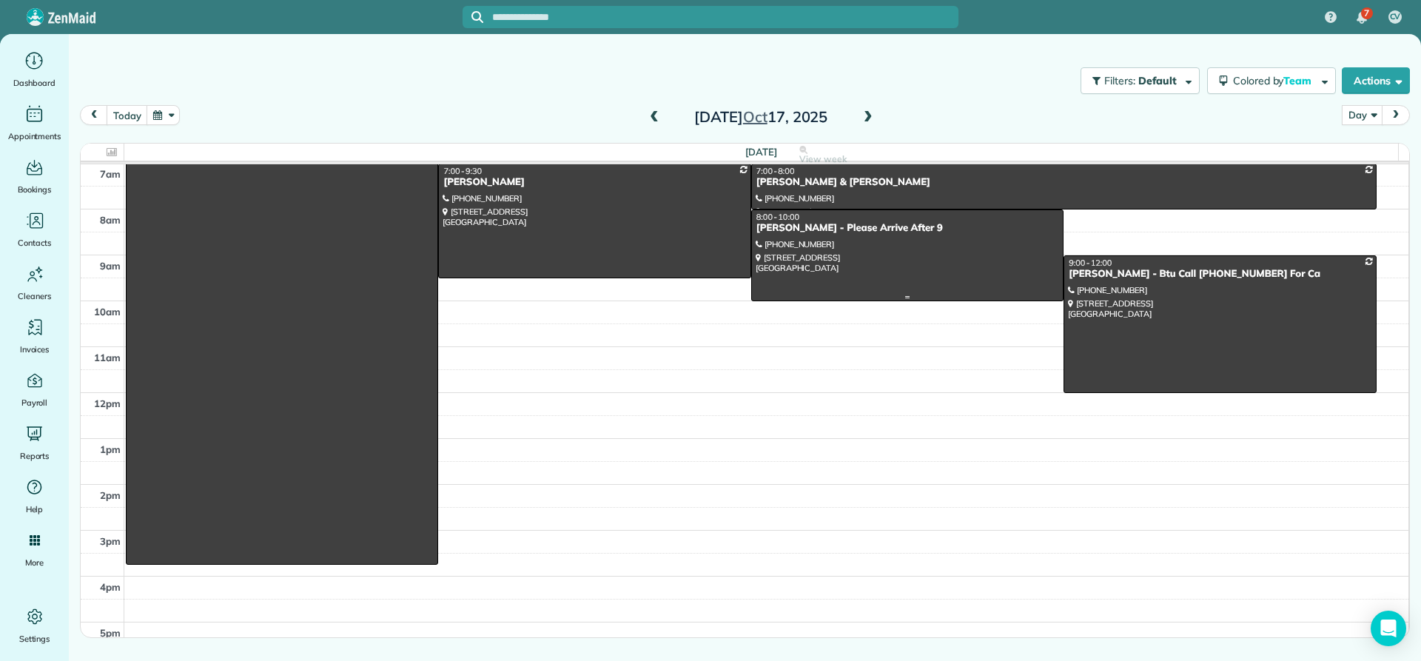
scroll to position [64, 0]
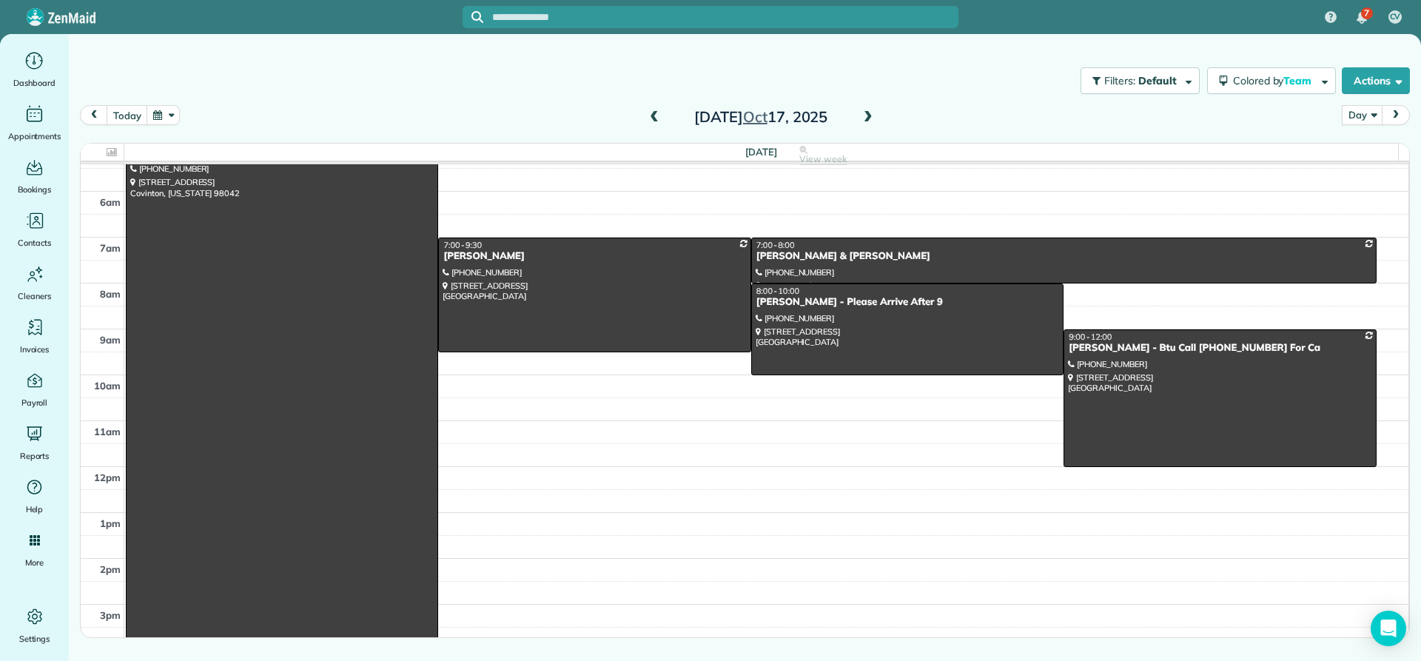
click at [865, 119] on span at bounding box center [868, 117] width 16 height 13
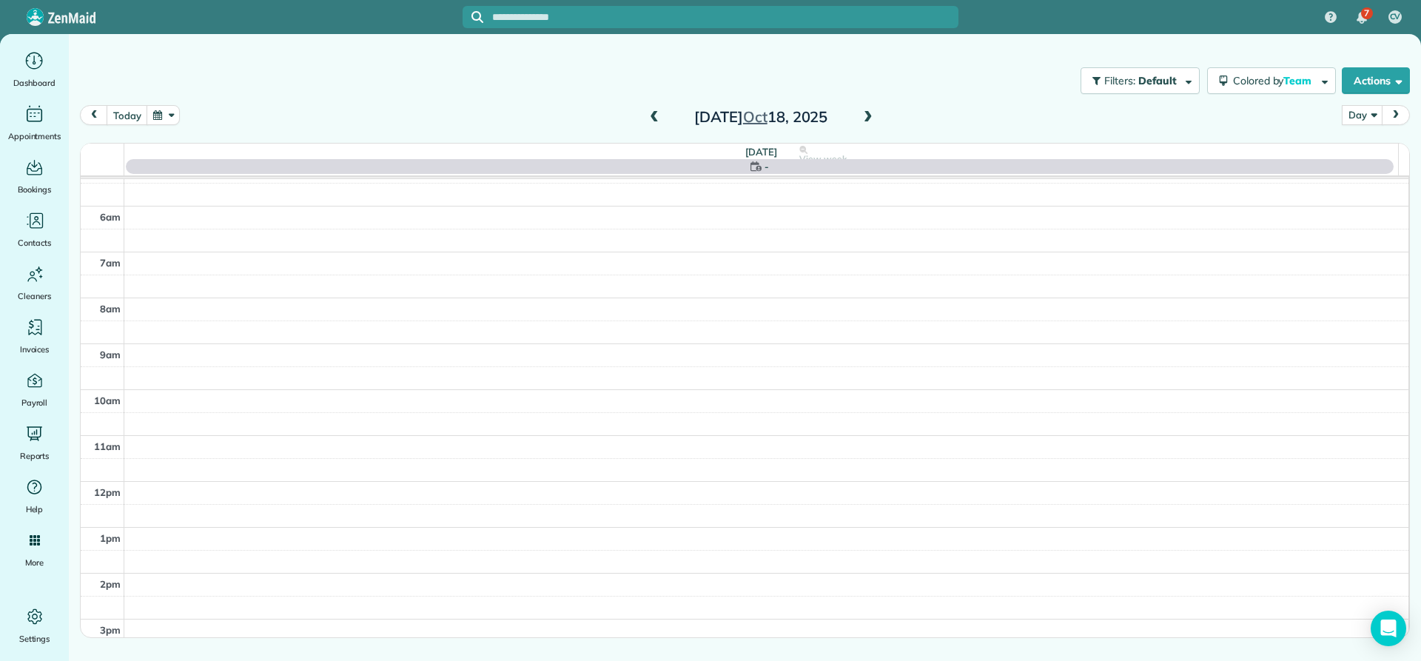
scroll to position [138, 0]
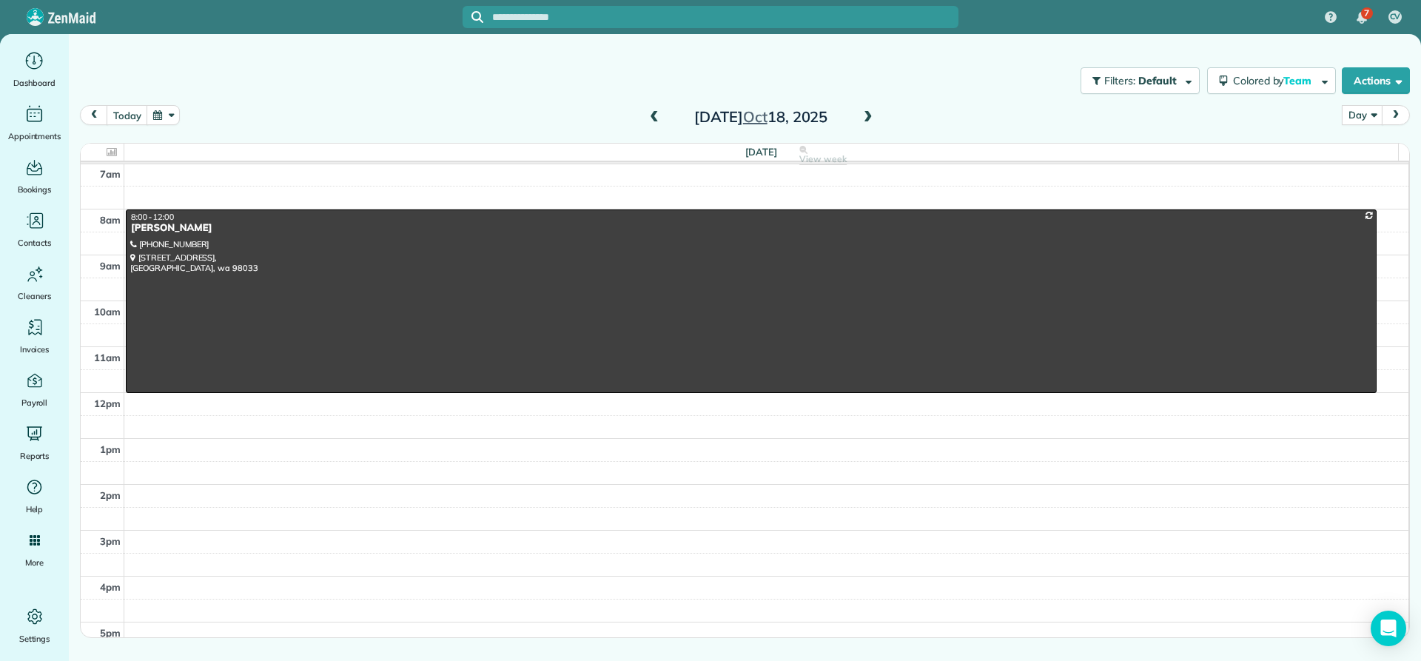
click at [873, 118] on span at bounding box center [868, 117] width 16 height 13
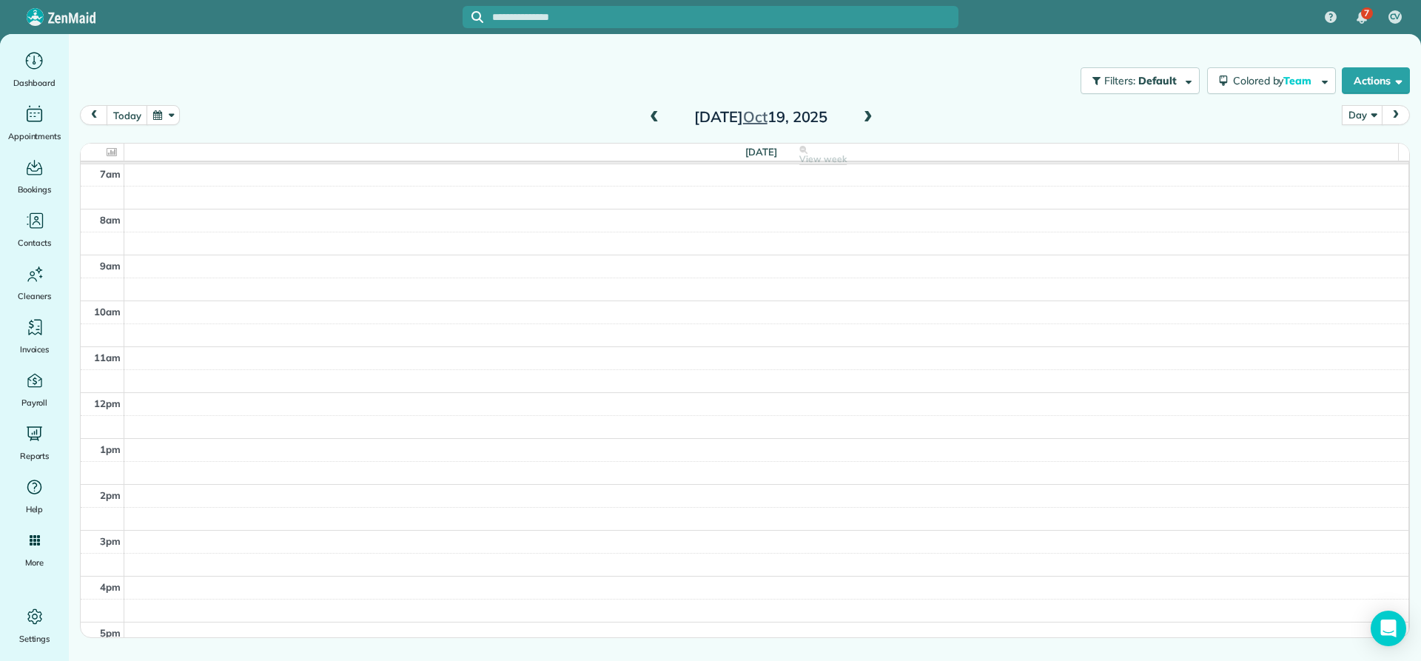
click at [873, 118] on span at bounding box center [868, 117] width 16 height 13
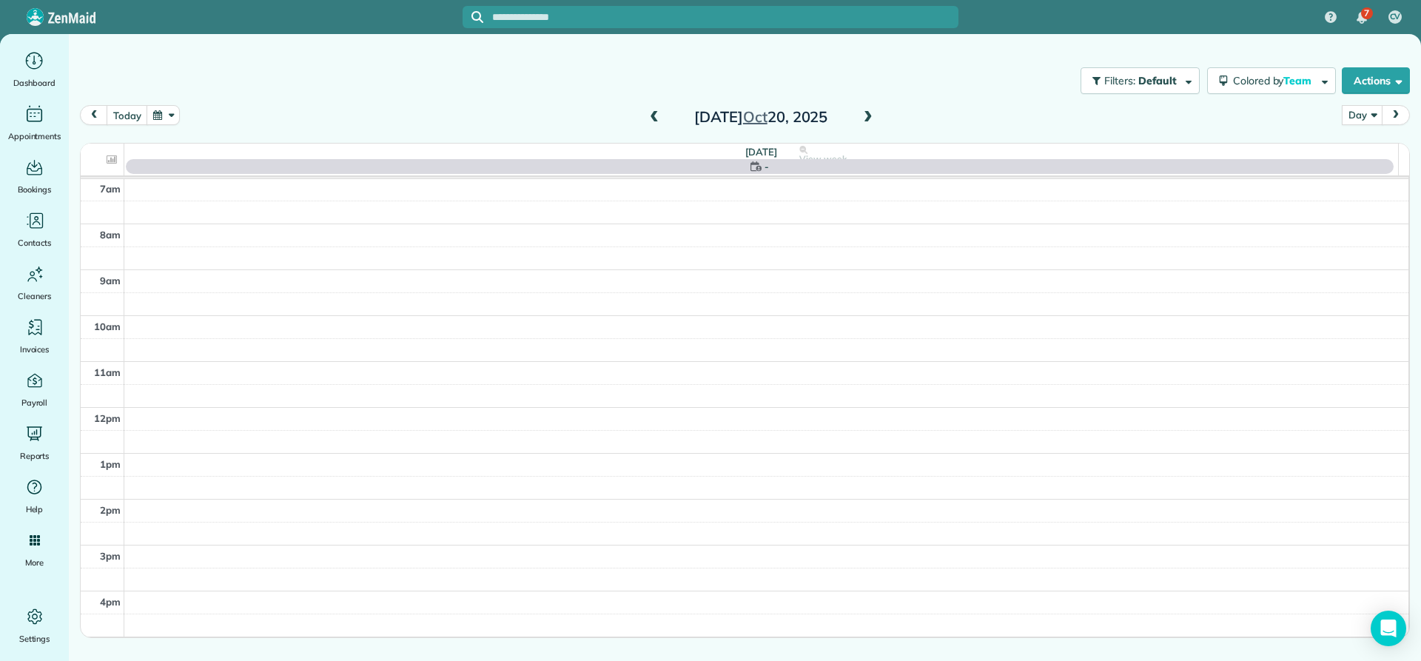
click at [871, 119] on span at bounding box center [868, 117] width 16 height 13
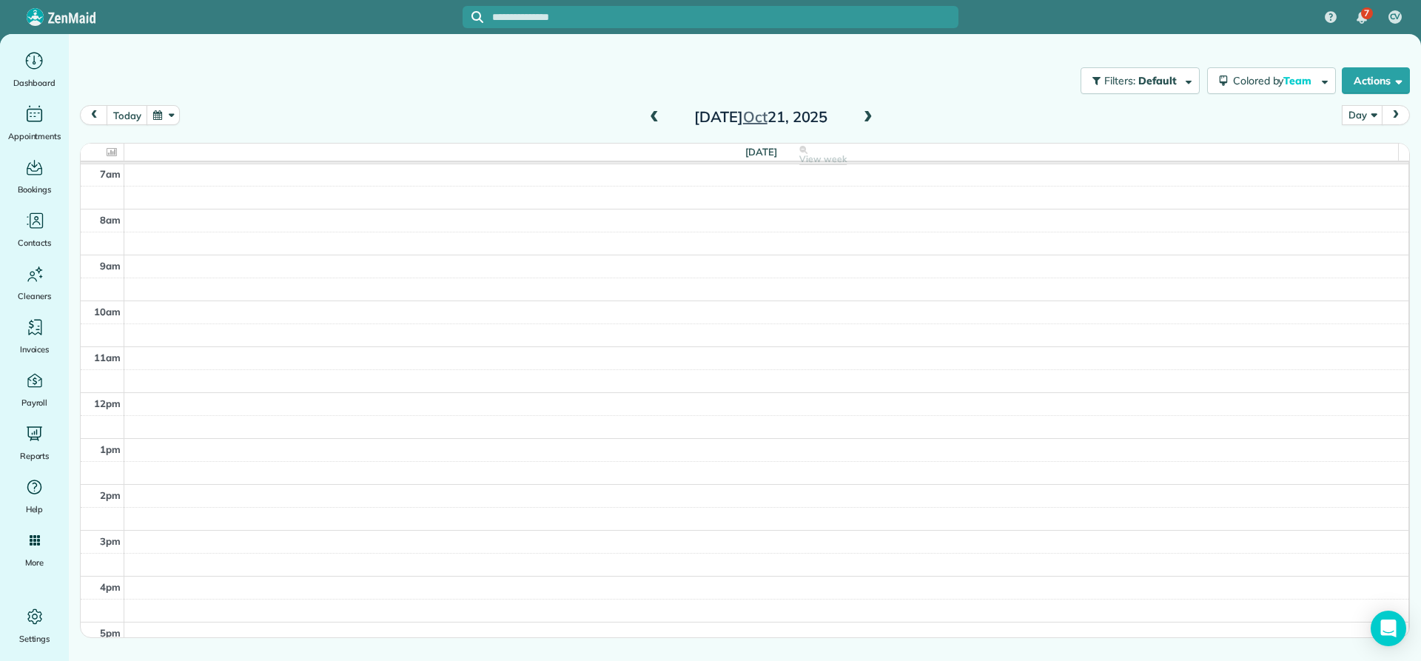
click at [650, 119] on span at bounding box center [654, 117] width 16 height 13
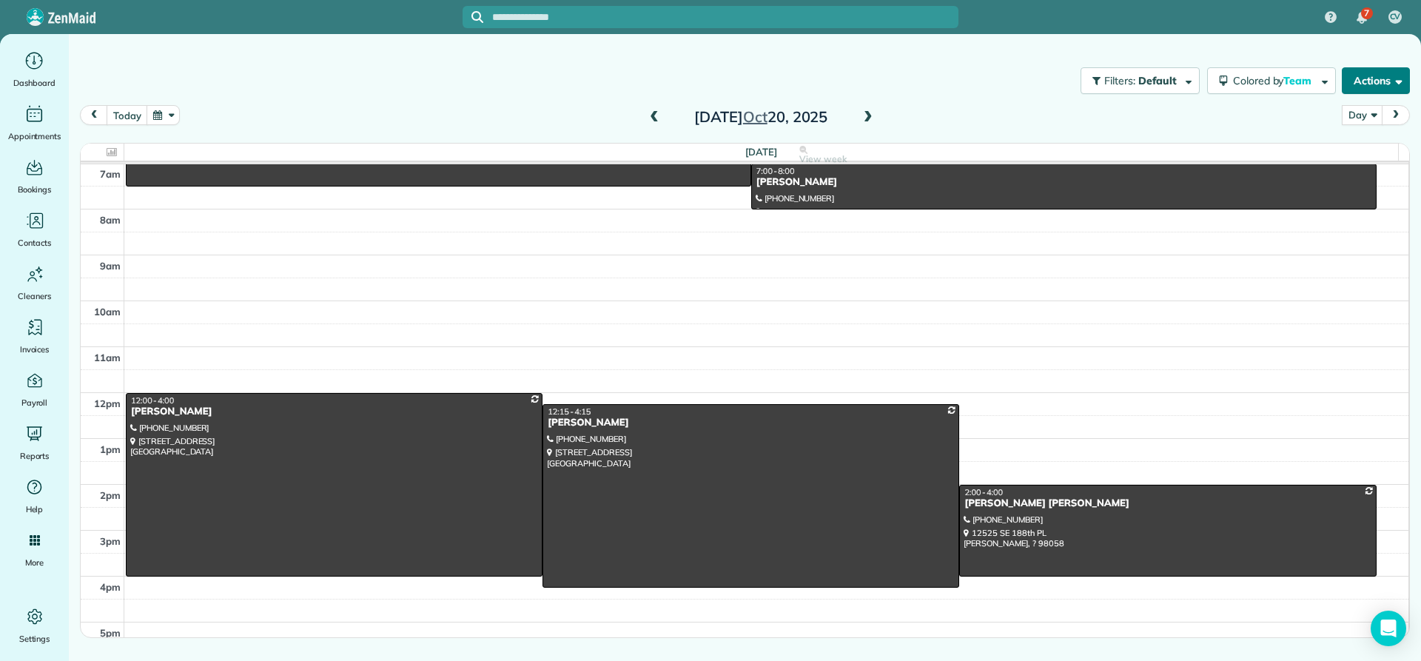
click at [1376, 84] on button "Actions" at bounding box center [1376, 80] width 68 height 27
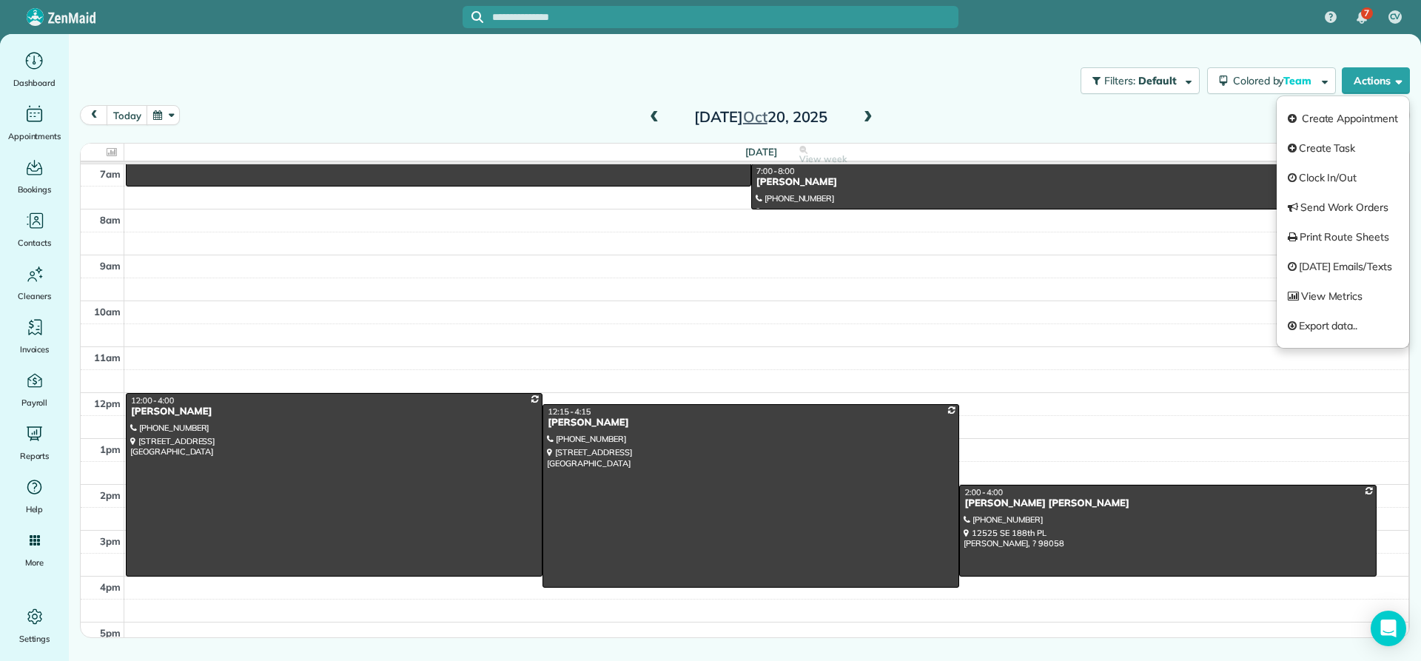
click at [1216, 118] on div "today Day Day Week Month Monday Oct 20, 2025" at bounding box center [745, 119] width 1330 height 28
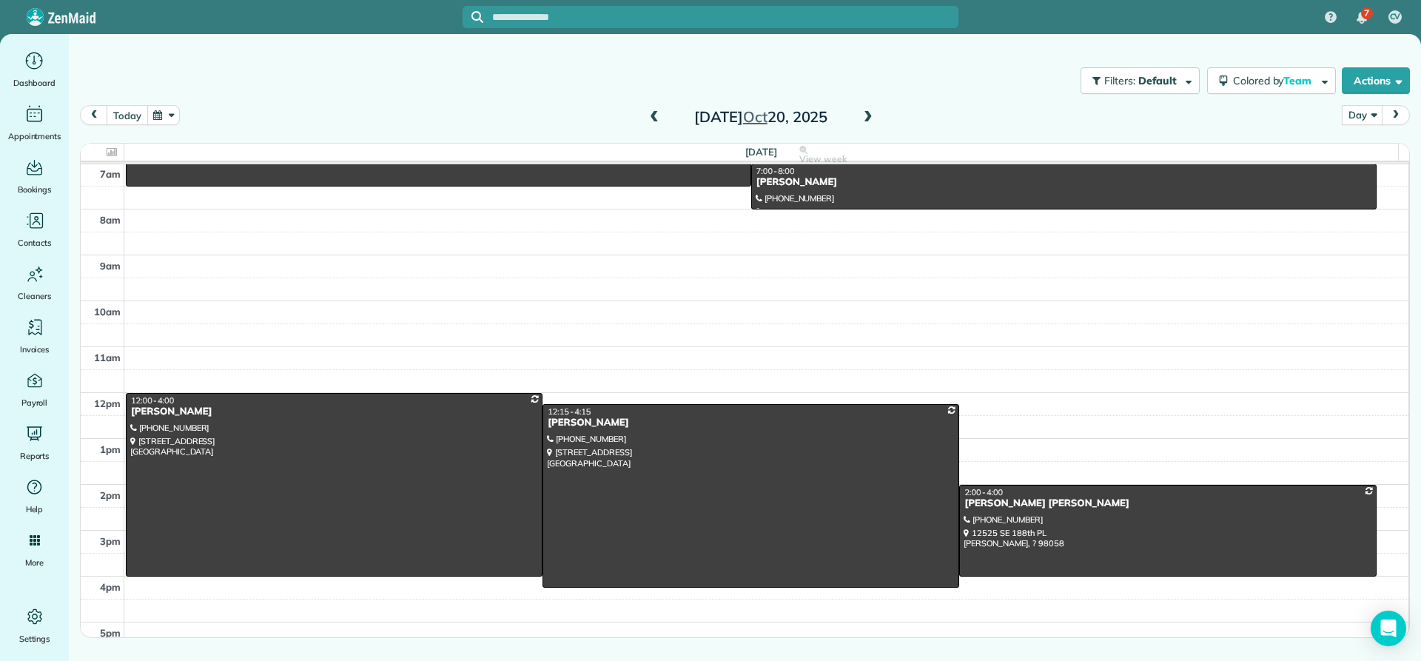
click at [124, 115] on button "today" at bounding box center [127, 115] width 41 height 20
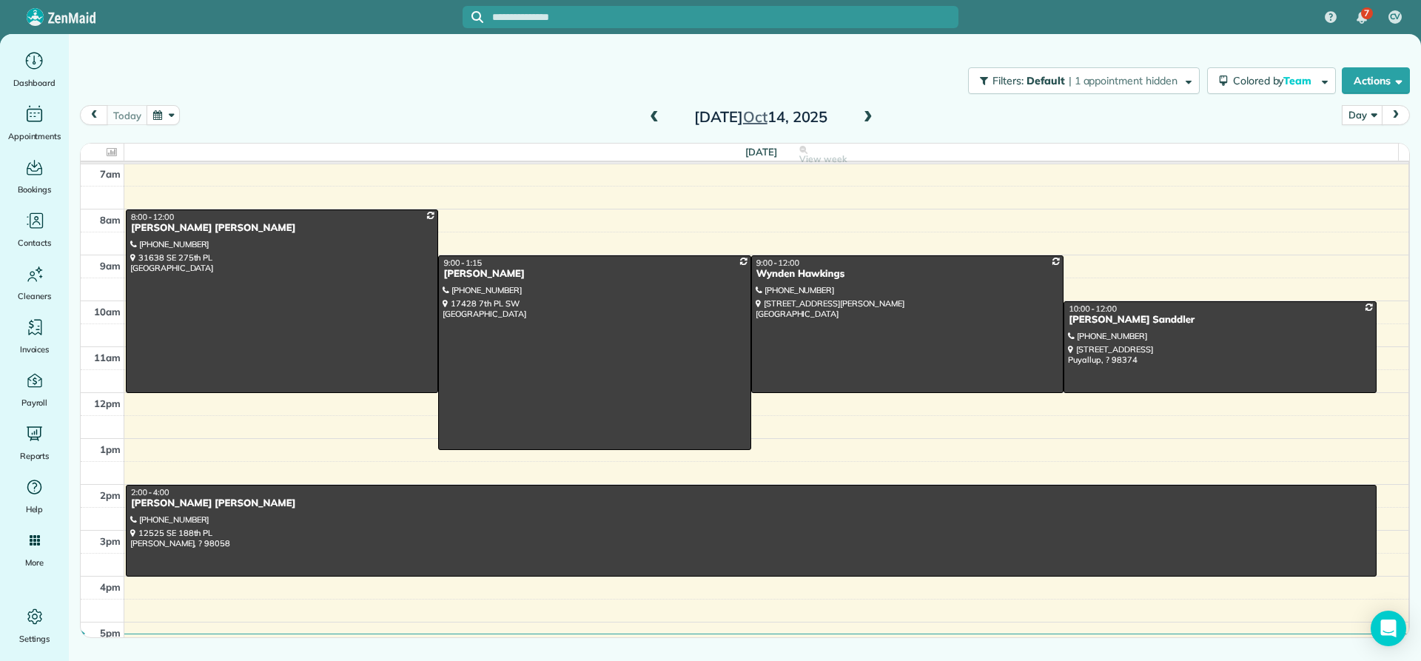
click at [654, 118] on span at bounding box center [654, 117] width 16 height 13
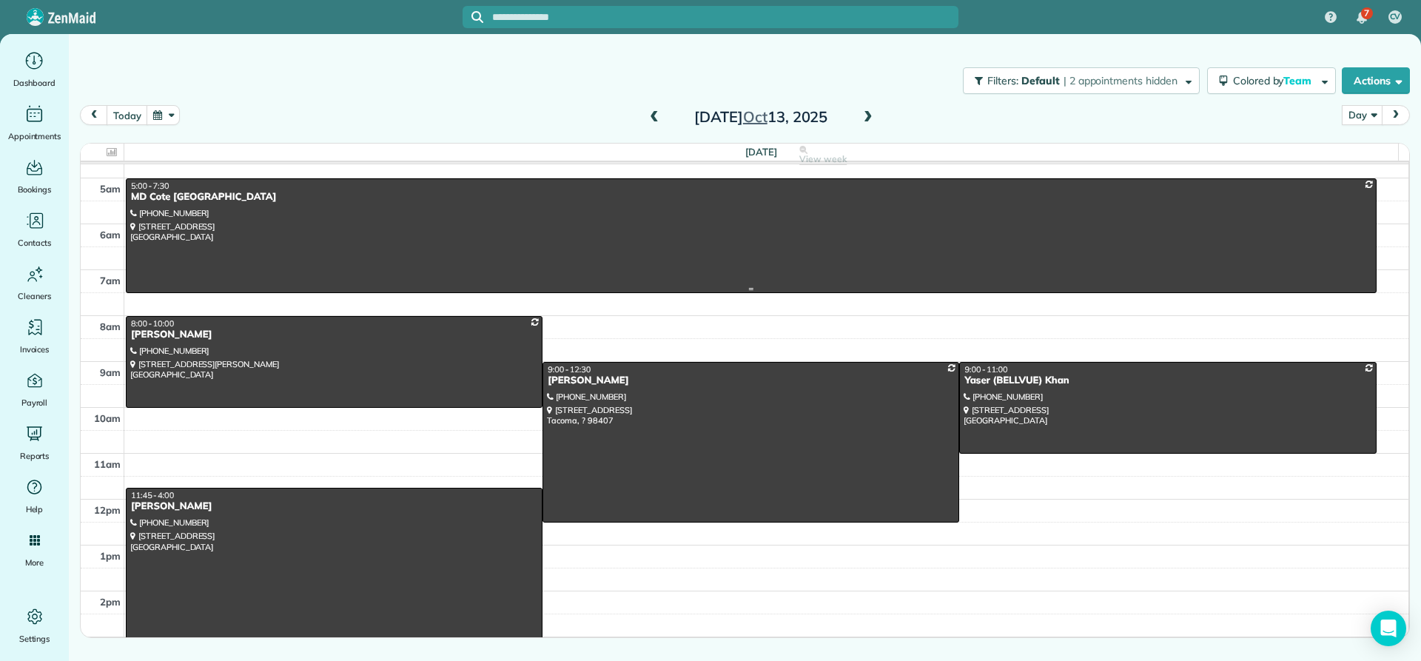
scroll to position [0, 0]
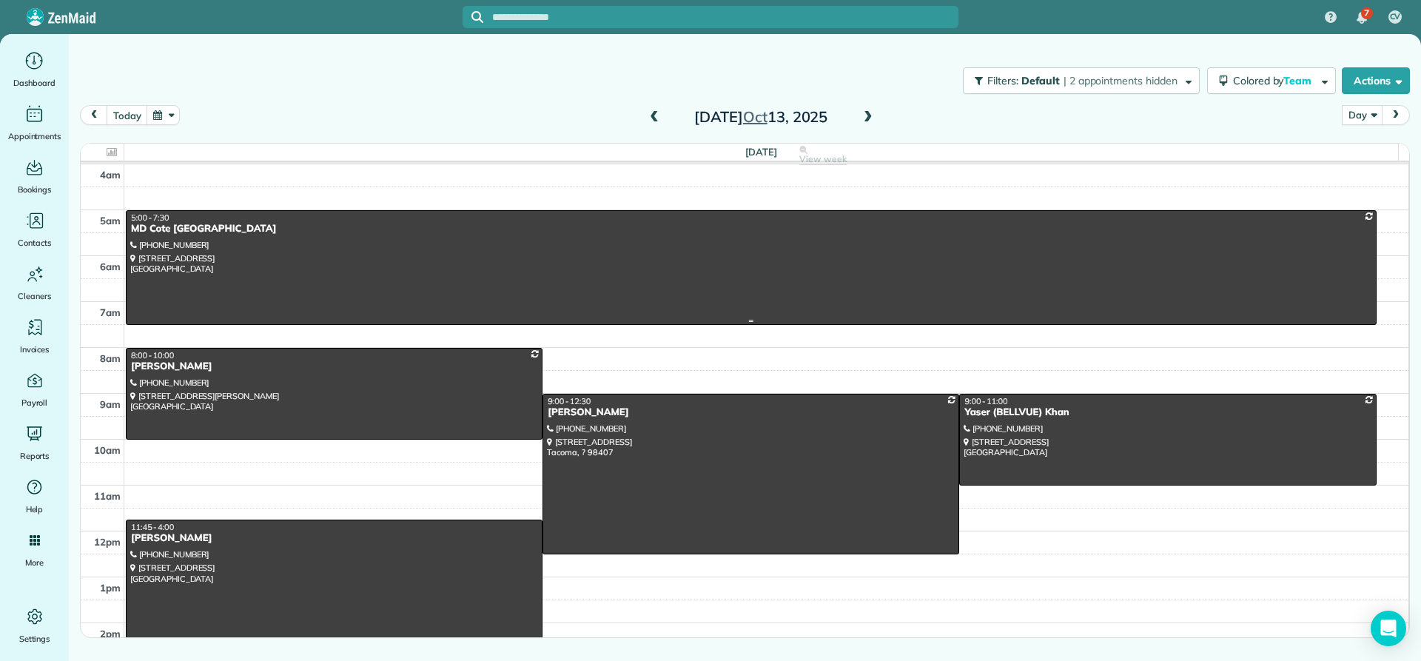
click at [170, 230] on div "MD Cote Maple Valley" at bounding box center [751, 229] width 1242 height 13
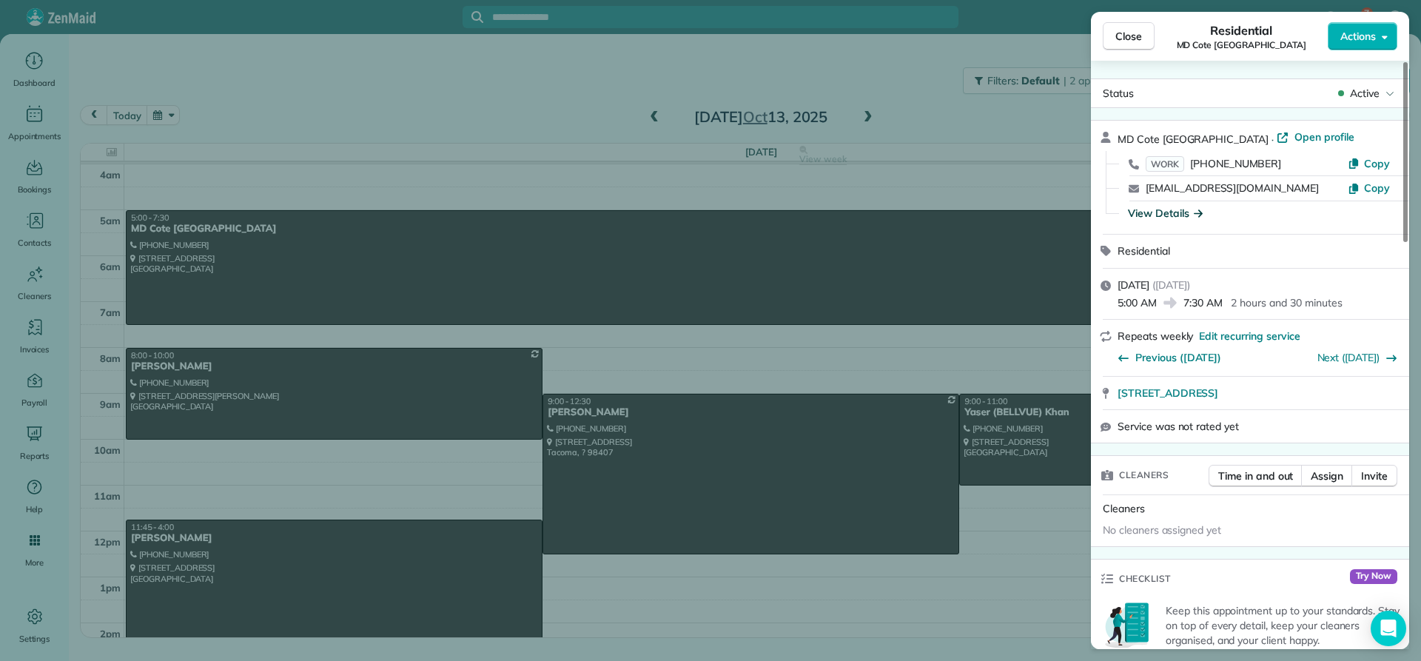
click at [1156, 211] on div "View Details" at bounding box center [1165, 213] width 75 height 15
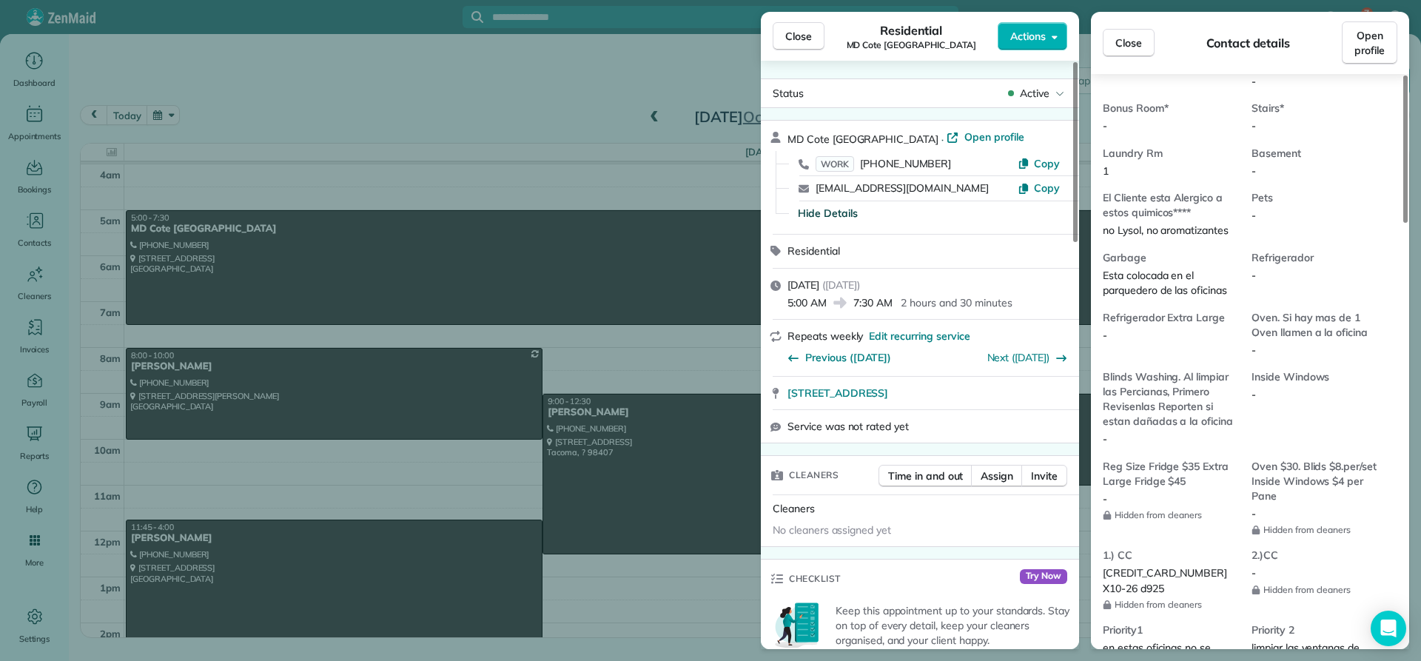
scroll to position [965, 0]
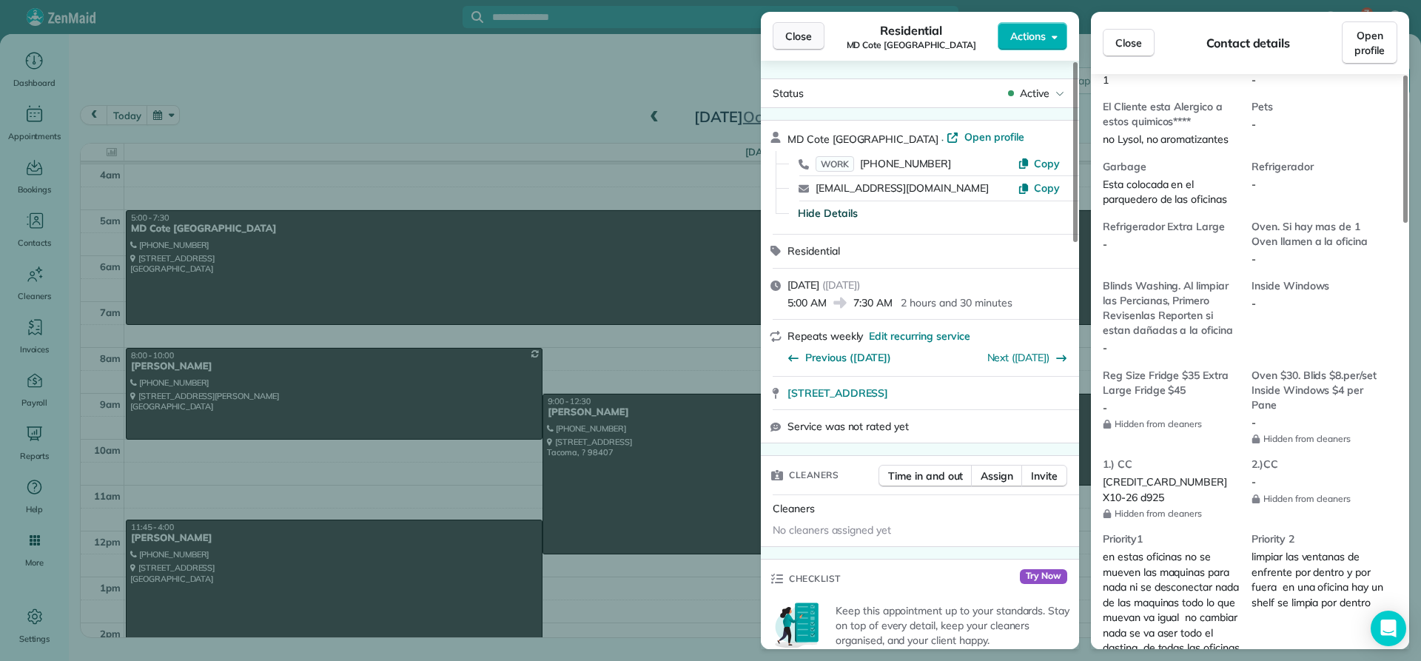
click at [803, 46] on button "Close" at bounding box center [799, 36] width 52 height 28
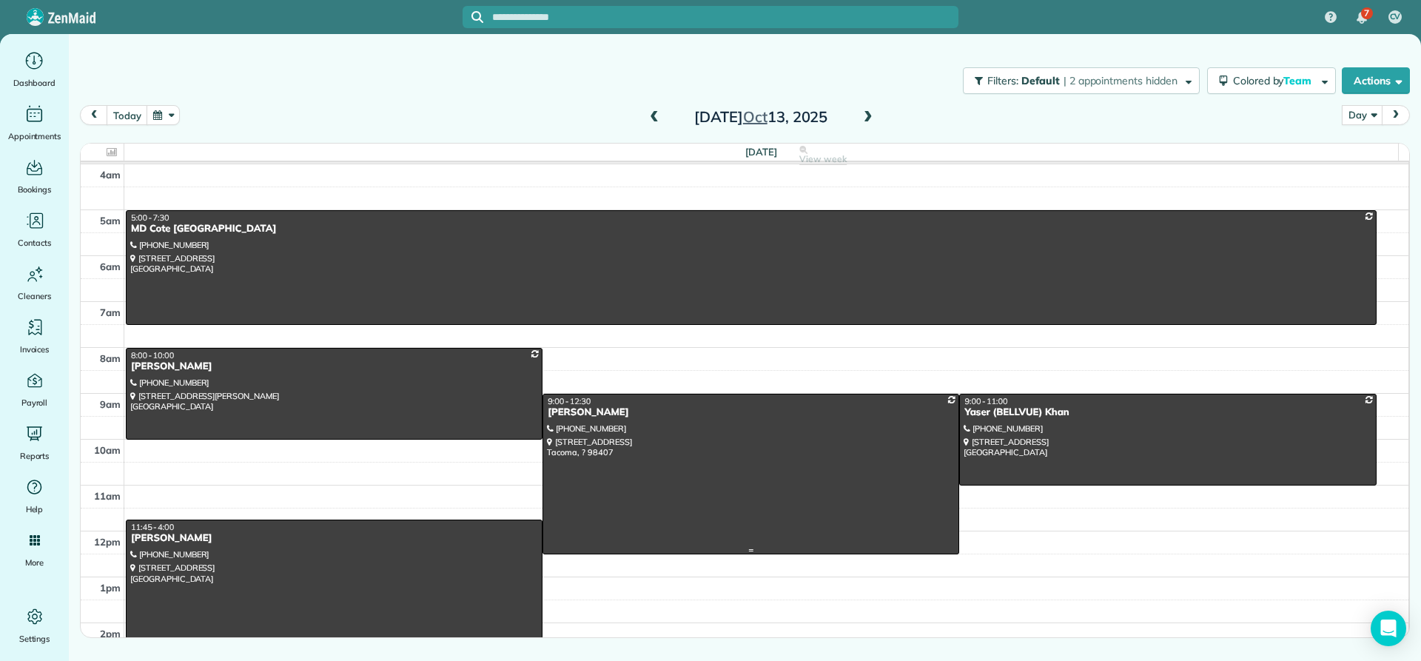
click at [594, 421] on div at bounding box center [750, 474] width 415 height 159
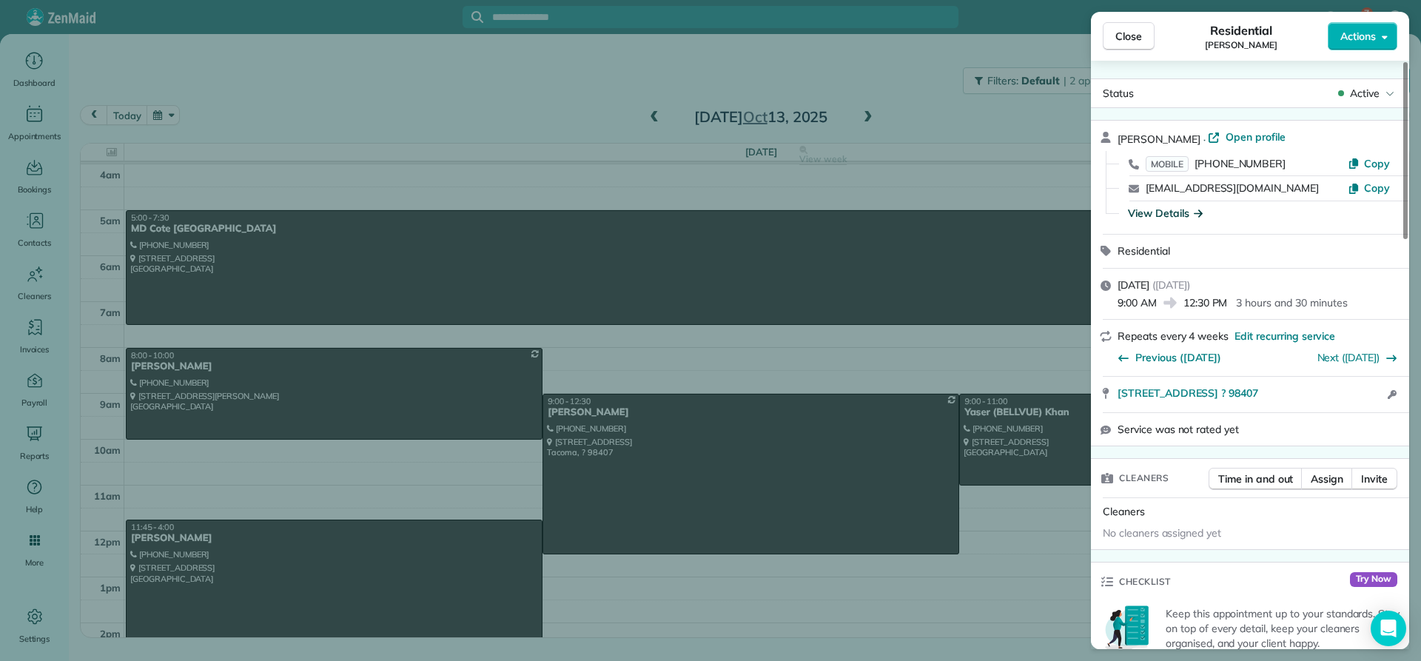
click at [1159, 216] on div "View Details" at bounding box center [1165, 213] width 75 height 15
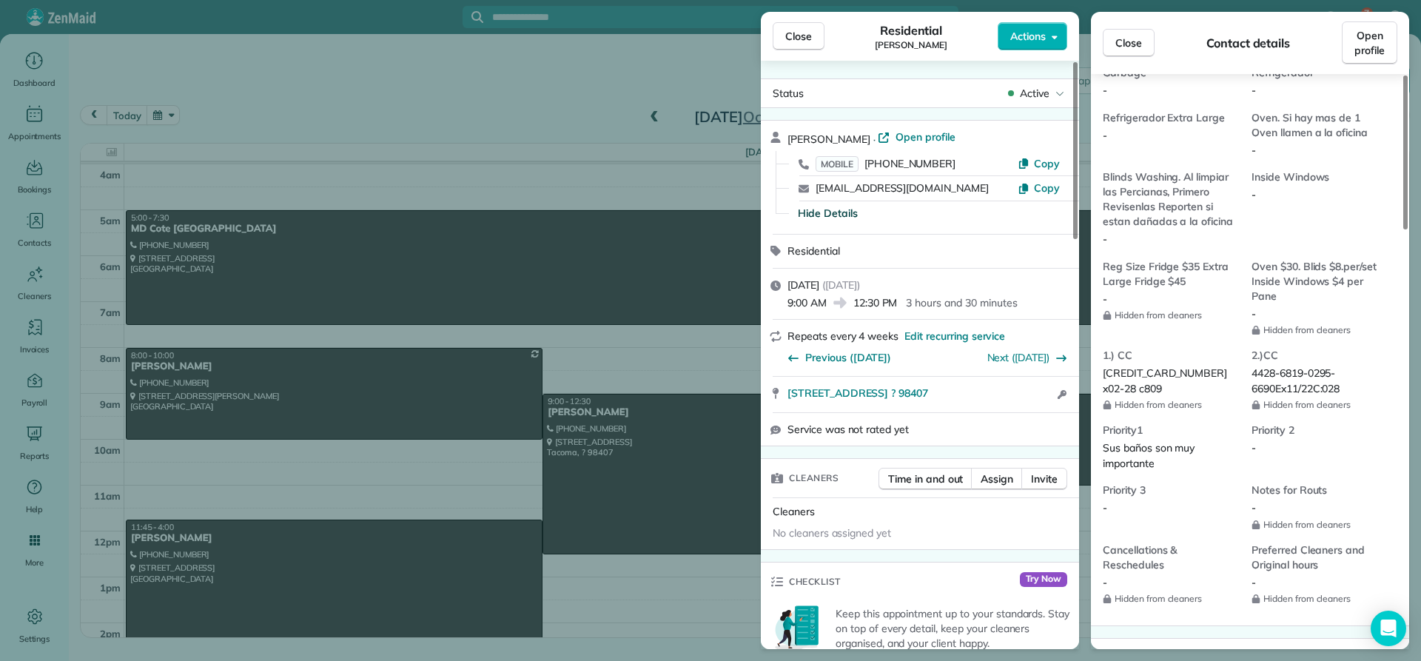
scroll to position [1186, 0]
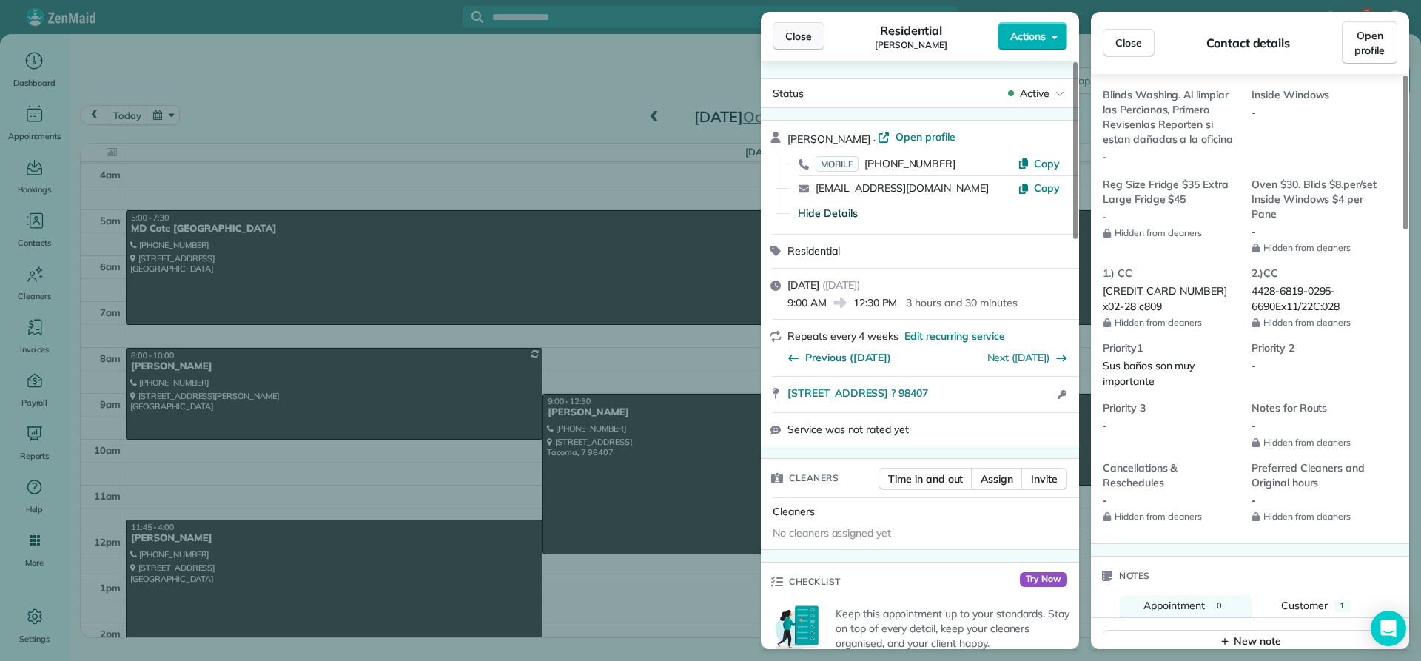
click at [798, 35] on span "Close" at bounding box center [798, 36] width 27 height 15
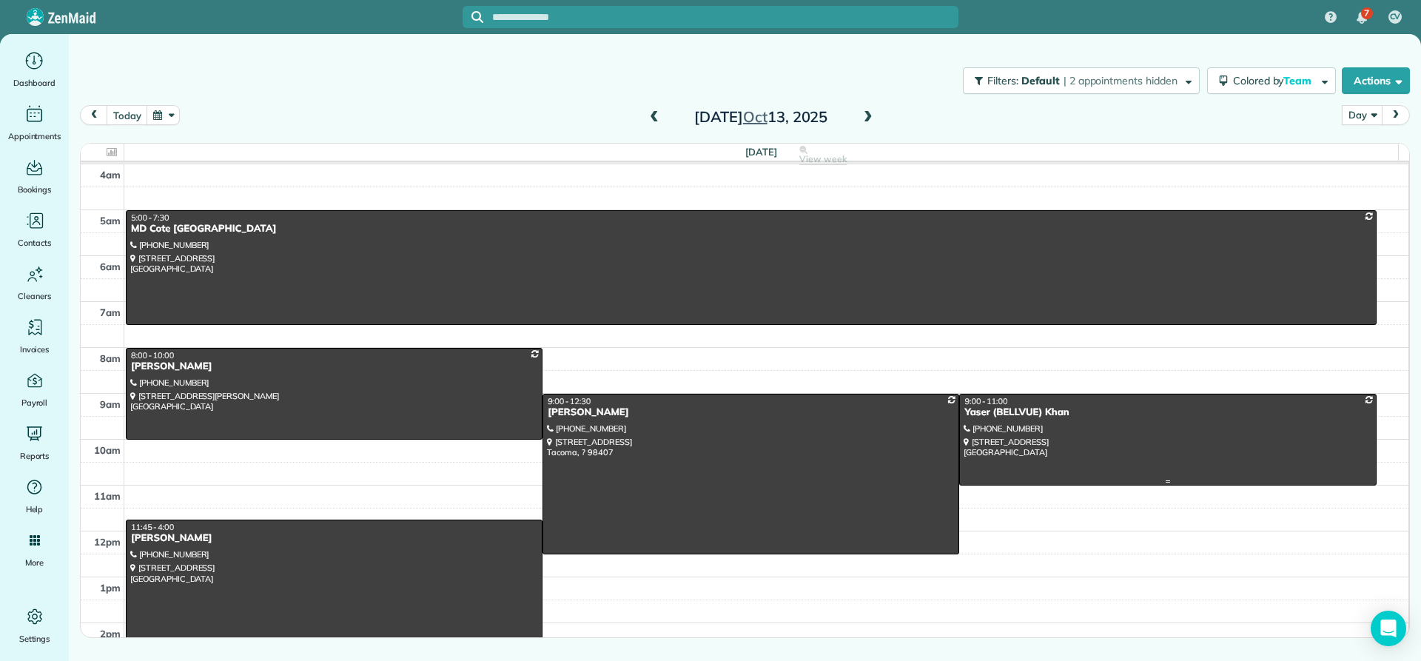
click at [983, 412] on div "Yaser (BELLVUE) Khan" at bounding box center [1168, 412] width 408 height 13
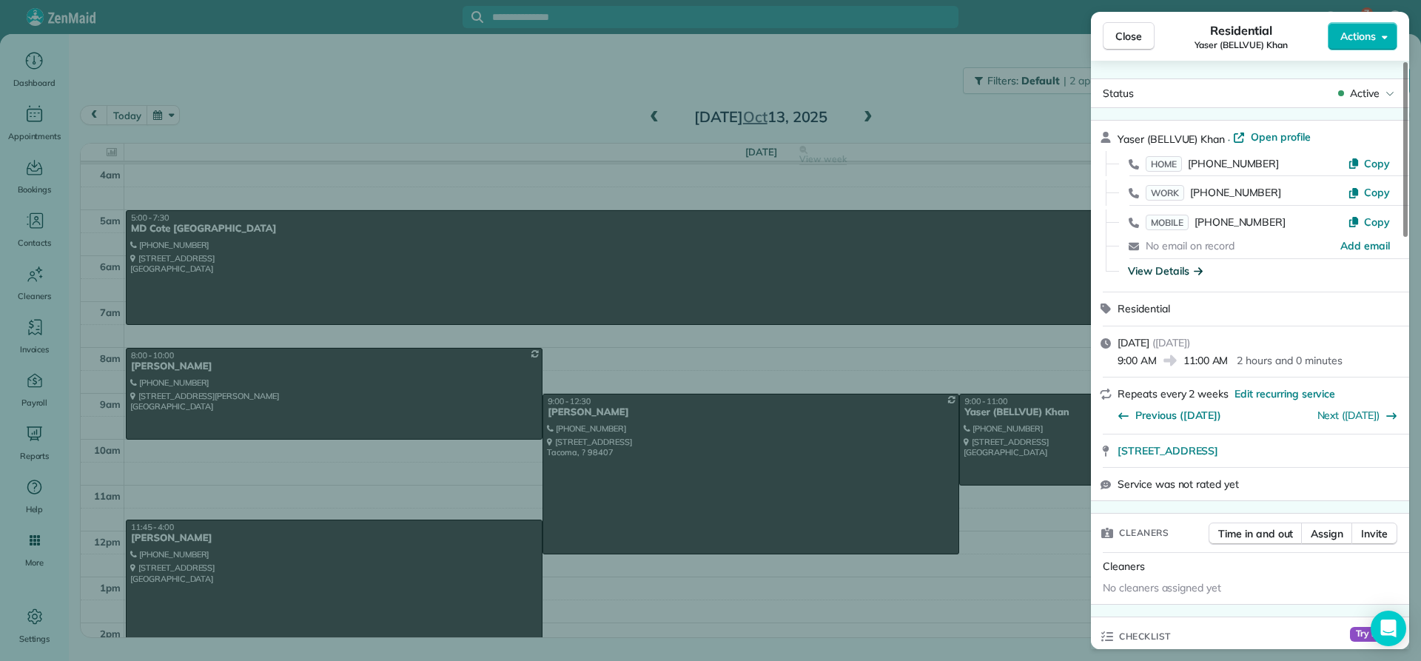
click at [1164, 276] on div "View Details" at bounding box center [1165, 271] width 75 height 15
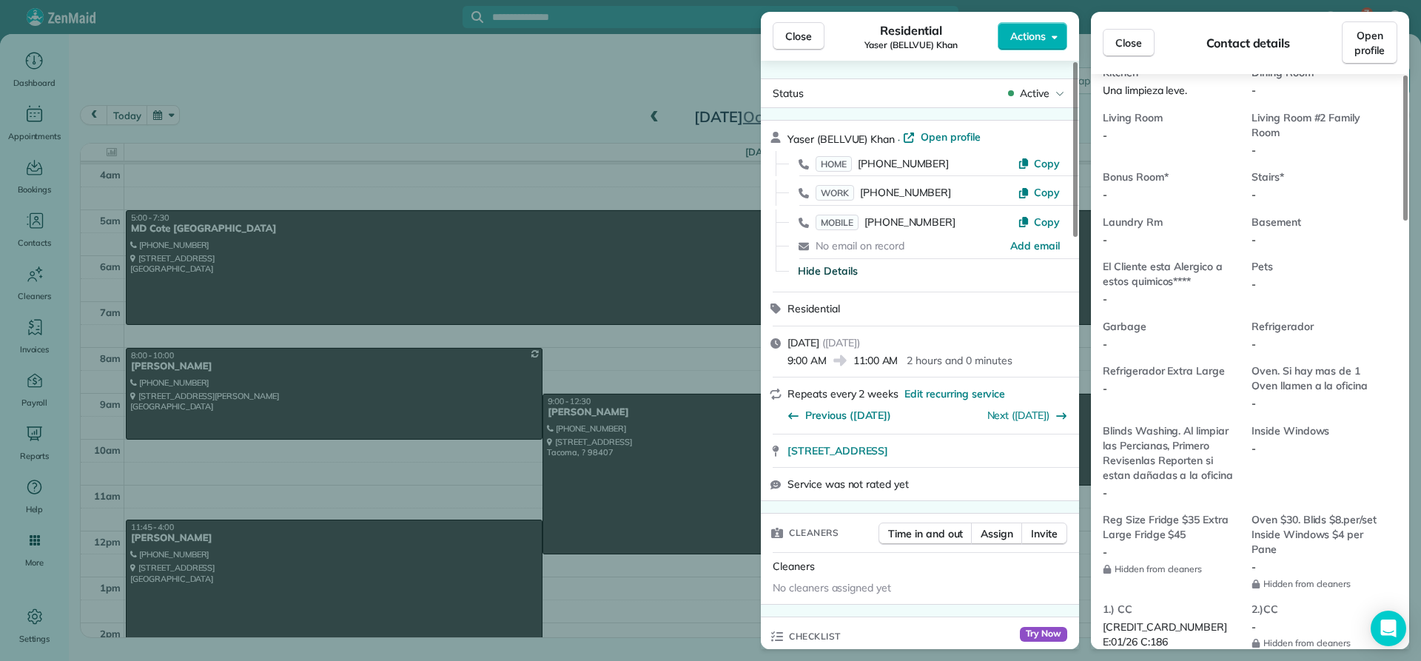
scroll to position [1110, 0]
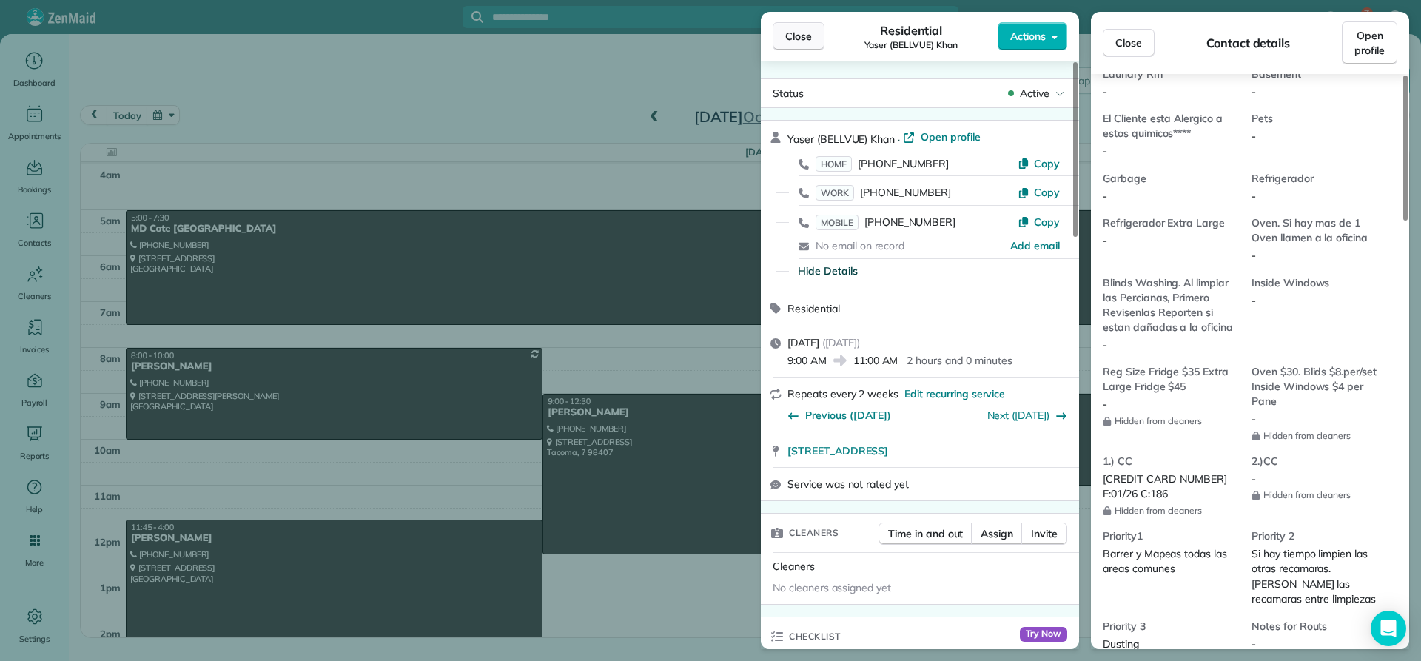
click at [803, 38] on span "Close" at bounding box center [798, 36] width 27 height 15
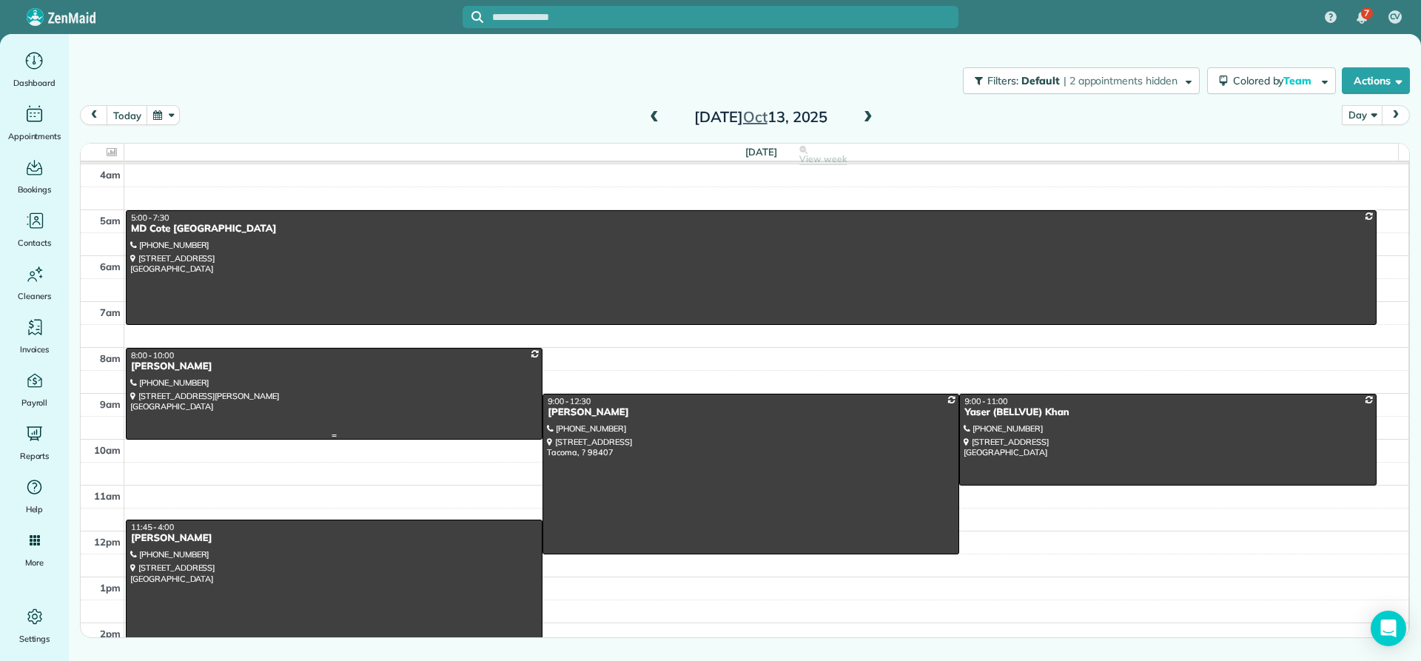
click at [156, 372] on div "Mary Grady" at bounding box center [334, 367] width 408 height 13
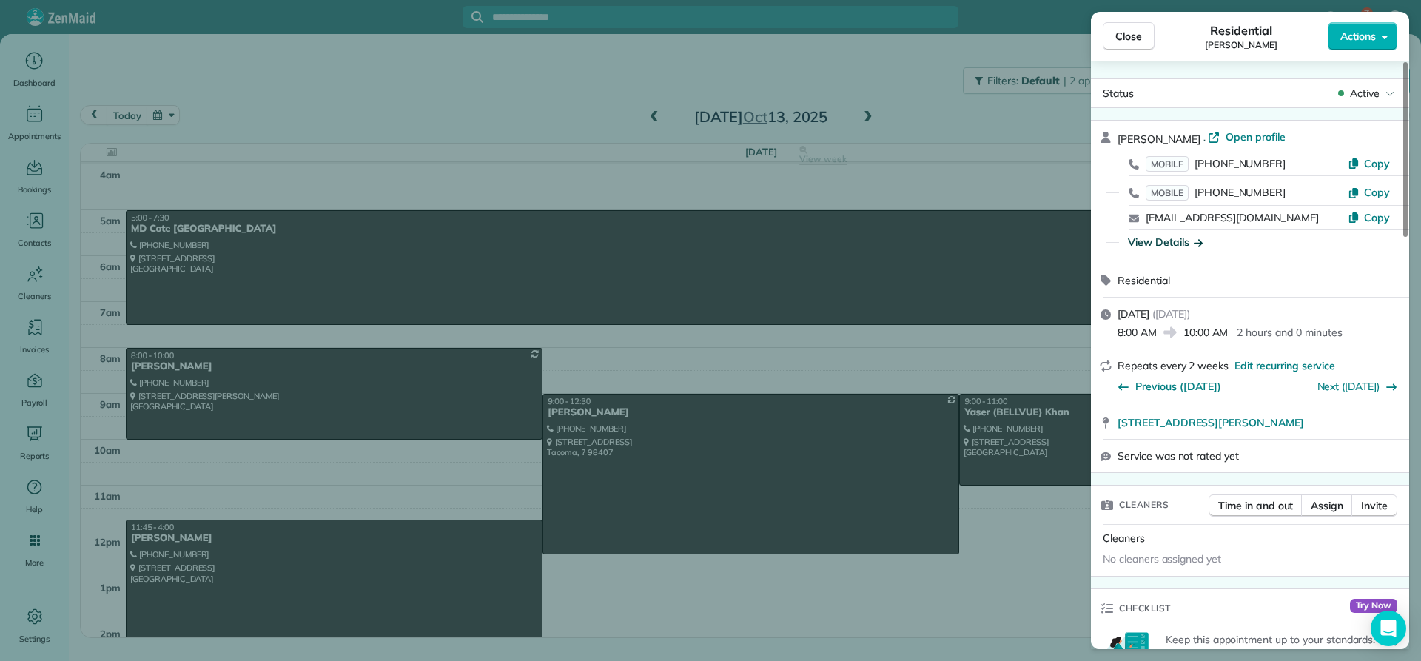
click at [1171, 243] on div "View Details" at bounding box center [1165, 242] width 75 height 15
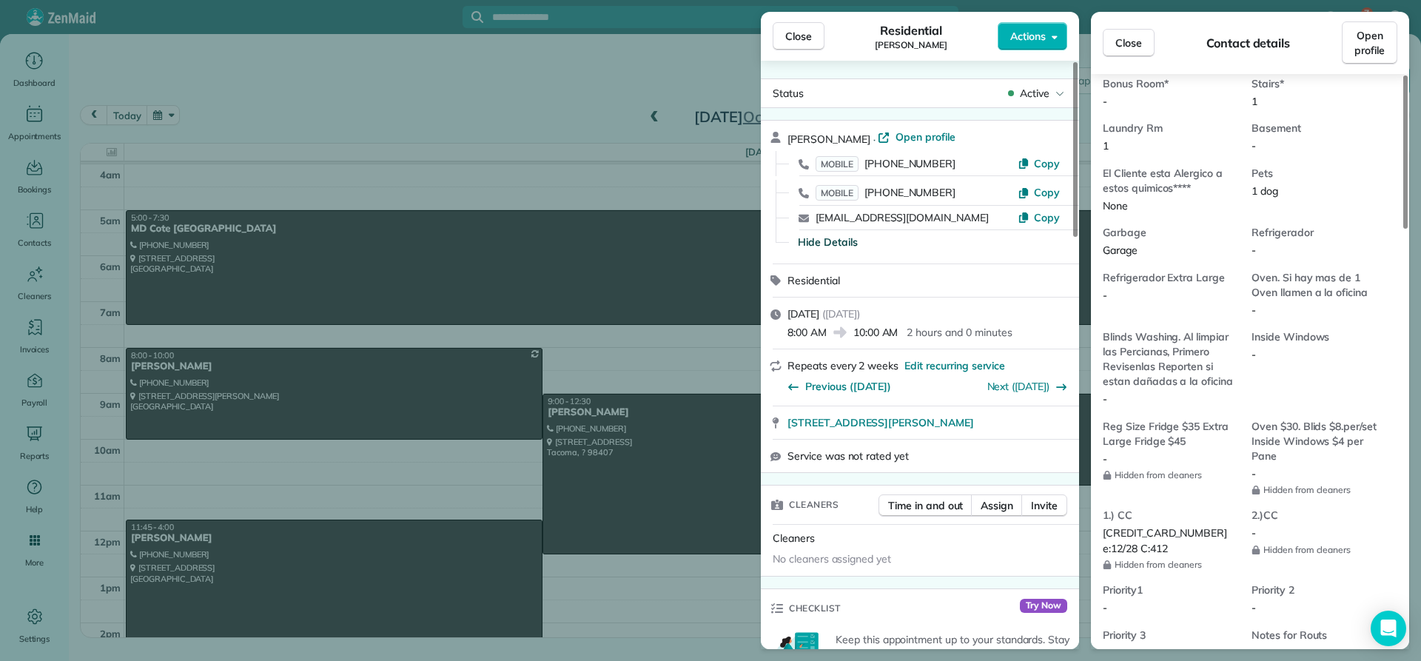
scroll to position [1111, 0]
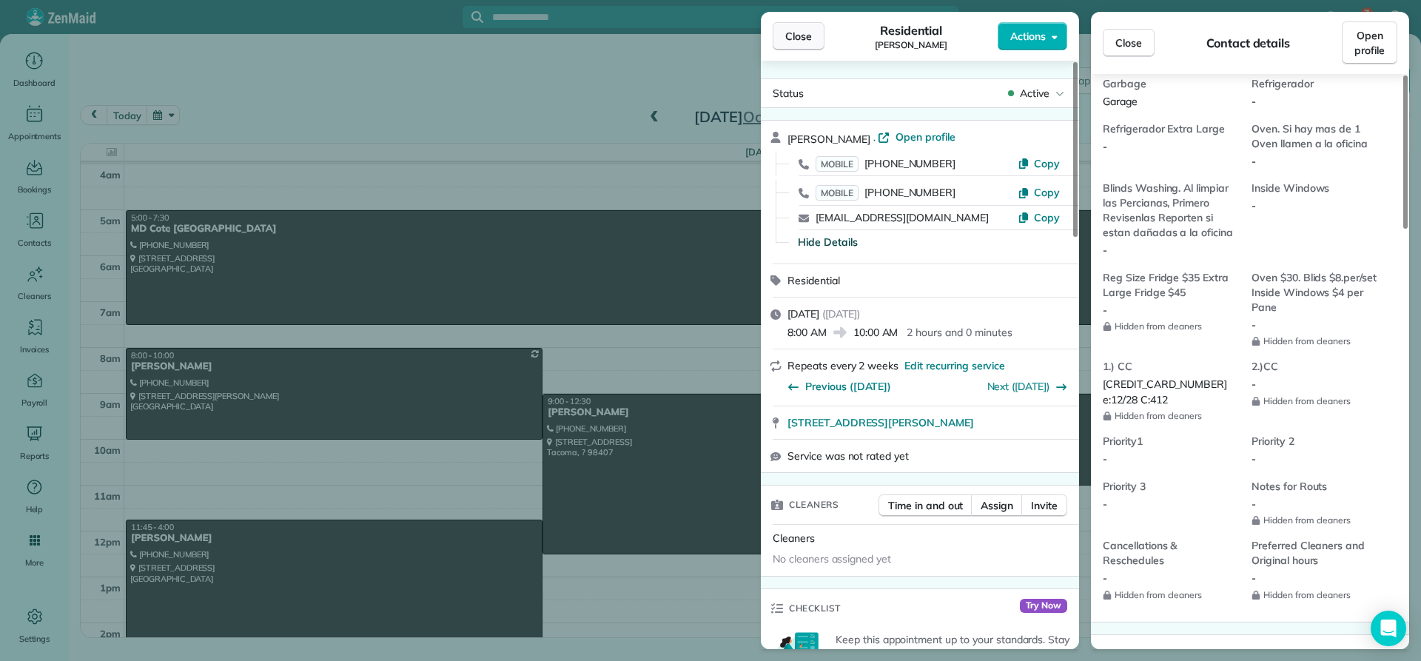
click at [796, 36] on span "Close" at bounding box center [798, 36] width 27 height 15
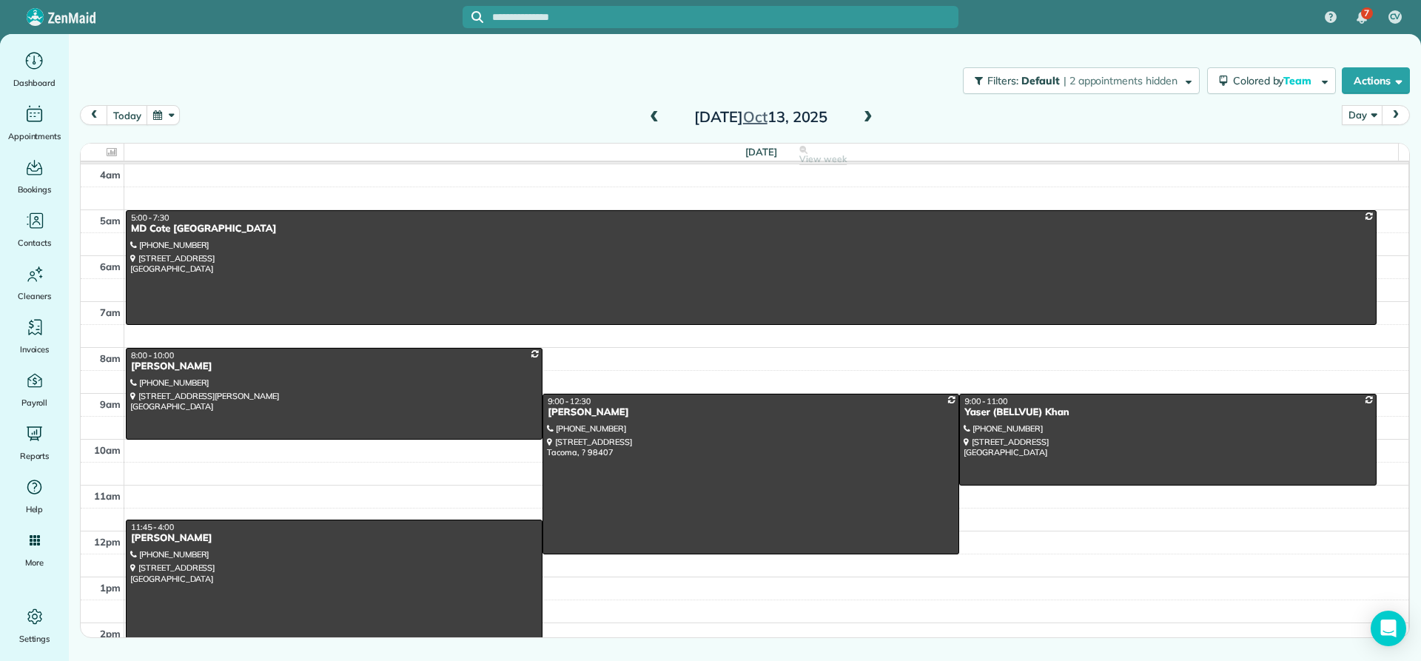
click at [865, 115] on span at bounding box center [868, 117] width 16 height 13
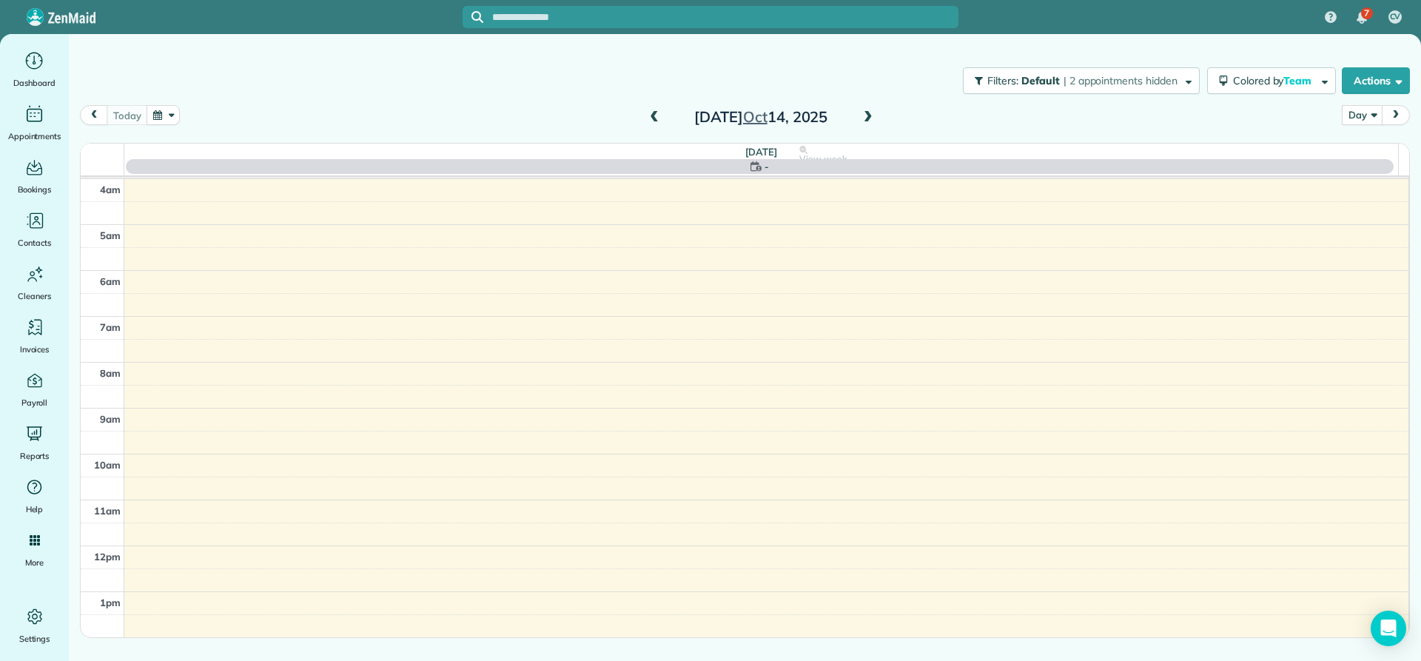
scroll to position [138, 0]
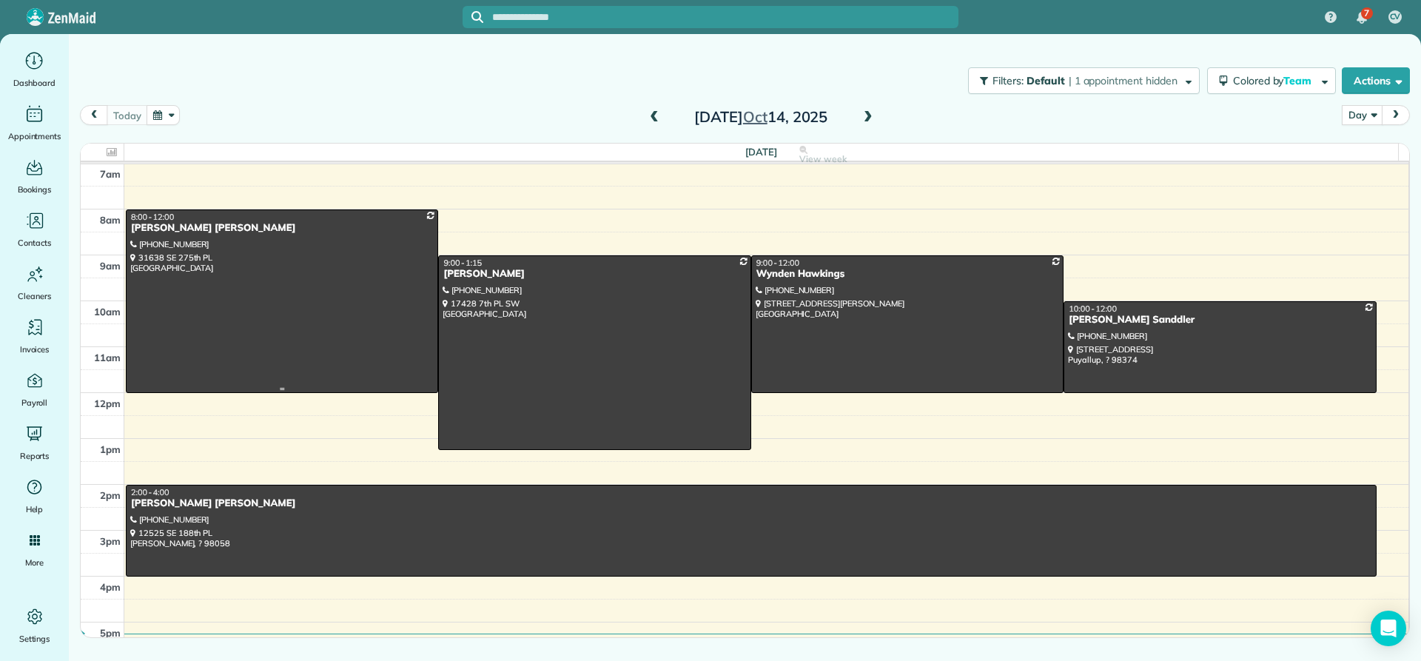
click at [160, 229] on div "Ryan reven Tughan" at bounding box center [282, 228] width 304 height 13
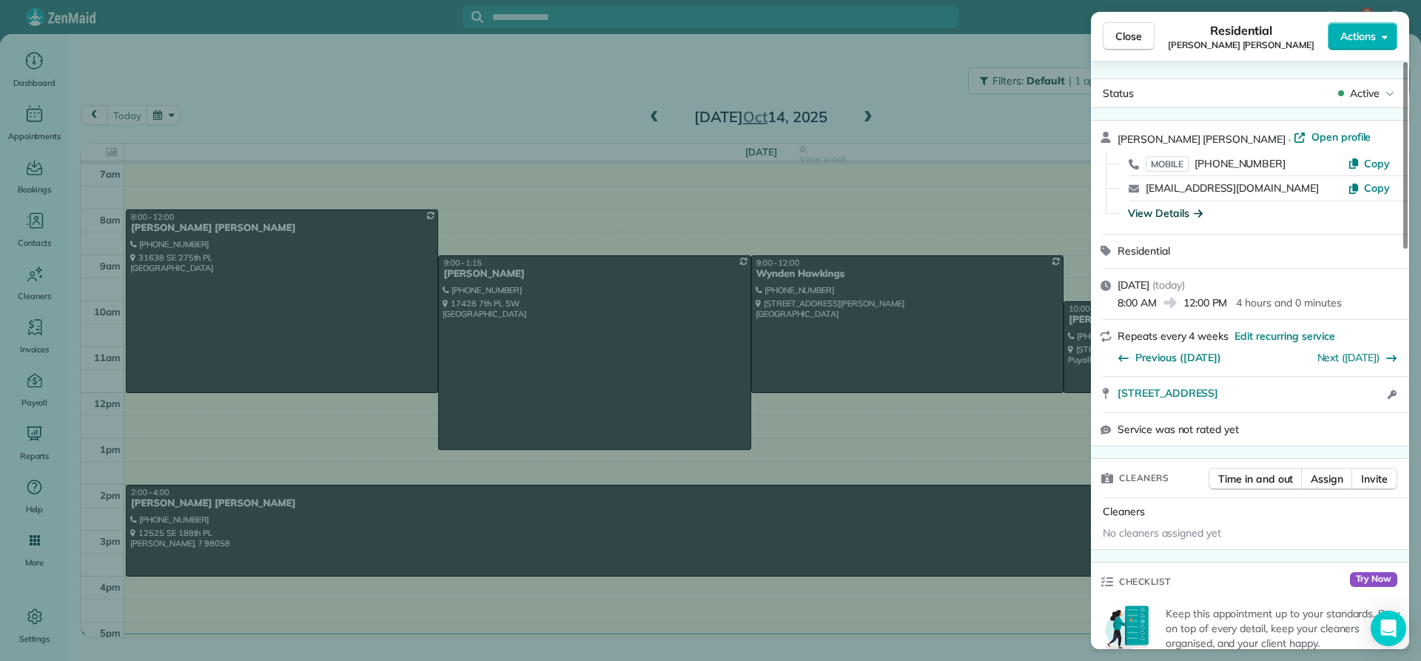
click at [1147, 211] on div "View Details" at bounding box center [1165, 213] width 75 height 15
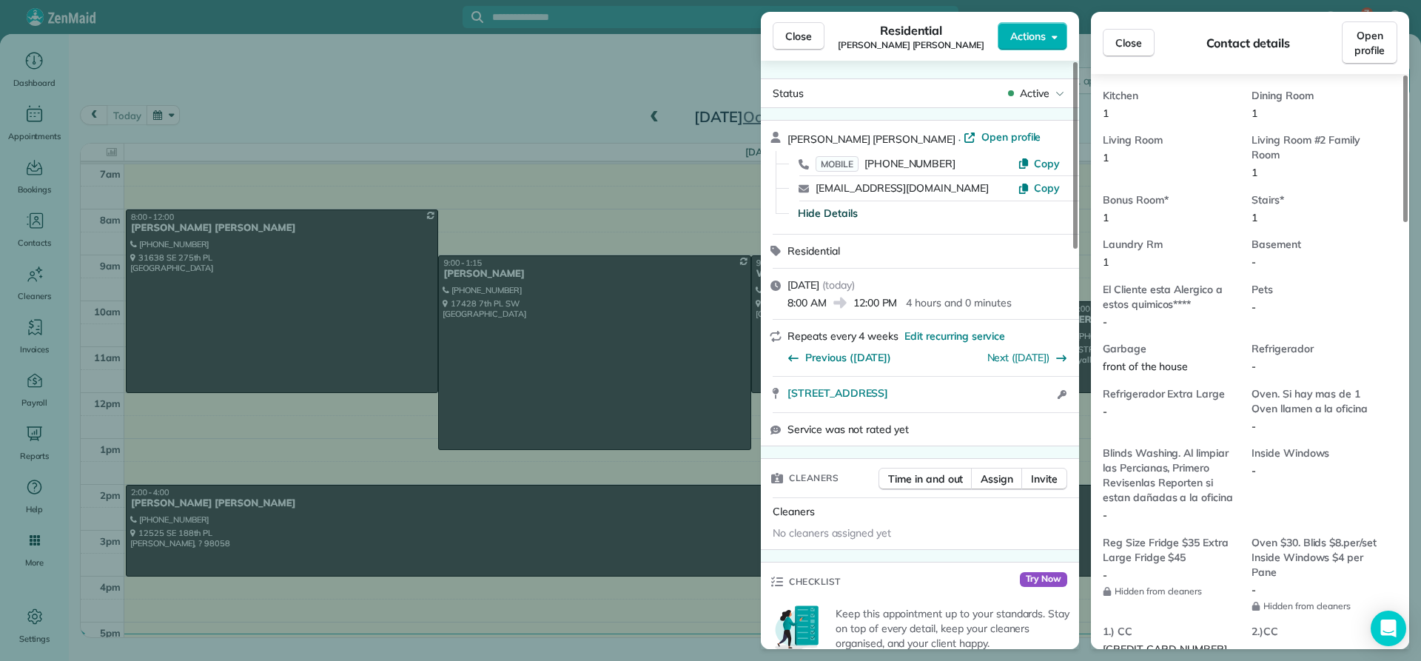
scroll to position [1039, 0]
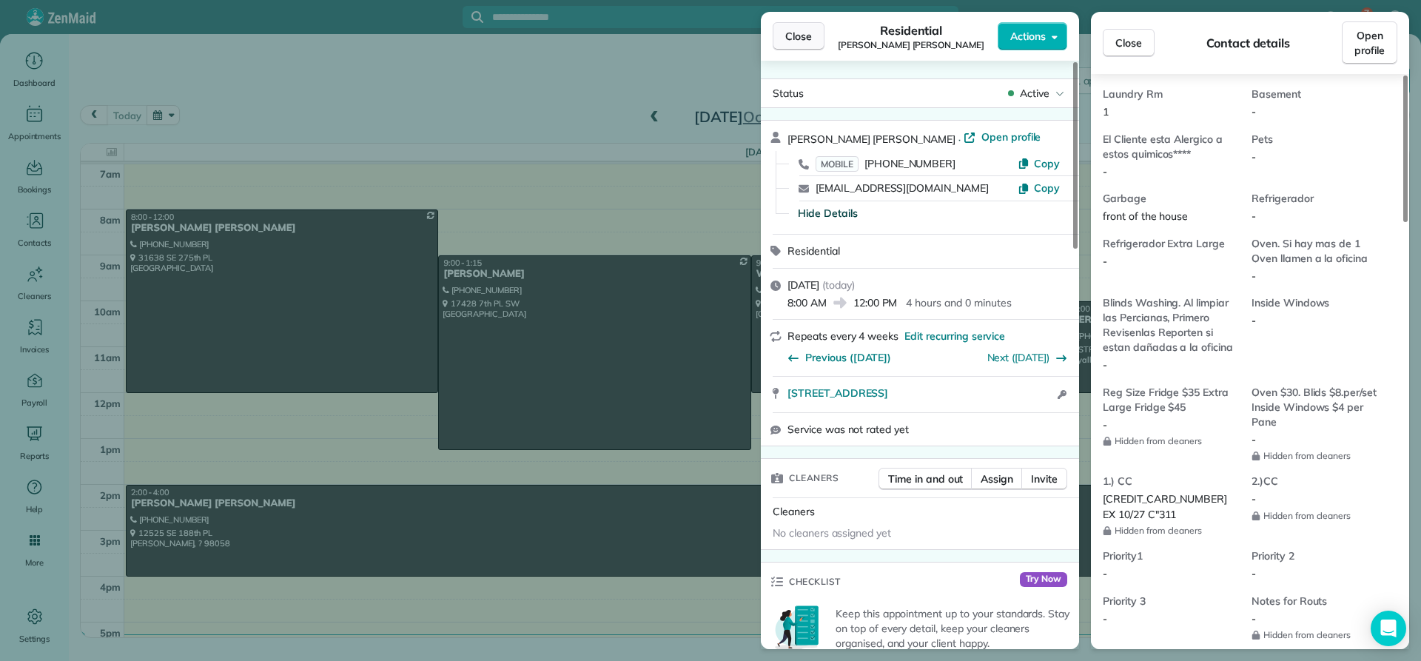
click at [805, 33] on span "Close" at bounding box center [798, 36] width 27 height 15
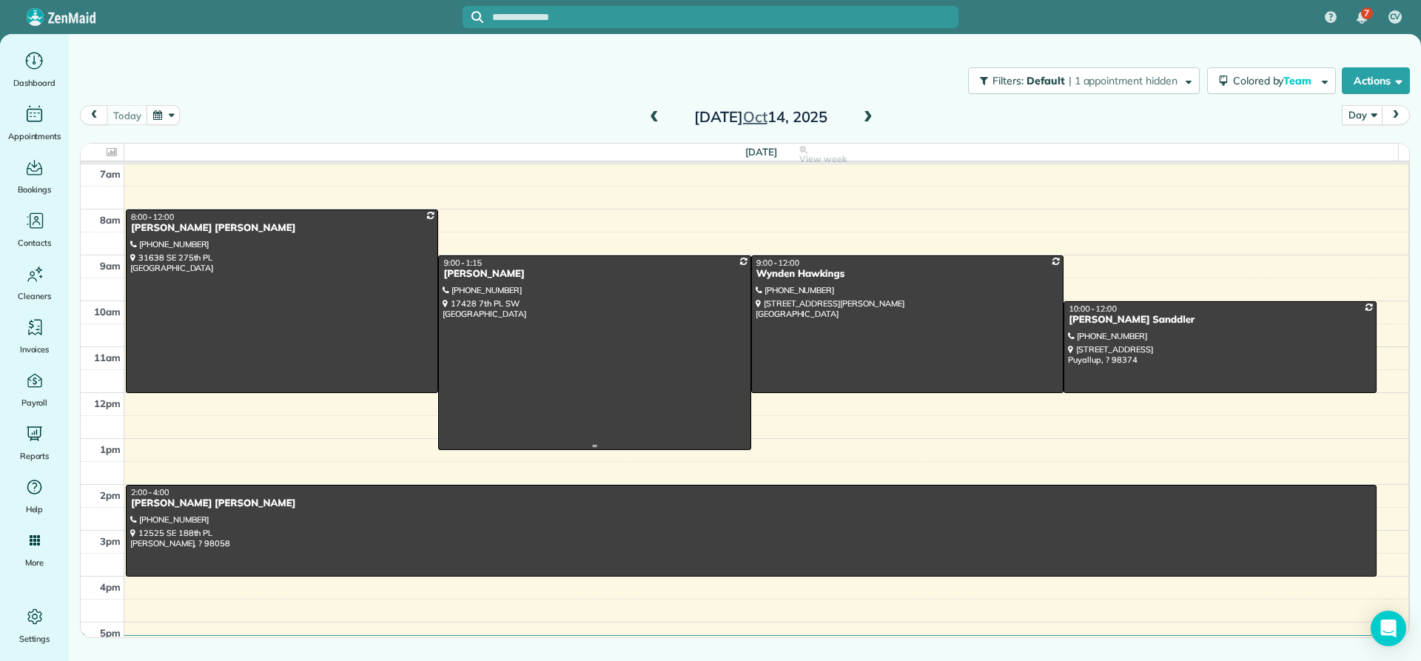
click at [472, 277] on div "Silka Olsen" at bounding box center [595, 274] width 304 height 13
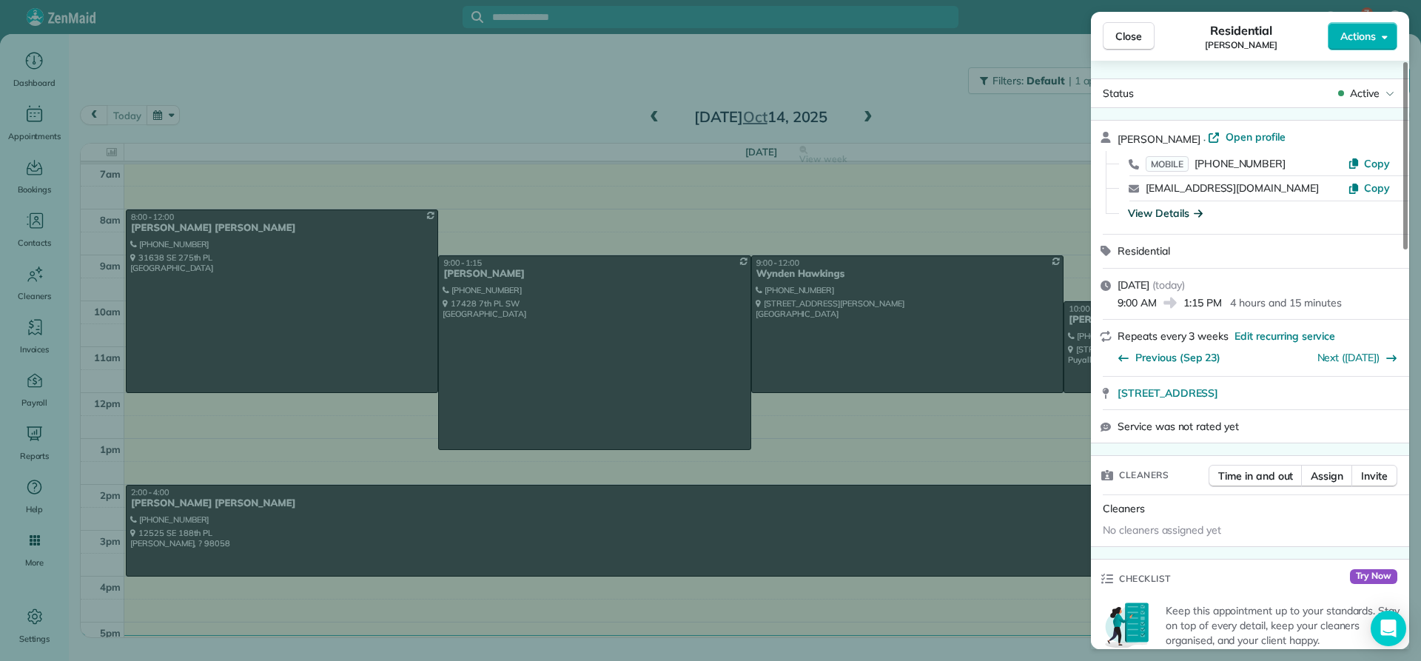
click at [1167, 215] on div "View Details" at bounding box center [1165, 213] width 75 height 15
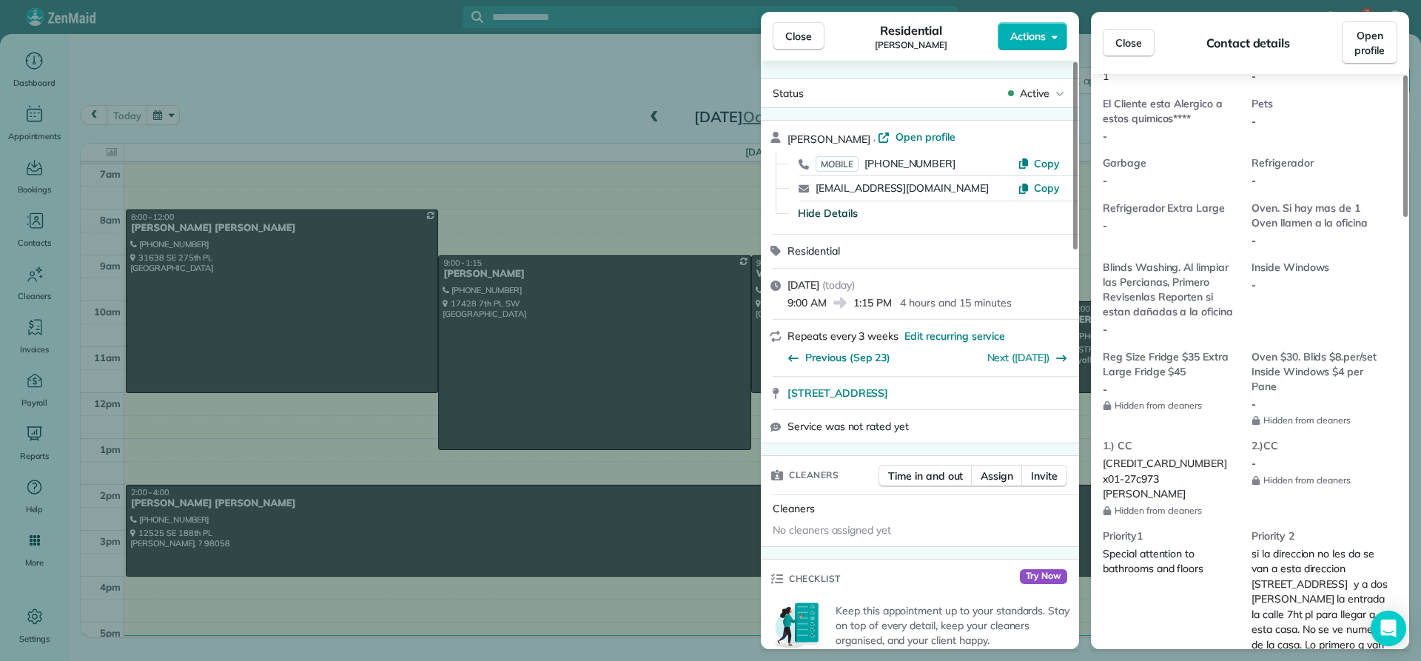
scroll to position [1110, 0]
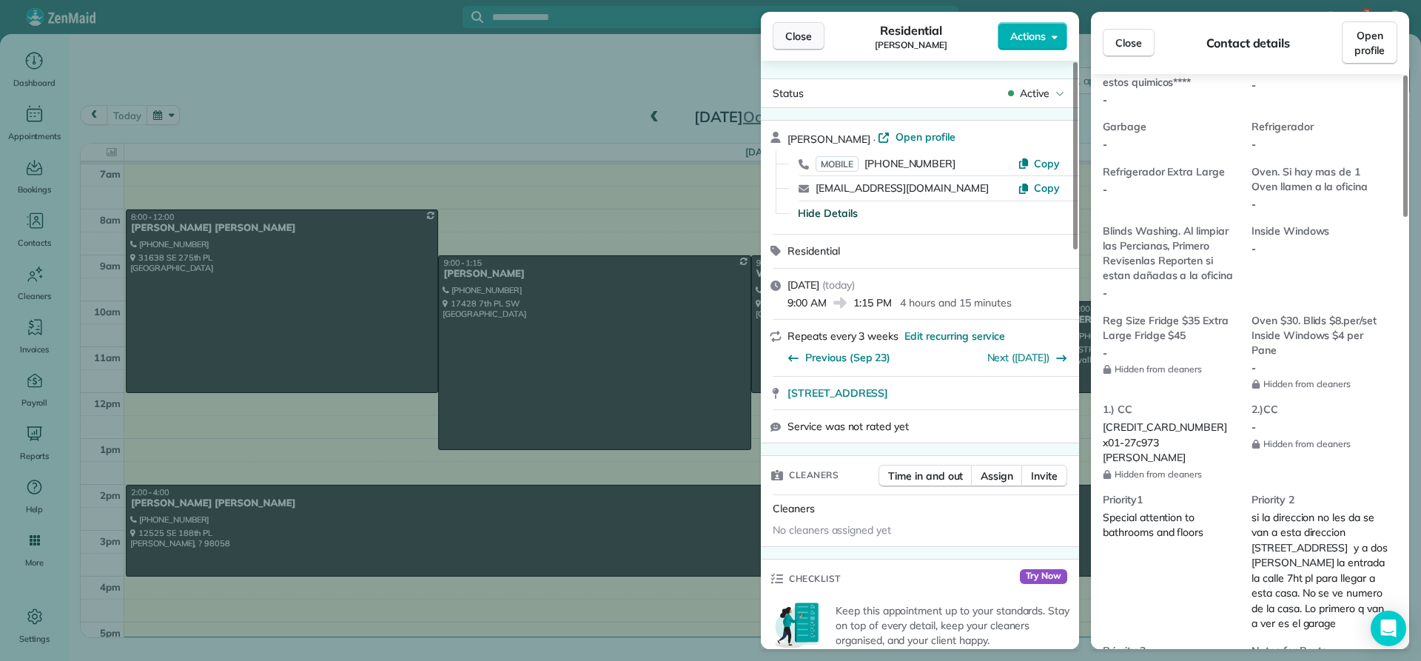
click at [790, 37] on span "Close" at bounding box center [798, 36] width 27 height 15
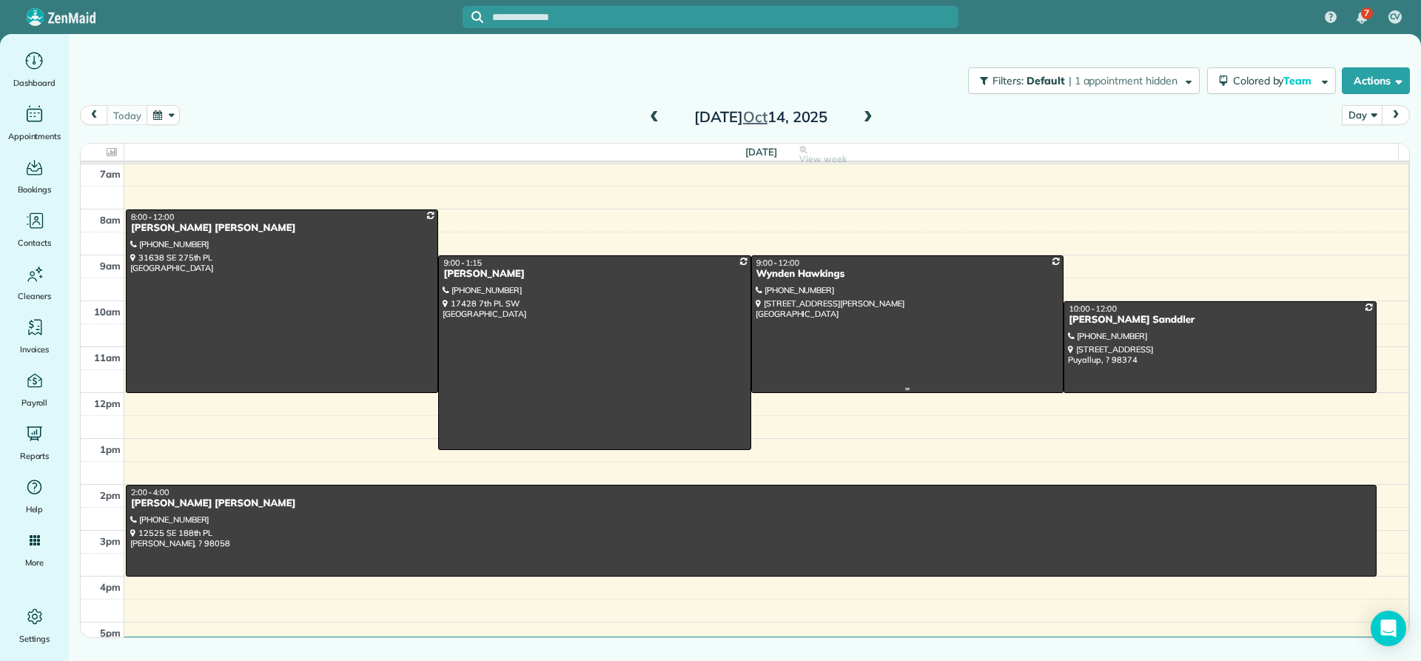
click at [774, 269] on div "Wynden Hawkings" at bounding box center [908, 274] width 304 height 13
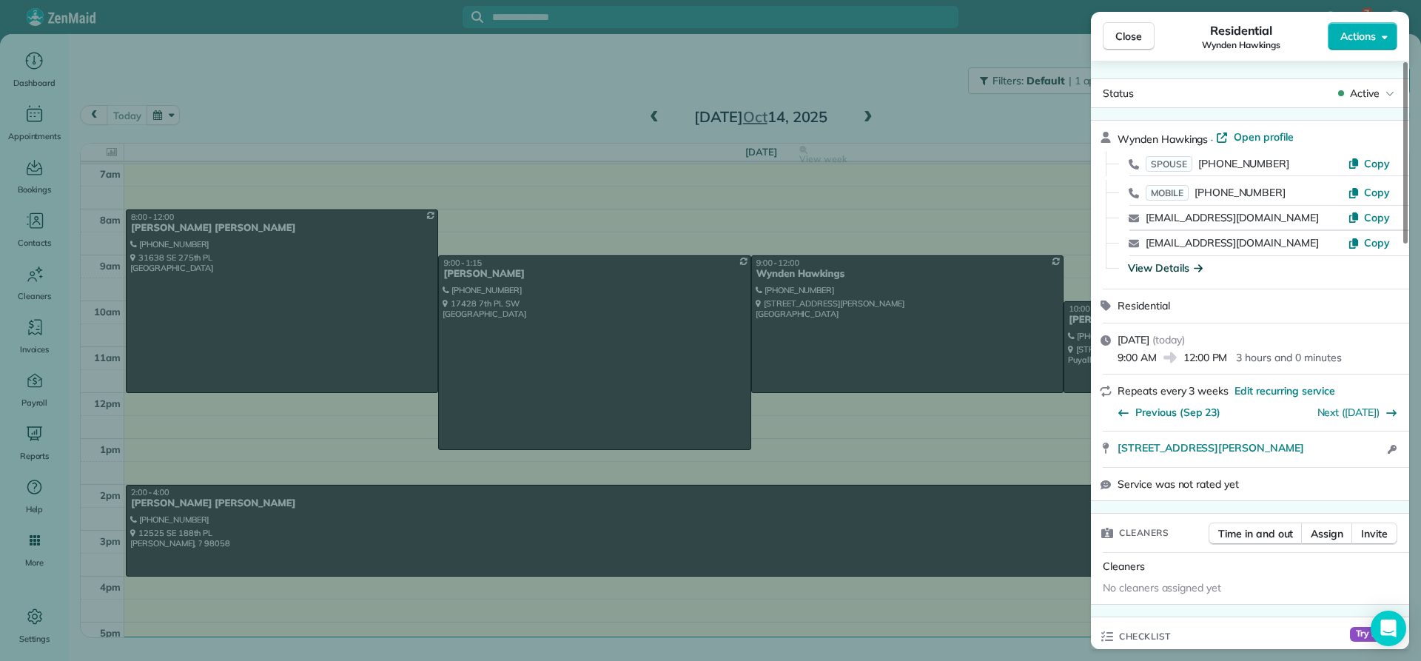
click at [1150, 269] on div "View Details" at bounding box center [1165, 268] width 75 height 15
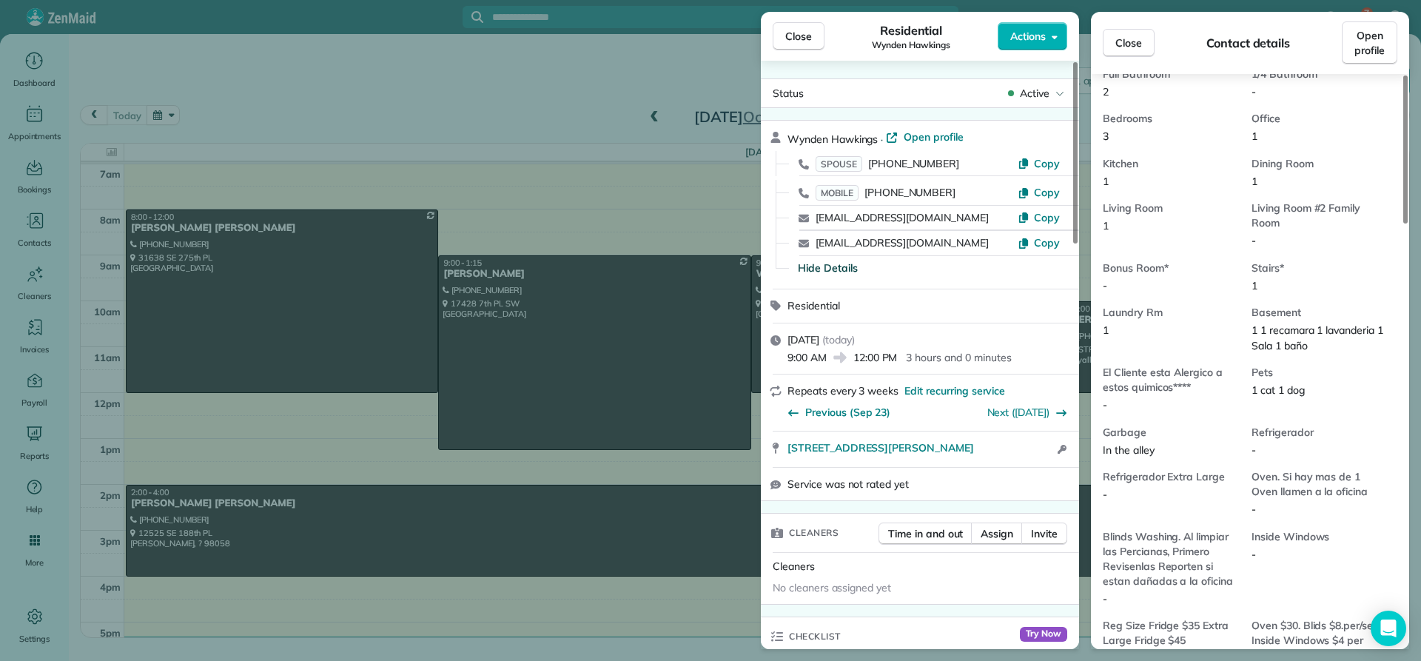
scroll to position [1112, 0]
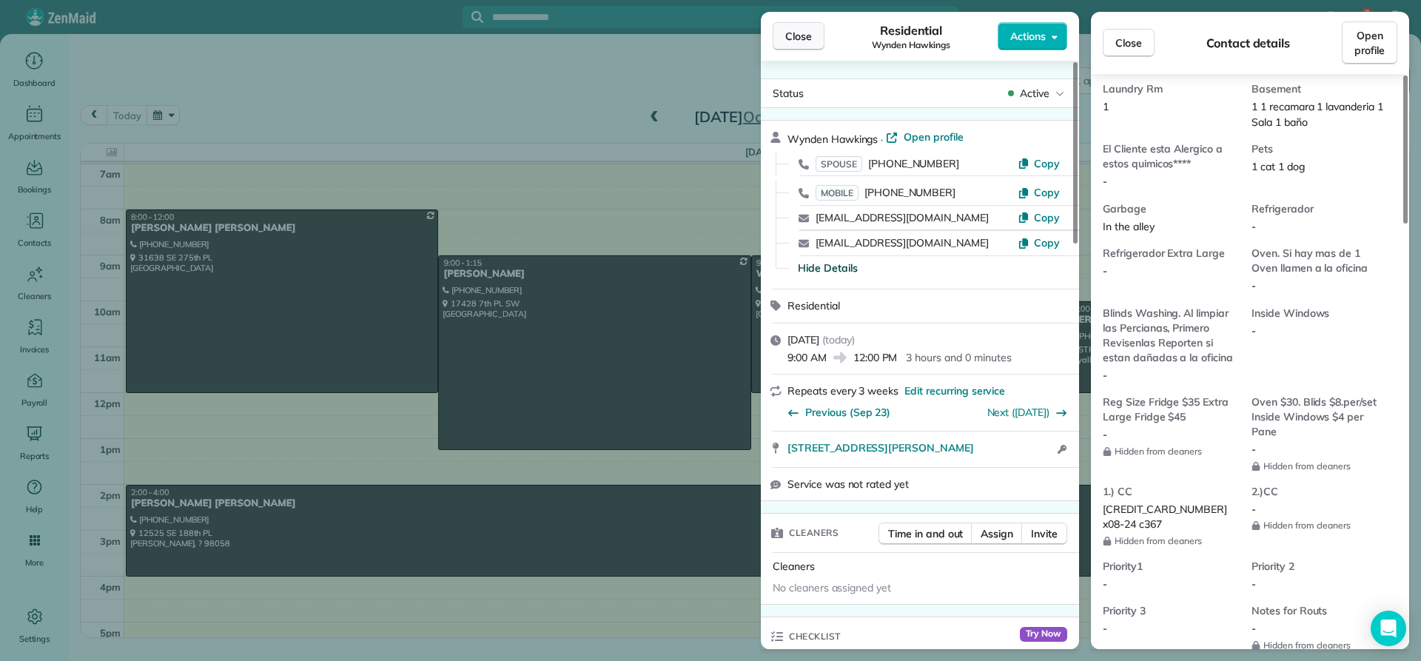
click at [803, 42] on span "Close" at bounding box center [798, 36] width 27 height 15
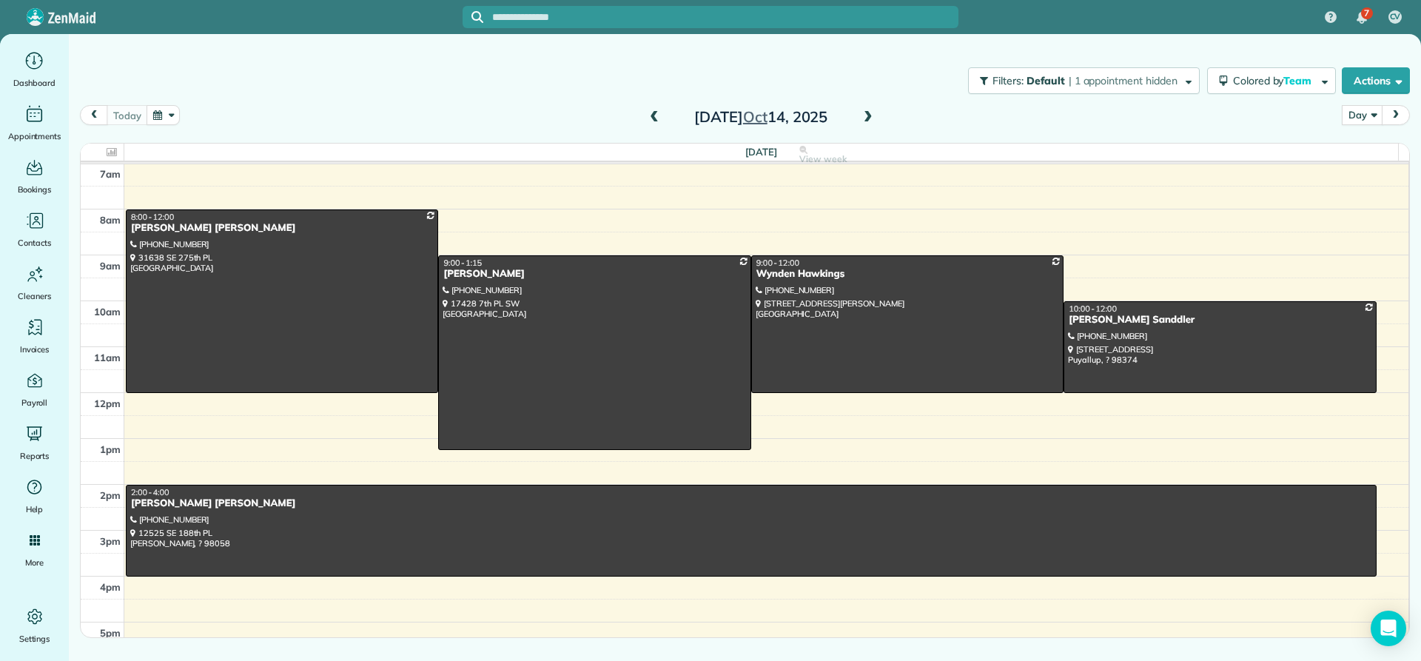
click at [869, 119] on span at bounding box center [868, 117] width 16 height 13
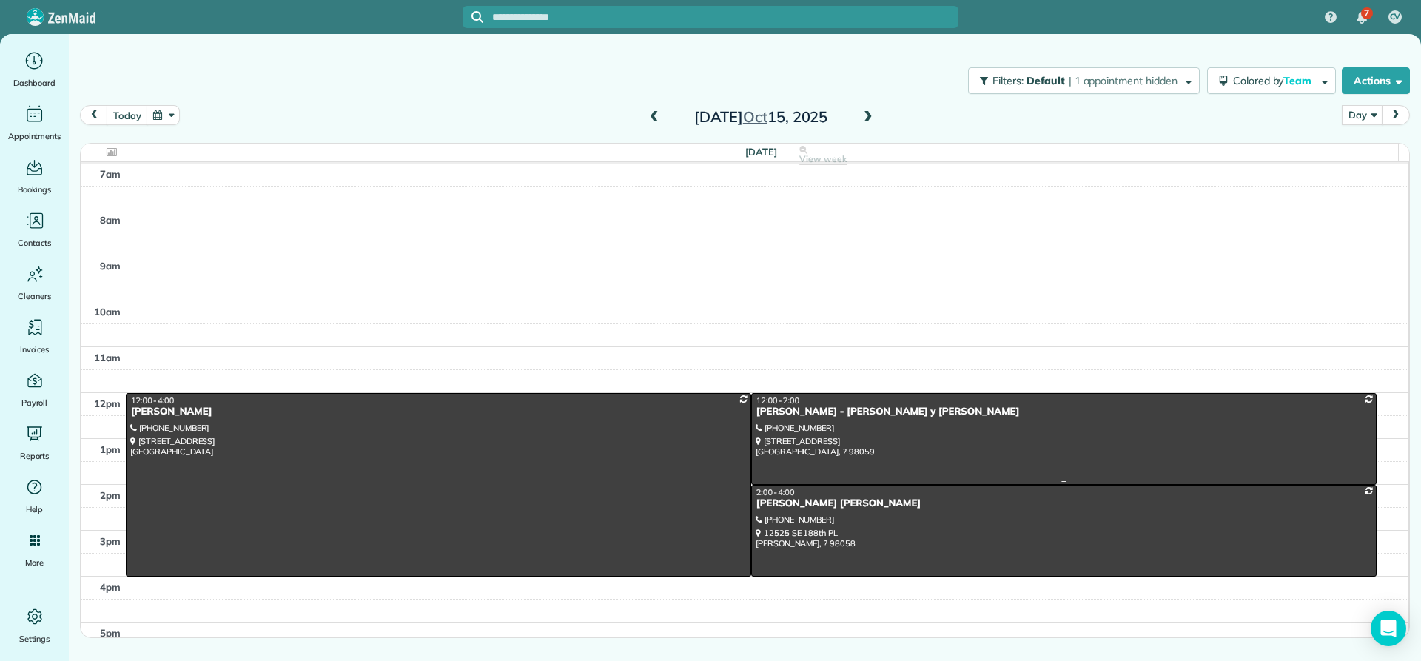
click at [809, 415] on div "Karen Scott - Esmeralda y Monica" at bounding box center [1064, 412] width 617 height 13
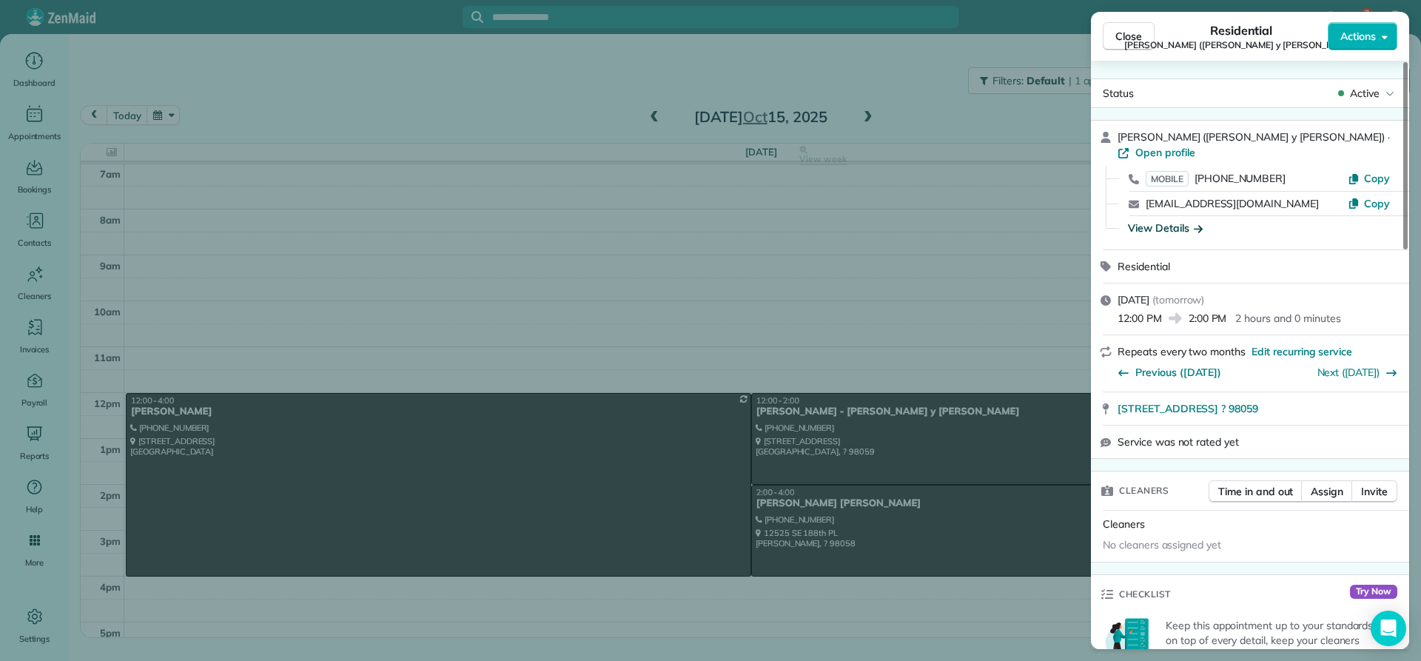
click at [1159, 221] on div "View Details" at bounding box center [1165, 228] width 75 height 15
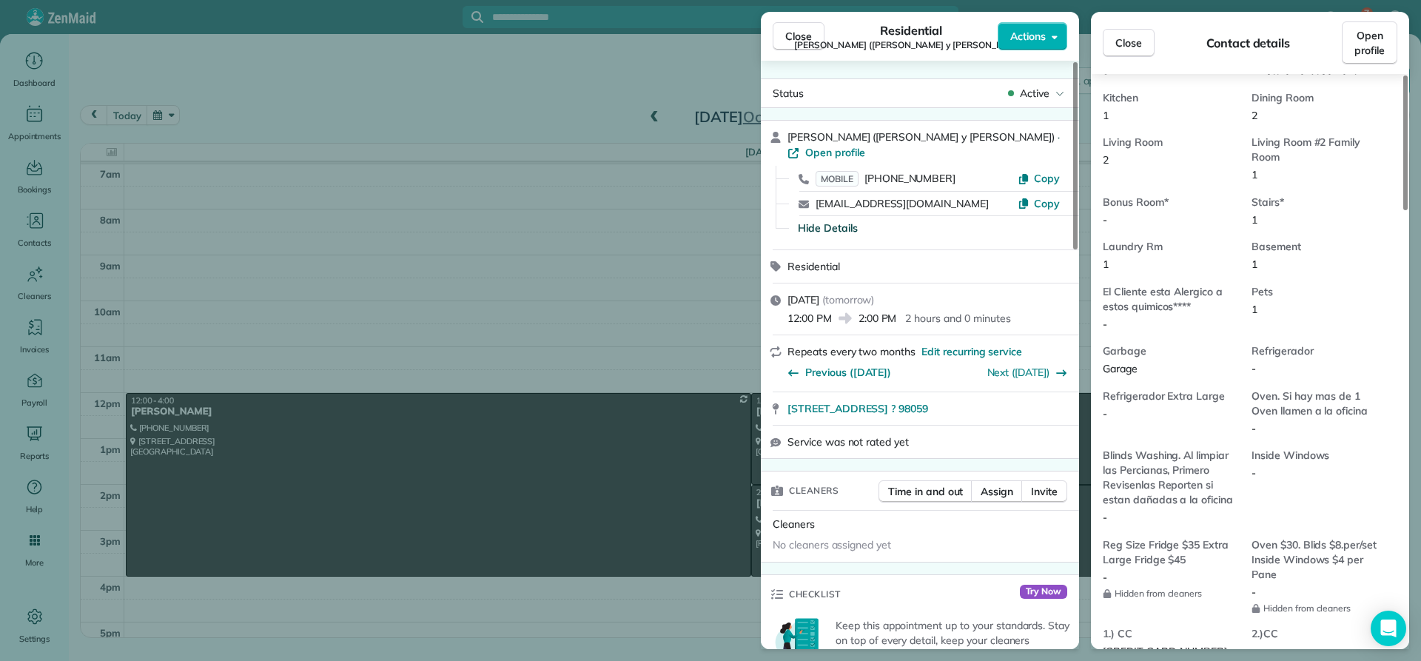
scroll to position [1186, 0]
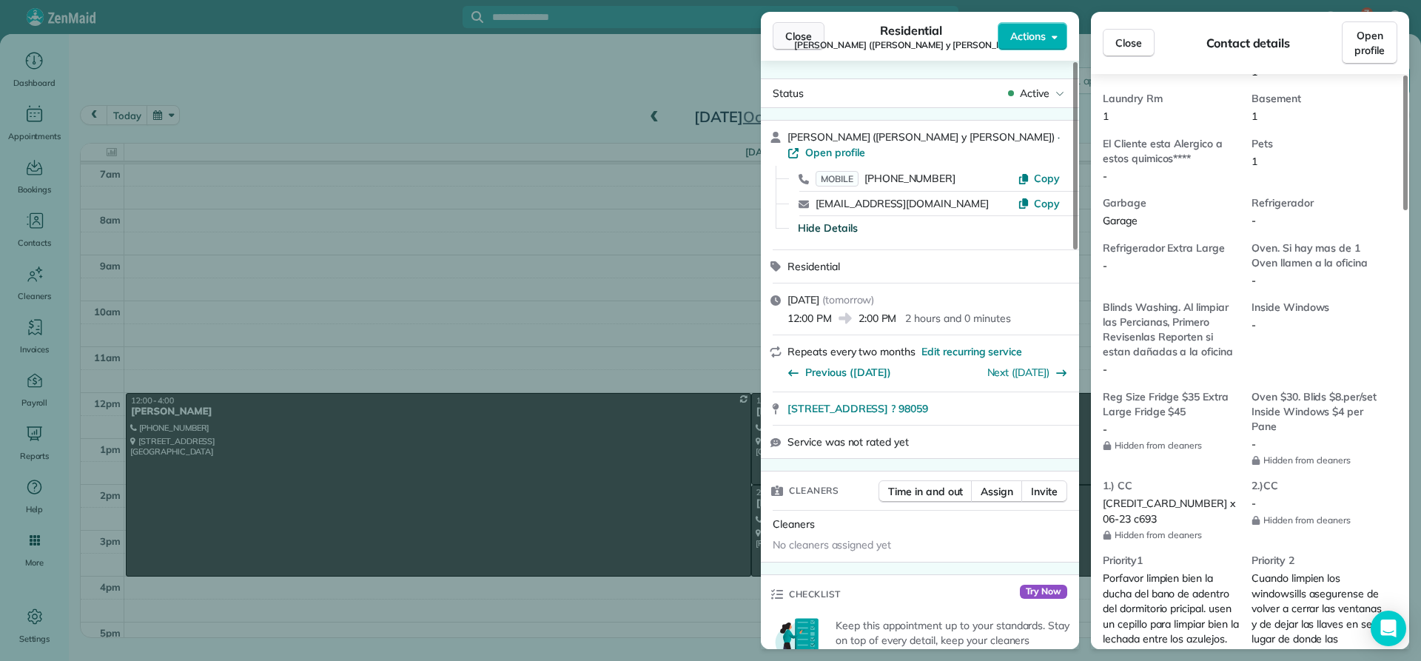
click at [799, 35] on span "Close" at bounding box center [798, 36] width 27 height 15
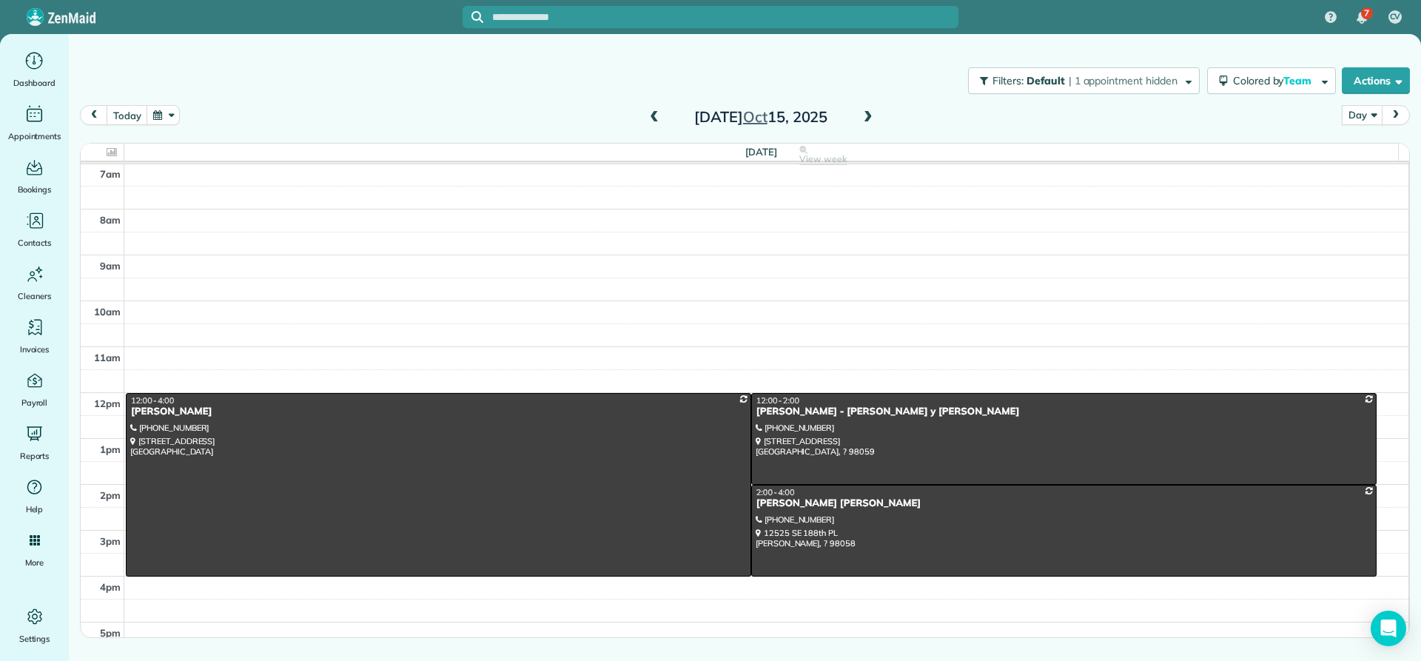
click at [651, 113] on span at bounding box center [654, 117] width 16 height 13
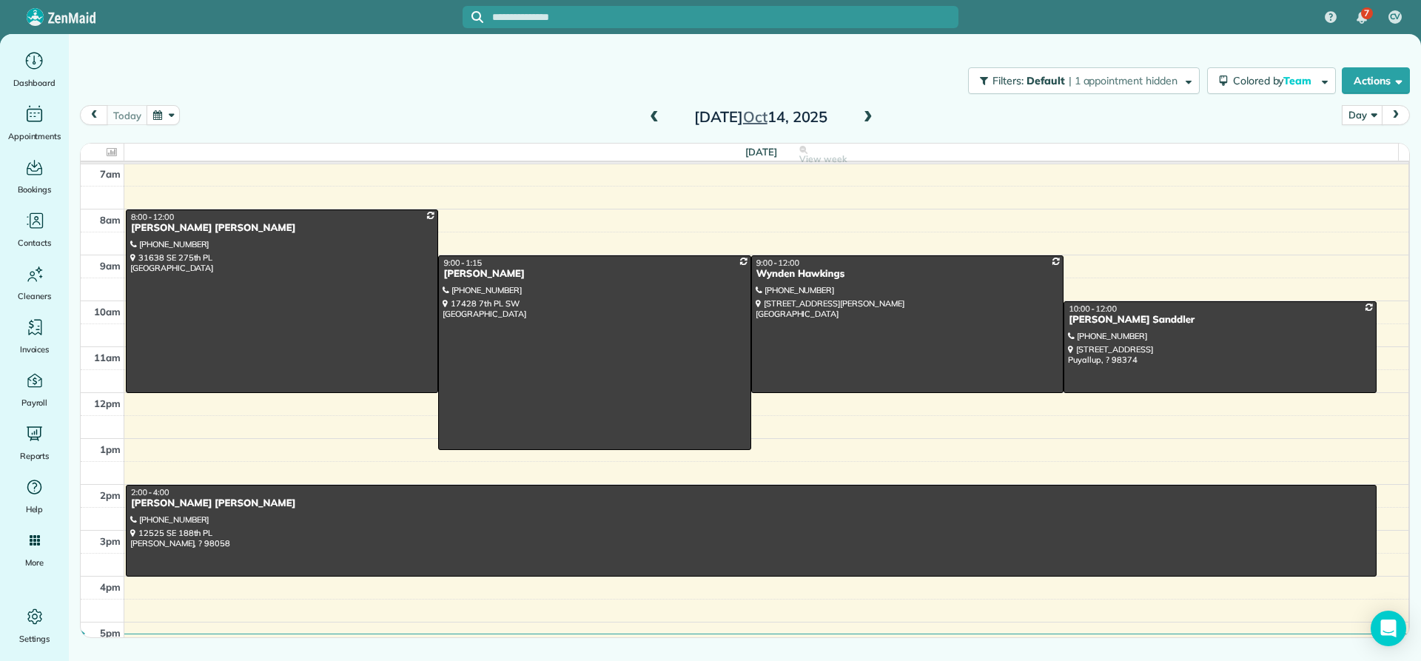
click at [651, 113] on span at bounding box center [654, 117] width 16 height 13
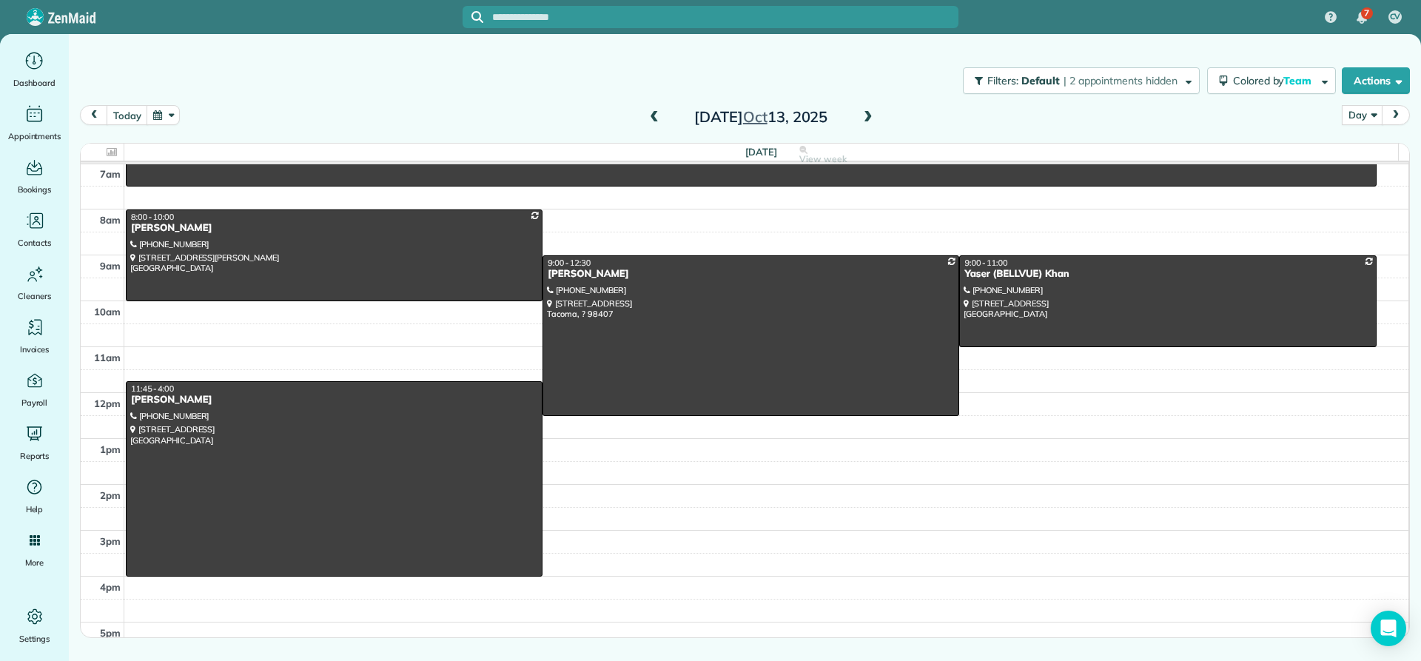
click at [867, 119] on span at bounding box center [868, 117] width 16 height 13
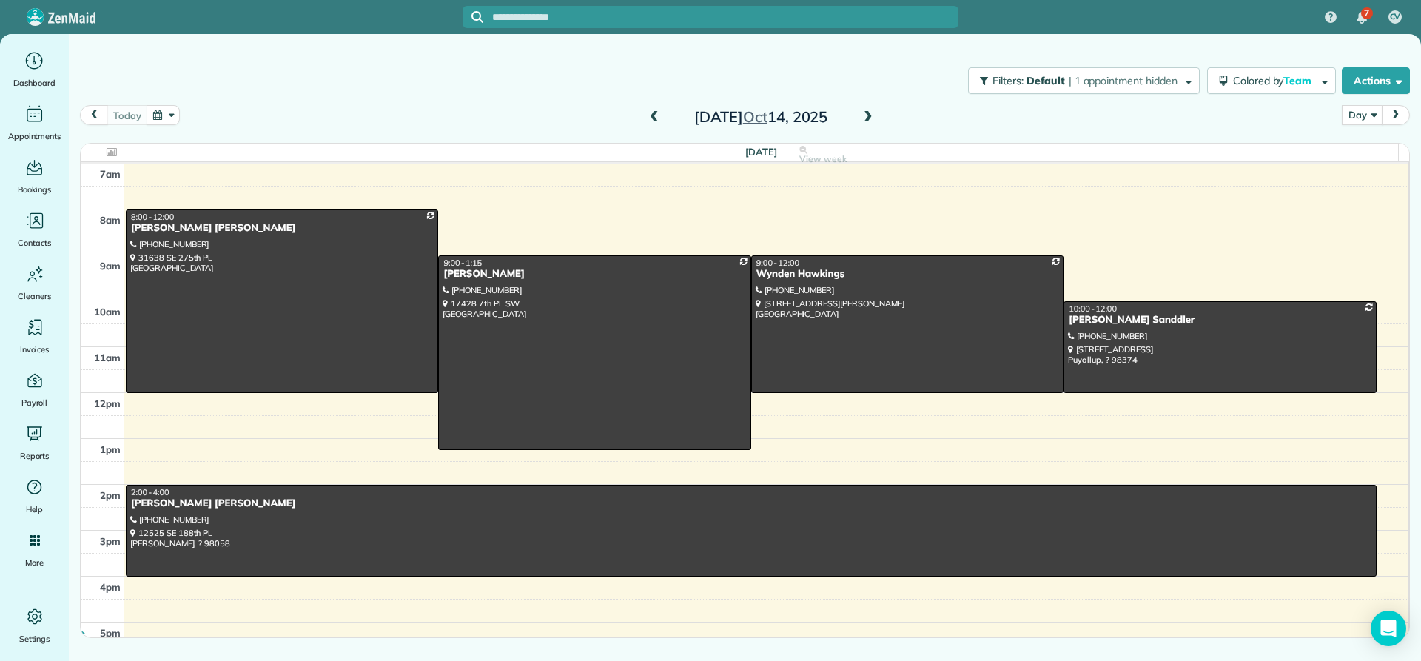
click at [654, 120] on span at bounding box center [654, 117] width 16 height 13
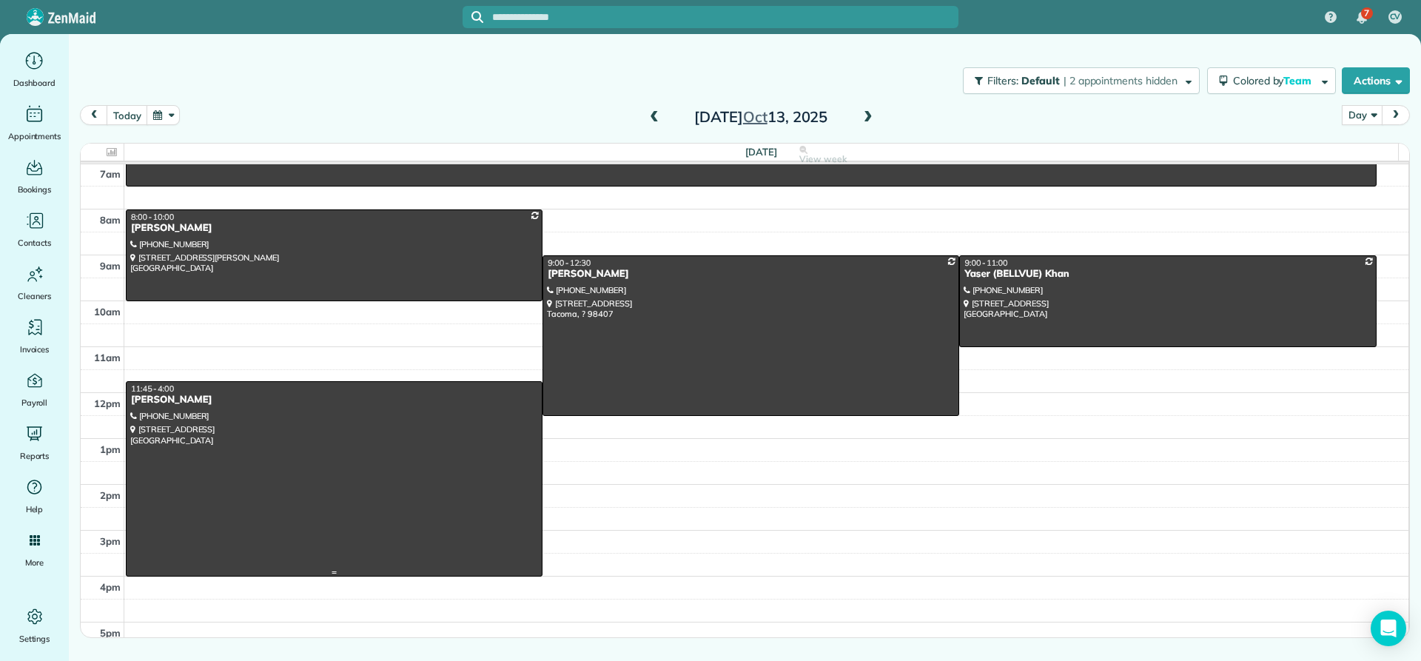
click at [164, 398] on div "Revy Dearing" at bounding box center [334, 400] width 408 height 13
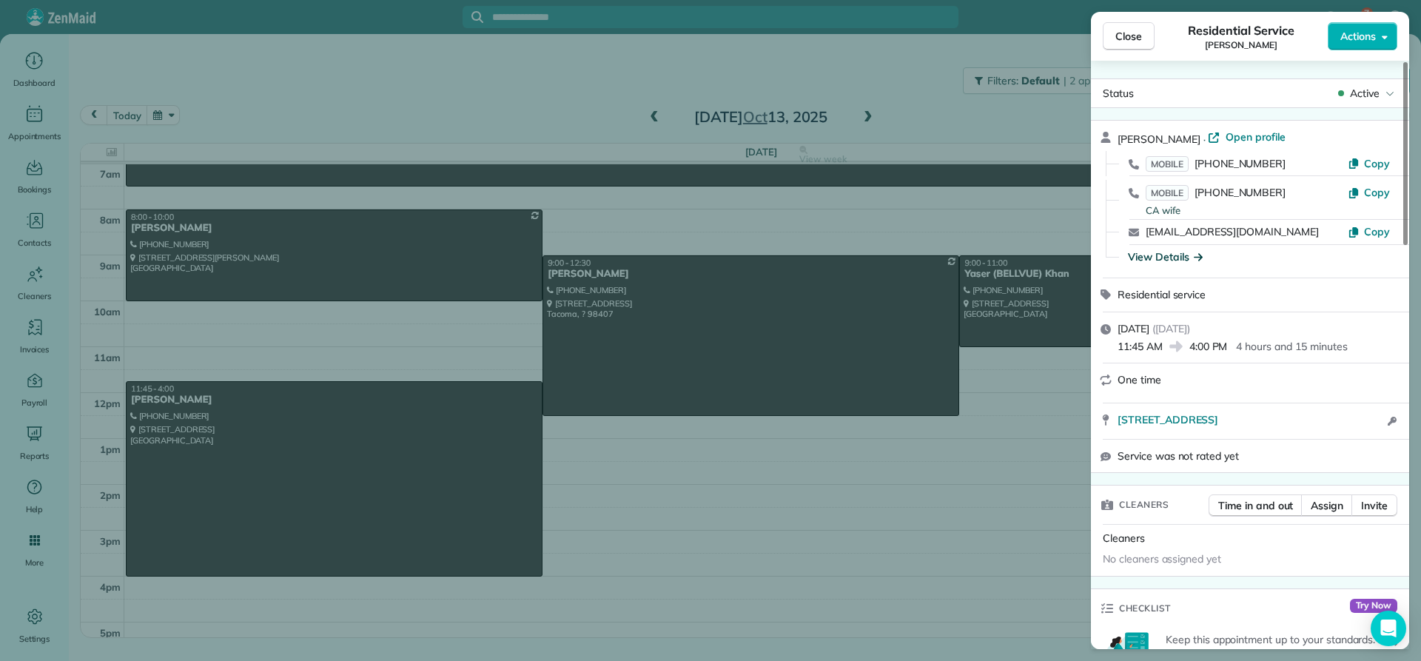
click at [1181, 258] on div "View Details" at bounding box center [1165, 256] width 75 height 15
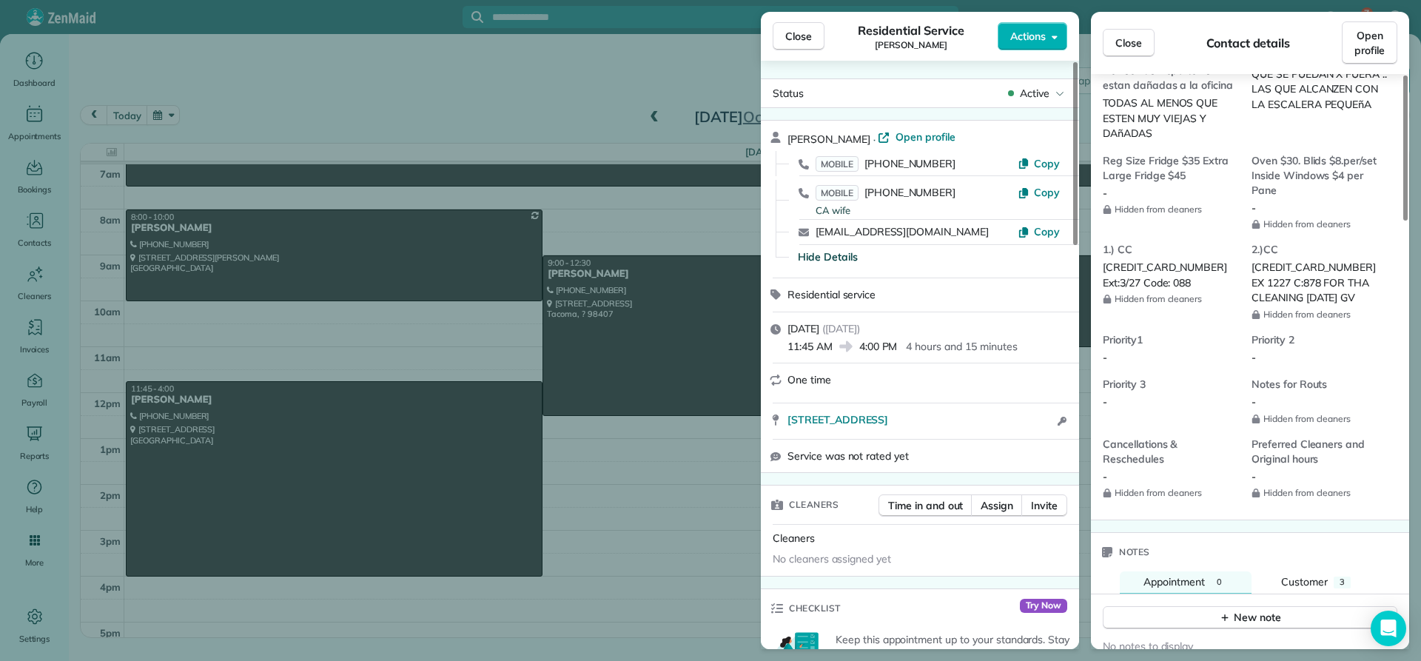
scroll to position [1337, 0]
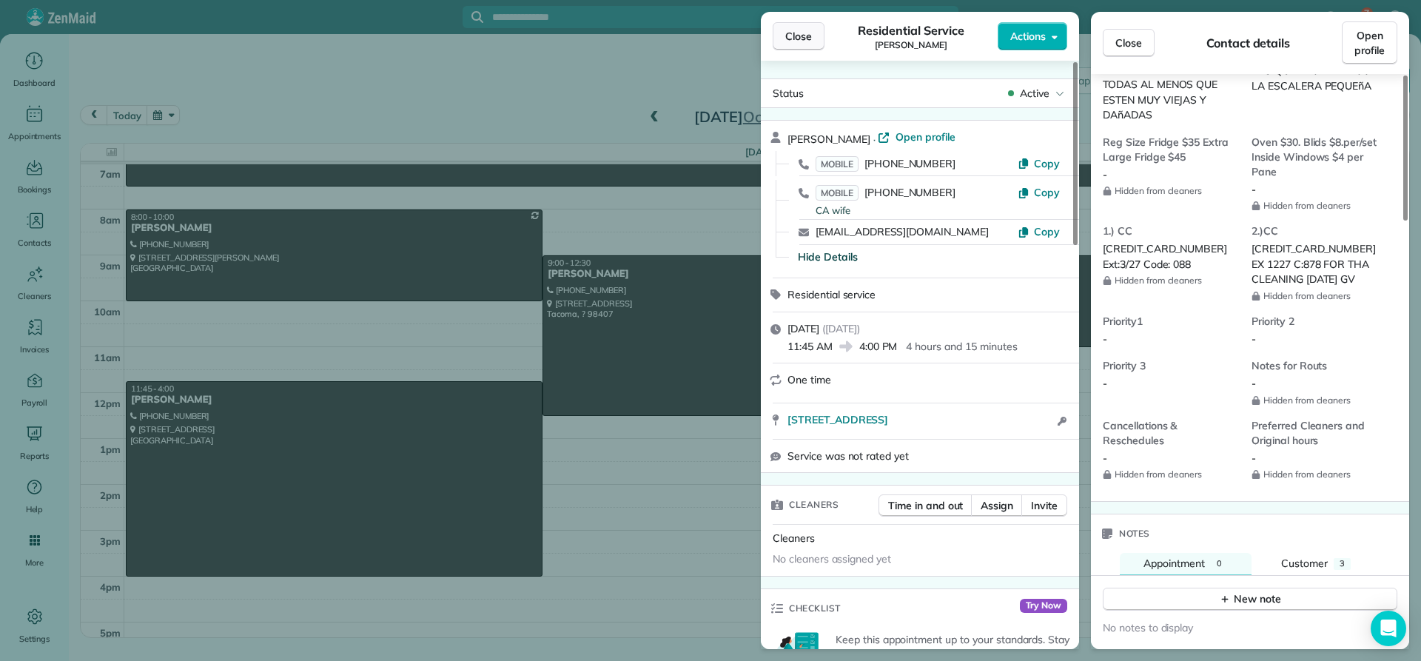
click at [794, 34] on span "Close" at bounding box center [798, 36] width 27 height 15
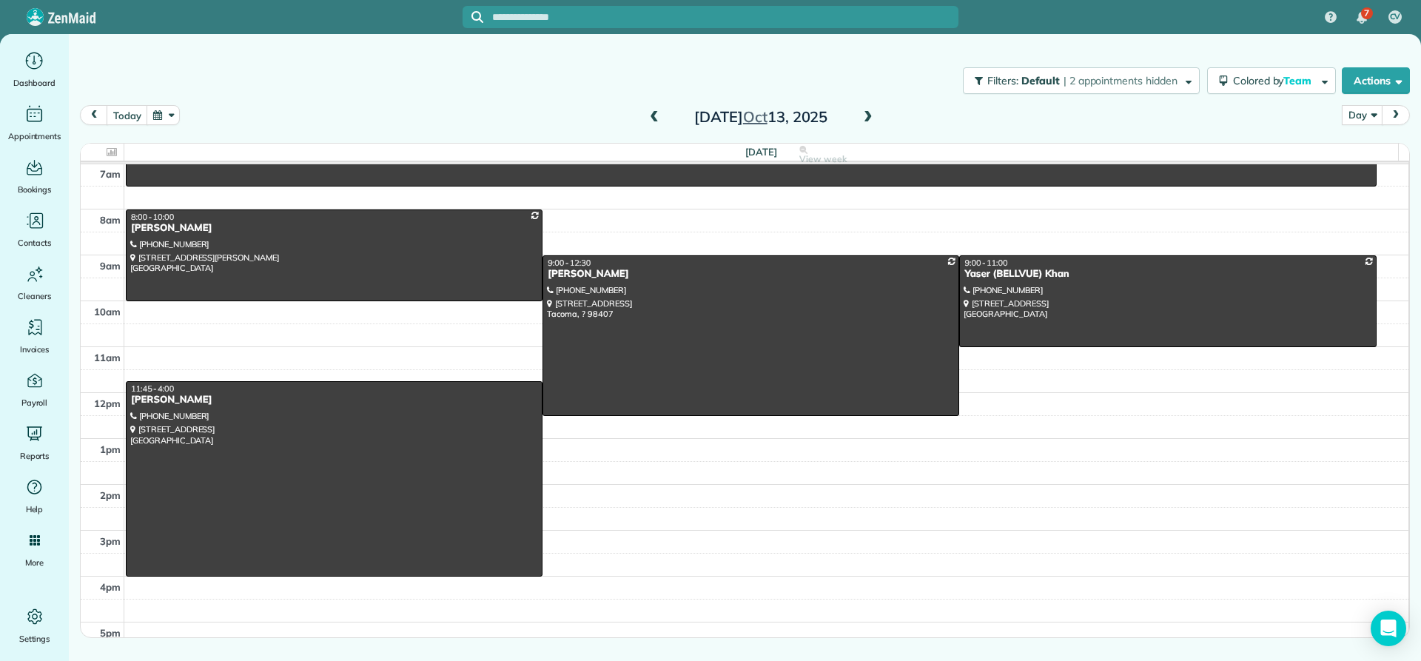
click at [657, 122] on span at bounding box center [654, 117] width 16 height 13
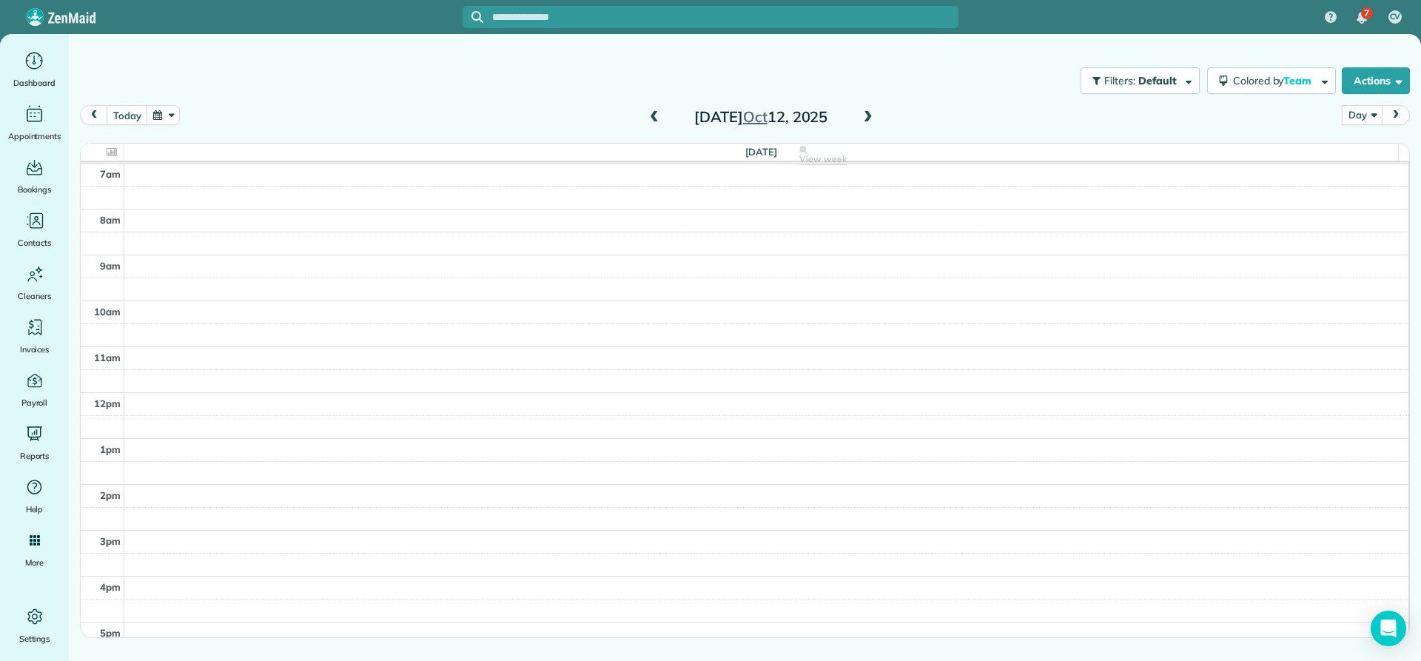
click at [656, 122] on span at bounding box center [654, 117] width 16 height 13
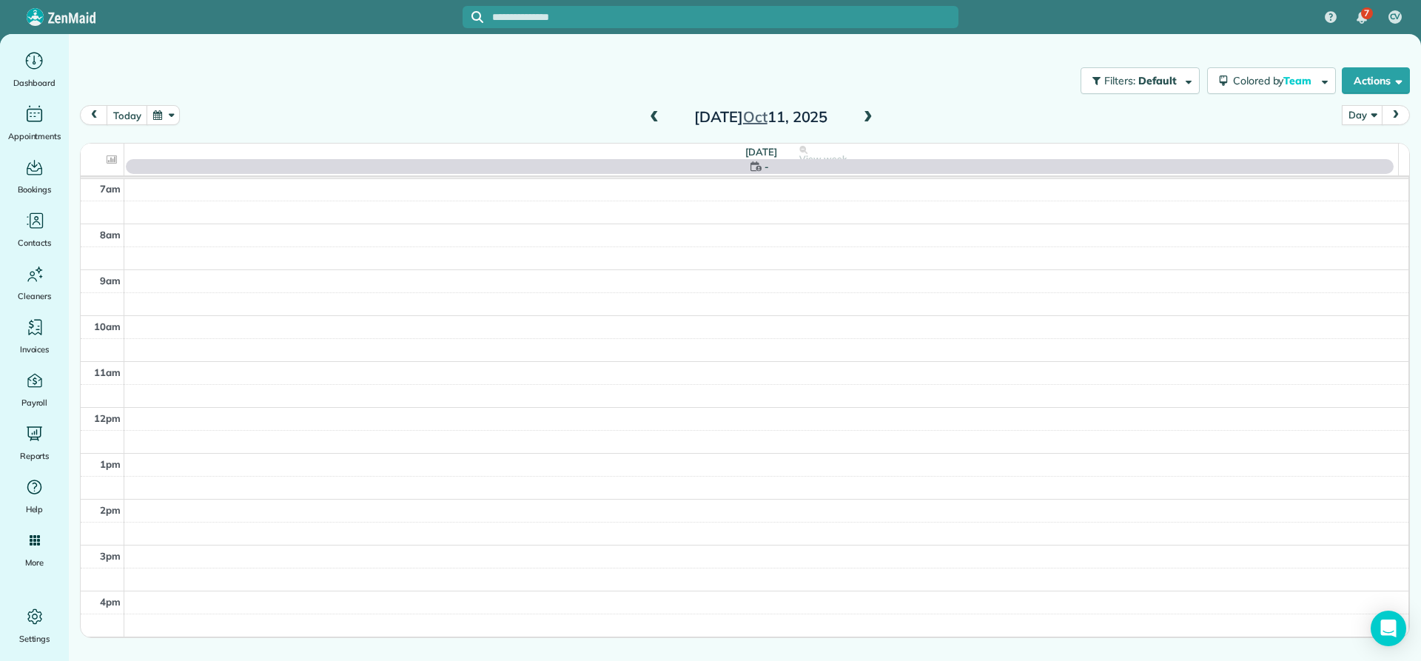
click at [657, 122] on span at bounding box center [654, 117] width 16 height 13
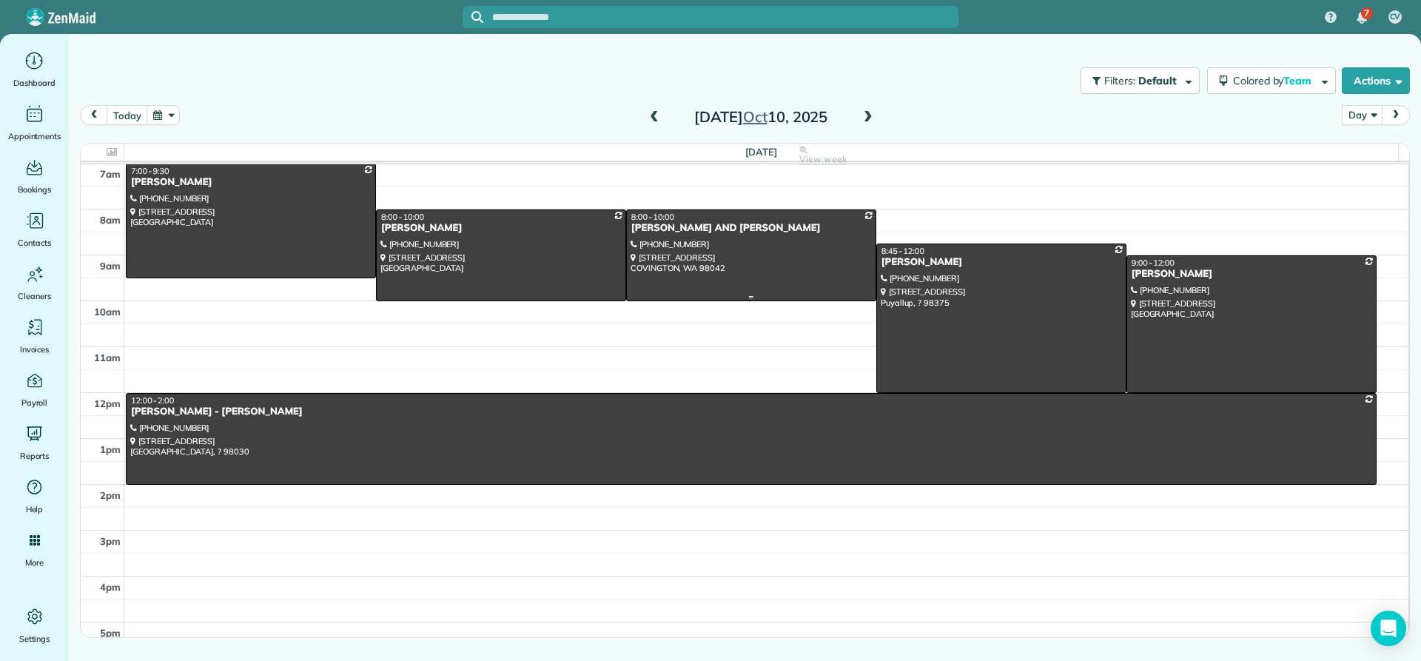
click at [706, 230] on div "KATHY AND STEVE WILSON" at bounding box center [751, 228] width 241 height 13
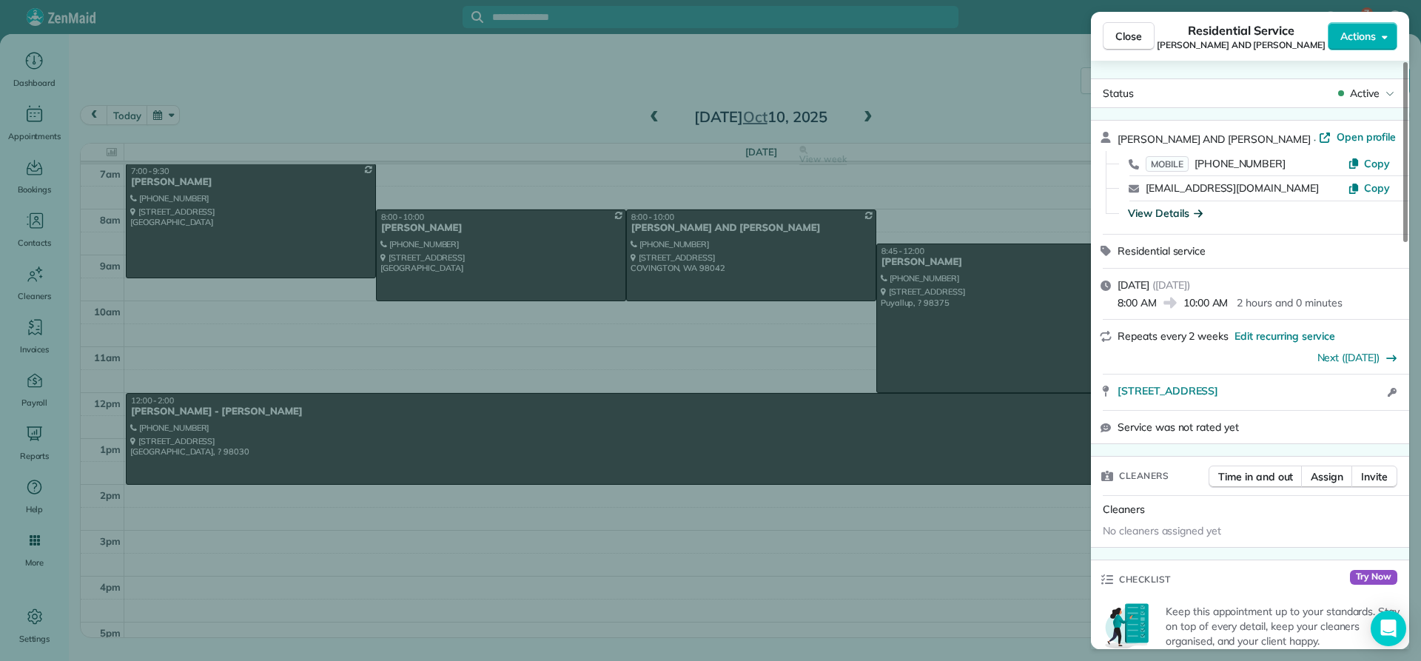
click at [1170, 213] on div "View Details" at bounding box center [1165, 213] width 75 height 15
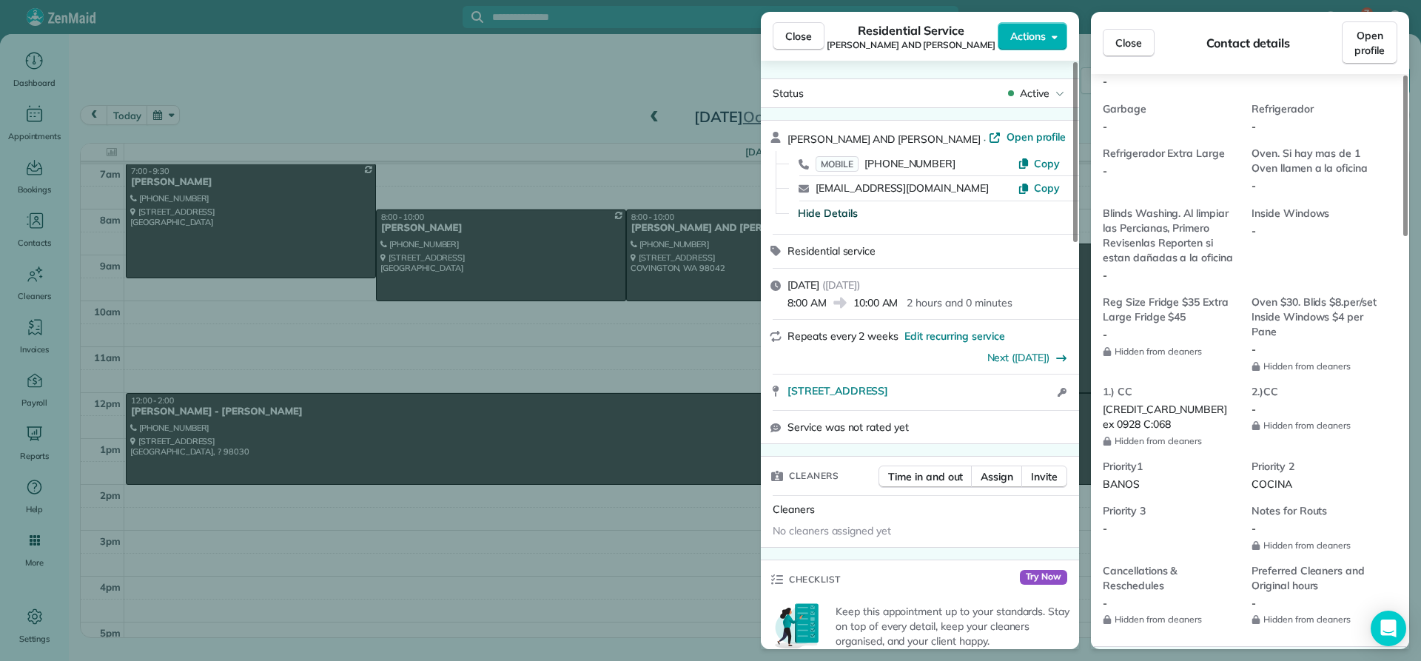
scroll to position [1036, 0]
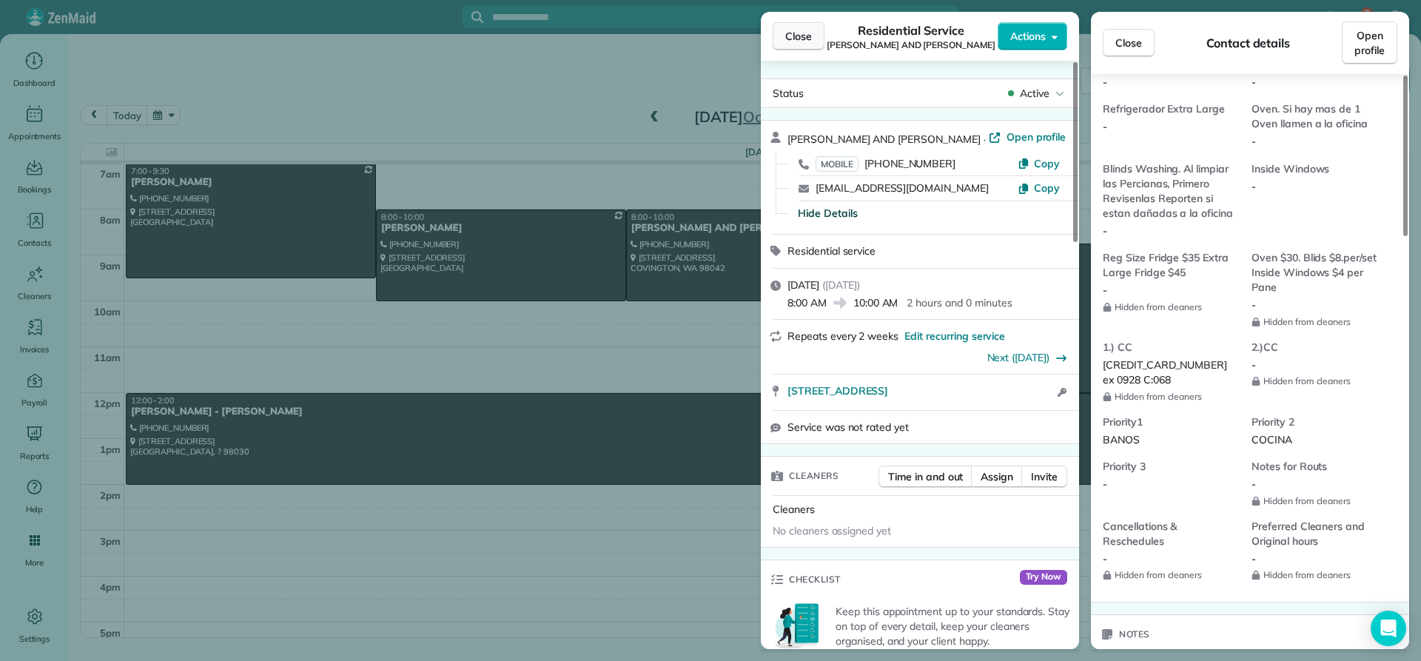
click at [803, 38] on span "Close" at bounding box center [798, 36] width 27 height 15
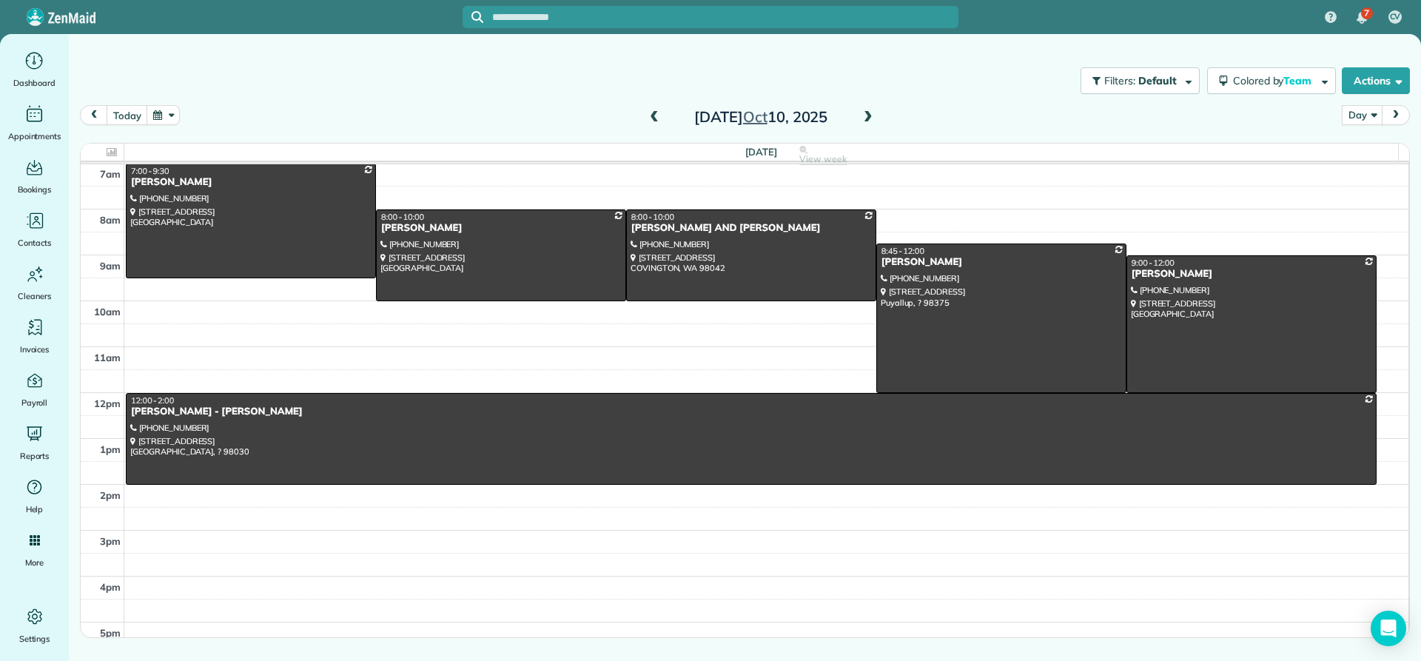
click at [654, 121] on span at bounding box center [654, 117] width 16 height 13
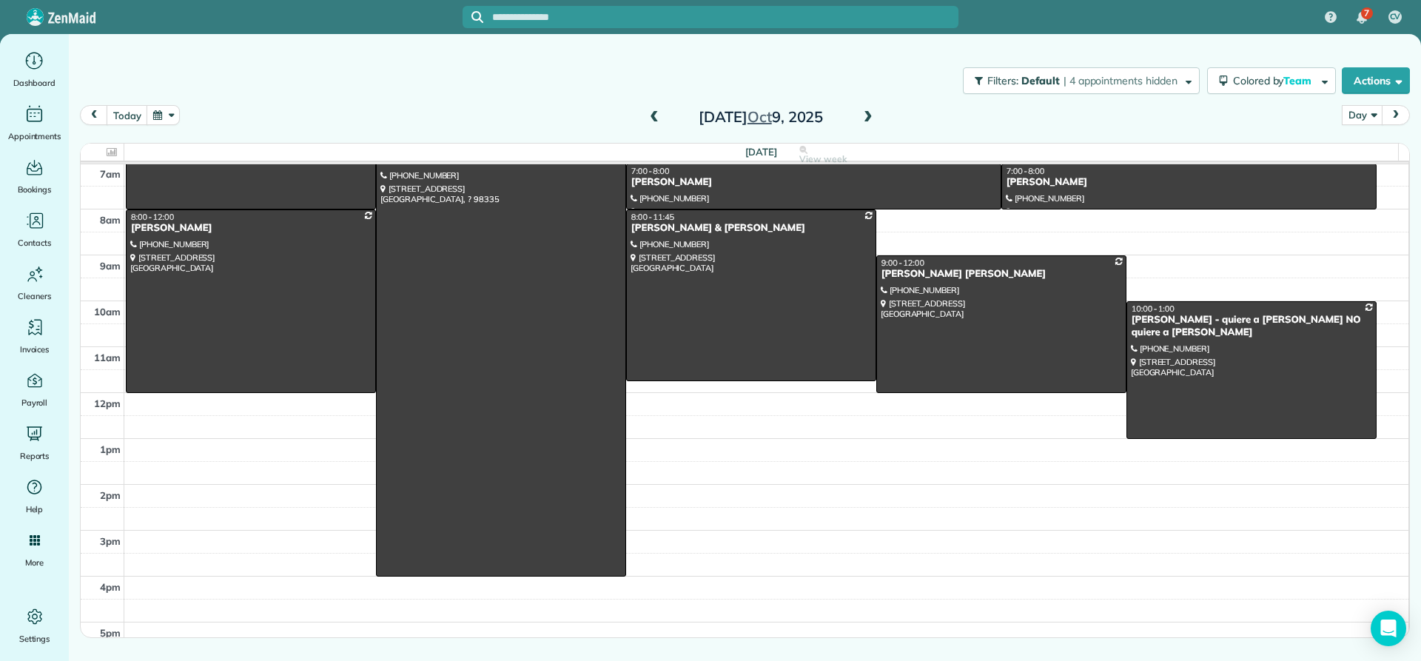
click at [656, 123] on span at bounding box center [654, 117] width 16 height 13
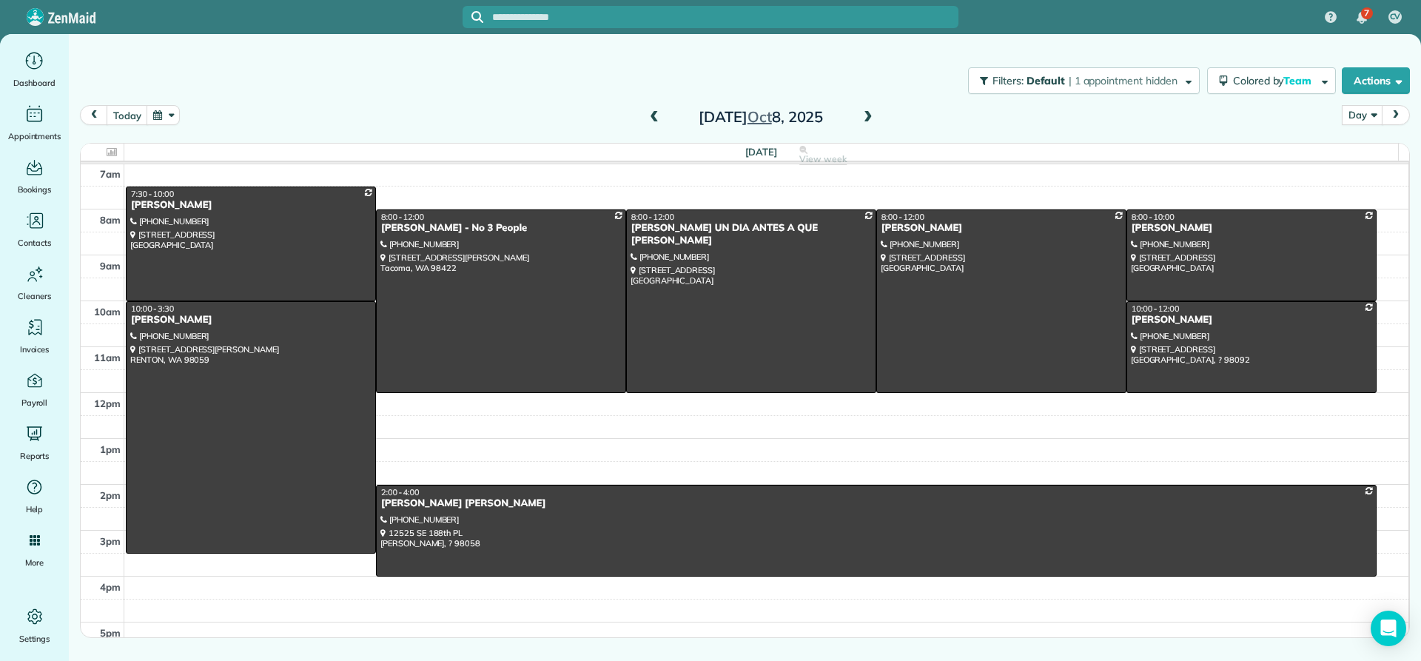
click at [872, 121] on span at bounding box center [868, 117] width 16 height 13
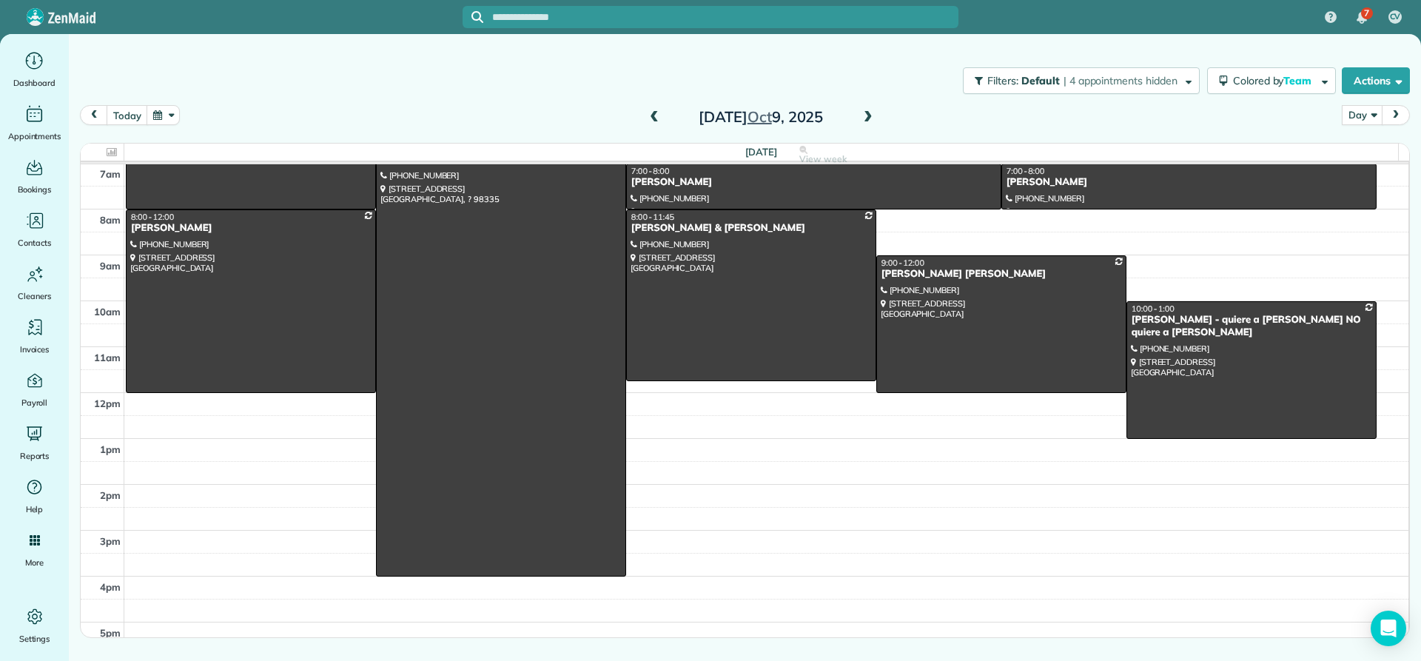
click at [655, 124] on span at bounding box center [654, 117] width 16 height 13
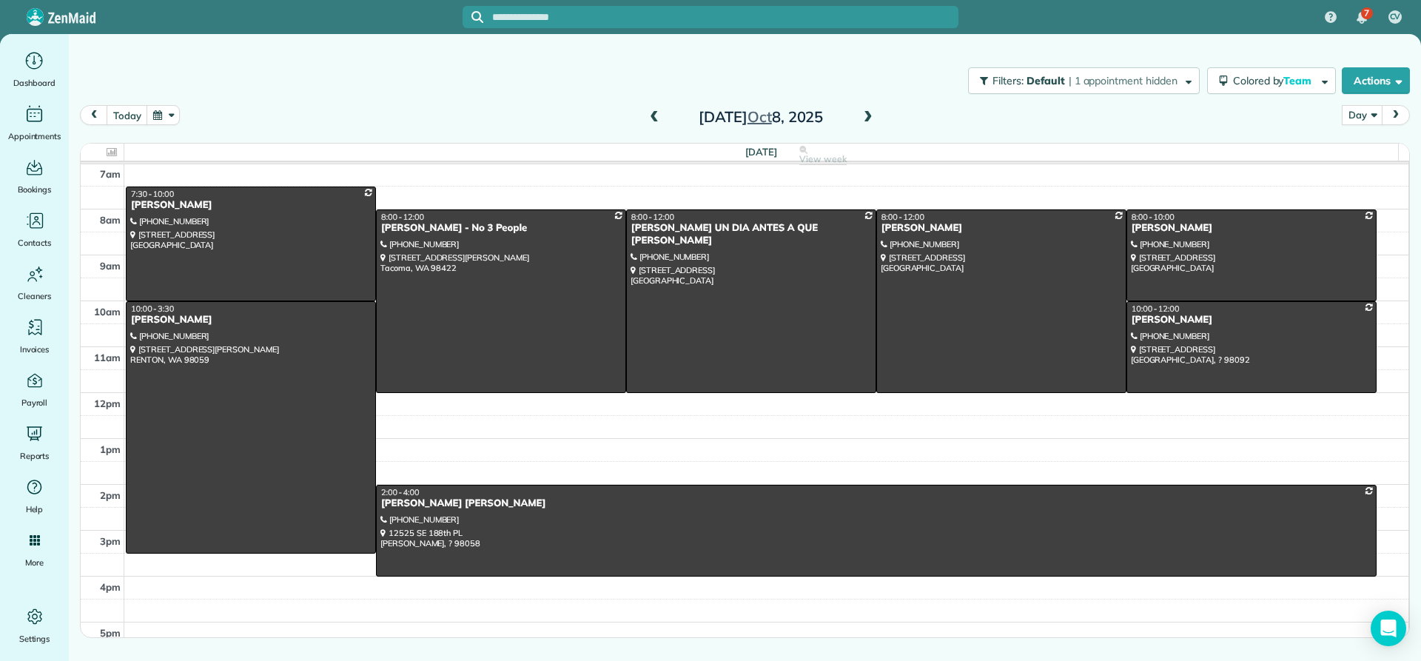
click at [654, 123] on span at bounding box center [654, 117] width 16 height 13
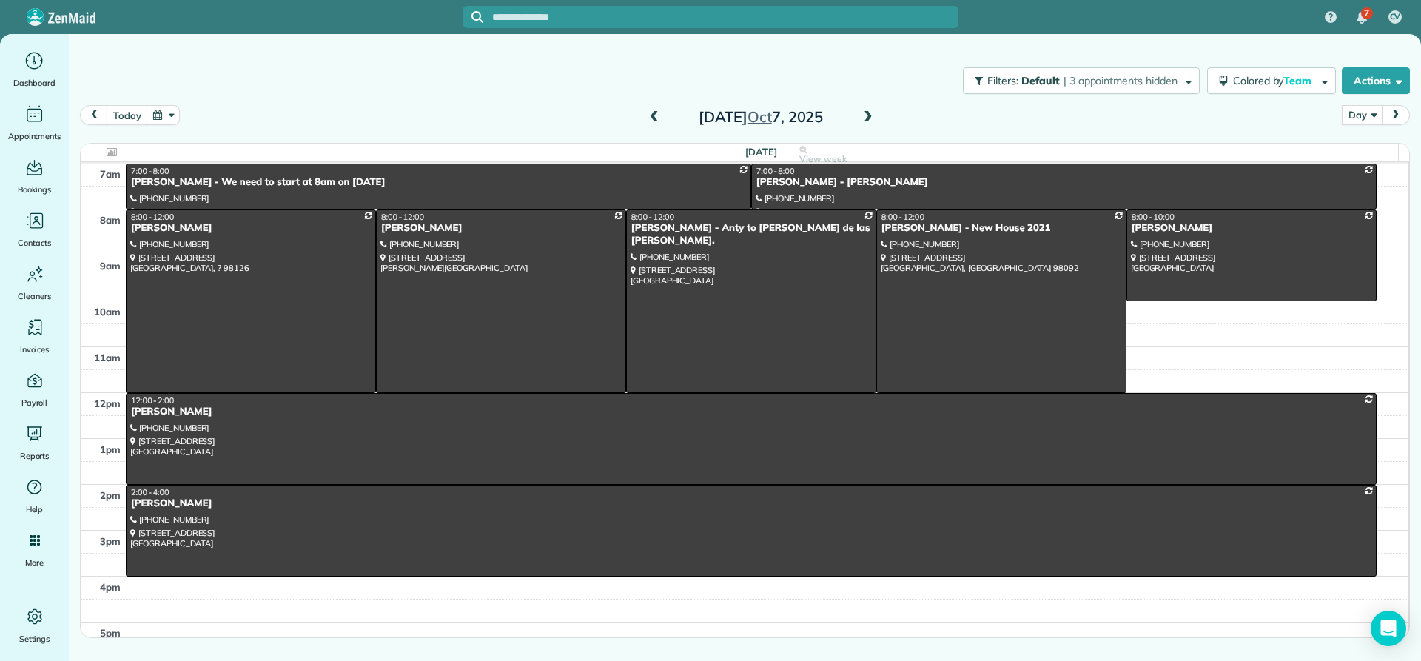
click at [654, 123] on span at bounding box center [654, 117] width 16 height 13
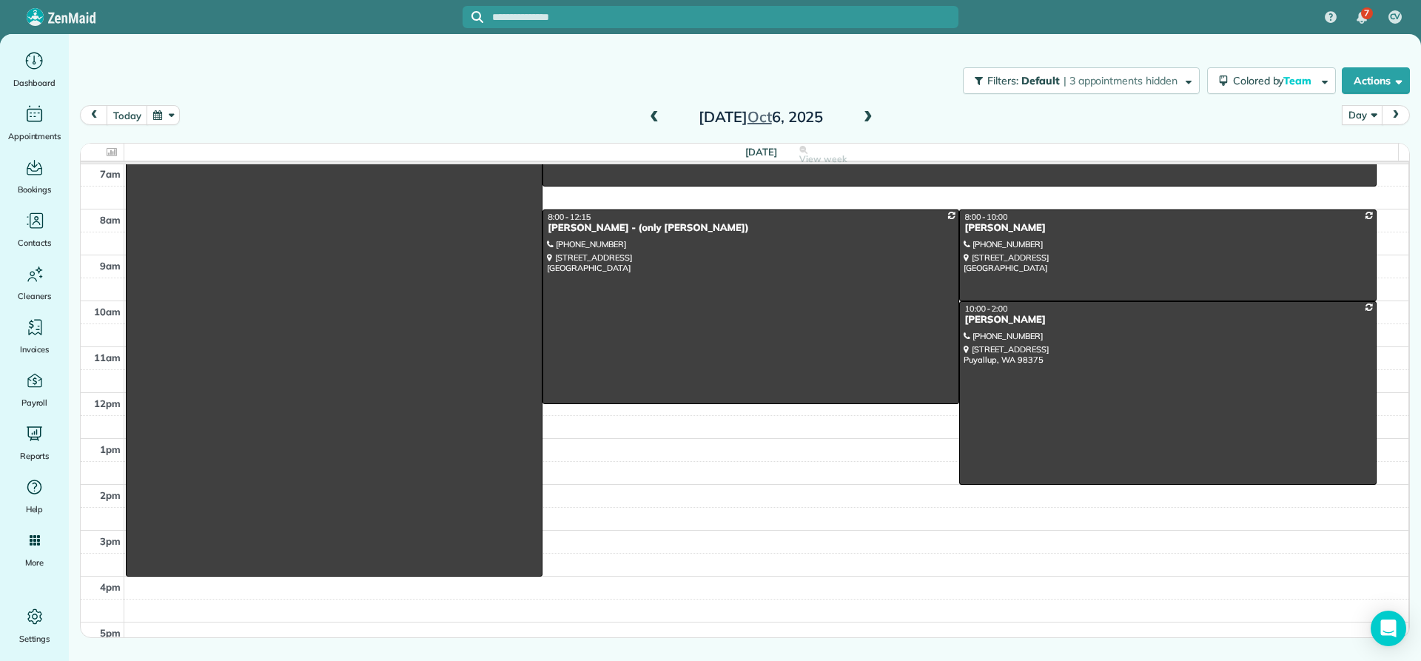
click at [658, 125] on span at bounding box center [654, 118] width 16 height 22
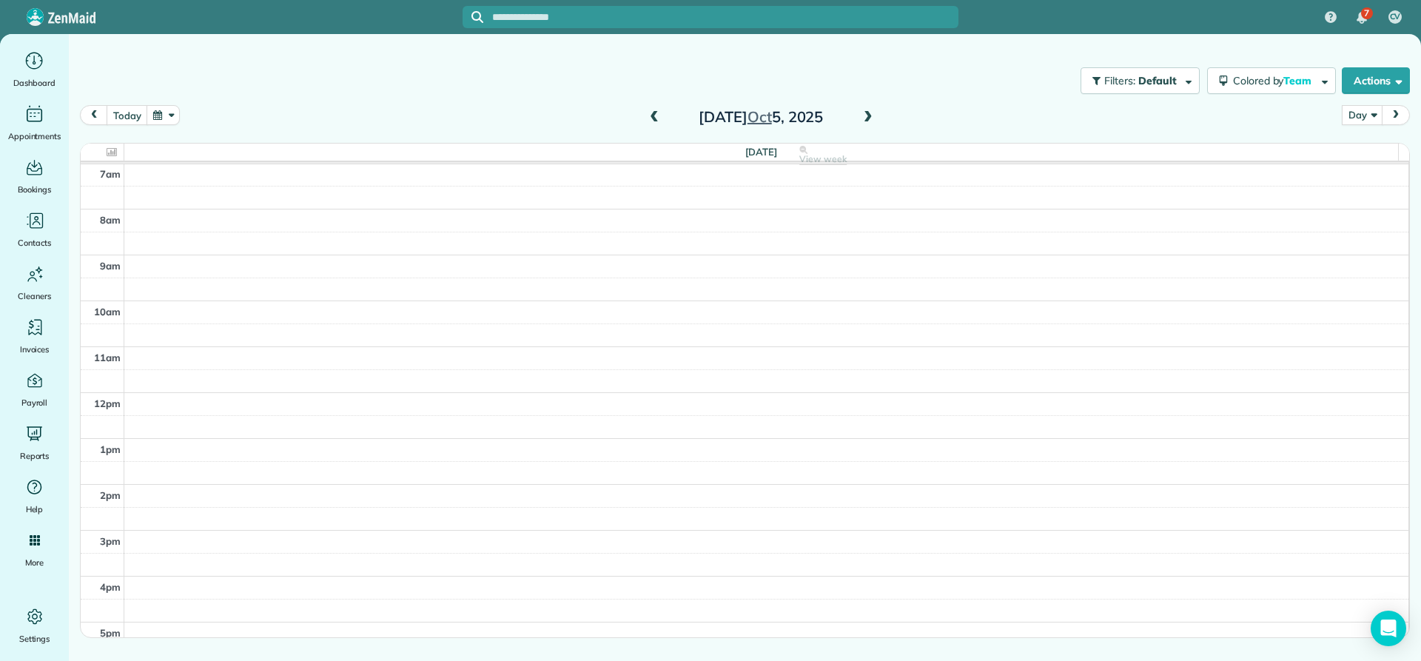
click at [656, 118] on span at bounding box center [654, 117] width 16 height 13
click at [655, 118] on span at bounding box center [654, 117] width 16 height 13
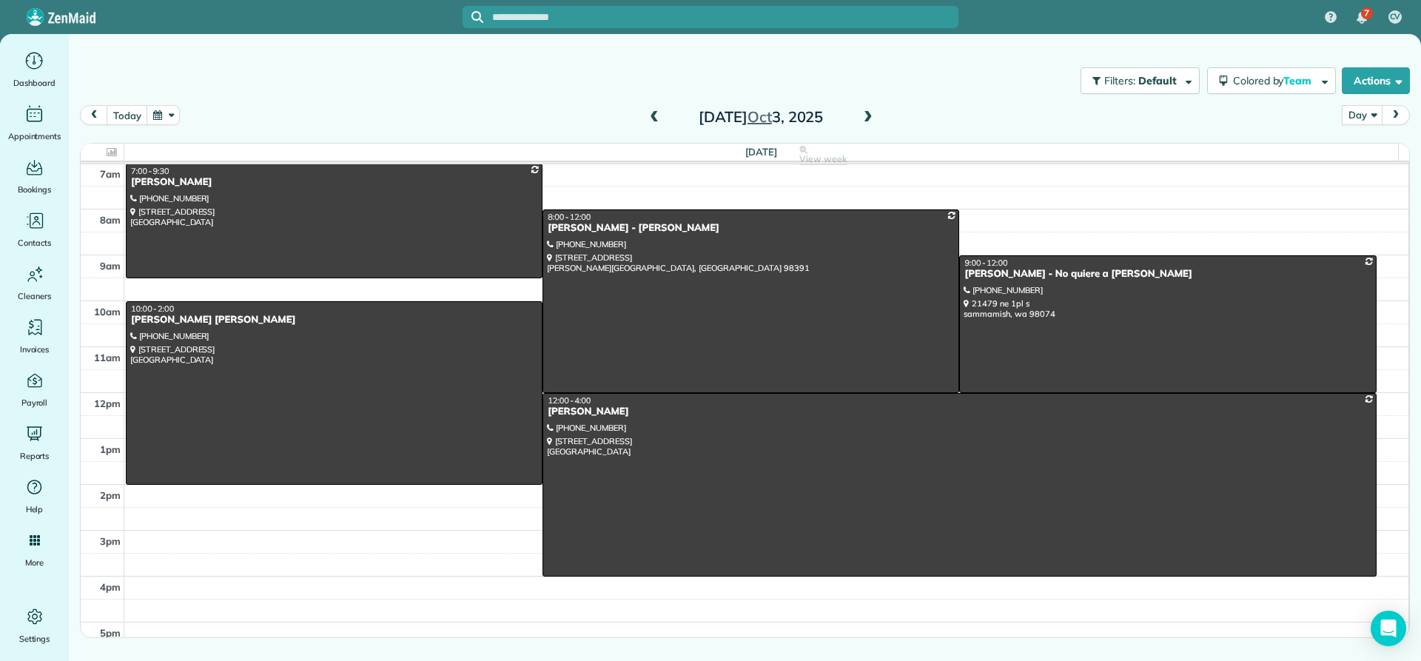
click at [657, 118] on span at bounding box center [654, 117] width 16 height 13
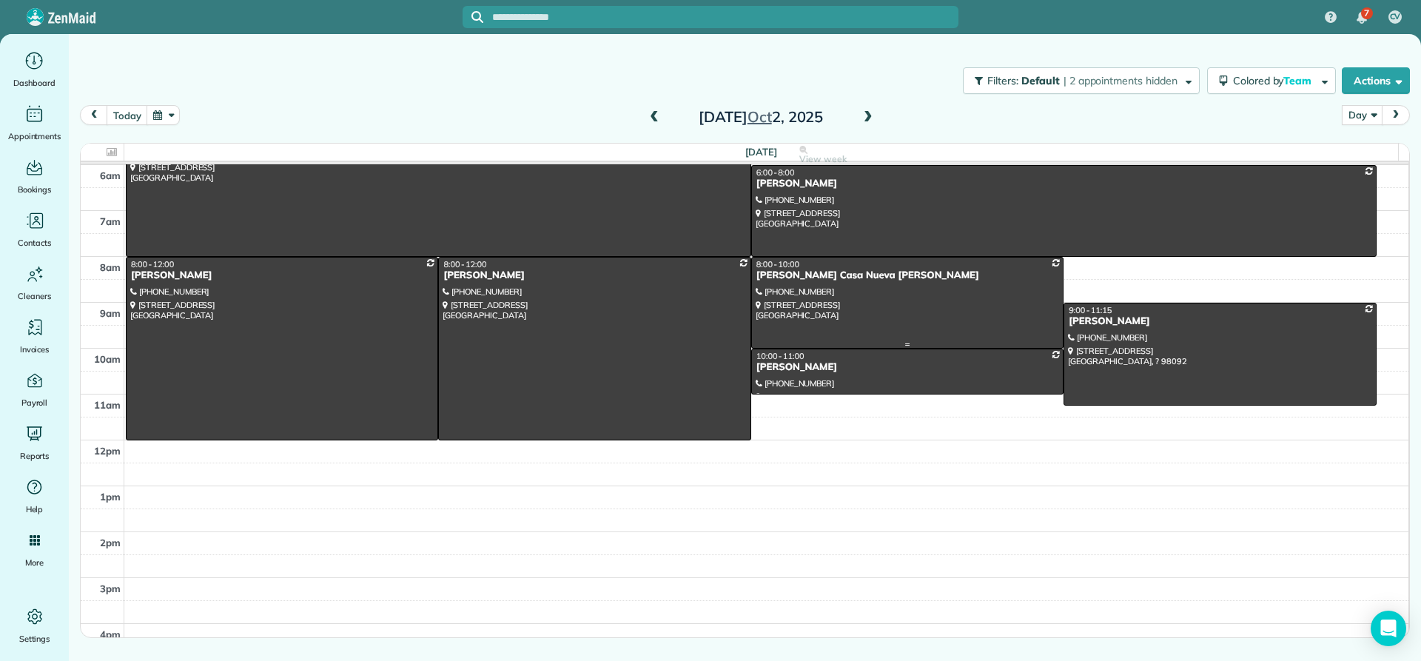
scroll to position [64, 0]
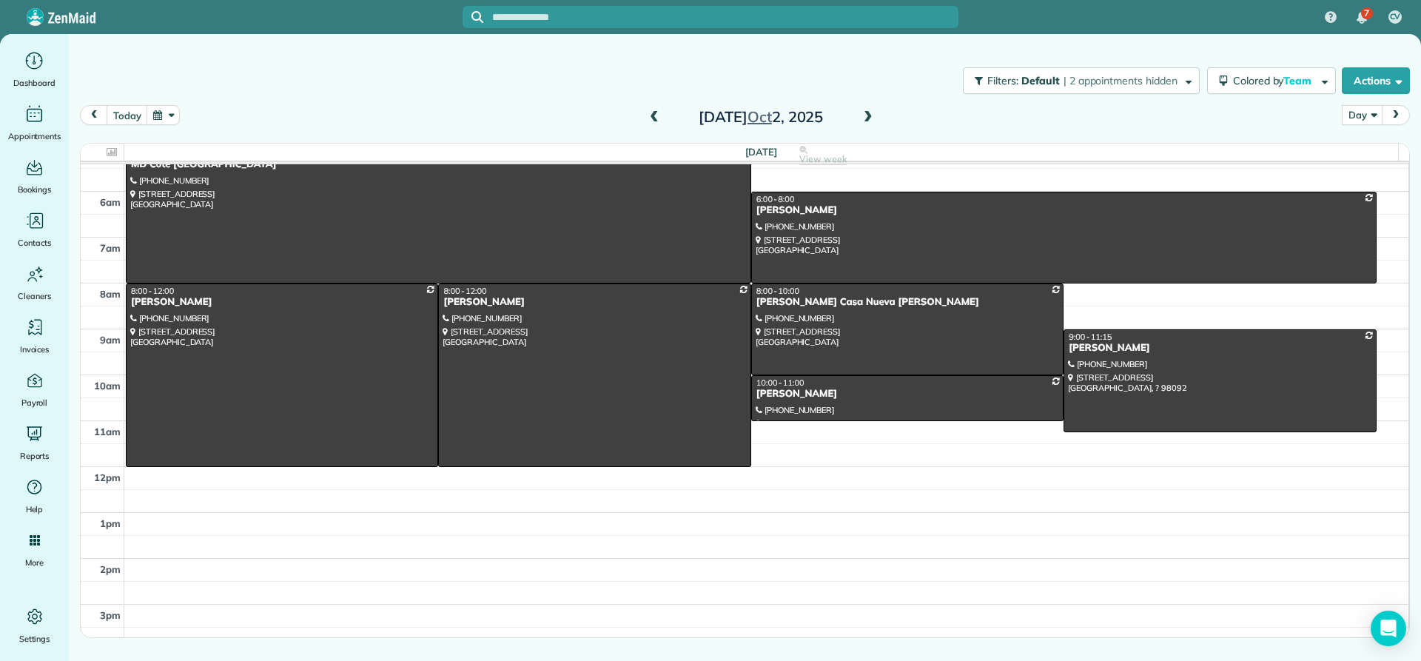
click at [864, 121] on span at bounding box center [868, 117] width 16 height 13
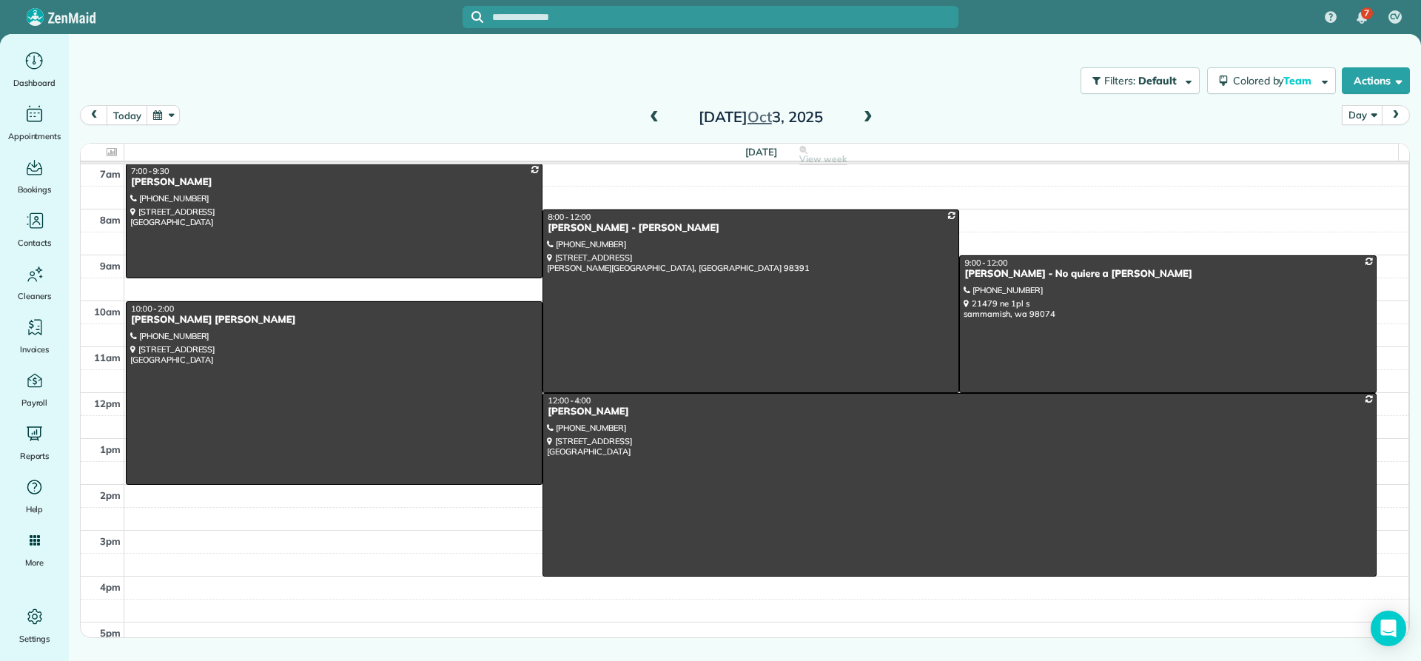
click at [859, 121] on div "Friday Oct 3, 2025" at bounding box center [761, 117] width 237 height 24
click at [871, 119] on span at bounding box center [868, 117] width 16 height 13
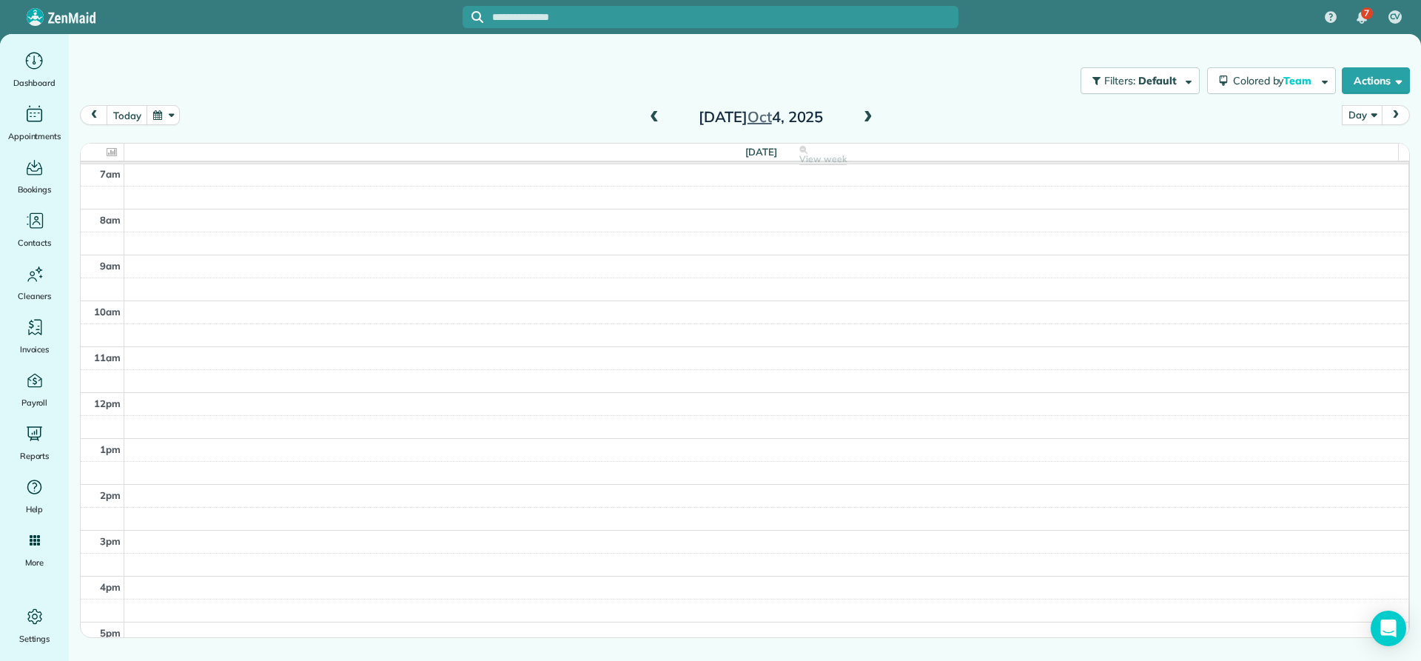
click at [869, 115] on span at bounding box center [868, 117] width 16 height 13
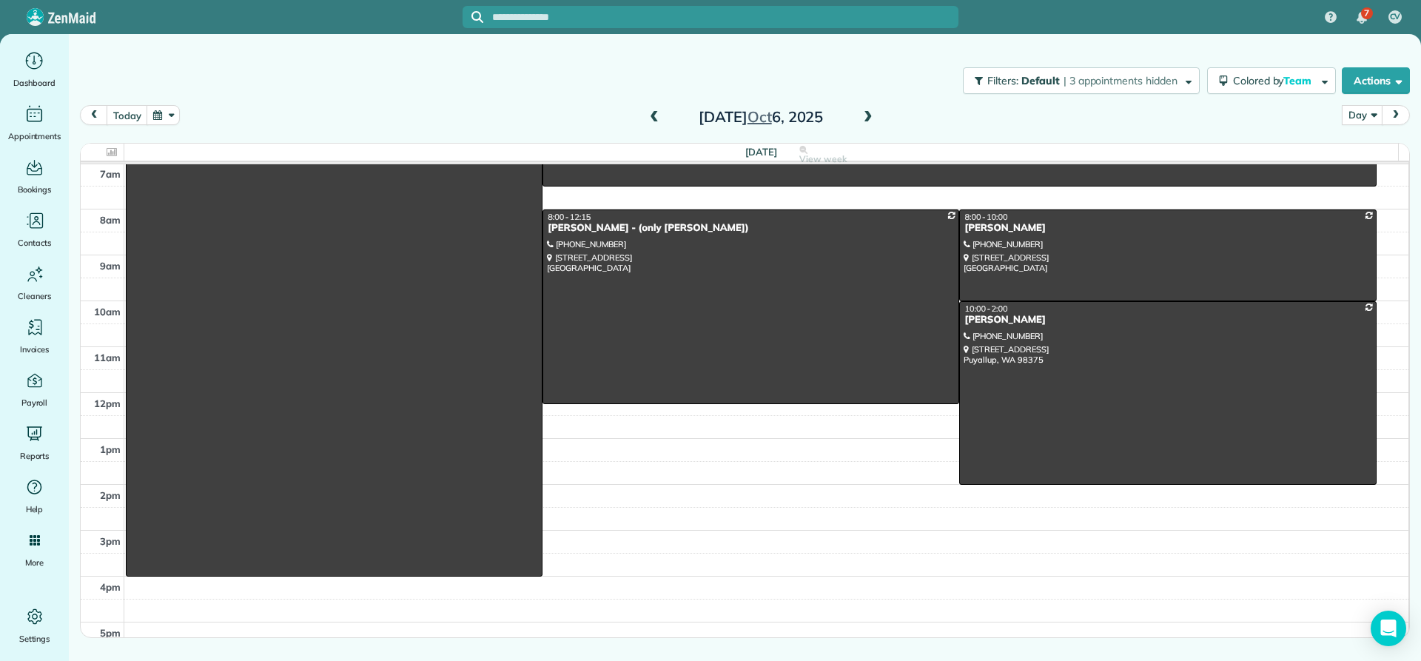
click at [869, 115] on span at bounding box center [868, 117] width 16 height 13
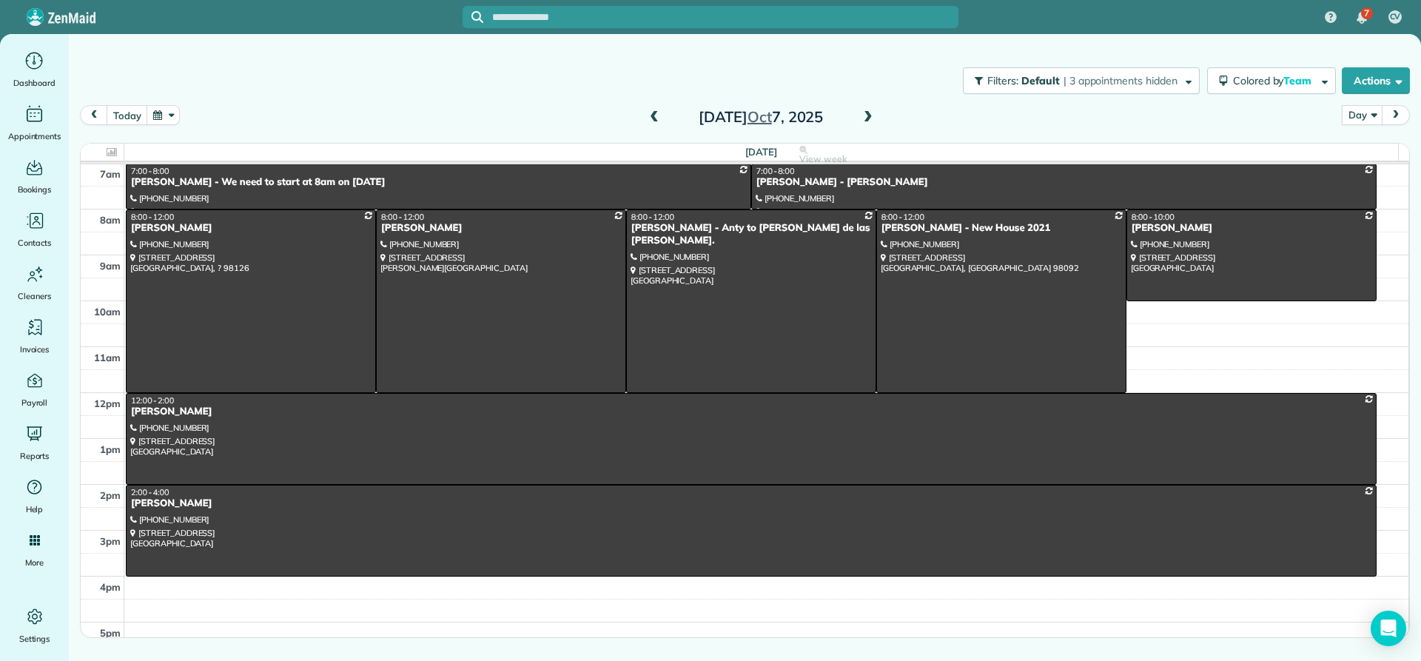
click at [869, 115] on span at bounding box center [868, 117] width 16 height 13
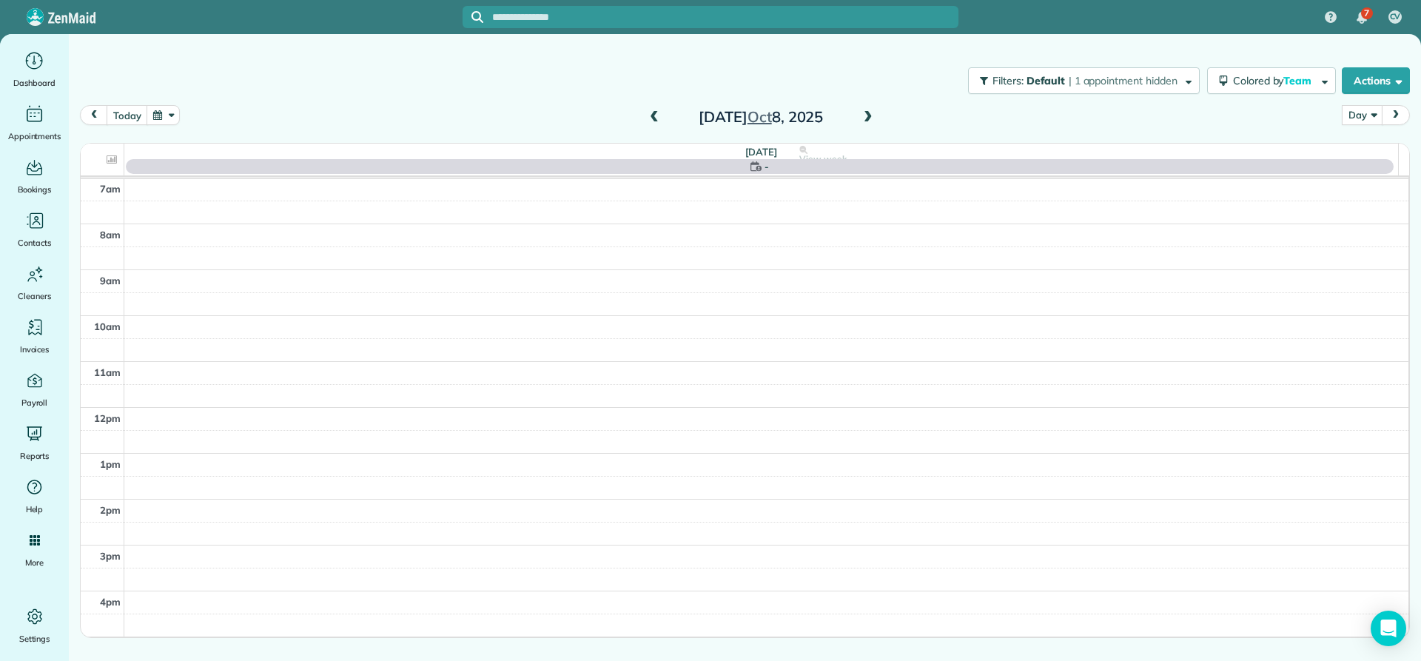
click at [869, 115] on span at bounding box center [868, 117] width 16 height 13
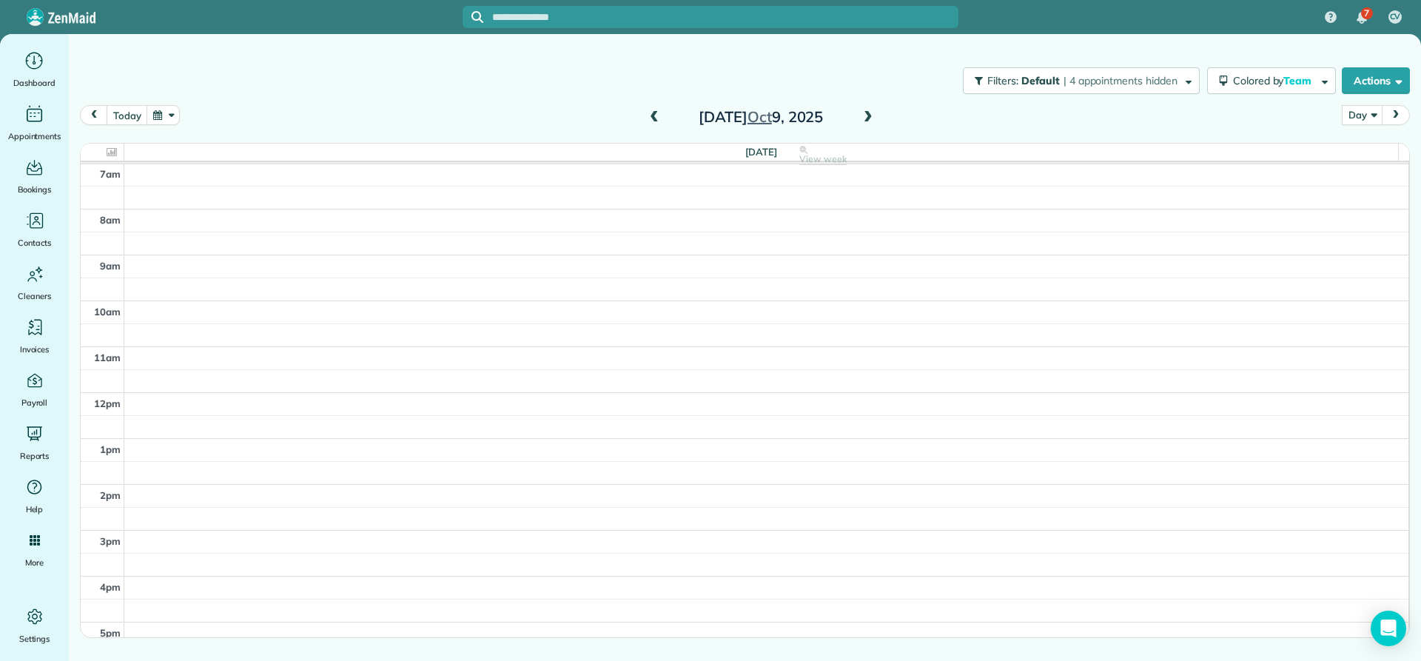
click at [870, 120] on span at bounding box center [868, 117] width 16 height 13
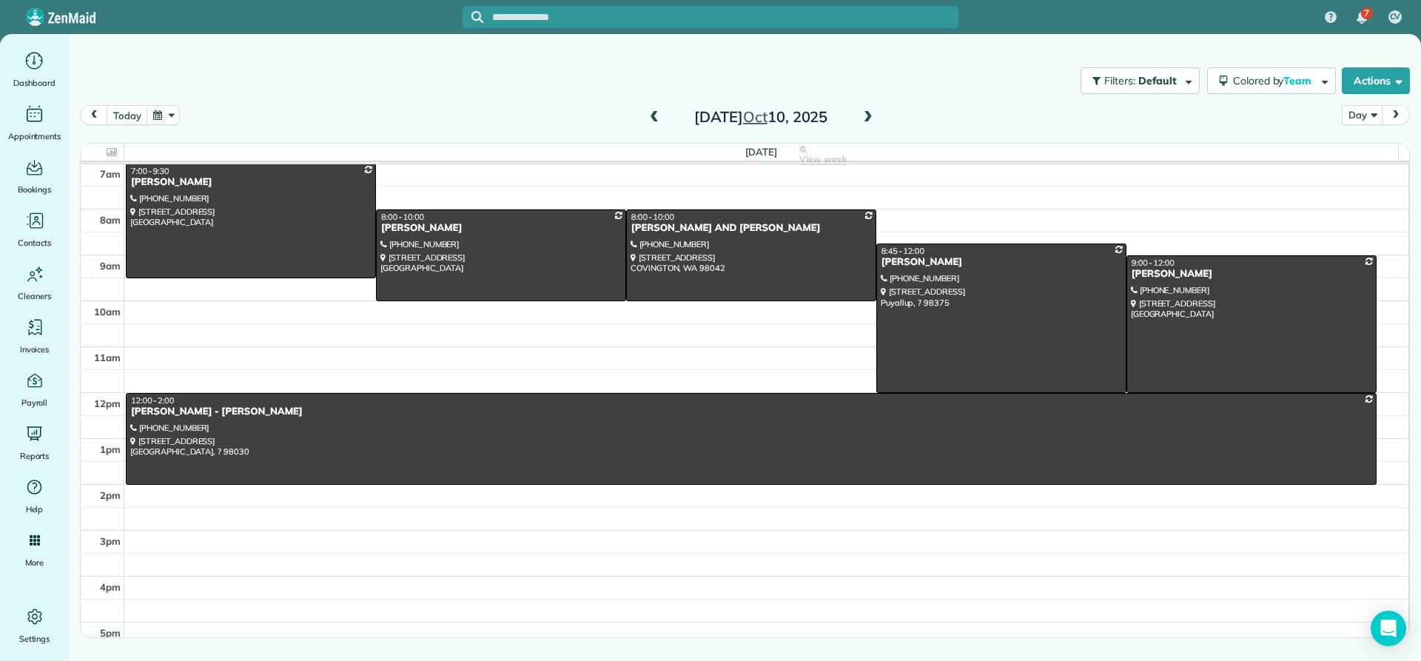
click at [659, 121] on span at bounding box center [654, 117] width 16 height 13
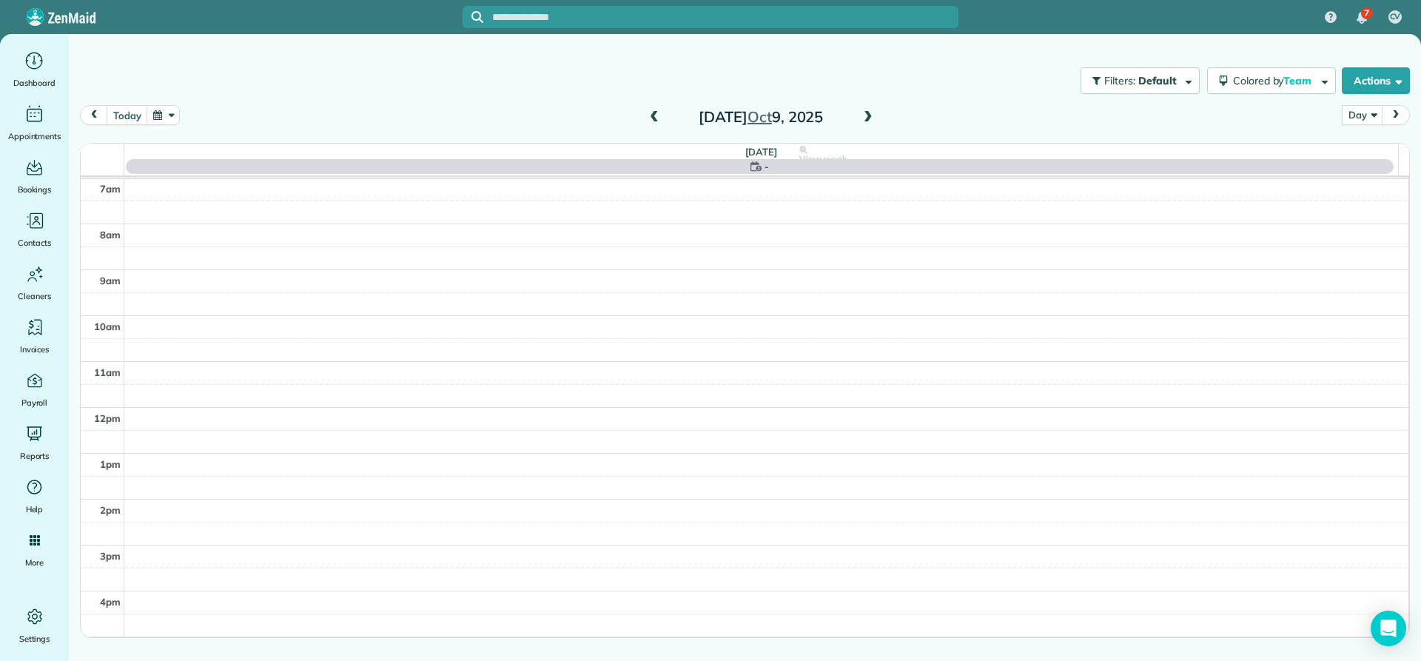
click at [659, 120] on span at bounding box center [654, 117] width 16 height 13
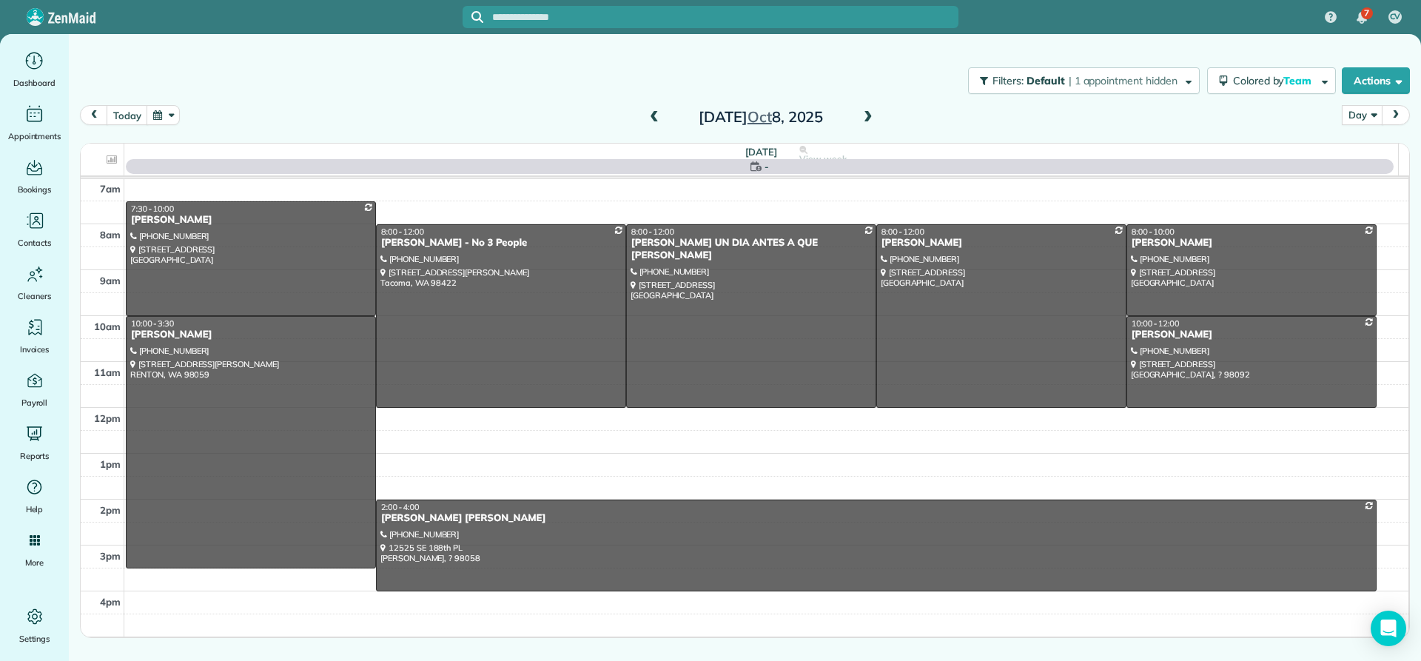
click at [659, 120] on span at bounding box center [654, 117] width 16 height 13
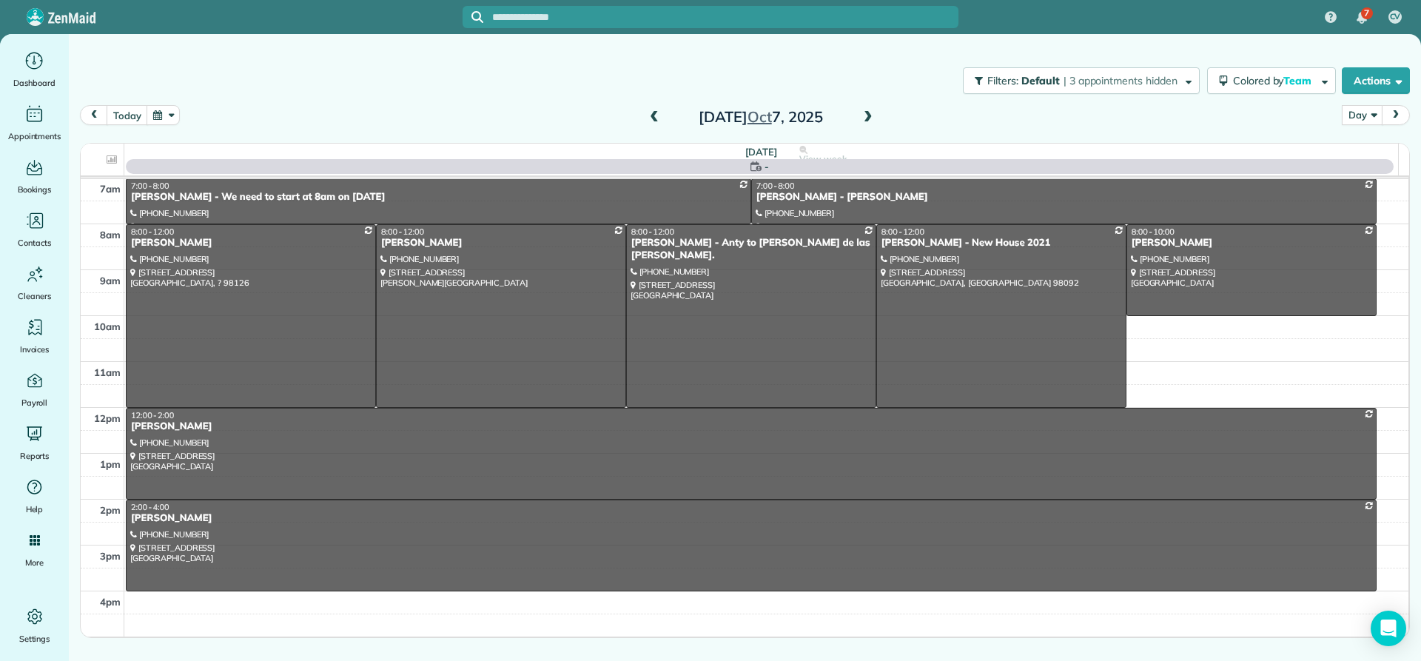
click at [659, 119] on span at bounding box center [654, 117] width 16 height 13
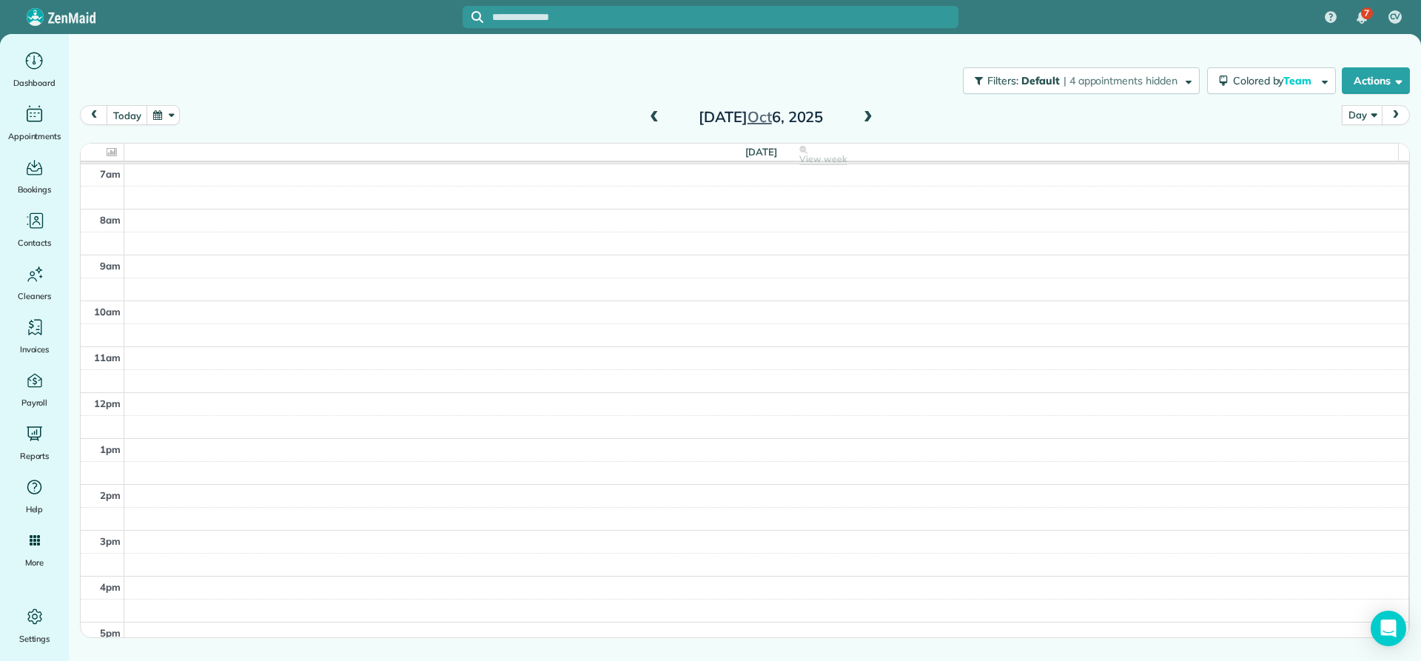
click at [660, 118] on span at bounding box center [654, 117] width 16 height 13
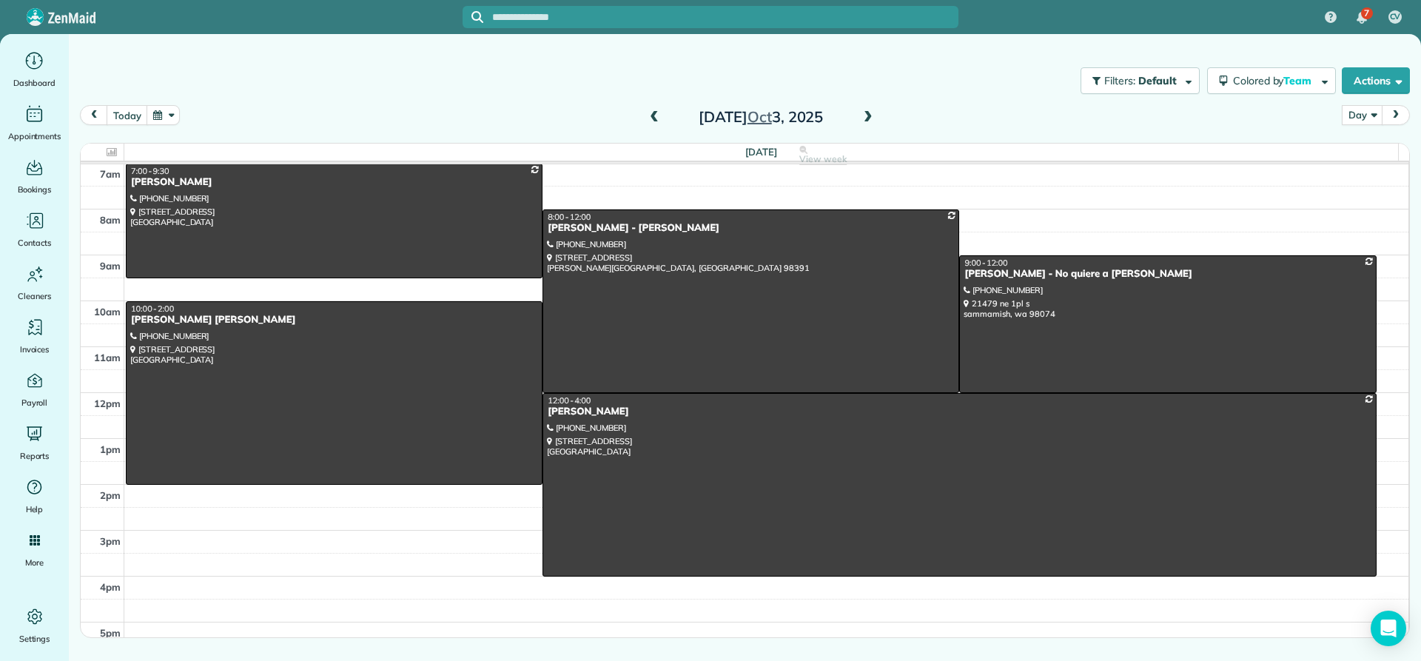
click at [660, 118] on span at bounding box center [654, 117] width 16 height 13
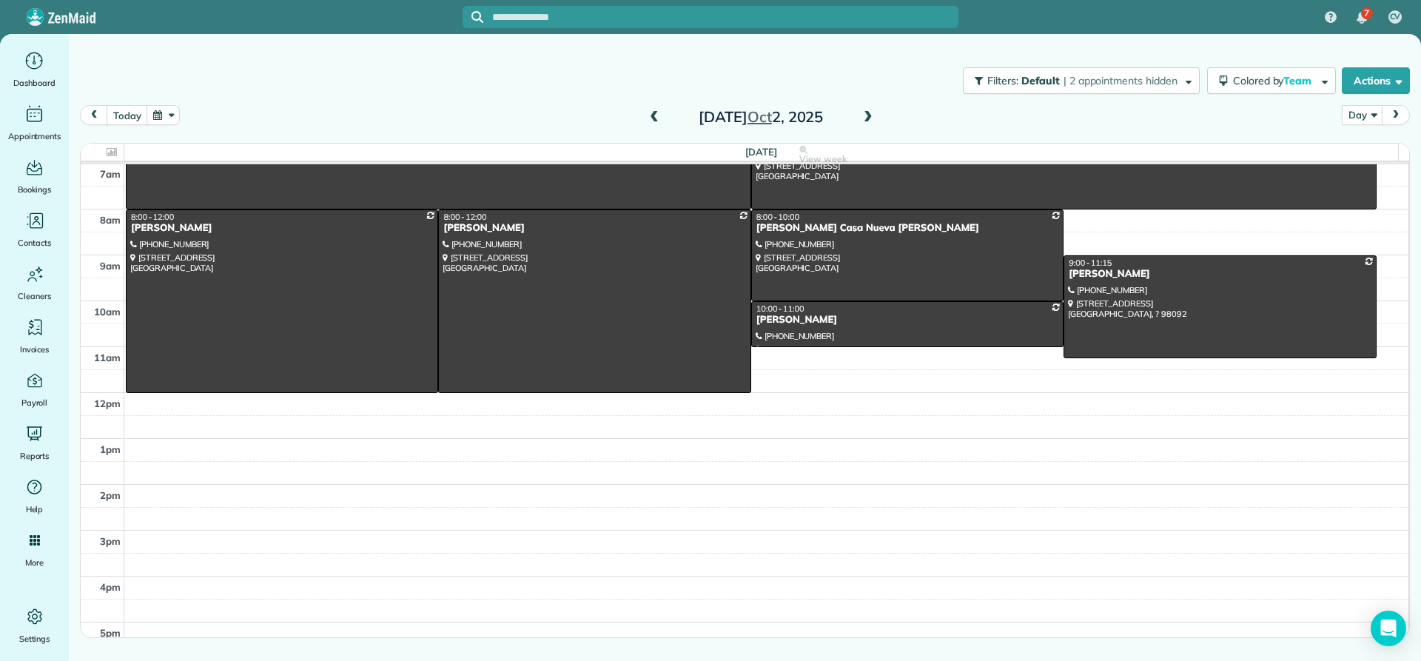
click at [660, 118] on span at bounding box center [654, 117] width 16 height 13
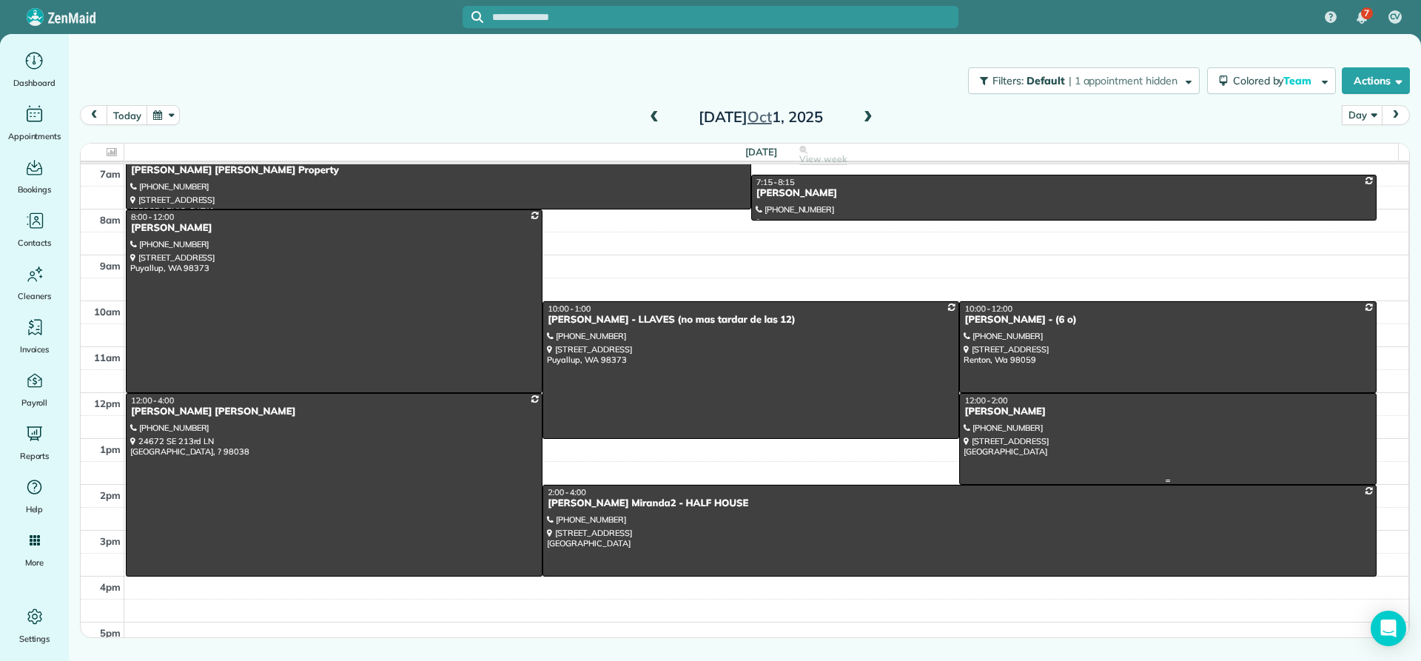
click at [974, 417] on div "CHARLES JOHNSTON" at bounding box center [1168, 412] width 408 height 13
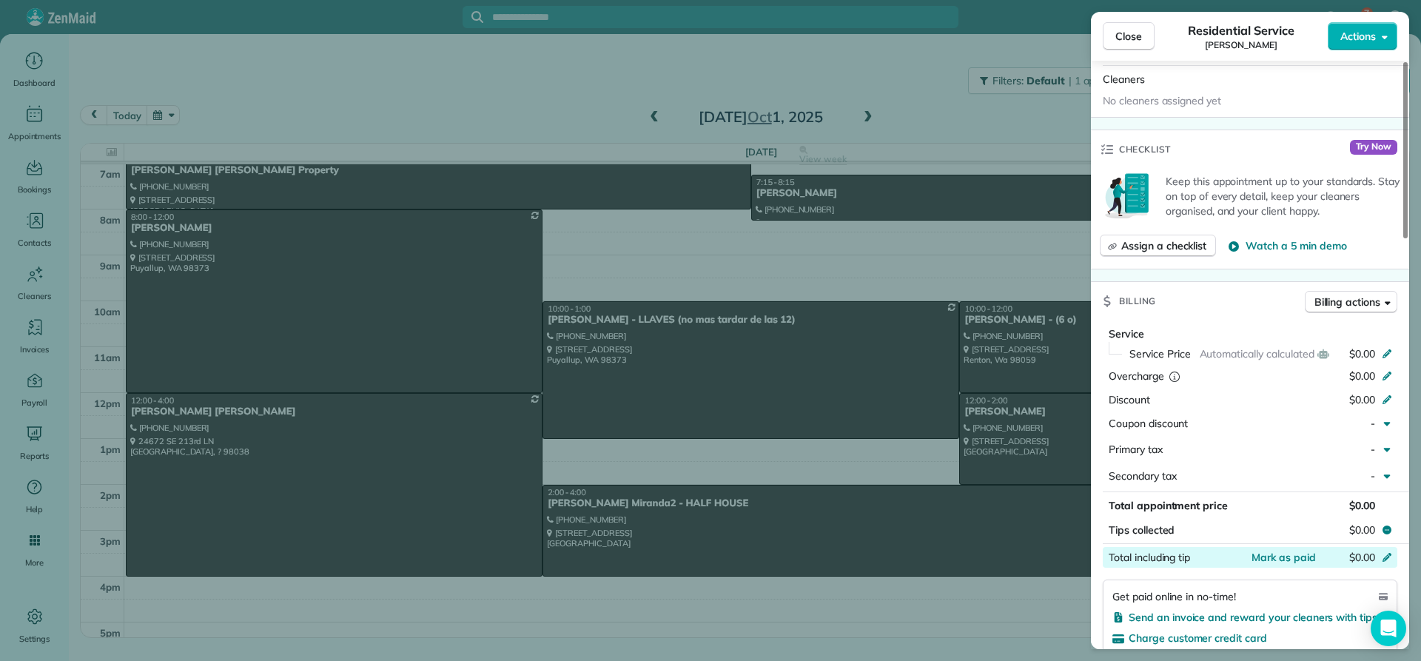
scroll to position [594, 0]
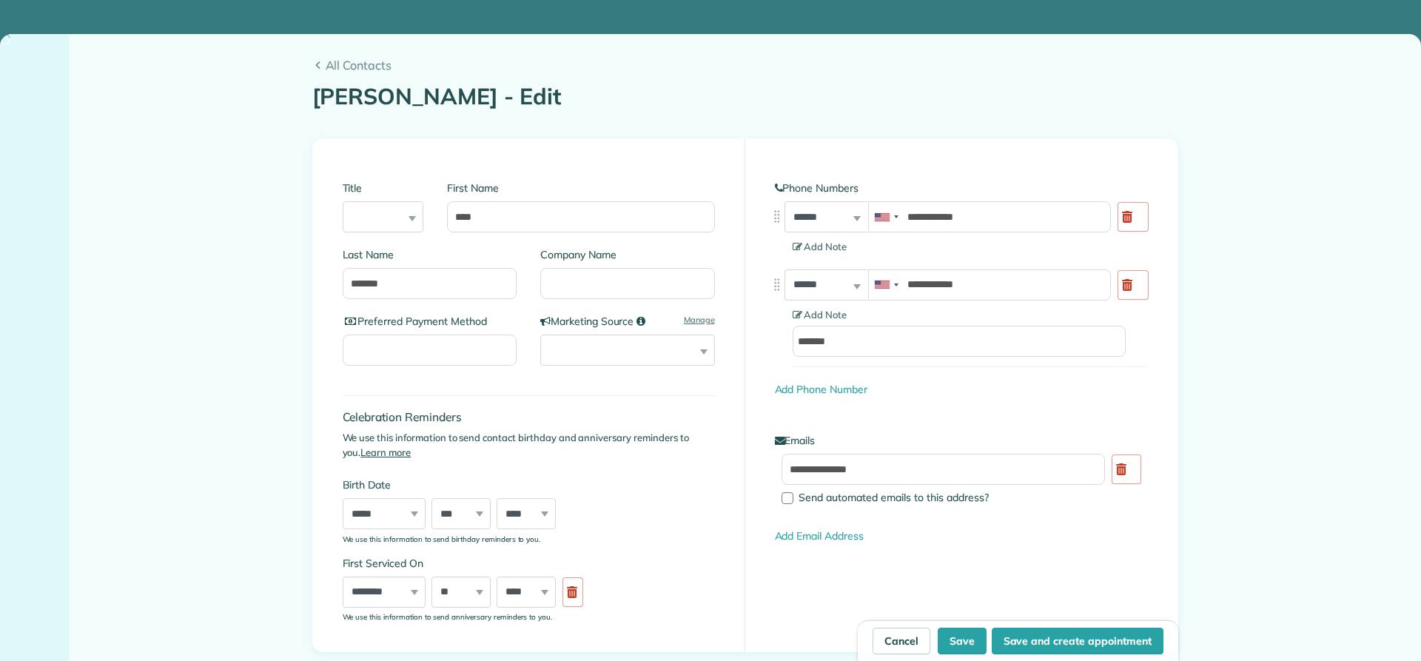
type input "**********"
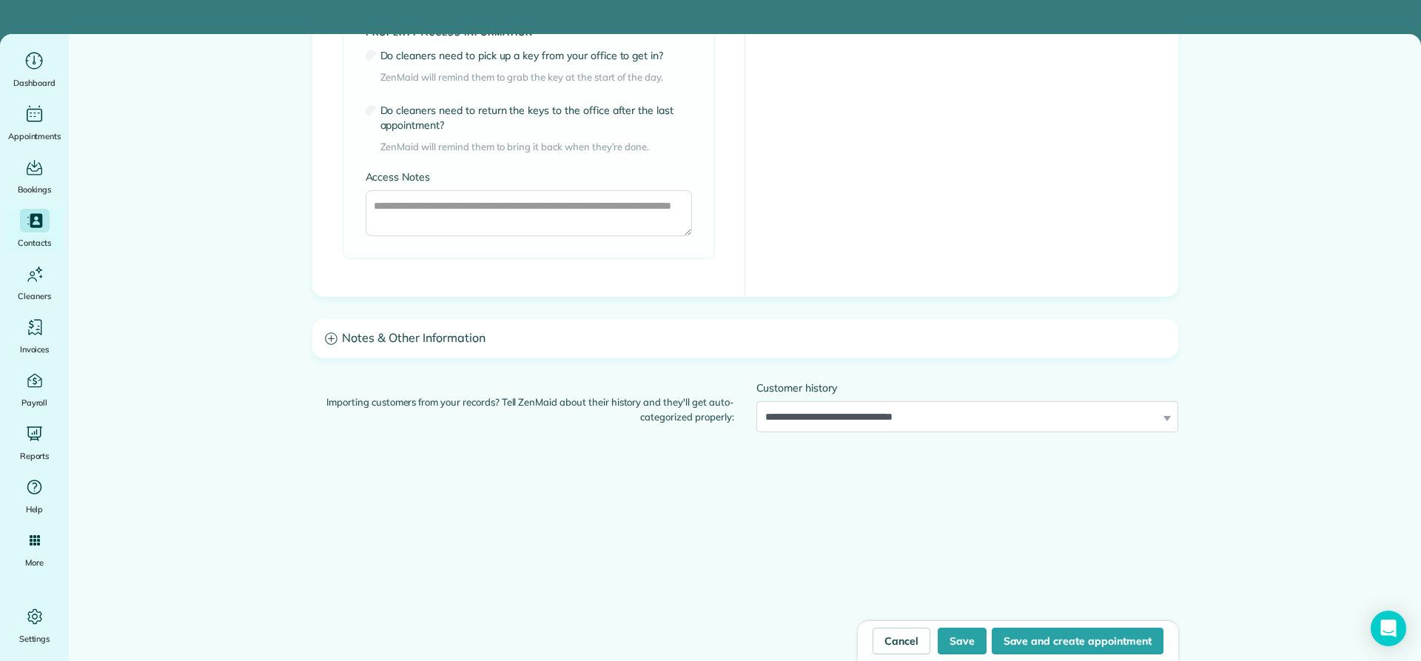
scroll to position [1158, 0]
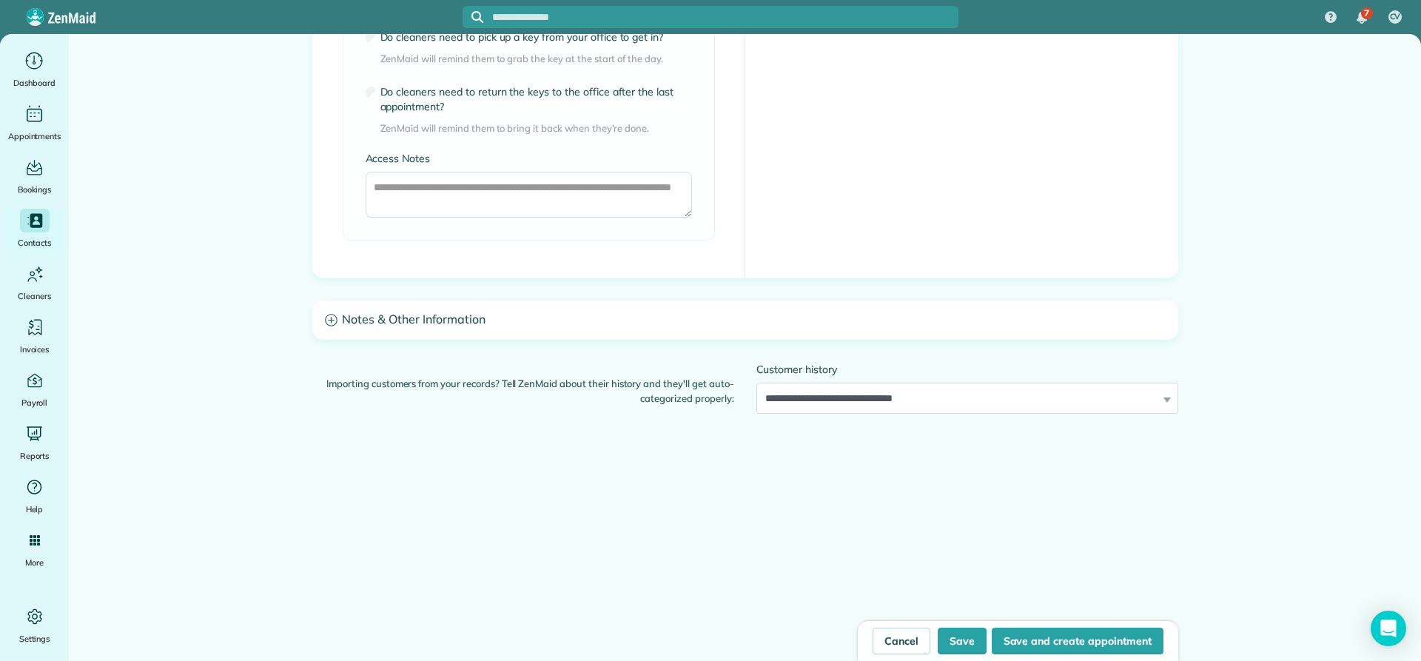
click at [394, 318] on h3 "Notes & Other Information" at bounding box center [745, 320] width 865 height 38
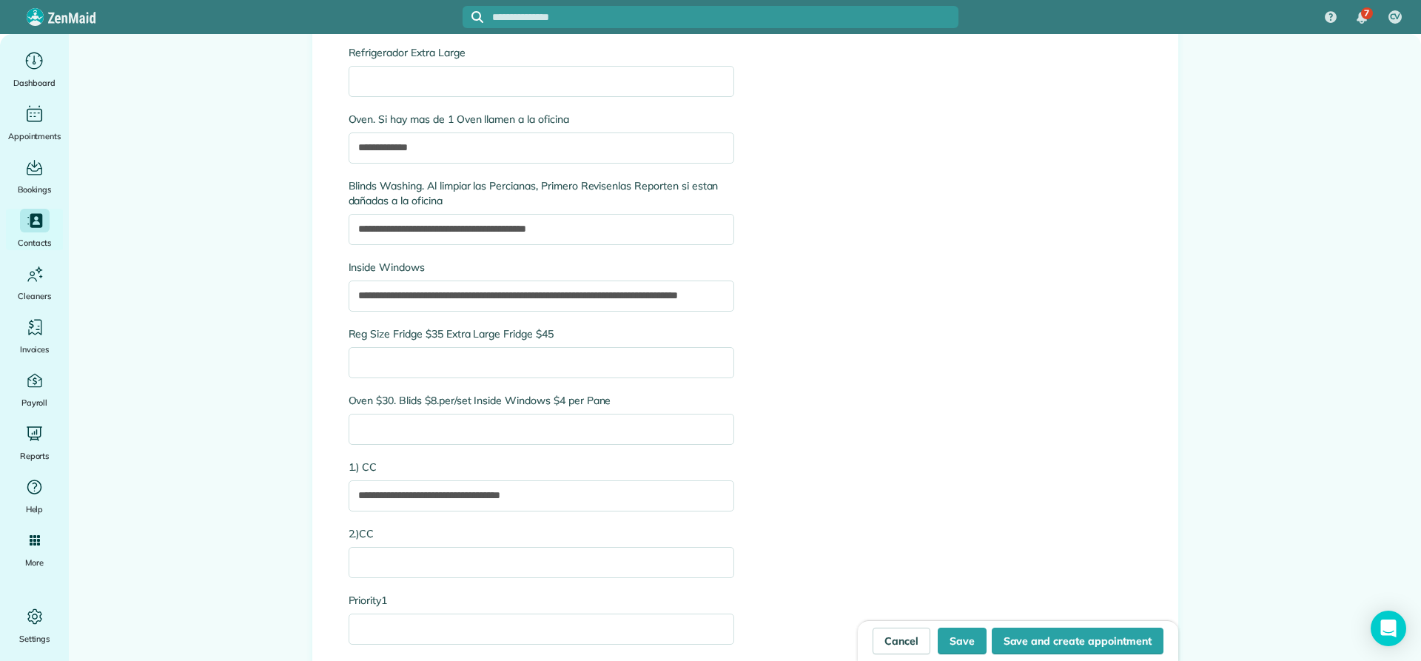
scroll to position [3379, 0]
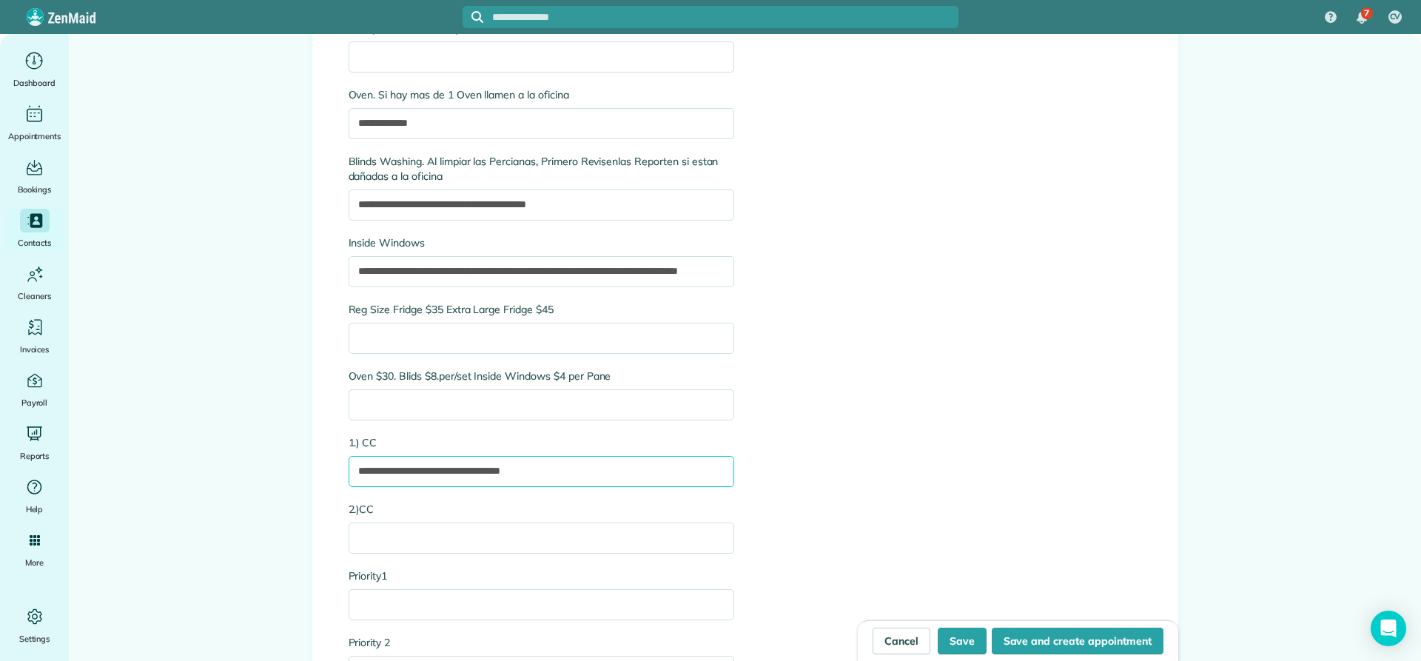
click at [568, 475] on input "**********" at bounding box center [542, 471] width 386 height 31
click at [376, 535] on input "2.)CC" at bounding box center [542, 538] width 386 height 31
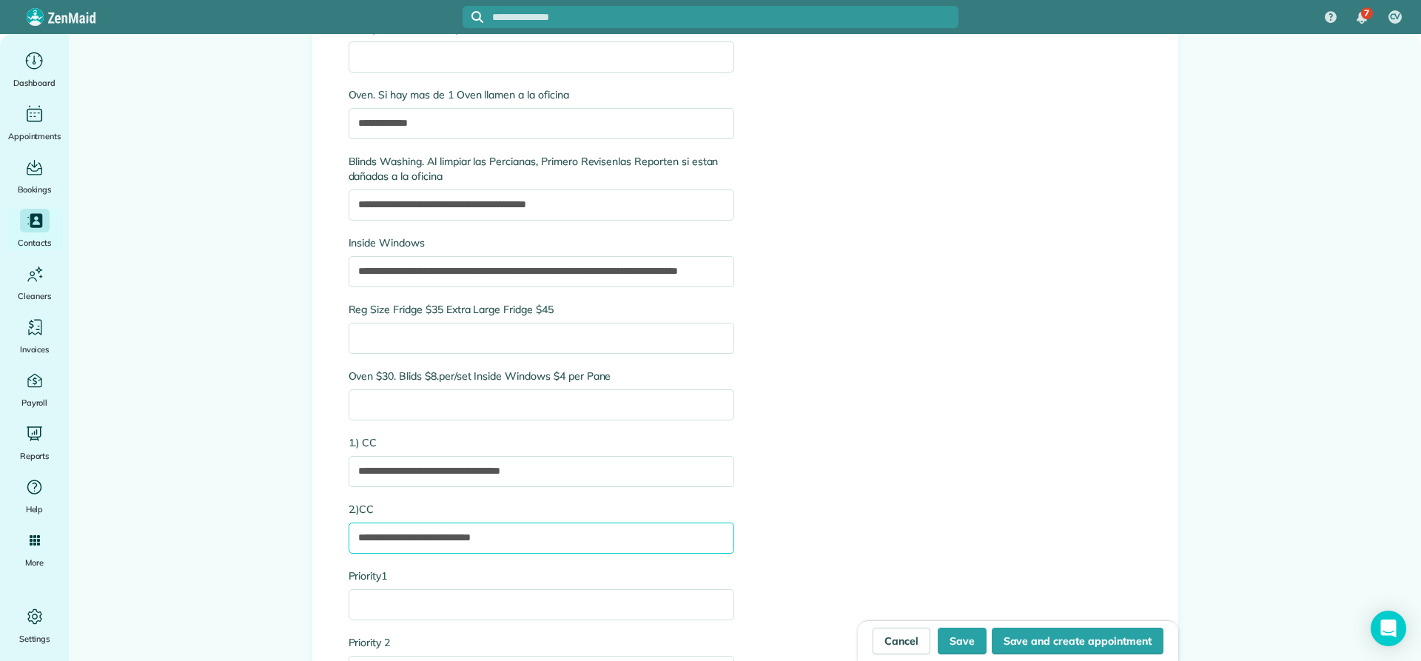
click at [464, 536] on input "**********" at bounding box center [542, 538] width 386 height 31
click at [560, 544] on input "**********" at bounding box center [542, 538] width 386 height 31
type input "**********"
click at [958, 640] on button "Save" at bounding box center [962, 641] width 49 height 27
type input "**********"
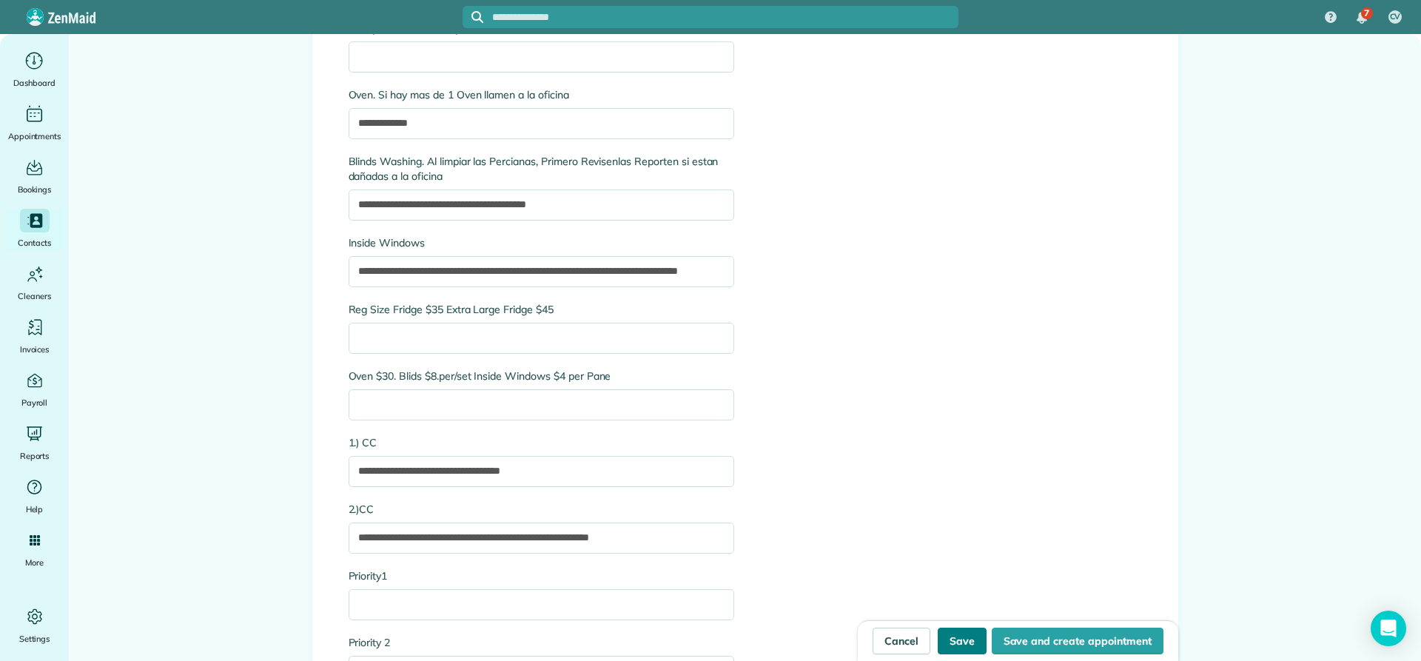
type input "**********"
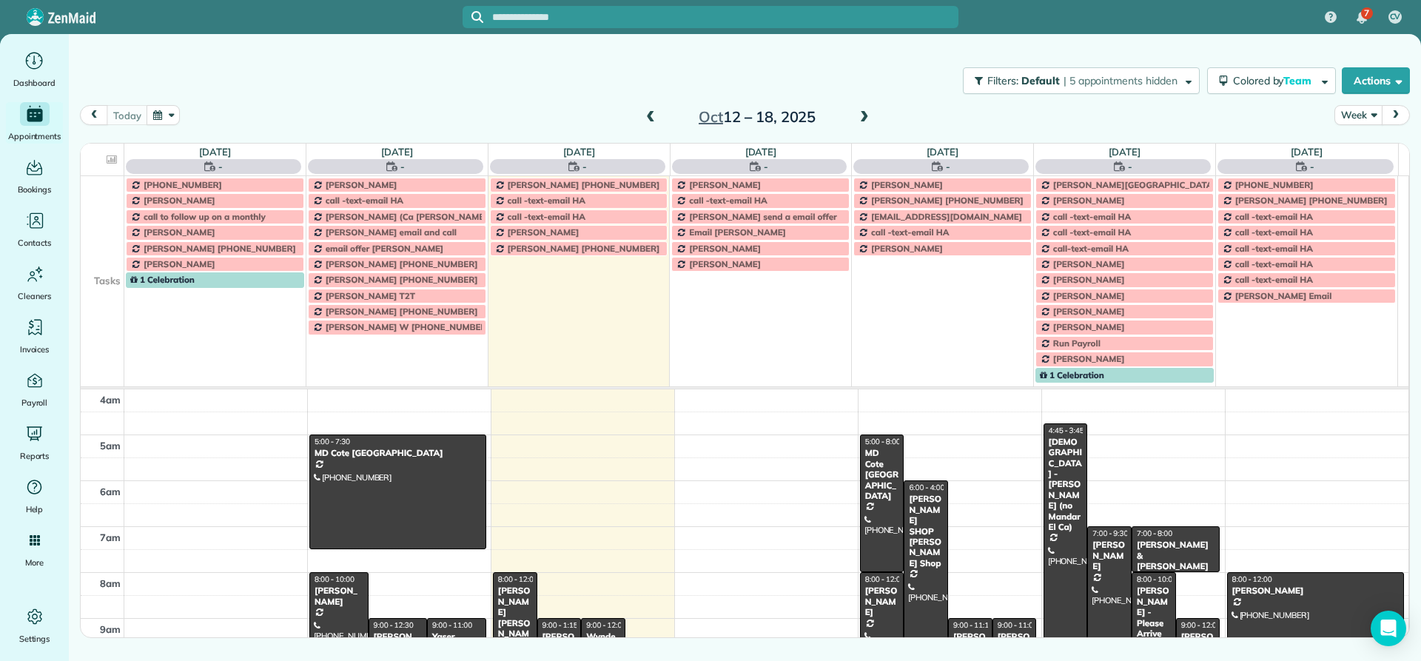
scroll to position [138, 0]
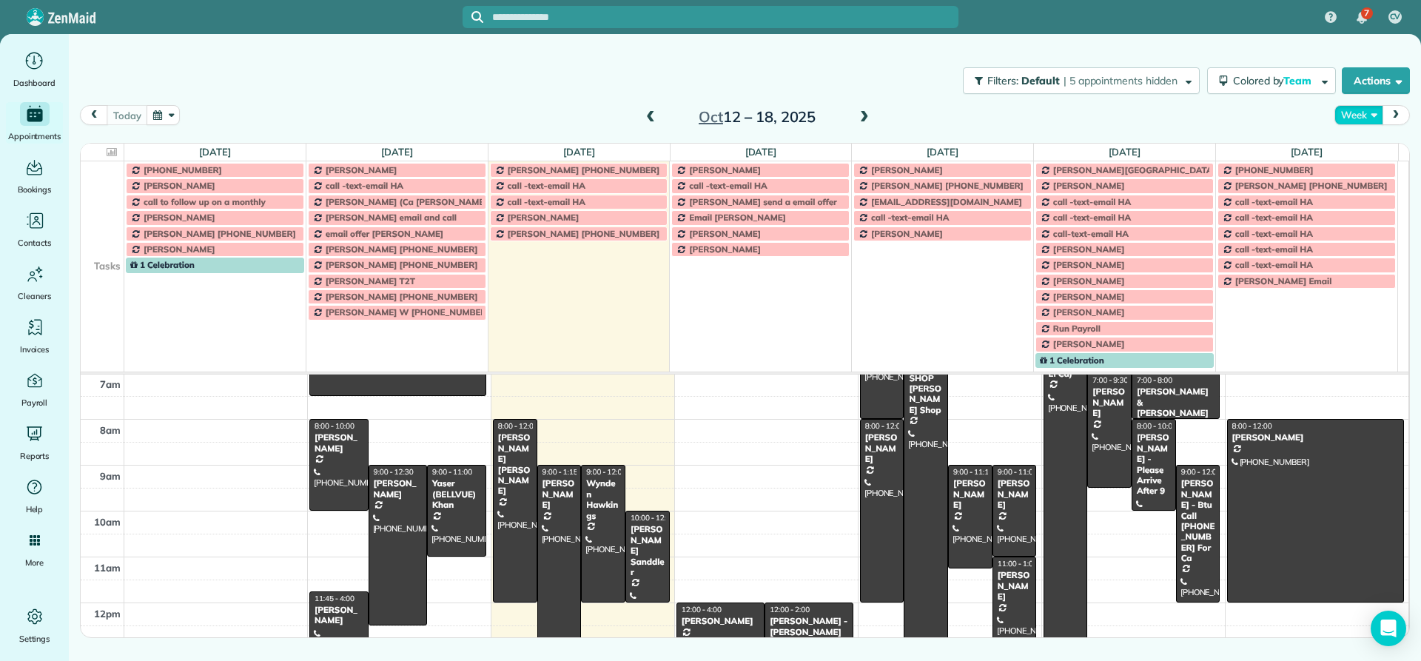
click at [1369, 116] on button "Week" at bounding box center [1359, 115] width 48 height 20
click at [1353, 151] on link "Day" at bounding box center [1394, 150] width 117 height 30
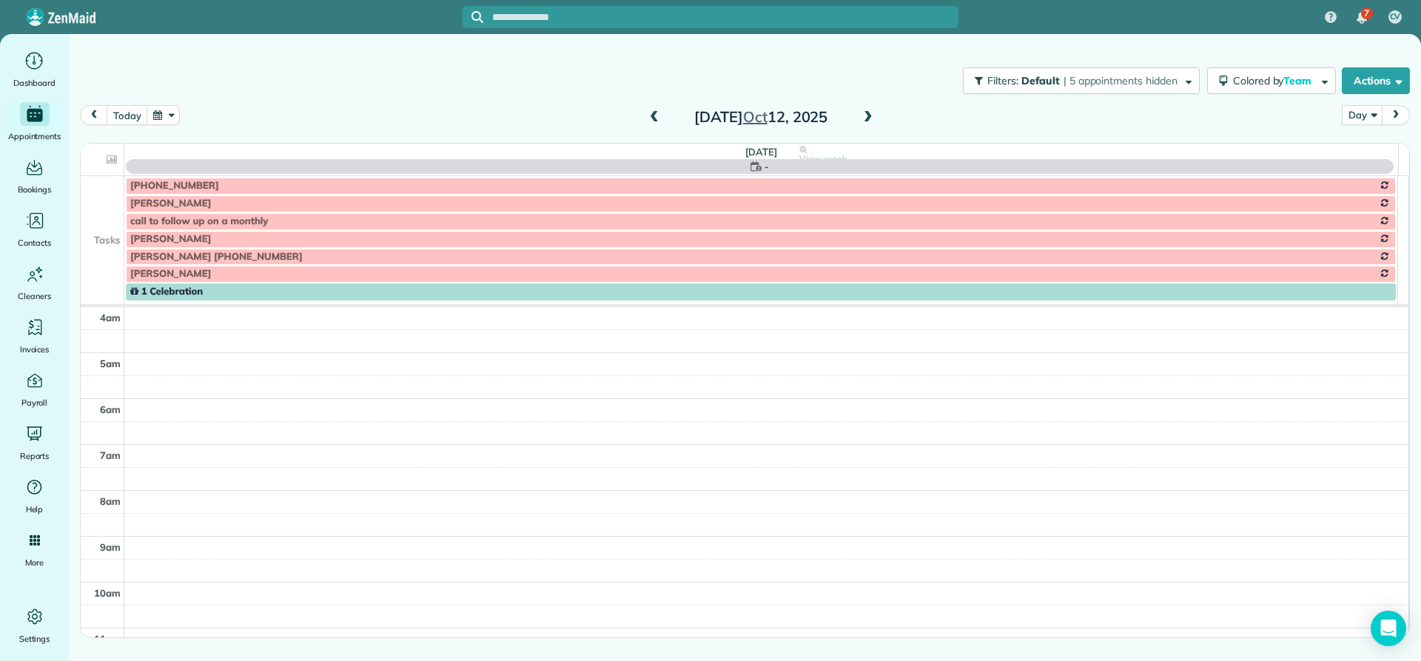
scroll to position [138, 0]
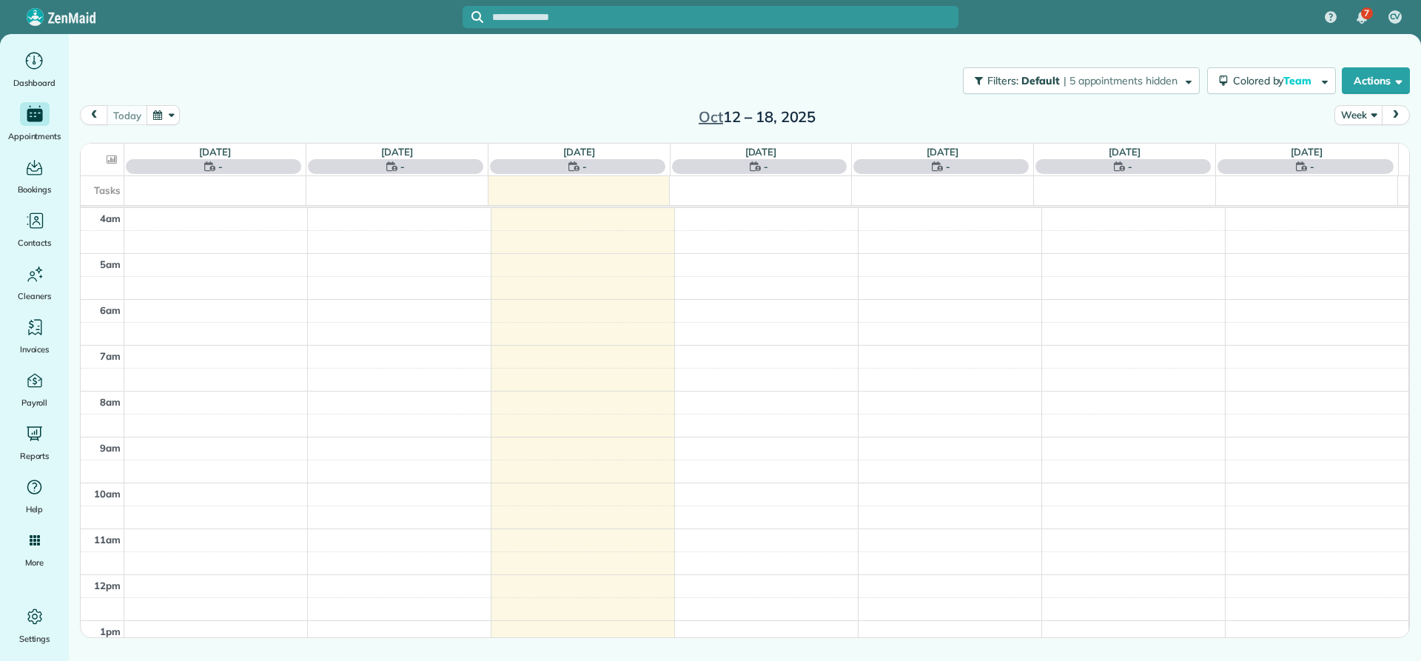
scroll to position [138, 0]
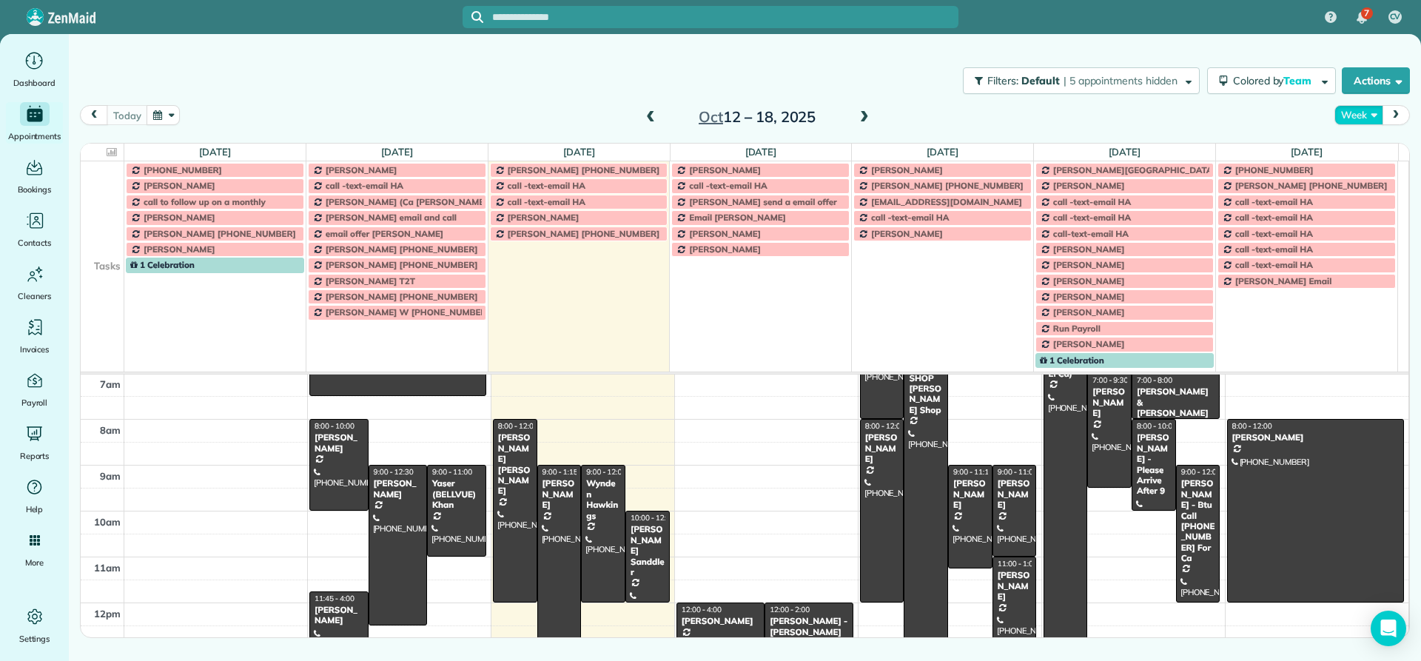
click at [1363, 115] on button "Week" at bounding box center [1359, 115] width 48 height 20
click at [1355, 147] on link "Day" at bounding box center [1394, 150] width 117 height 30
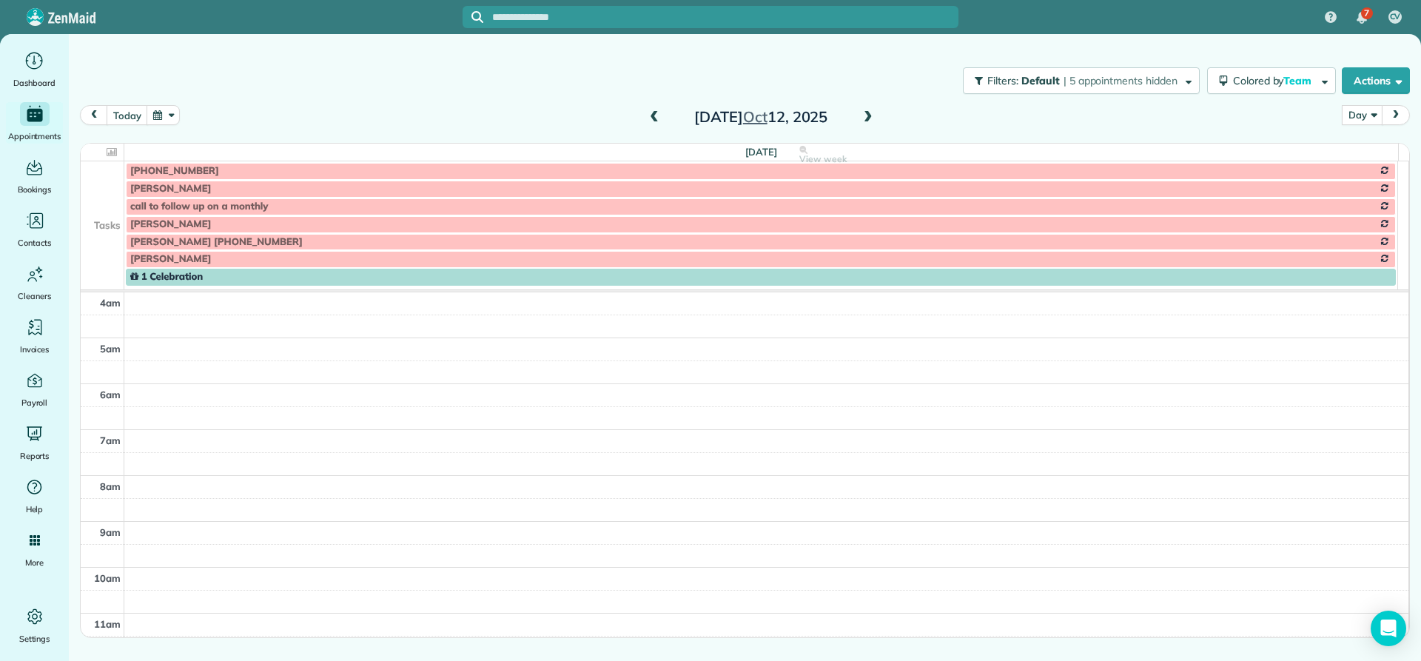
scroll to position [138, 0]
click at [131, 114] on button "today" at bounding box center [127, 115] width 41 height 20
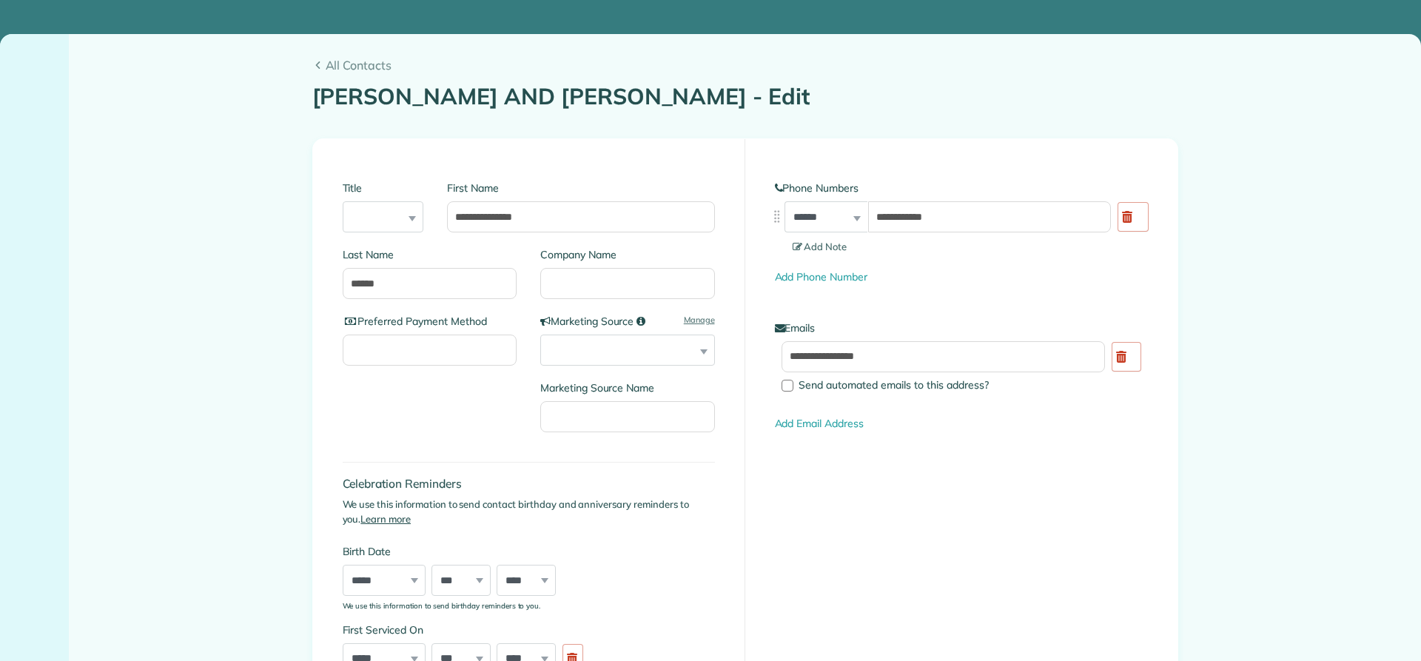
type input "**********"
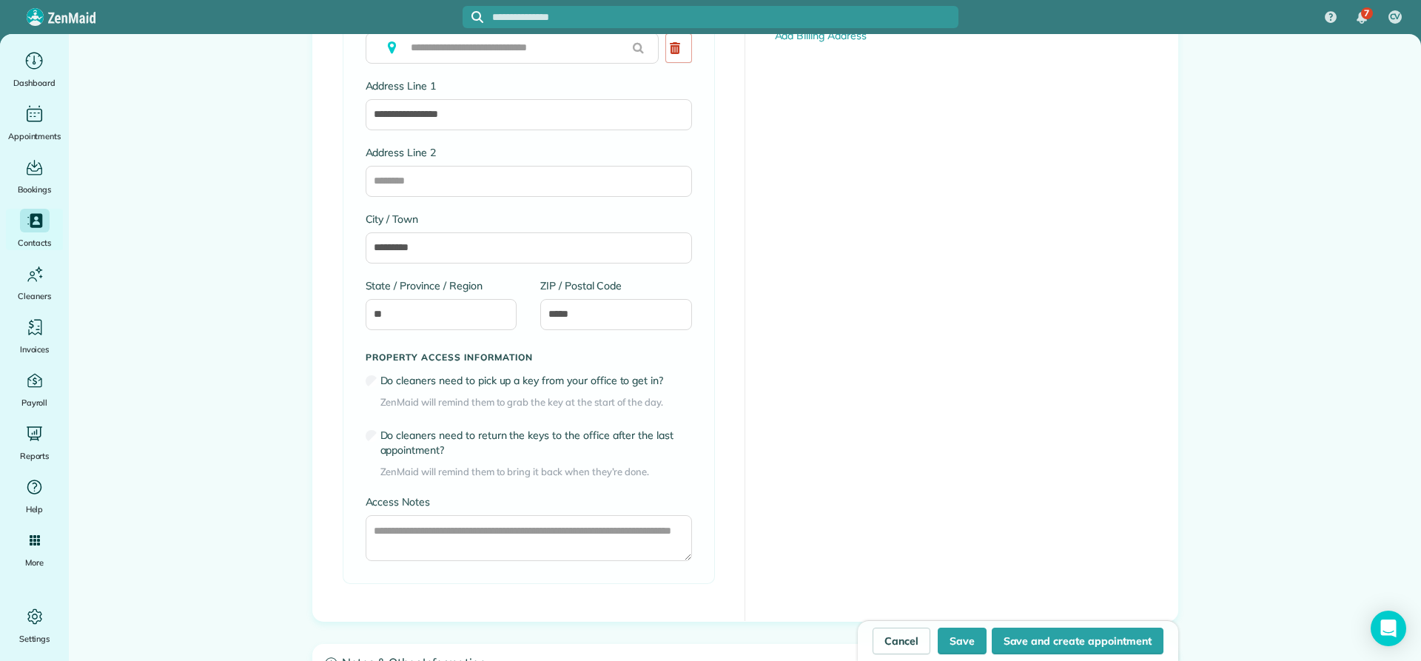
scroll to position [888, 0]
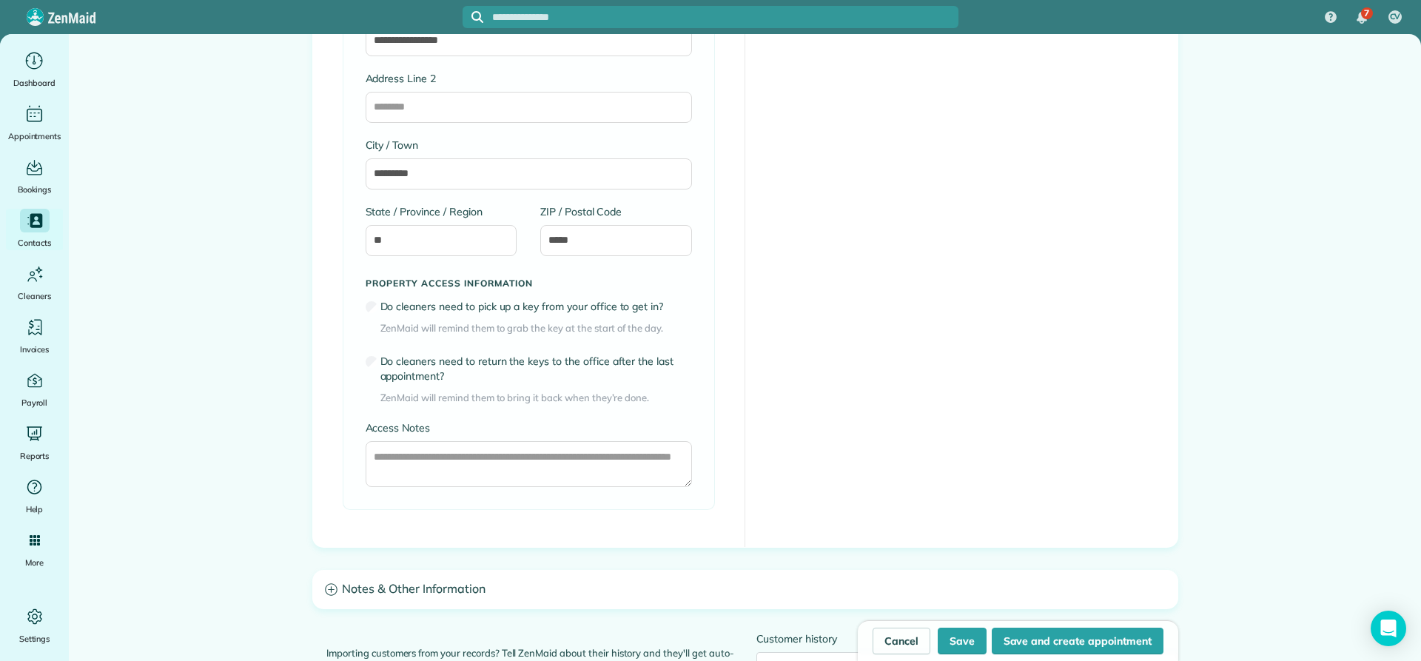
click at [382, 587] on h3 "Notes & Other Information" at bounding box center [745, 590] width 865 height 38
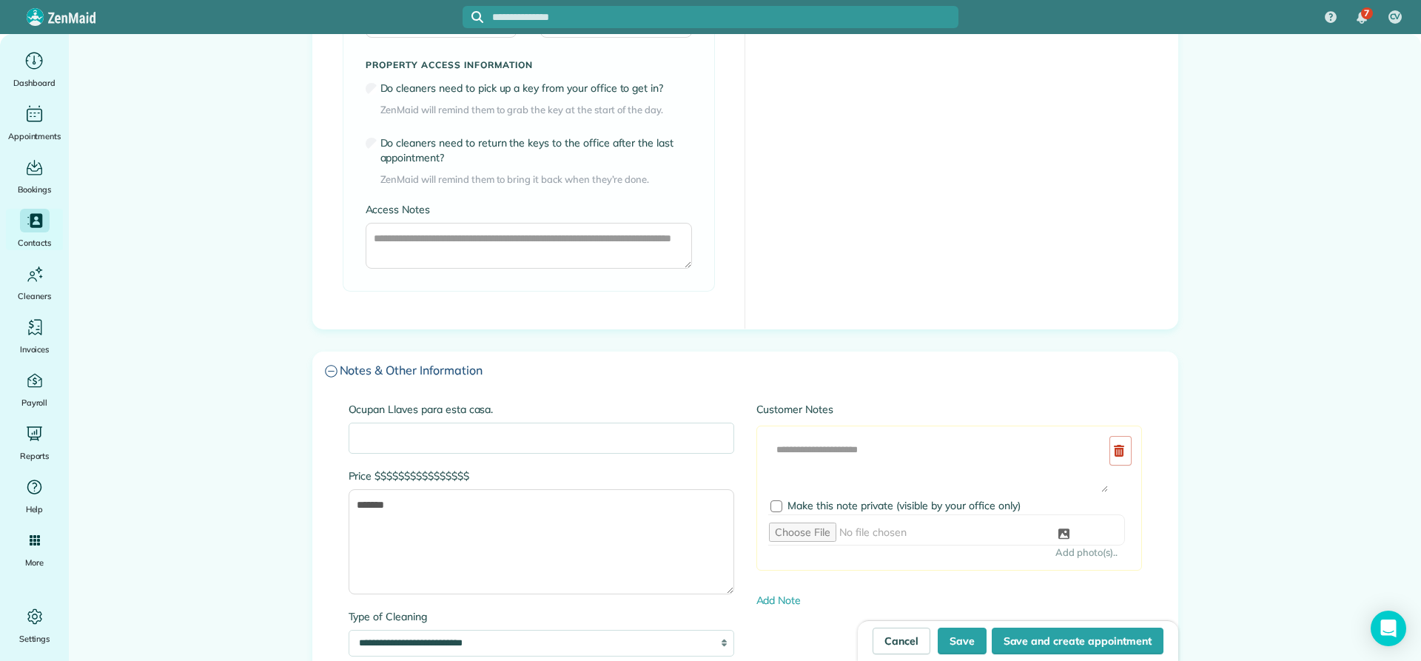
scroll to position [1110, 0]
click at [409, 506] on textarea "*******" at bounding box center [542, 538] width 386 height 105
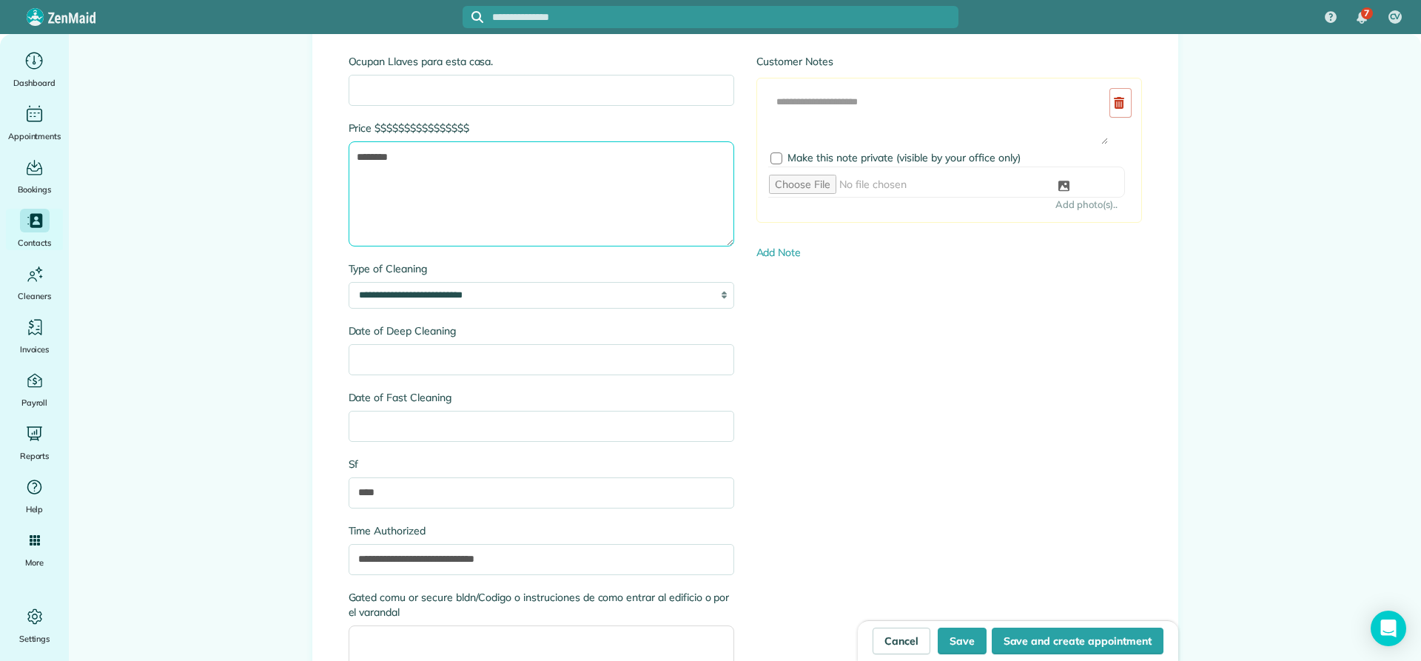
scroll to position [1481, 0]
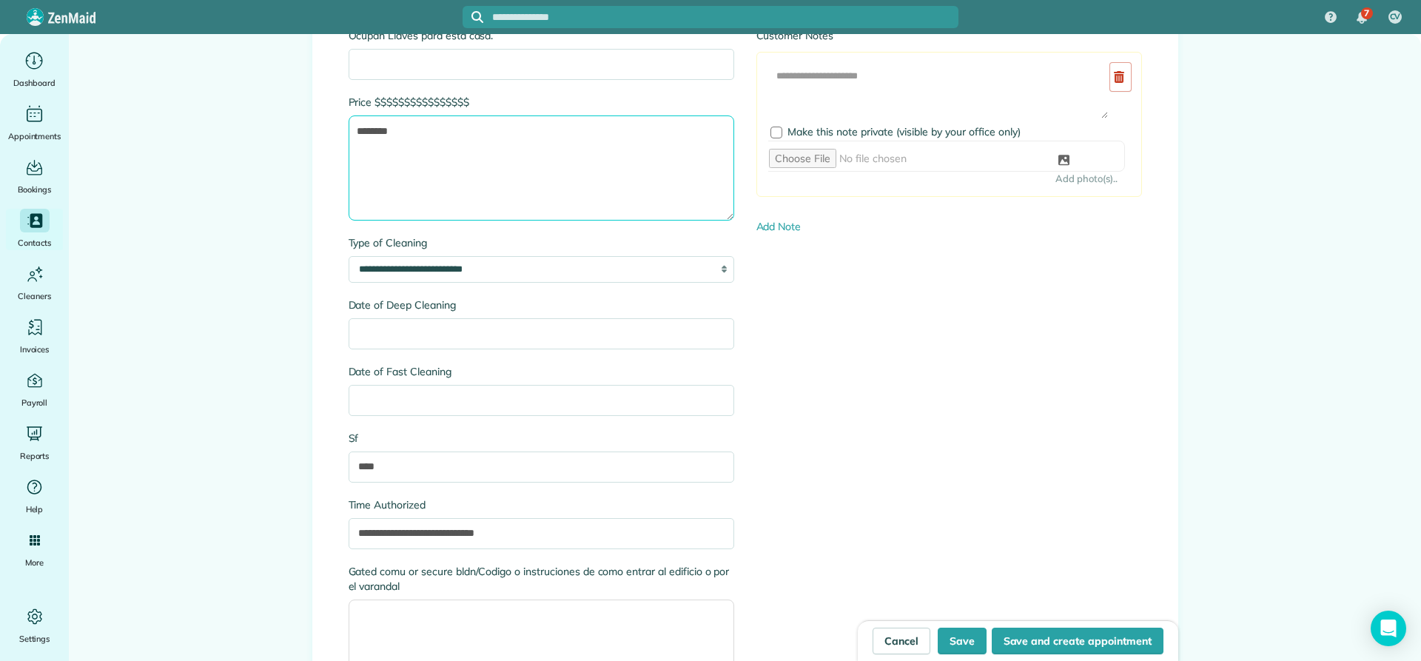
type textarea "*******"
click at [446, 533] on input "**********" at bounding box center [542, 533] width 386 height 31
click at [416, 538] on input "**********" at bounding box center [542, 533] width 386 height 31
click at [420, 534] on input "**********" at bounding box center [542, 533] width 386 height 31
click at [462, 531] on input "**********" at bounding box center [542, 533] width 386 height 31
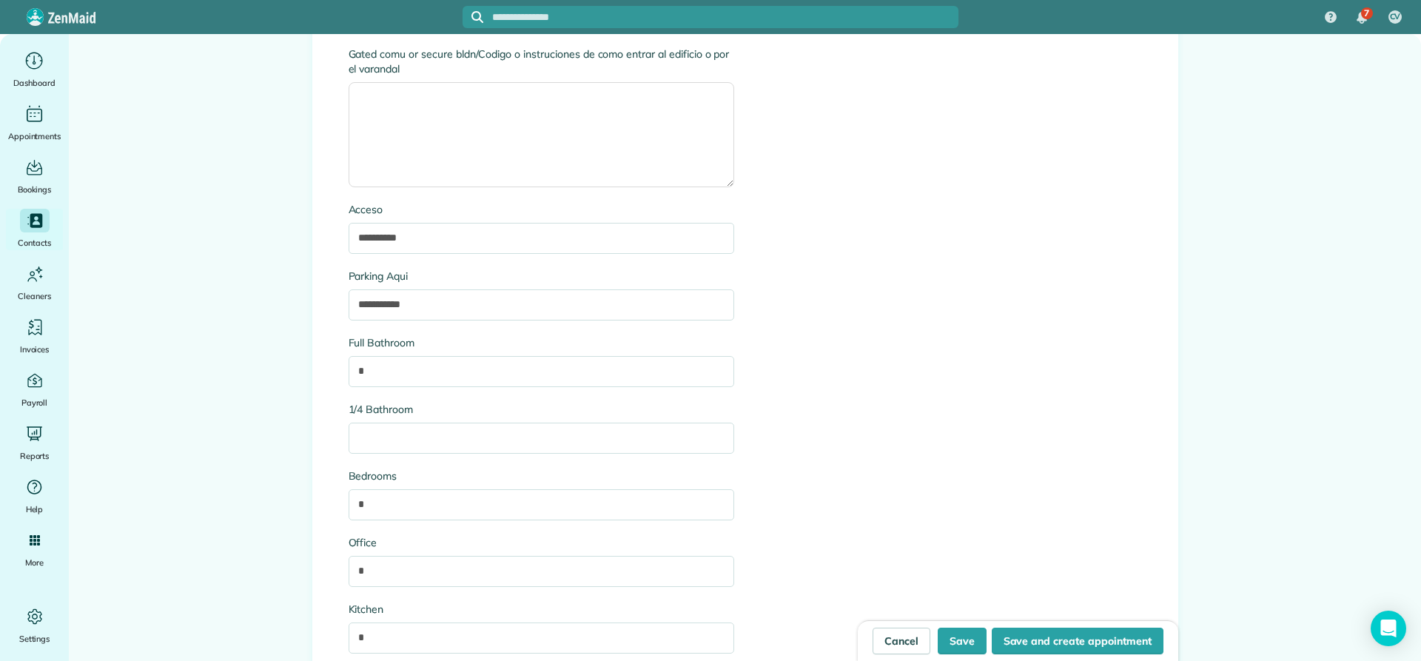
scroll to position [1999, 0]
type input "****"
click at [962, 644] on button "Save" at bounding box center [962, 641] width 49 height 27
type input "**********"
